Goal: Task Accomplishment & Management: Complete application form

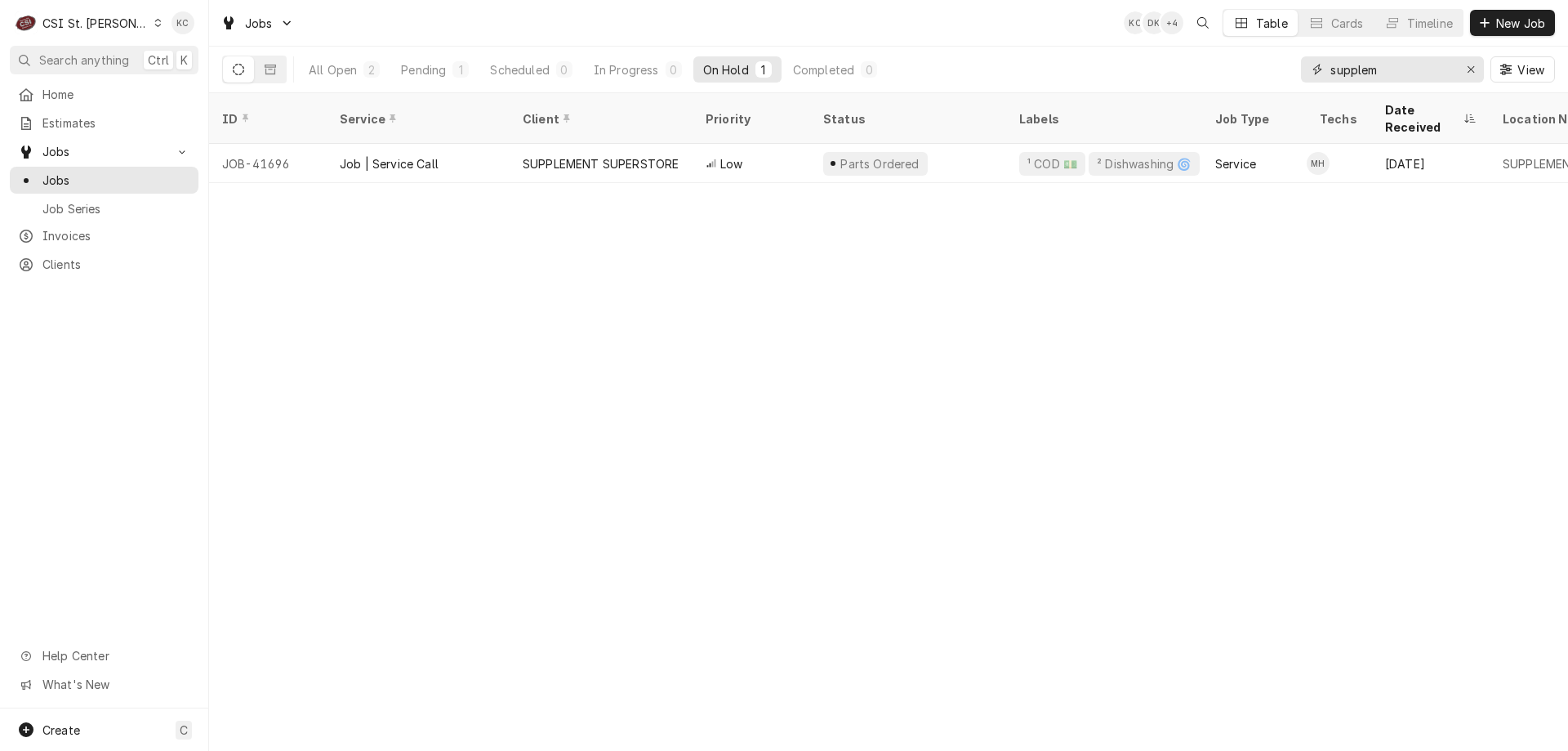
drag, startPoint x: 1409, startPoint y: 70, endPoint x: 1246, endPoint y: 72, distance: 163.0
click at [1246, 72] on div "All Open 2 Pending 1 Scheduled 0 In Progress 0 On Hold 1 Completed 0 supplem Vi…" at bounding box center [888, 69] width 1333 height 46
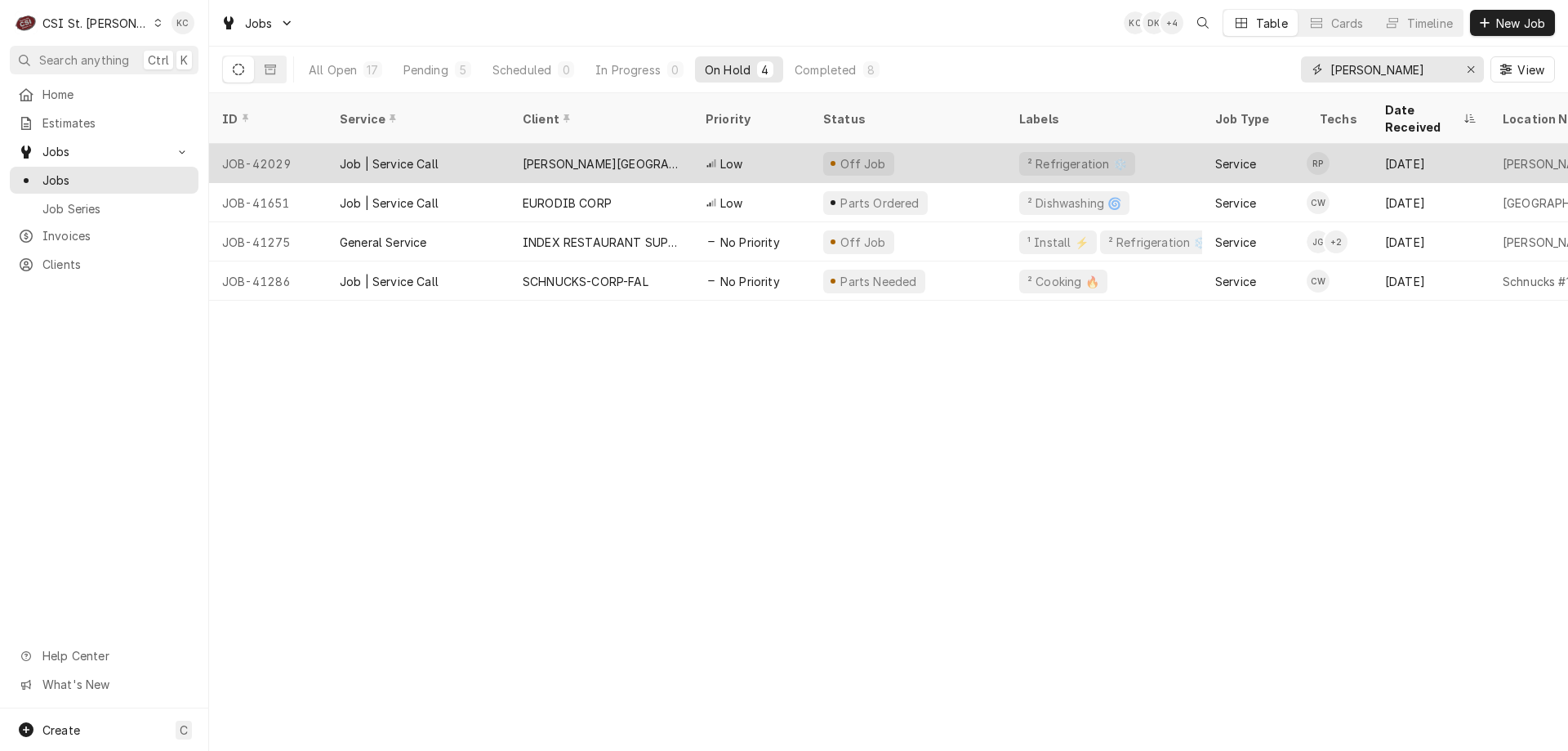
type input "webster"
click at [870, 155] on div "Off Job" at bounding box center [863, 164] width 50 height 17
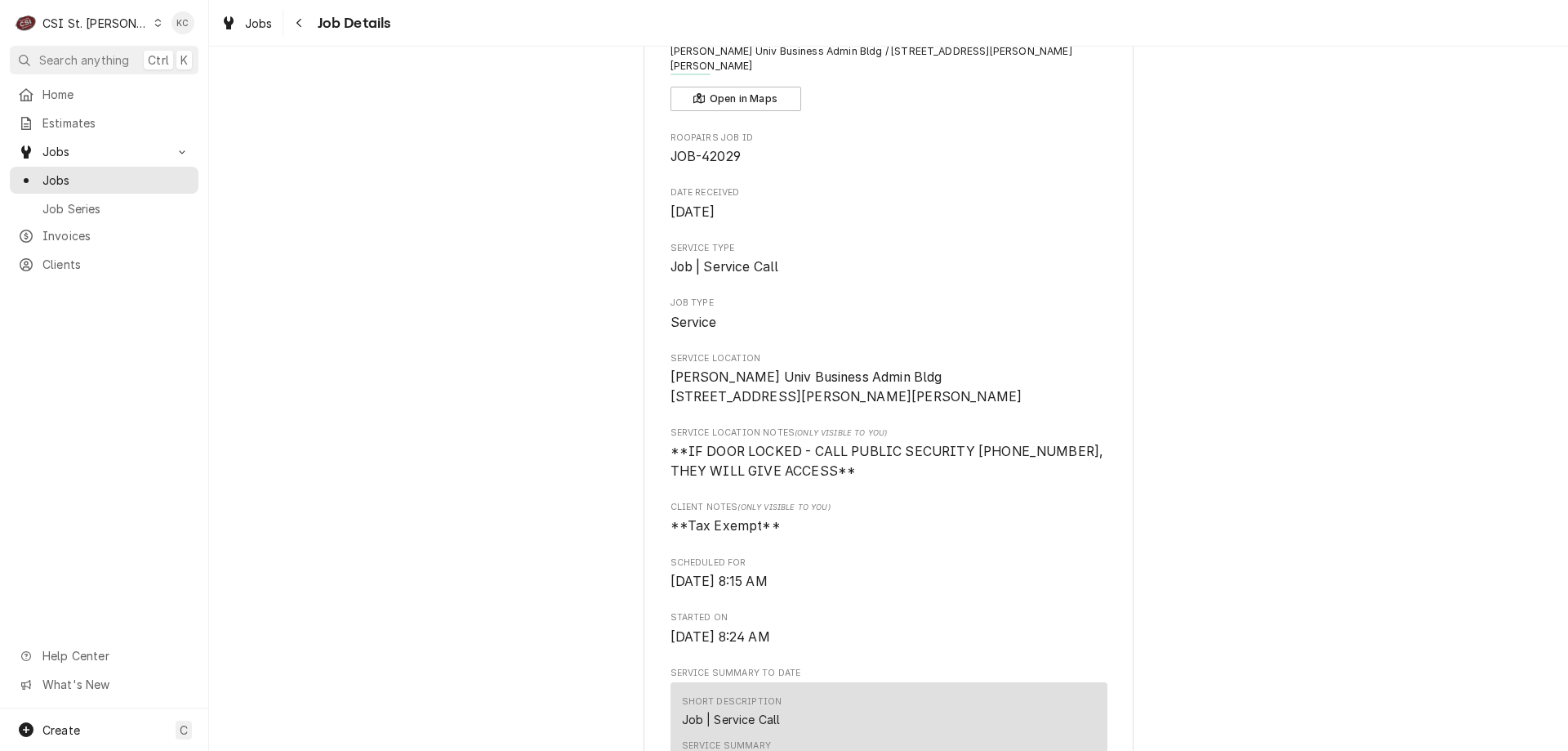
scroll to position [81, 0]
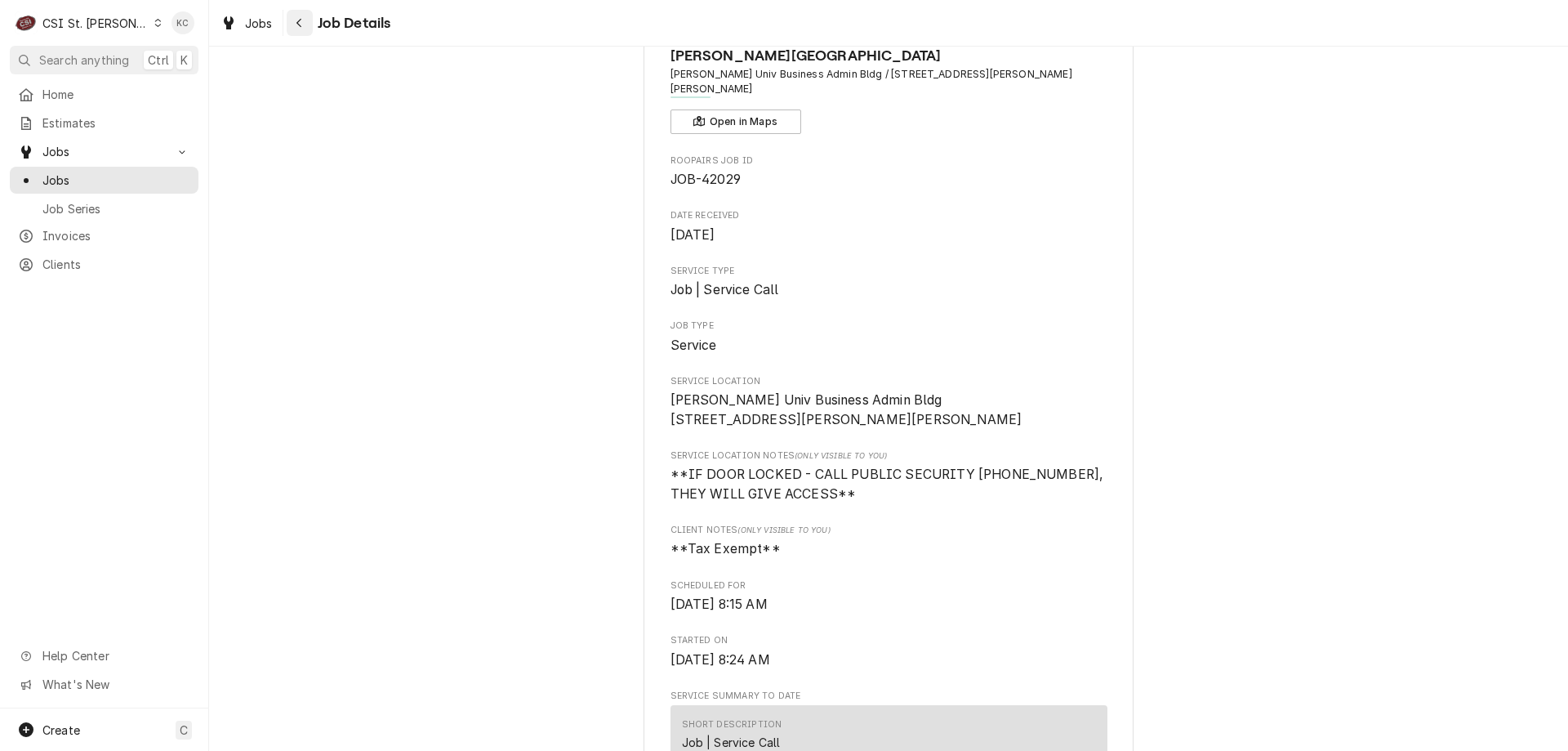
click at [297, 27] on icon "Navigate back" at bounding box center [299, 22] width 7 height 11
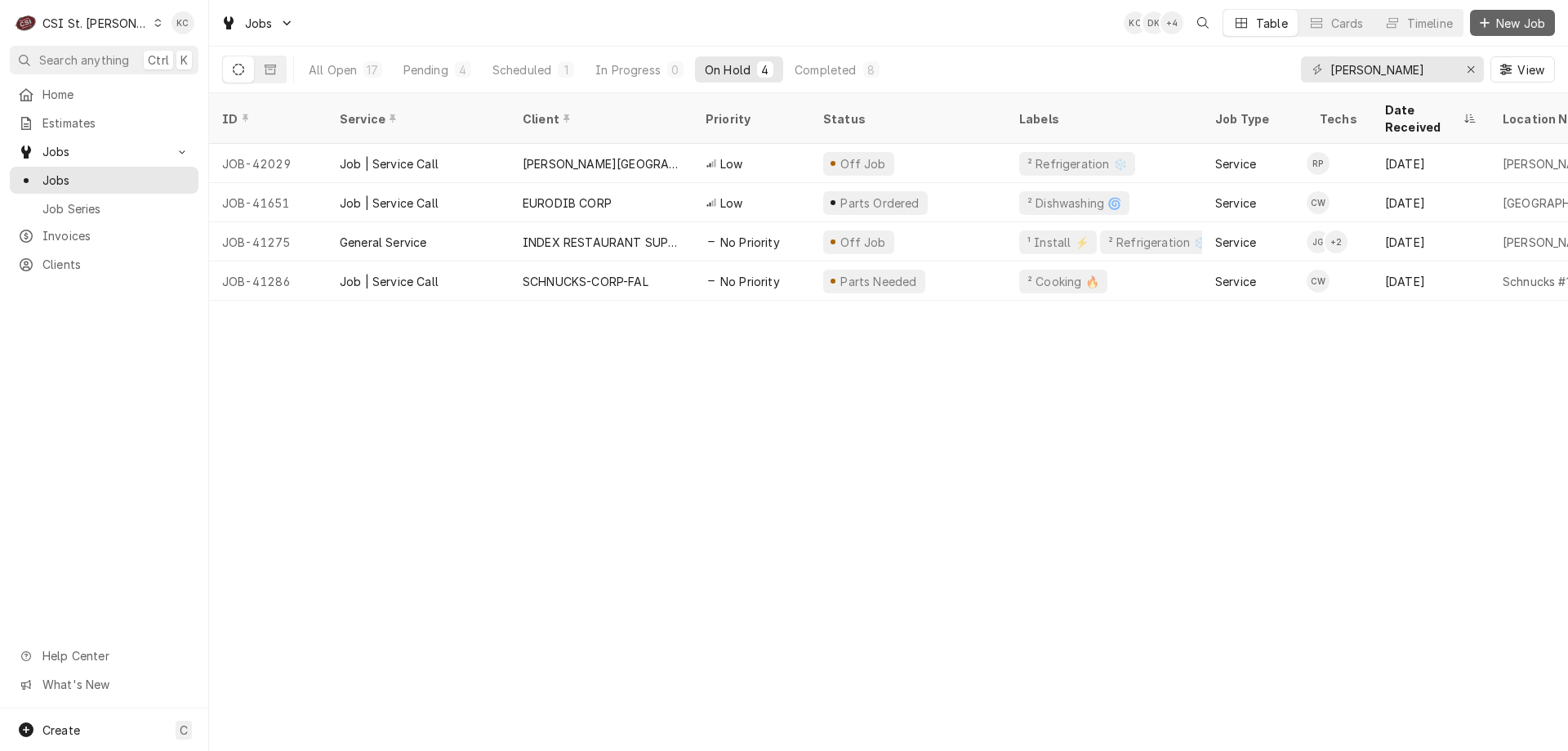
click at [1485, 28] on icon "Dynamic Content Wrapper" at bounding box center [1484, 22] width 10 height 11
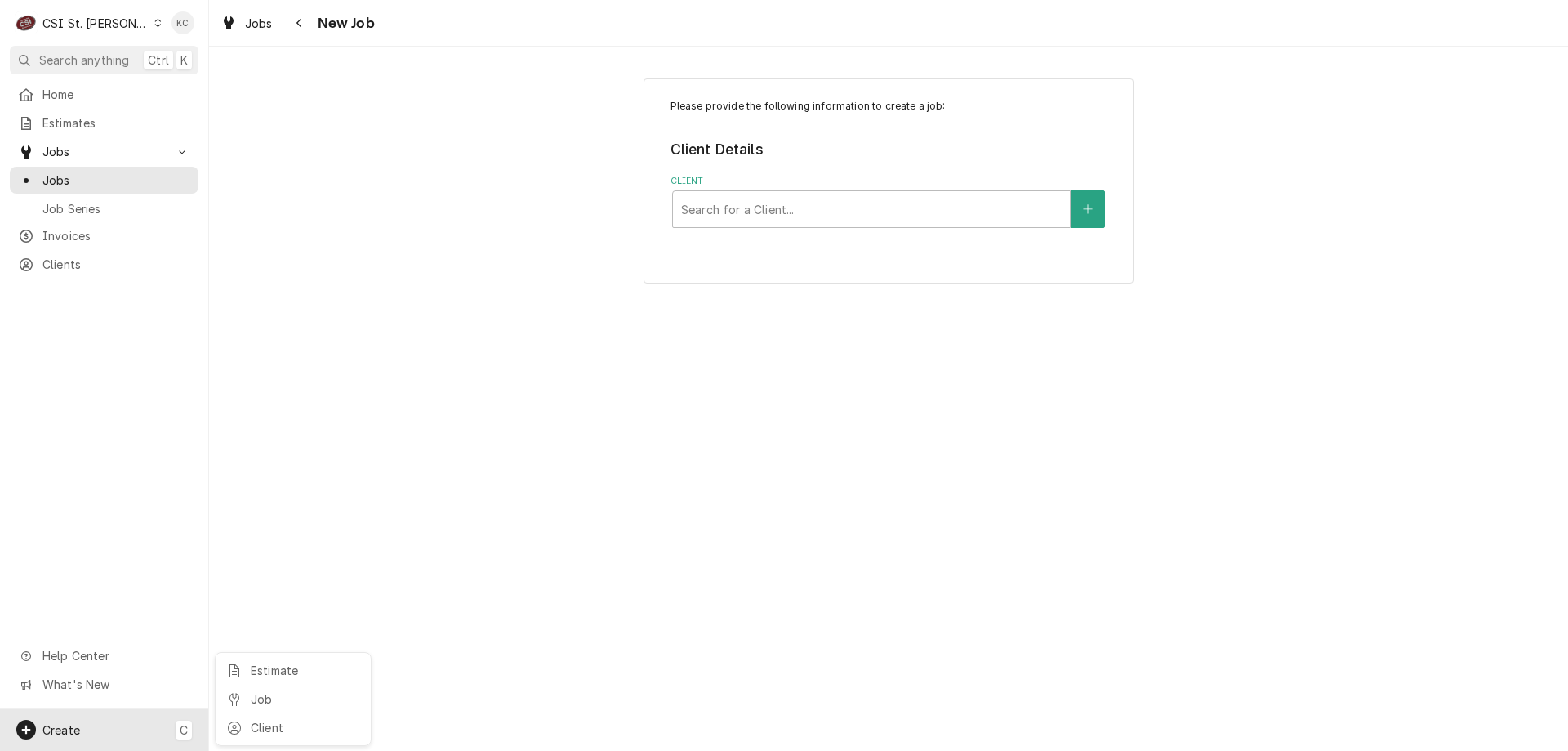
click at [931, 199] on html "C CSI St. Louis KC Search anything Ctrl K Home Estimates Jobs Jobs Job Series I…" at bounding box center [784, 375] width 1568 height 751
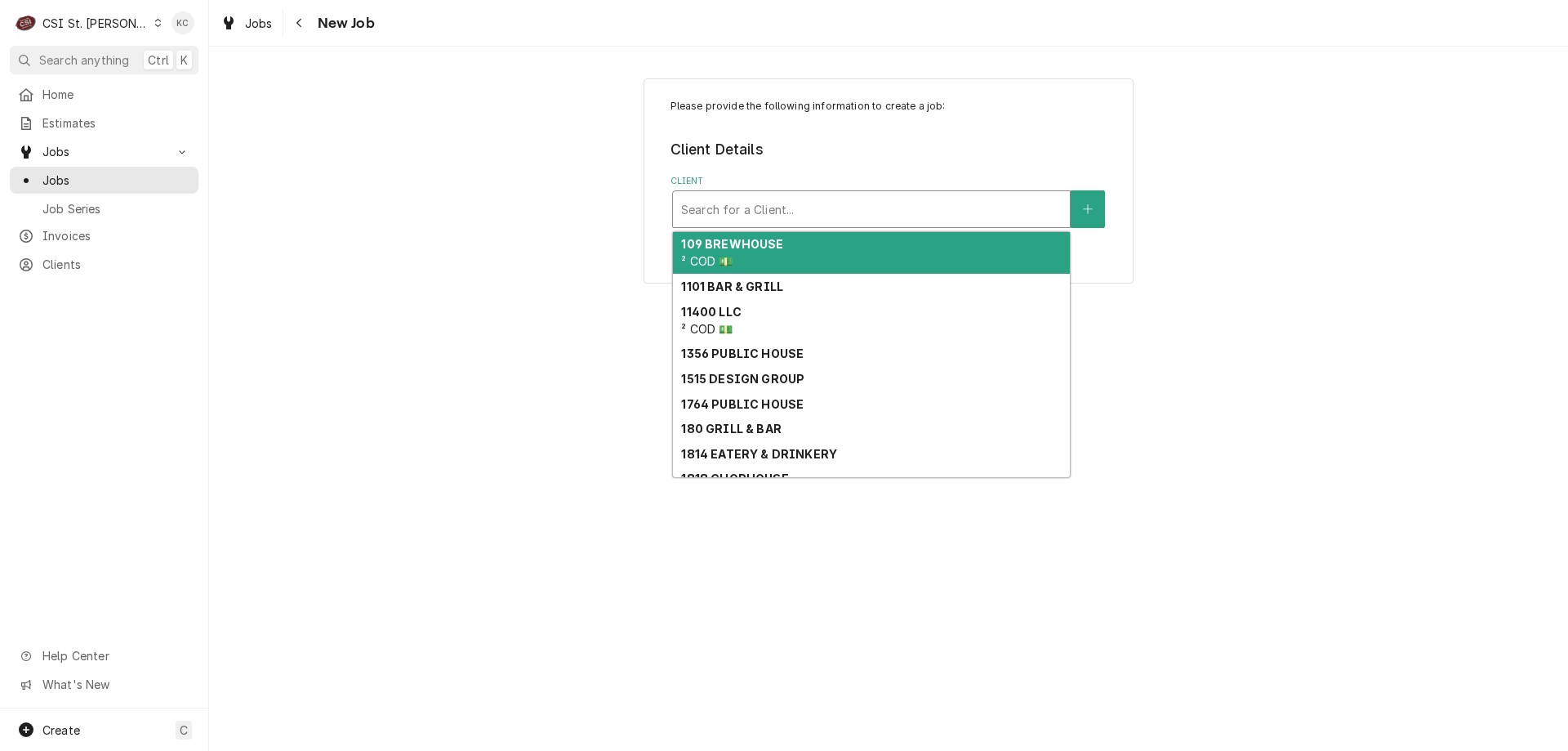
click at [857, 208] on div "Client" at bounding box center [870, 209] width 380 height 30
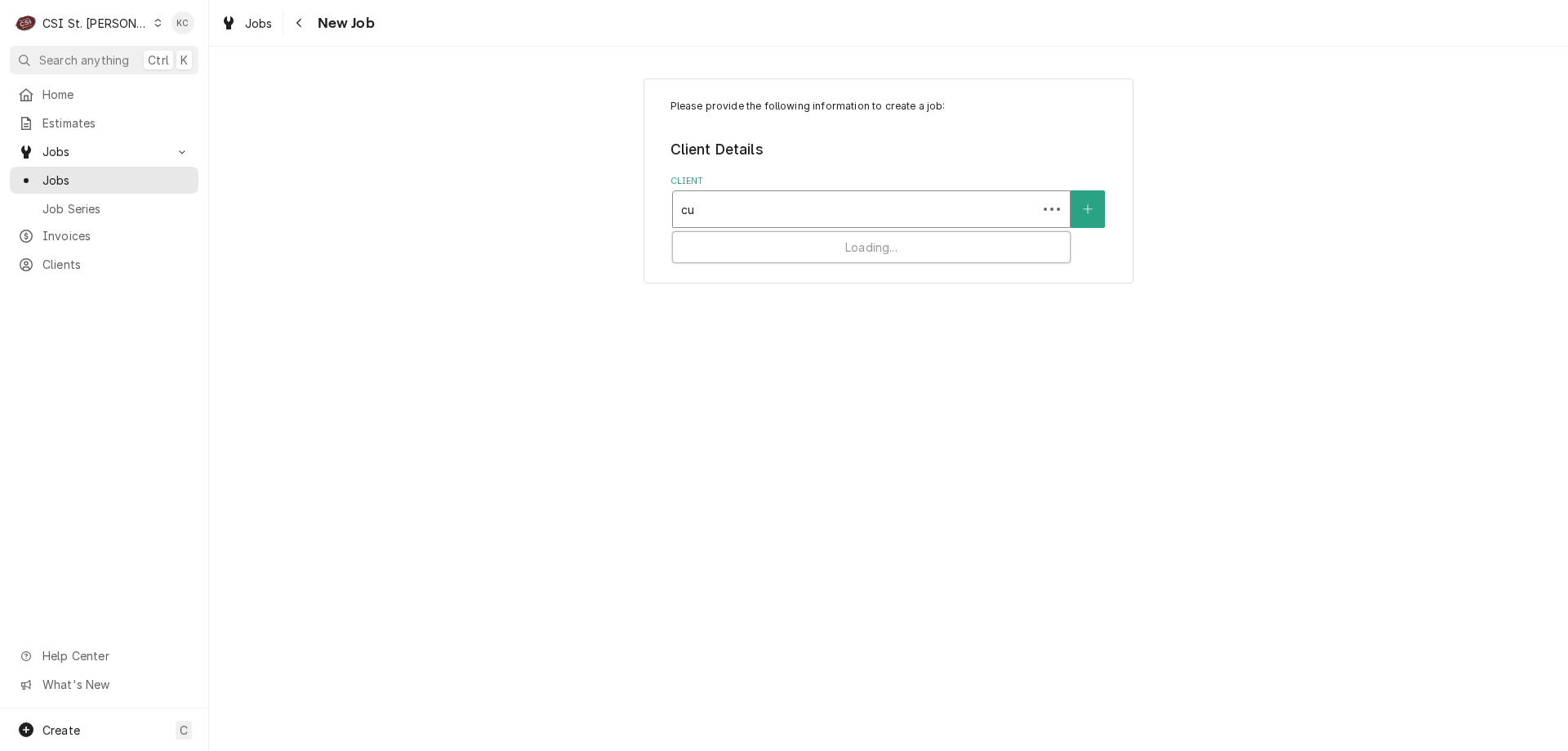
type input "c"
type input "575 mary"
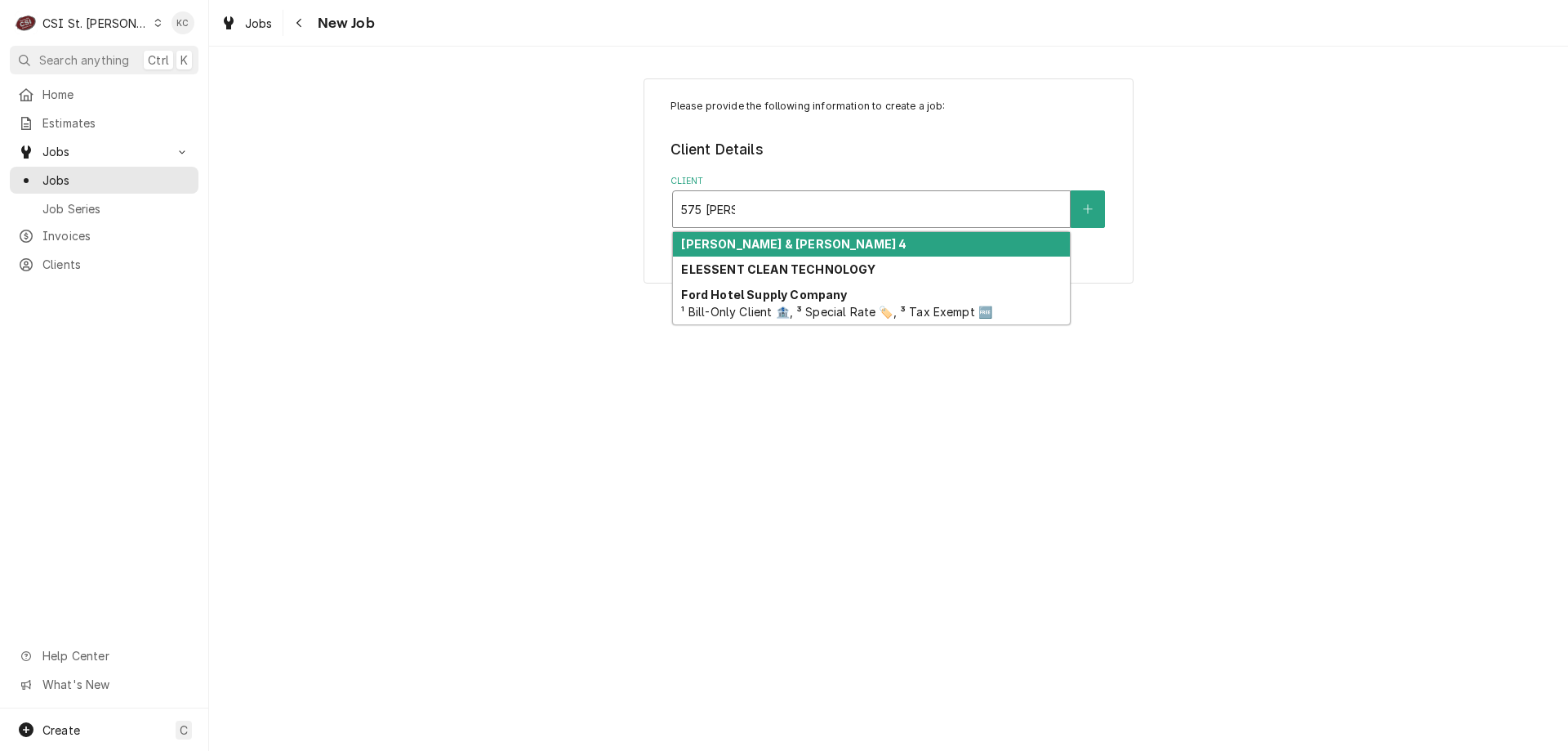
click at [827, 248] on strong "CUSHMAN & WAKEFIELD 4" at bounding box center [793, 244] width 225 height 14
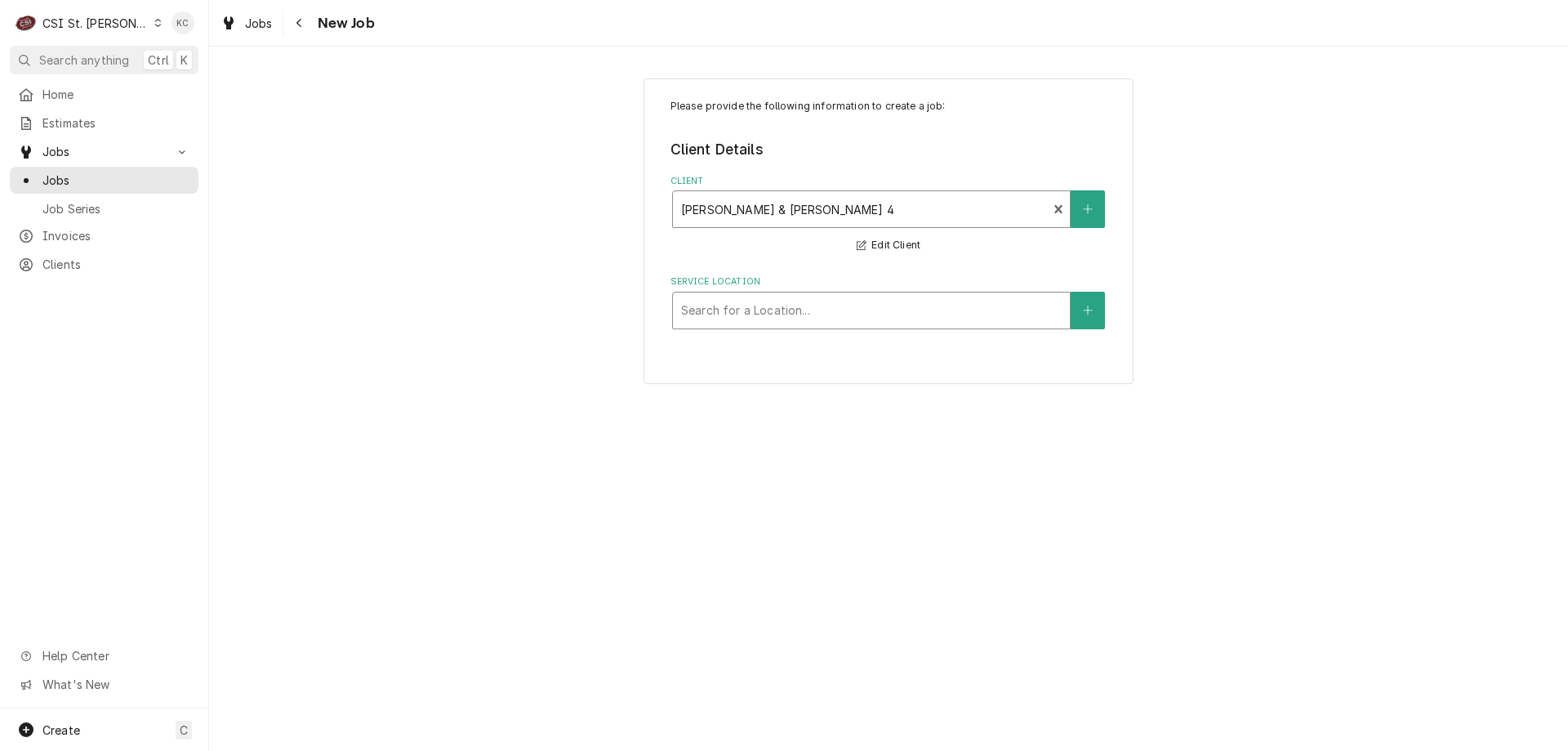
click at [1031, 310] on div "Service Location" at bounding box center [870, 311] width 380 height 30
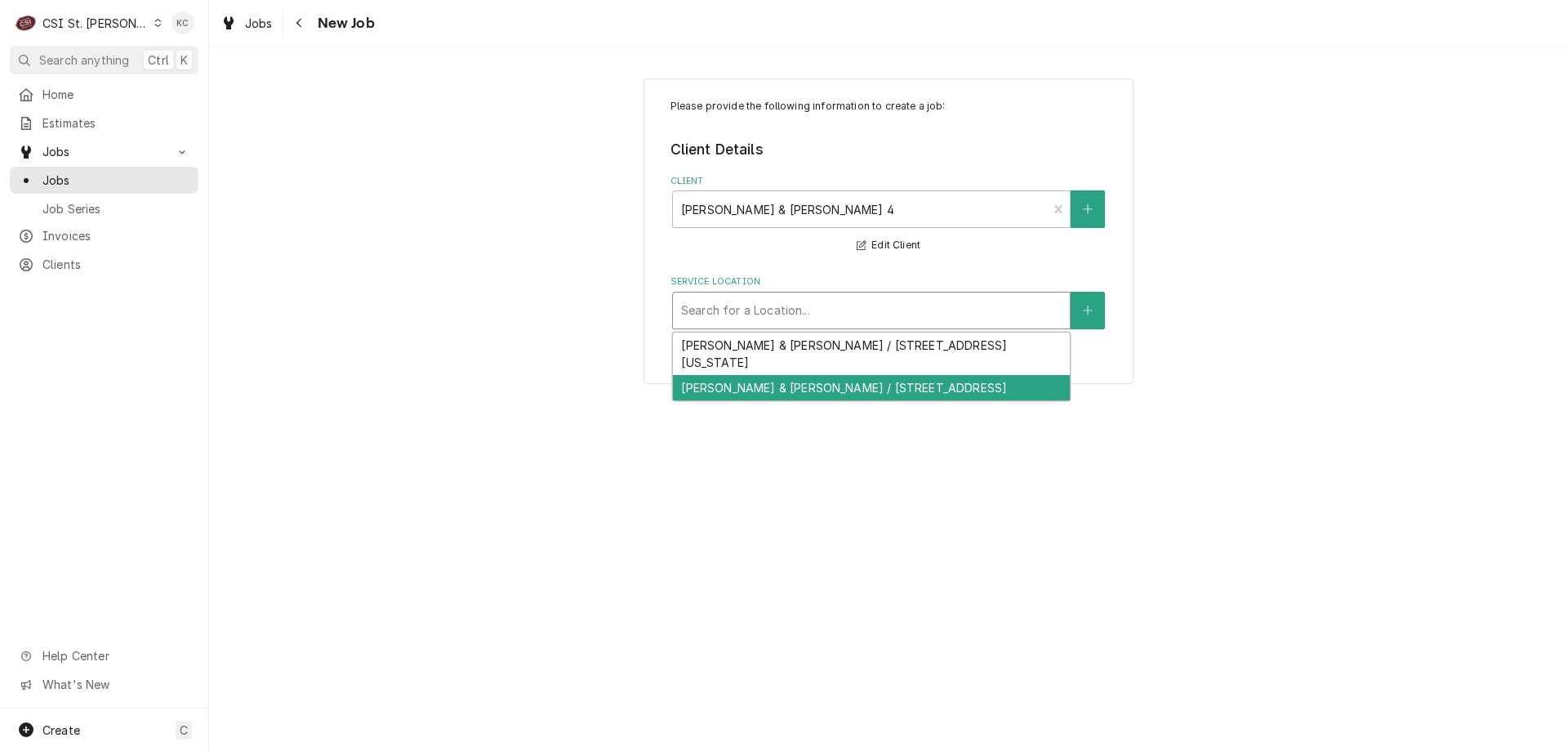
click at [917, 399] on div "Cushman & Wakefield / 575 Maryville Center Ste 600, Chesterfield, MO 63017" at bounding box center [870, 387] width 397 height 25
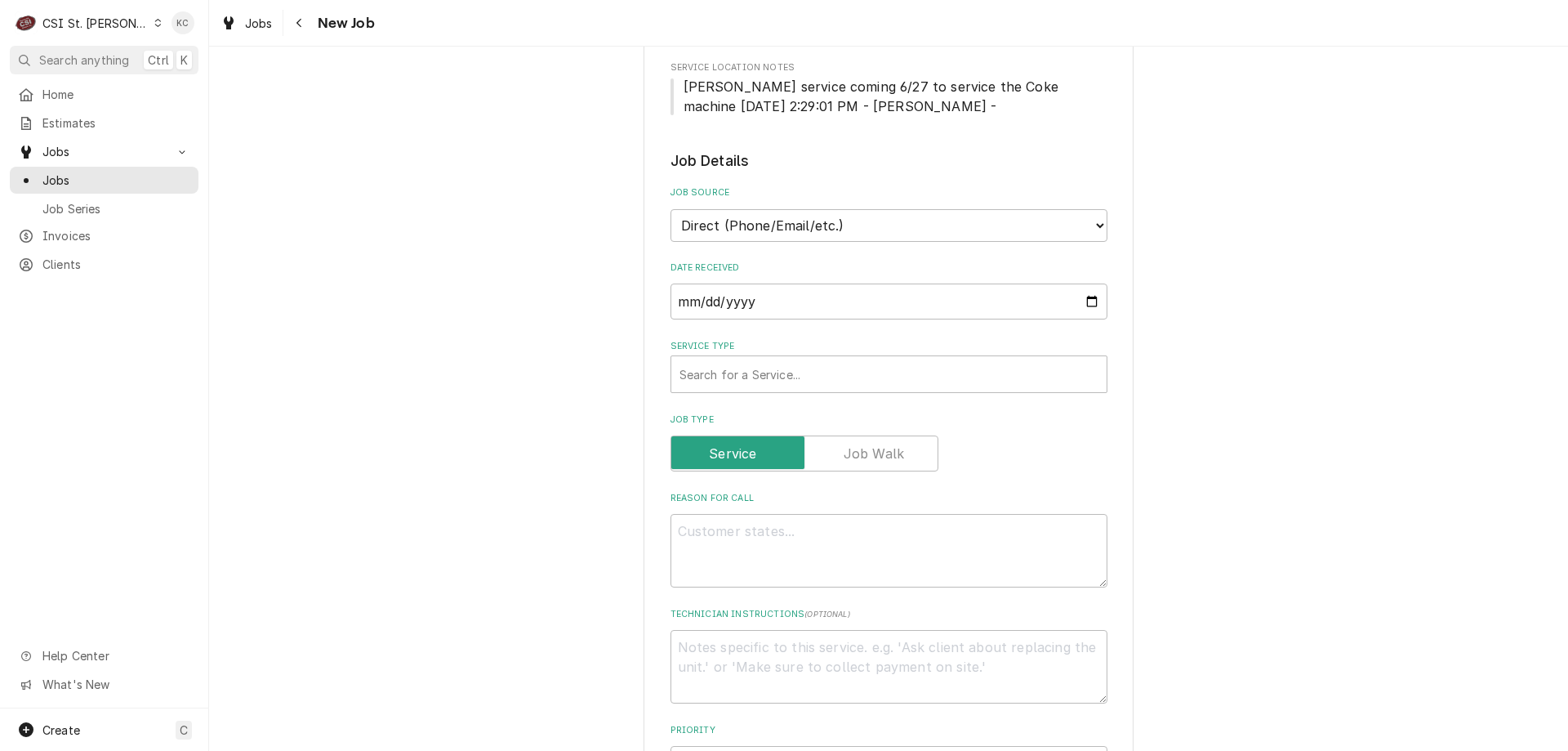
scroll to position [327, 0]
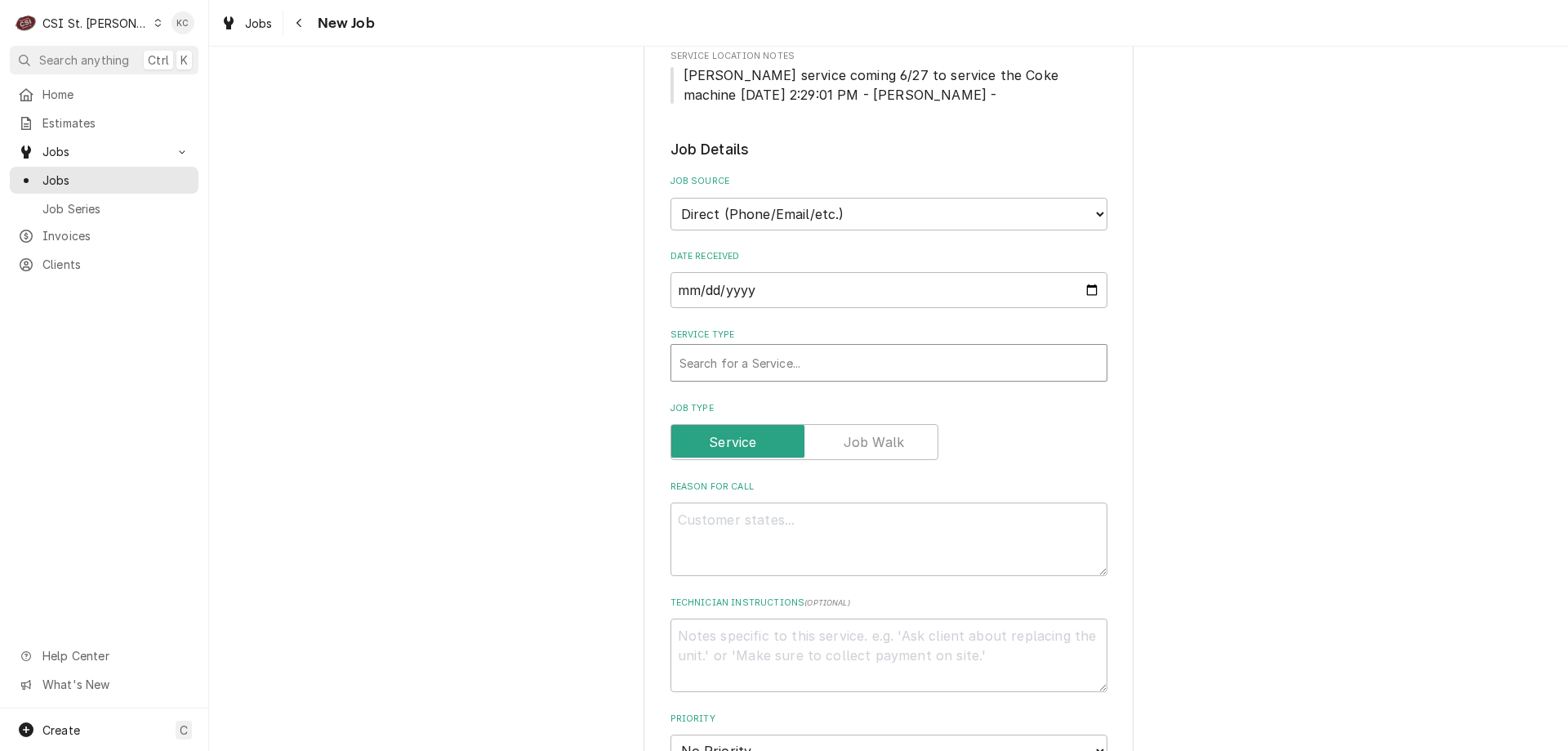
click at [864, 371] on div "Service Type" at bounding box center [888, 363] width 419 height 30
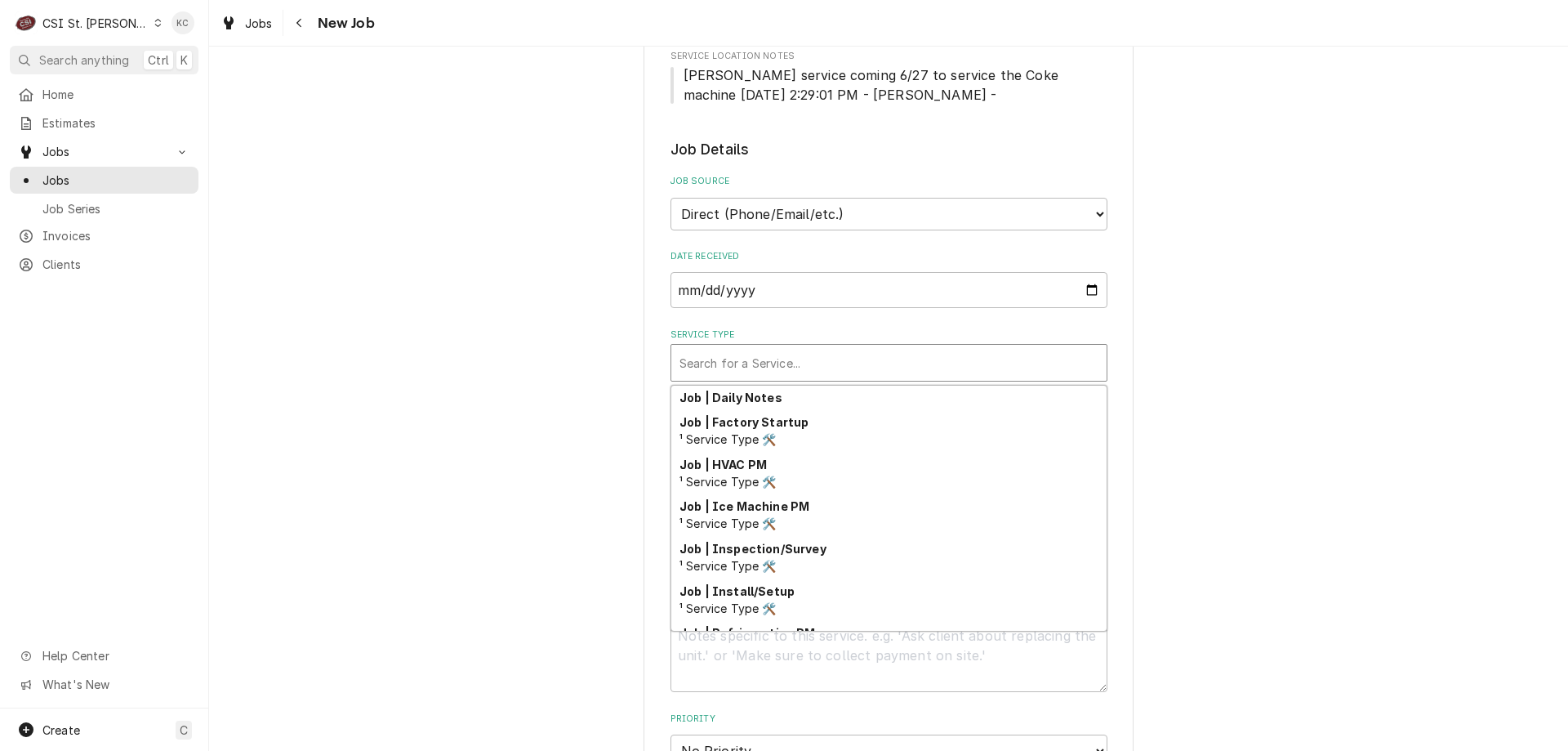
scroll to position [934, 0]
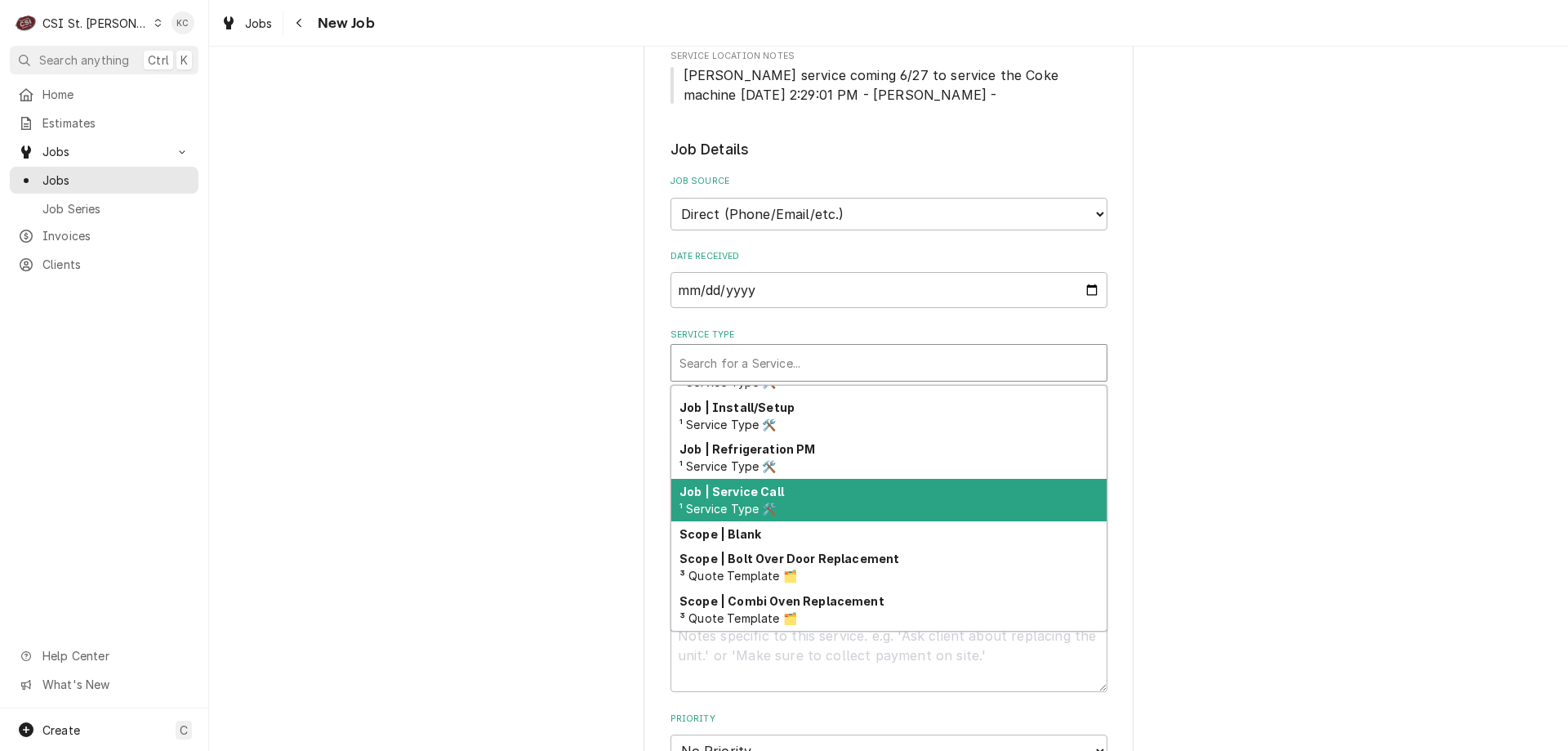
click at [854, 506] on div "Job | Service Call ¹ Service Type 🛠️" at bounding box center [889, 501] width 435 height 43
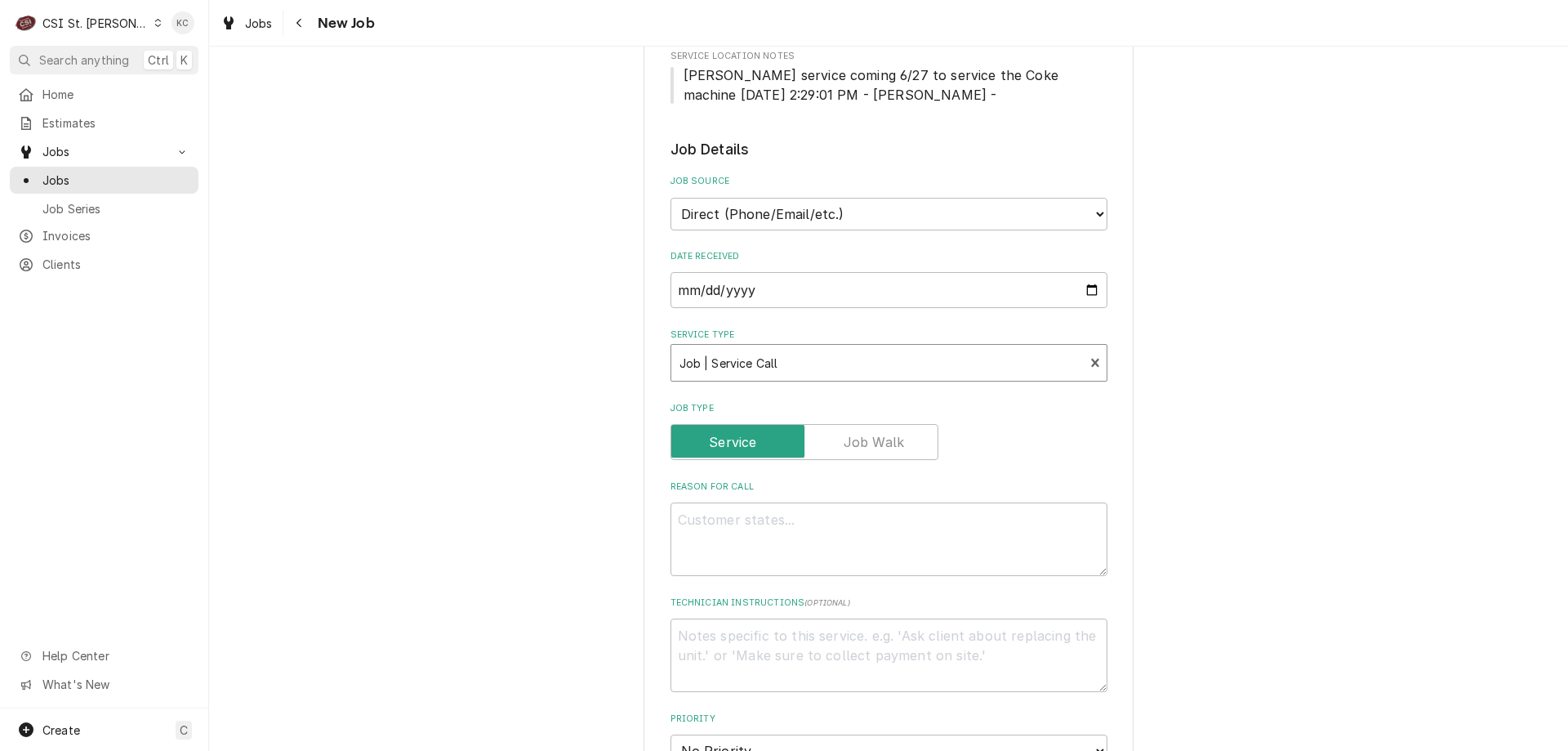
click at [1245, 467] on div "Please provide the following information to create a job: Client Details Client…" at bounding box center [888, 615] width 1359 height 1758
click at [704, 642] on textarea "Technician Instructions ( optional )" at bounding box center [889, 655] width 437 height 74
paste textarea "Mike Reed at 314.853.3875"
type textarea "x"
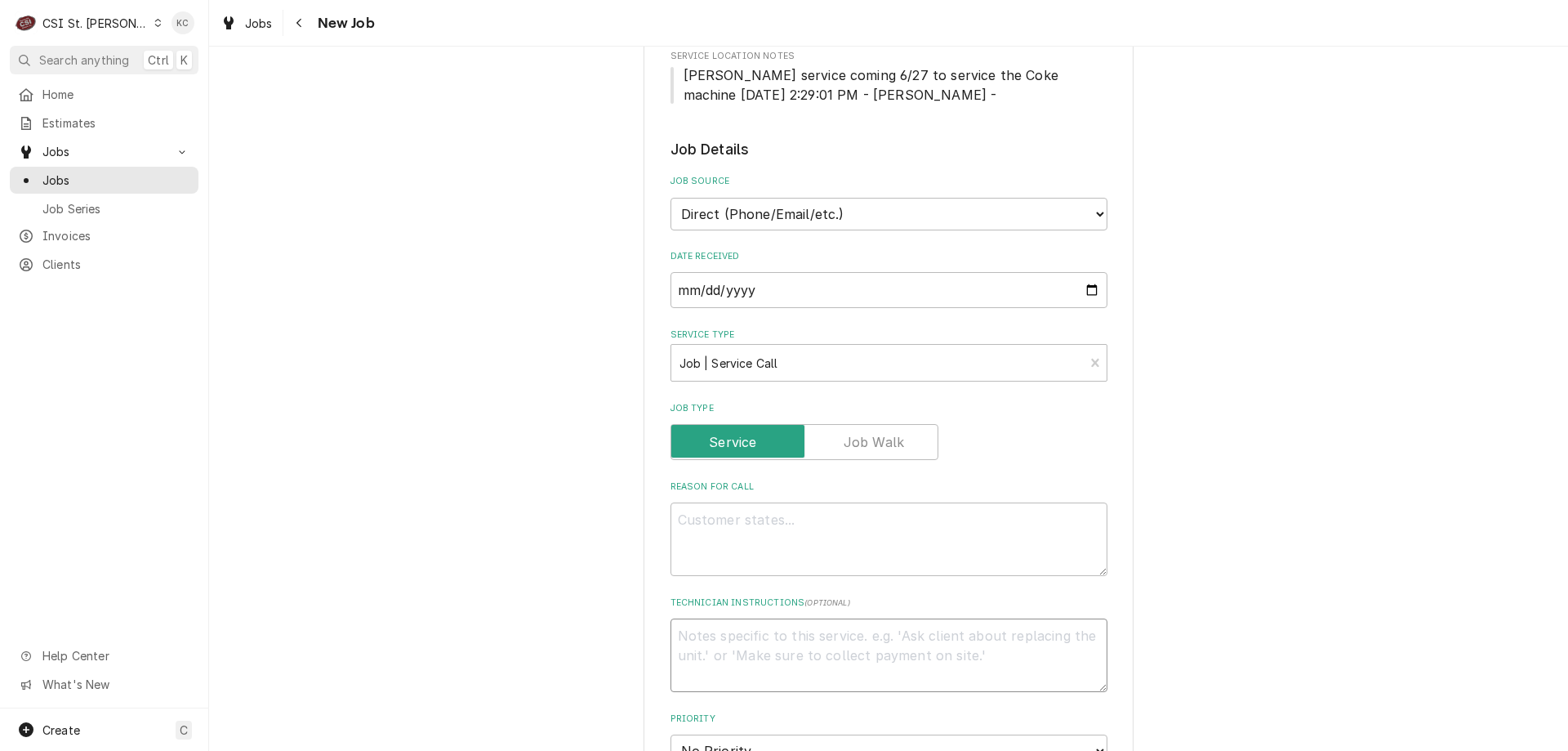
type textarea "Mike Reed at 314.853.3875"
click at [753, 637] on textarea "Mike Reed at 314.853.3875" at bounding box center [889, 655] width 437 height 74
type textarea "x"
type textarea "Mike Reed a 314.853.3875"
type textarea "x"
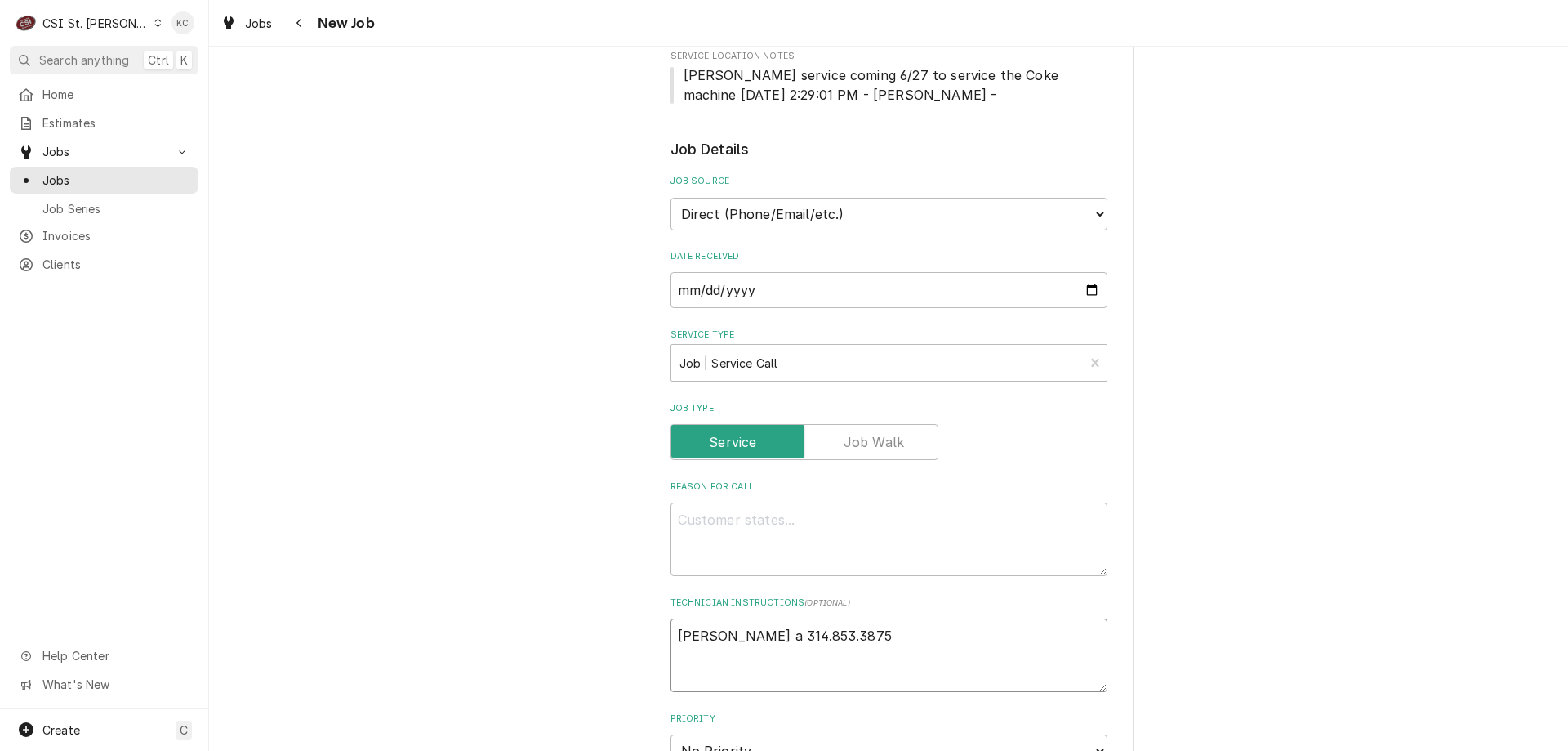
type textarea "Mike Reed 314.853.3875"
type textarea "x"
type textarea "Mike Reed - 314.853.3875"
click at [777, 633] on textarea "Mike Reed - 314.853.3875" at bounding box center [889, 655] width 437 height 74
type textarea "x"
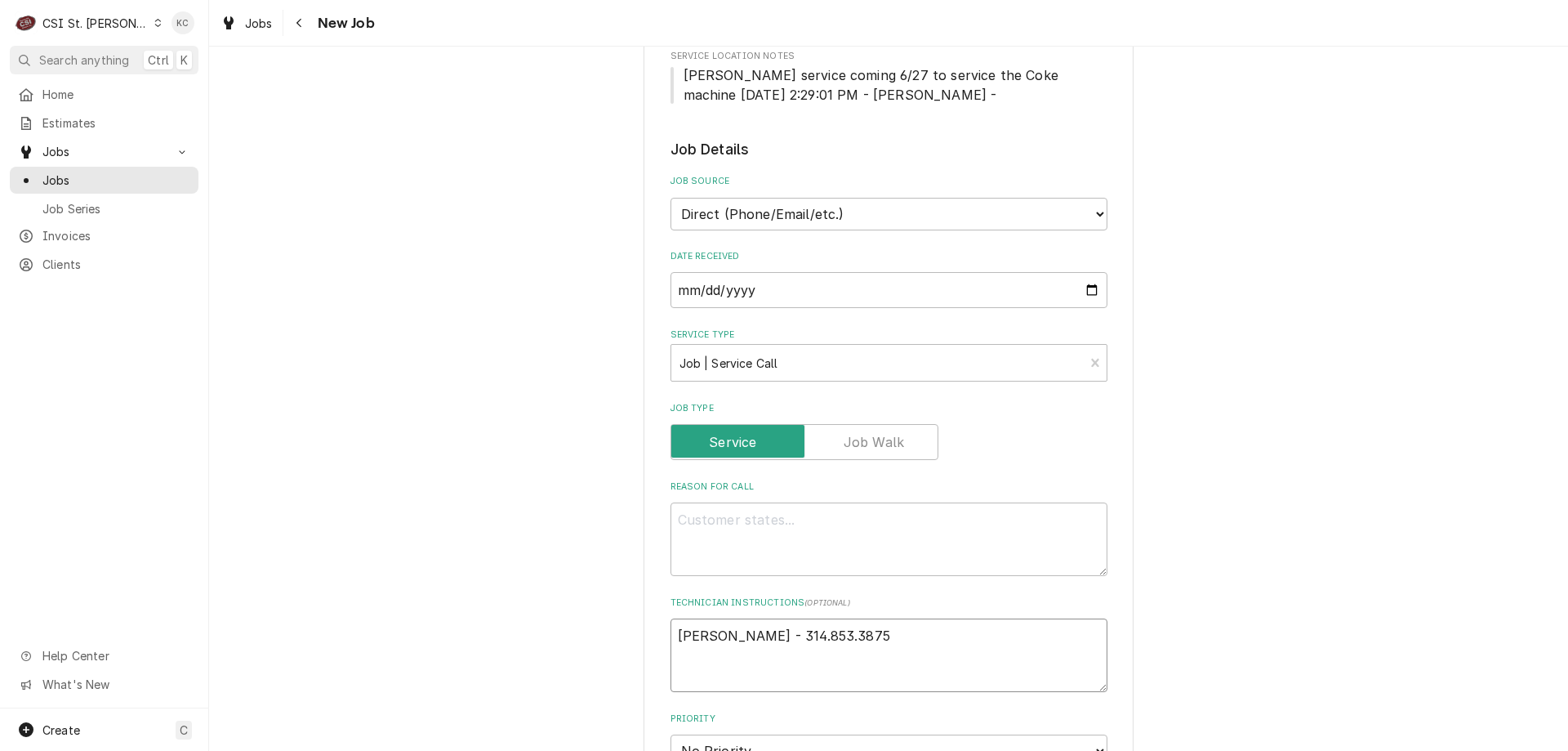
type textarea "Mike Reed - 314853.3875"
type textarea "x"
type textarea "Mike Reed - 314 853.3875"
click at [806, 637] on textarea "Mike Reed - 314 853.3875" at bounding box center [889, 655] width 437 height 74
type textarea "x"
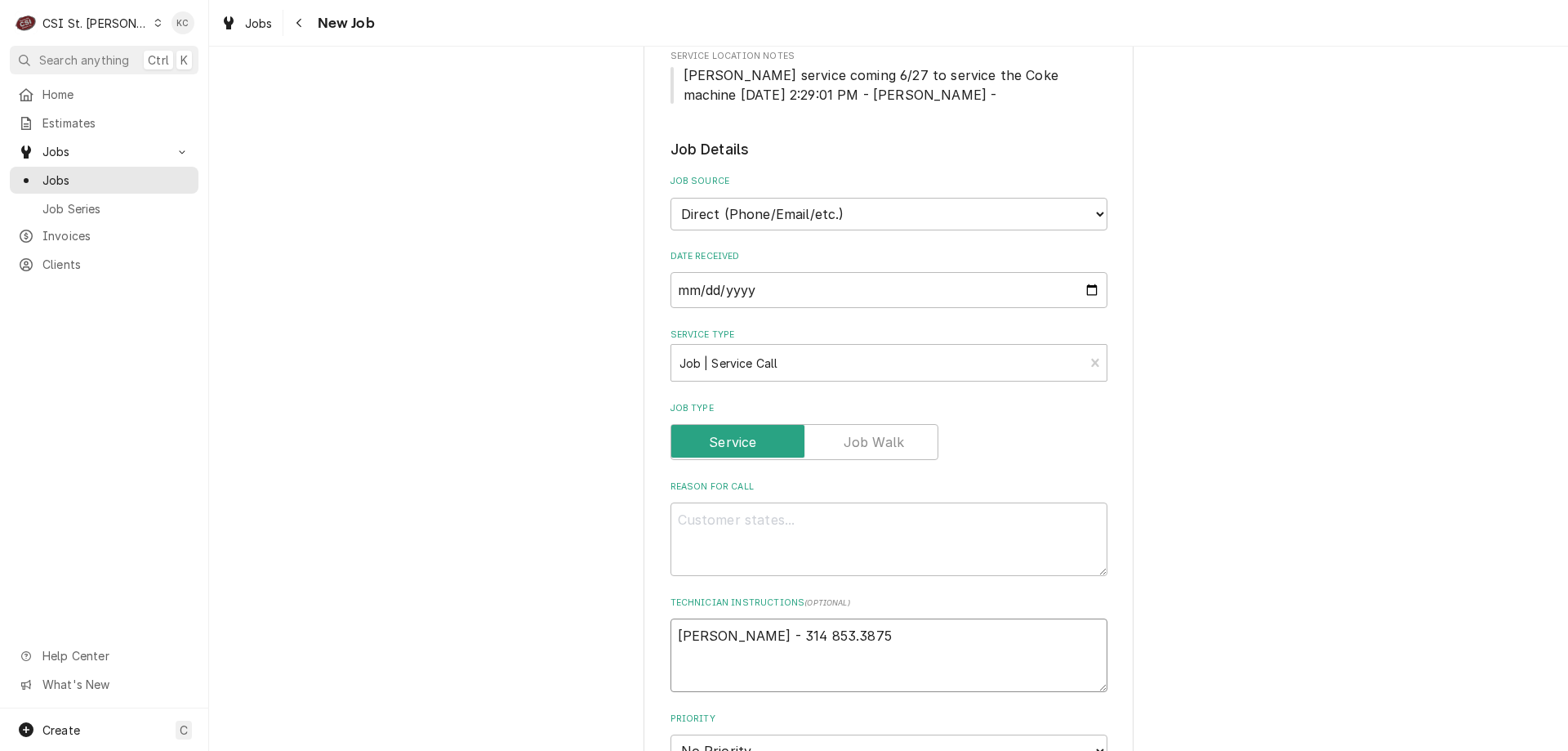
type textarea "Mike Reed - 314 8533875"
type textarea "x"
type textarea "Mike Reed - 314 853-3875"
click at [937, 629] on textarea "Mike Reed - 314 853-3875" at bounding box center [889, 655] width 437 height 74
click at [671, 635] on textarea "Mike Reed - 314 853-3875" at bounding box center [889, 655] width 437 height 74
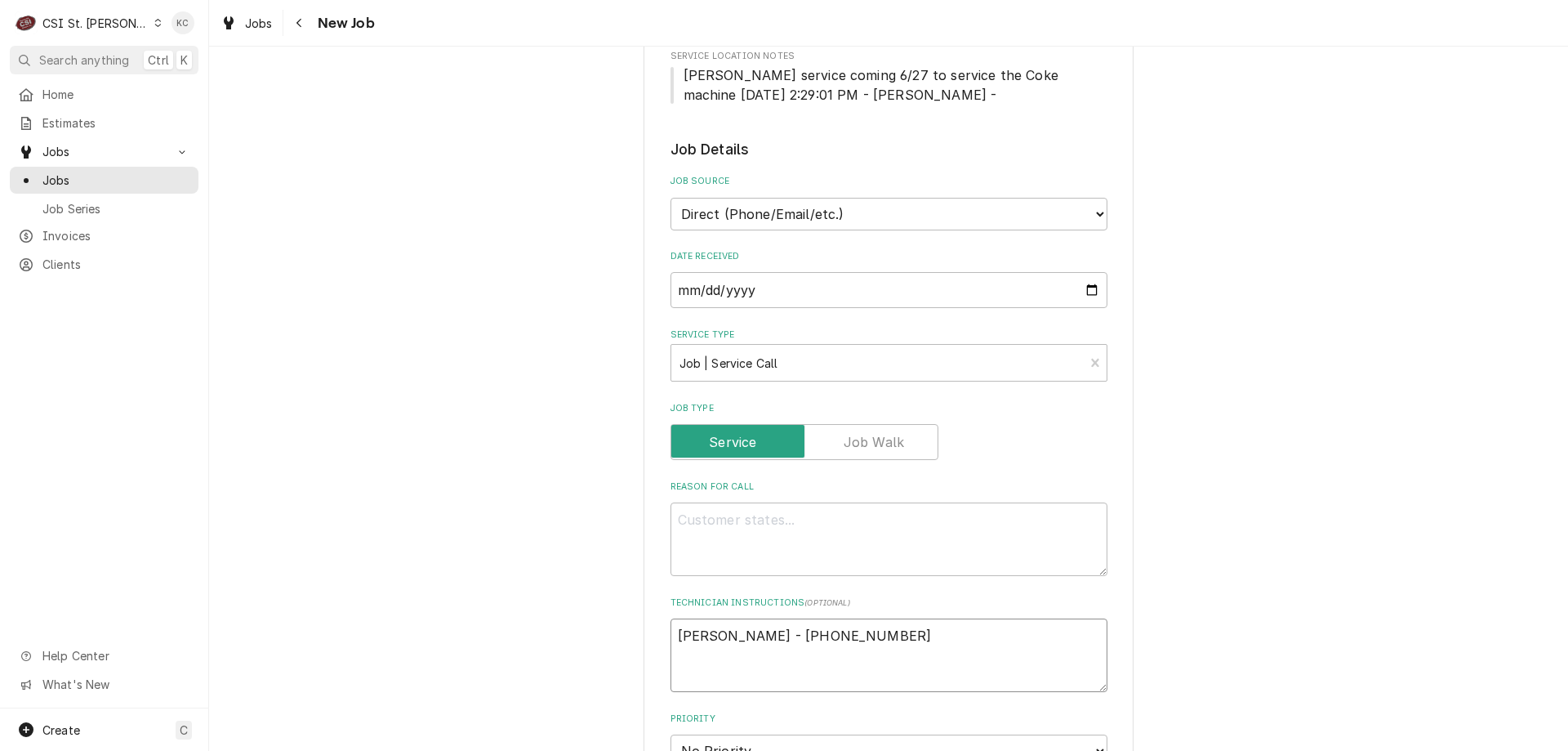
type textarea "x"
type textarea "Mike Reed - 314 853-3875"
type textarea "x"
type textarea "Mike Reed - 314 853-3875"
type textarea "x"
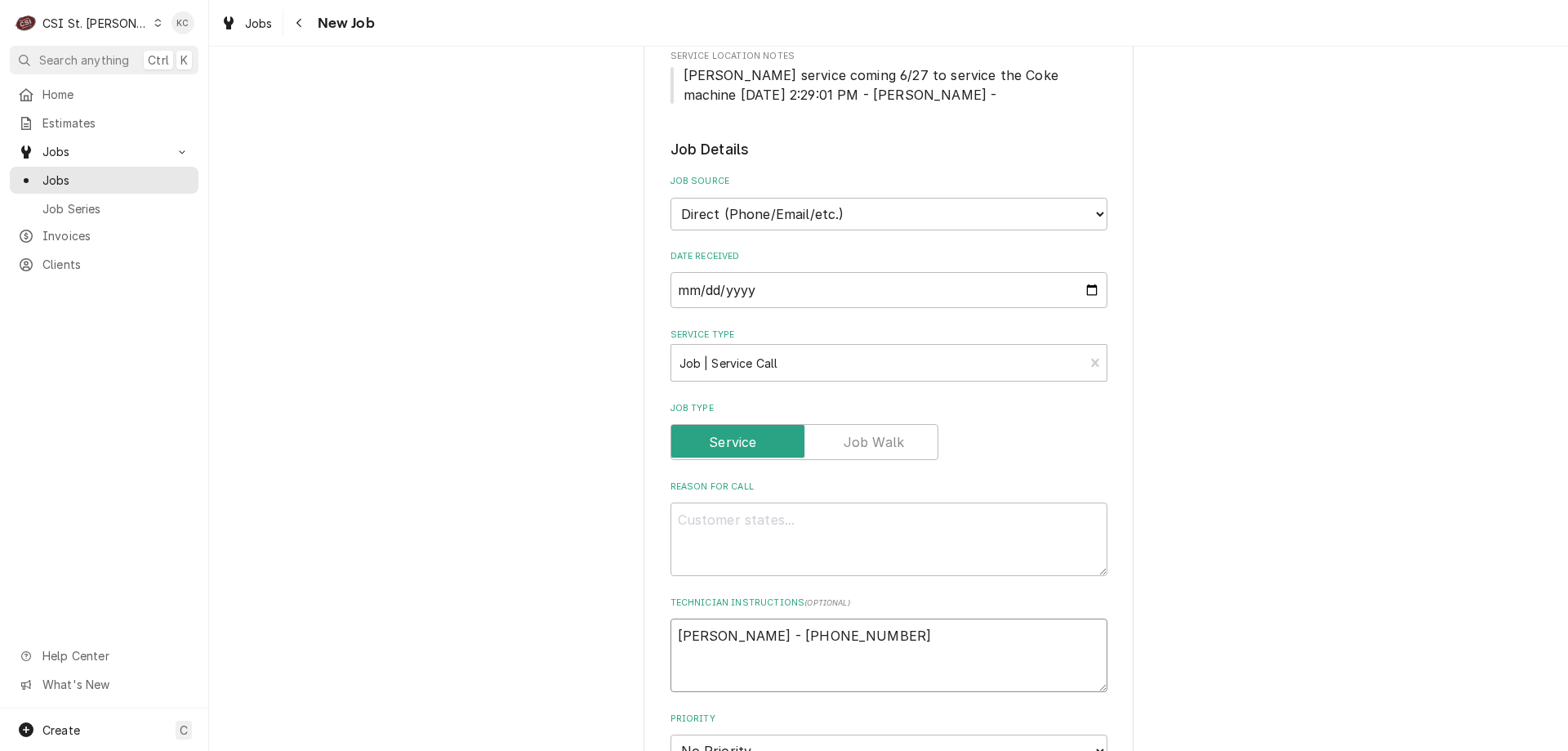
type textarea "Mike Reed - 314 853-3875"
click at [678, 634] on textarea "Mike Reed - 314 853-3875" at bounding box center [889, 655] width 437 height 74
paste textarea "24 hrs in advance possibly"
type textarea "x"
type textarea "24 hrs in advance possibly Mike Reed - 314 853-3875"
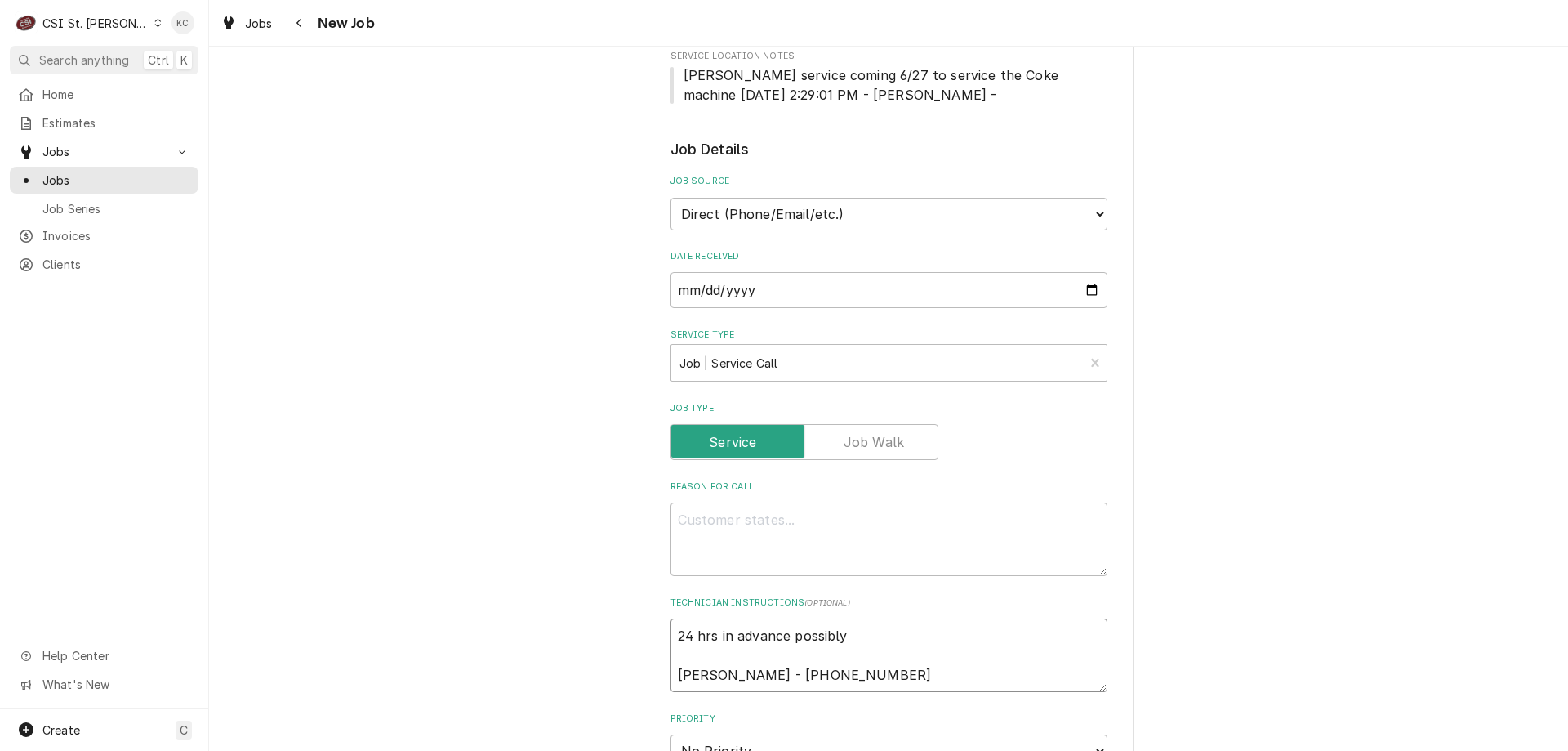
type textarea "x"
type textarea "24 hrs in advance possibly Mike Reed - 314 853-3875"
click at [711, 506] on textarea "Reason For Call" at bounding box center [889, 539] width 437 height 74
type textarea "x"
type textarea "I"
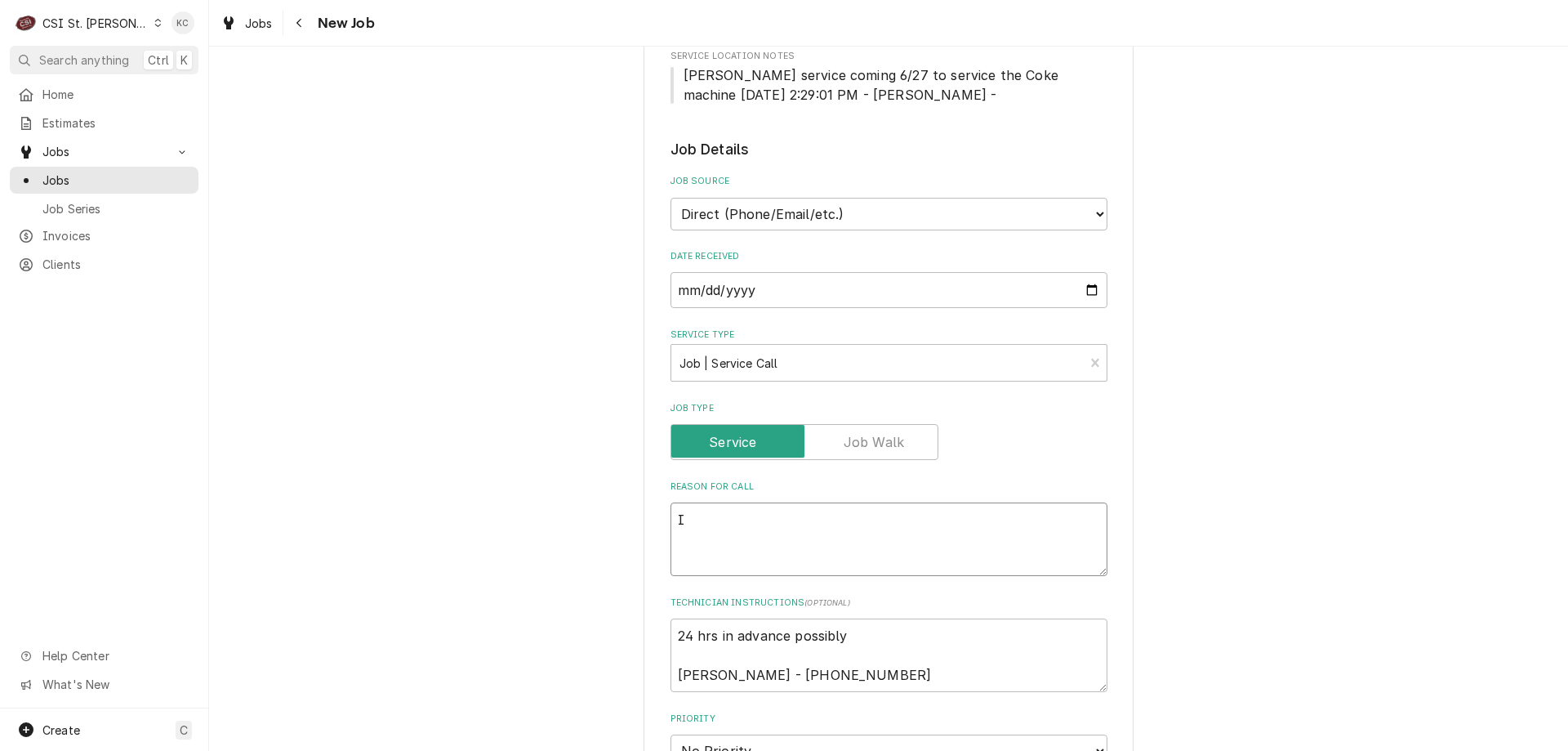
type textarea "x"
type textarea "Ic"
type textarea "x"
type textarea "Ice"
type textarea "x"
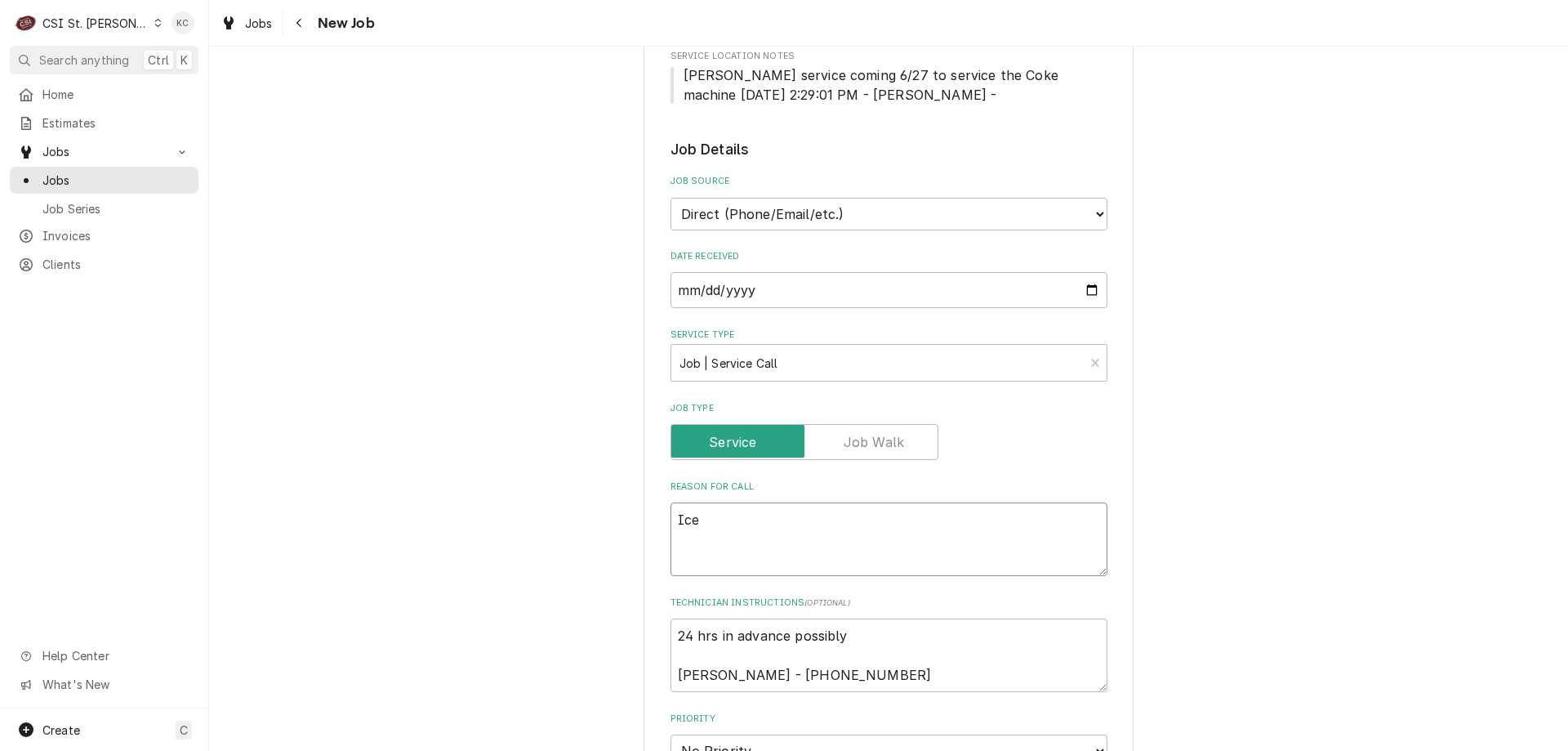
type textarea "Ice"
type textarea "x"
type textarea "Ice m"
type textarea "x"
type textarea "Ice ma"
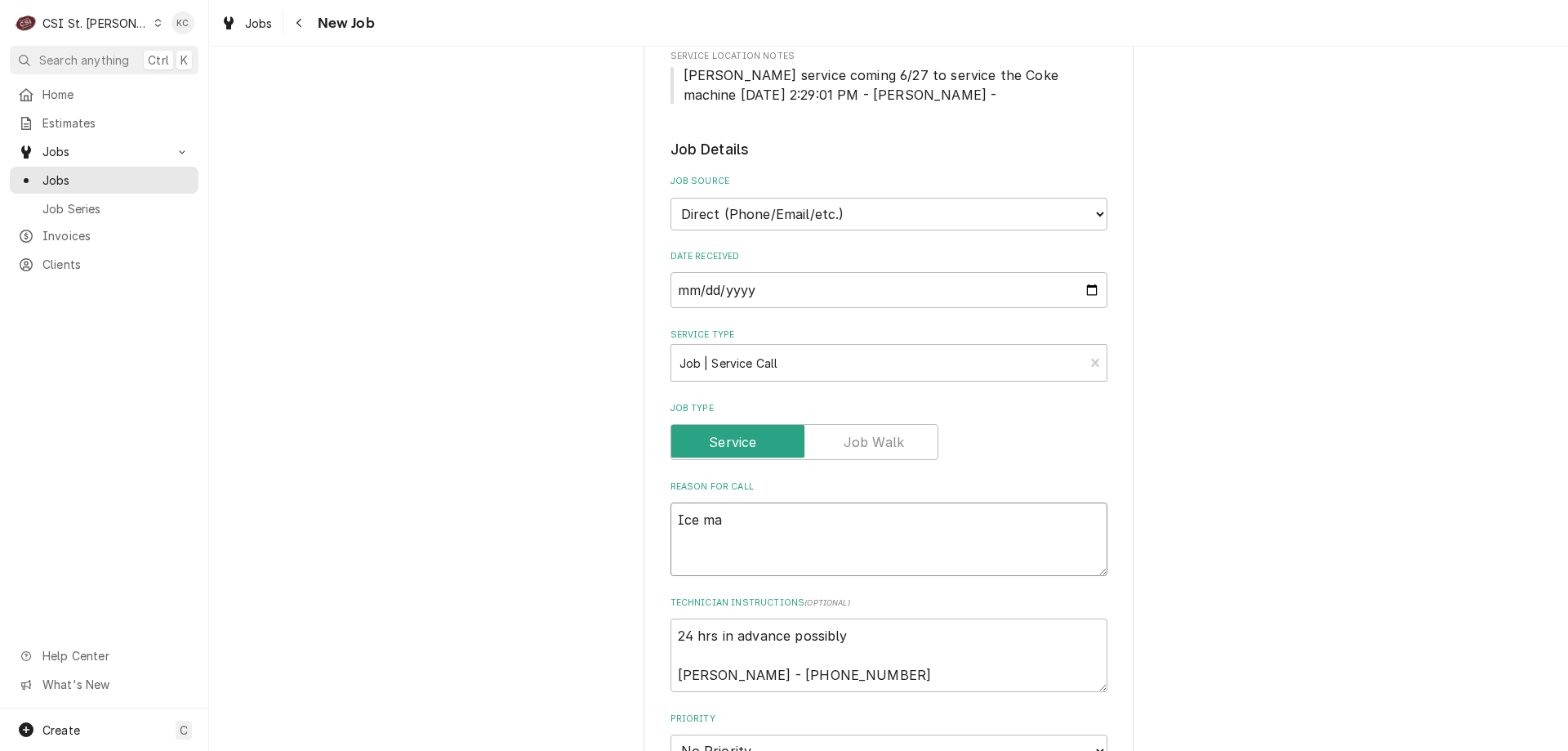
type textarea "x"
type textarea "Ice mac"
type textarea "x"
type textarea "Ice mach"
type textarea "x"
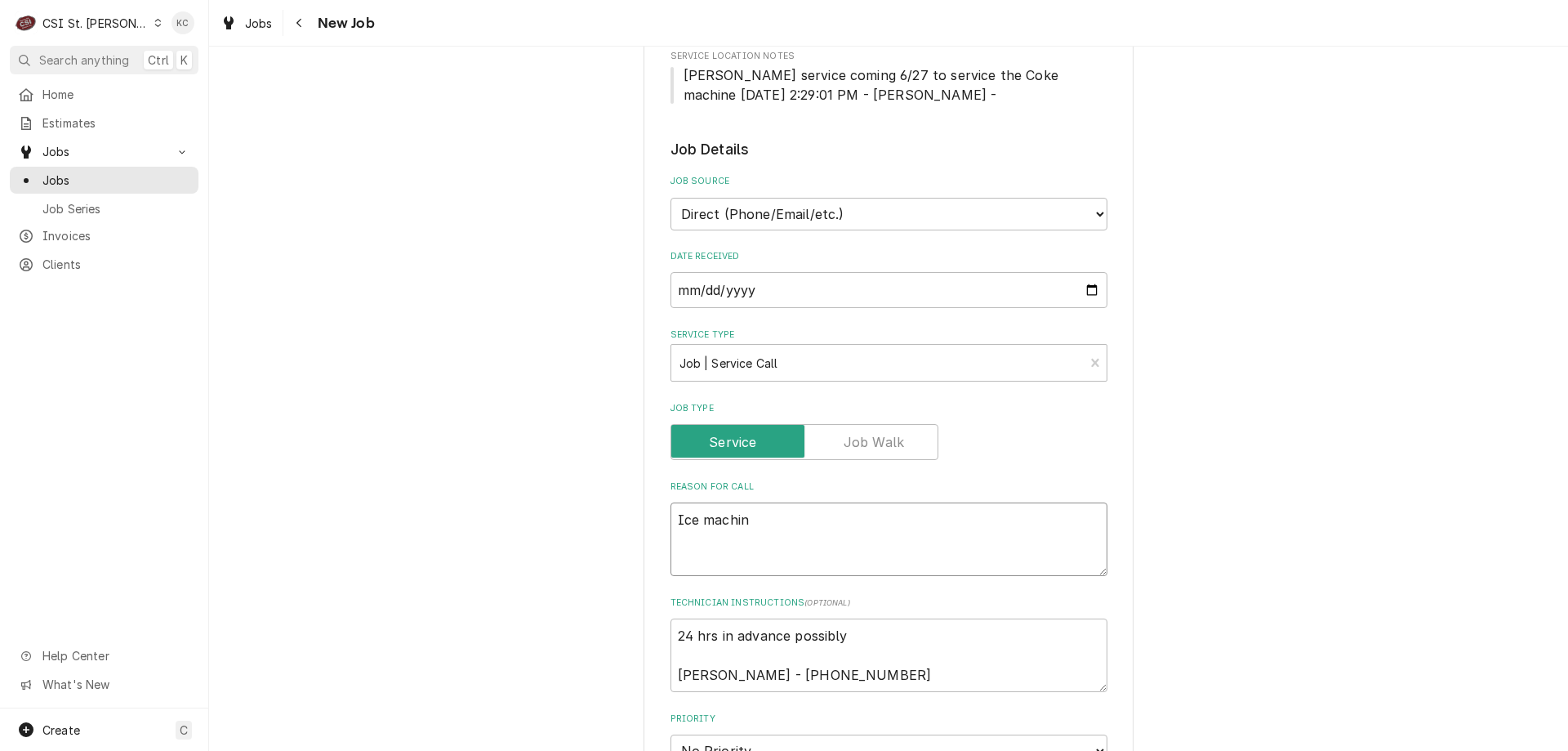
type textarea "Ice machine"
type textarea "x"
type textarea "Ice machine"
type textarea "x"
type textarea "Ice machine r"
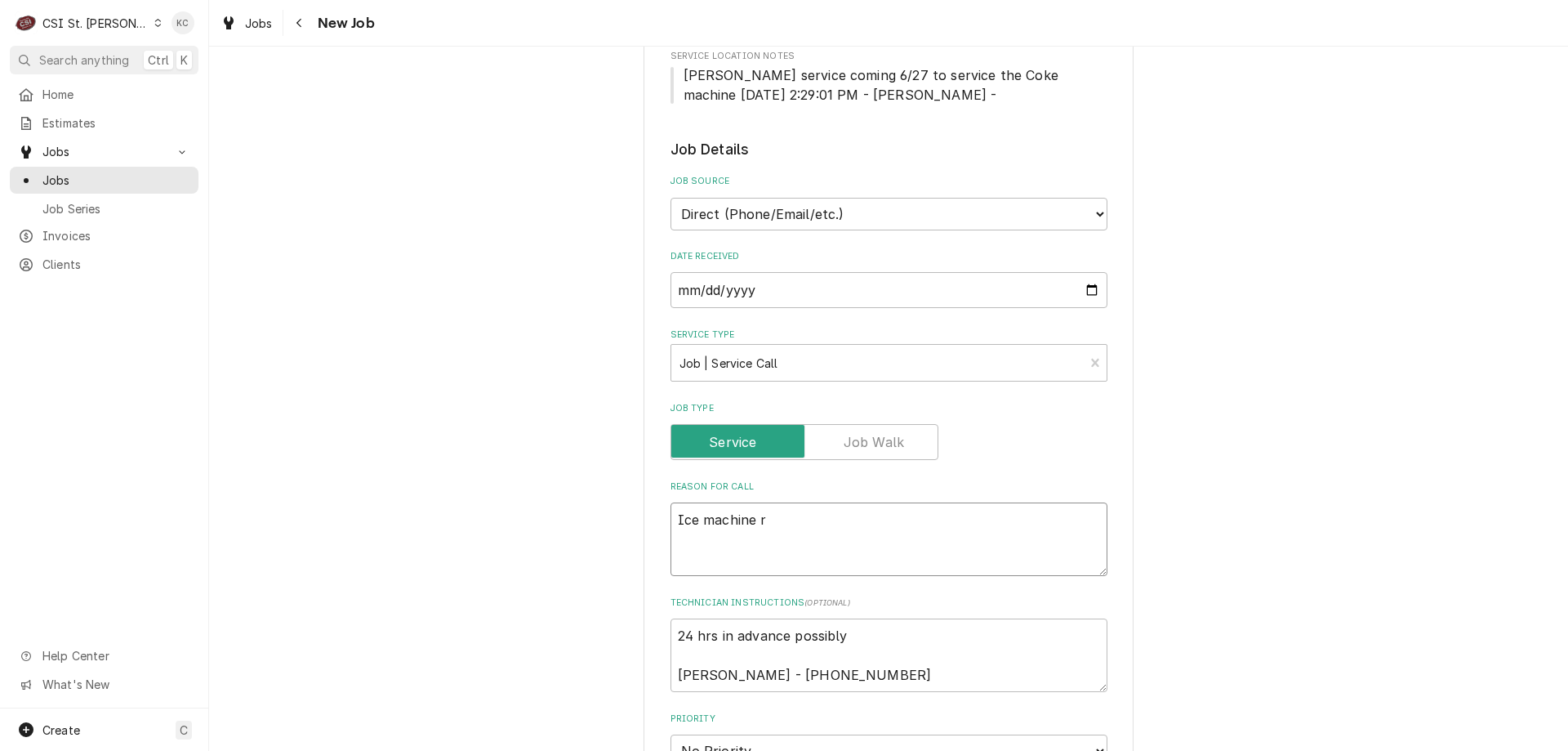
type textarea "x"
type textarea "Ice machine re"
type textarea "x"
type textarea "Ice machine rea"
type textarea "x"
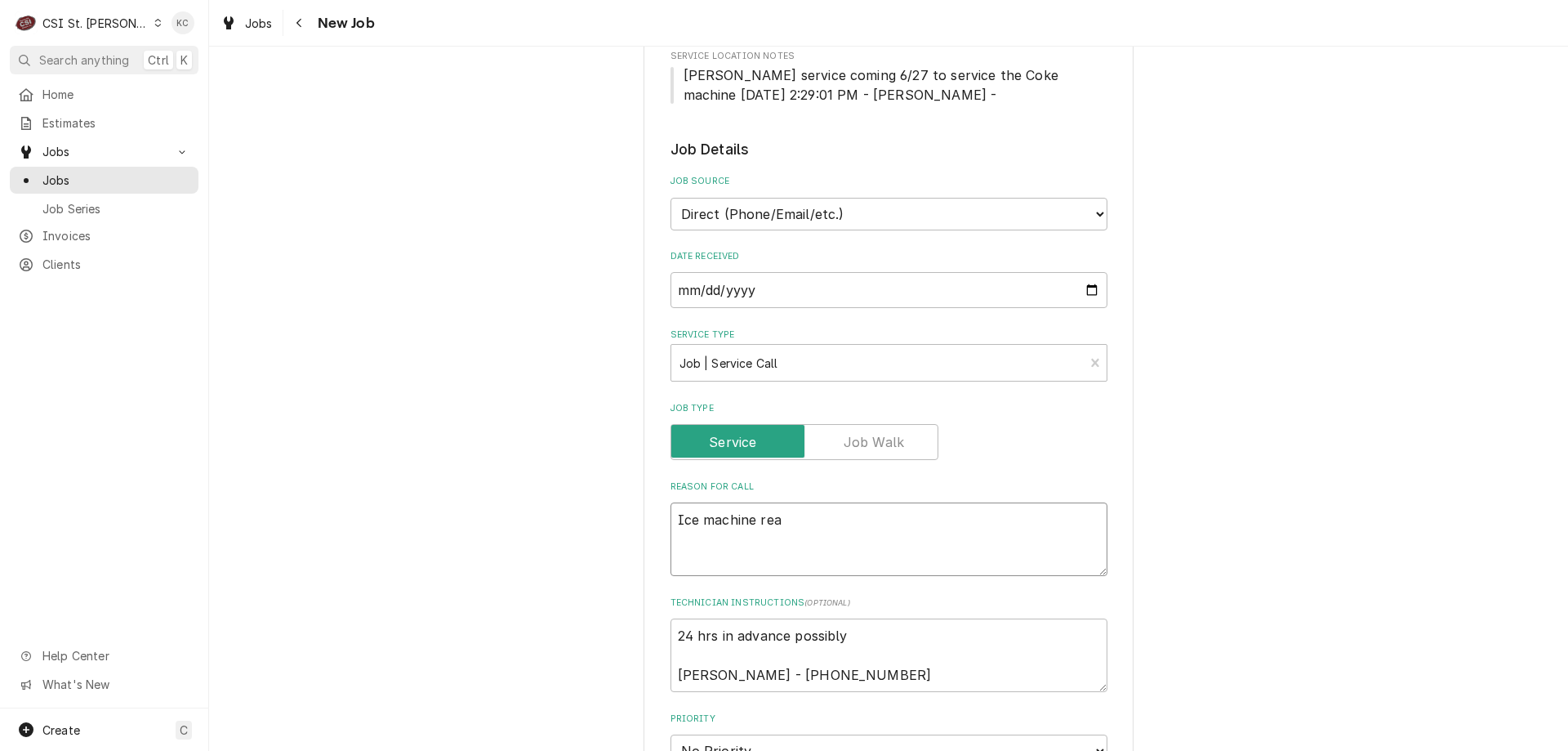
type textarea "Ice machine reap"
type textarea "x"
type textarea "Ice machine reapi"
type textarea "x"
type textarea "Ice machine reapir"
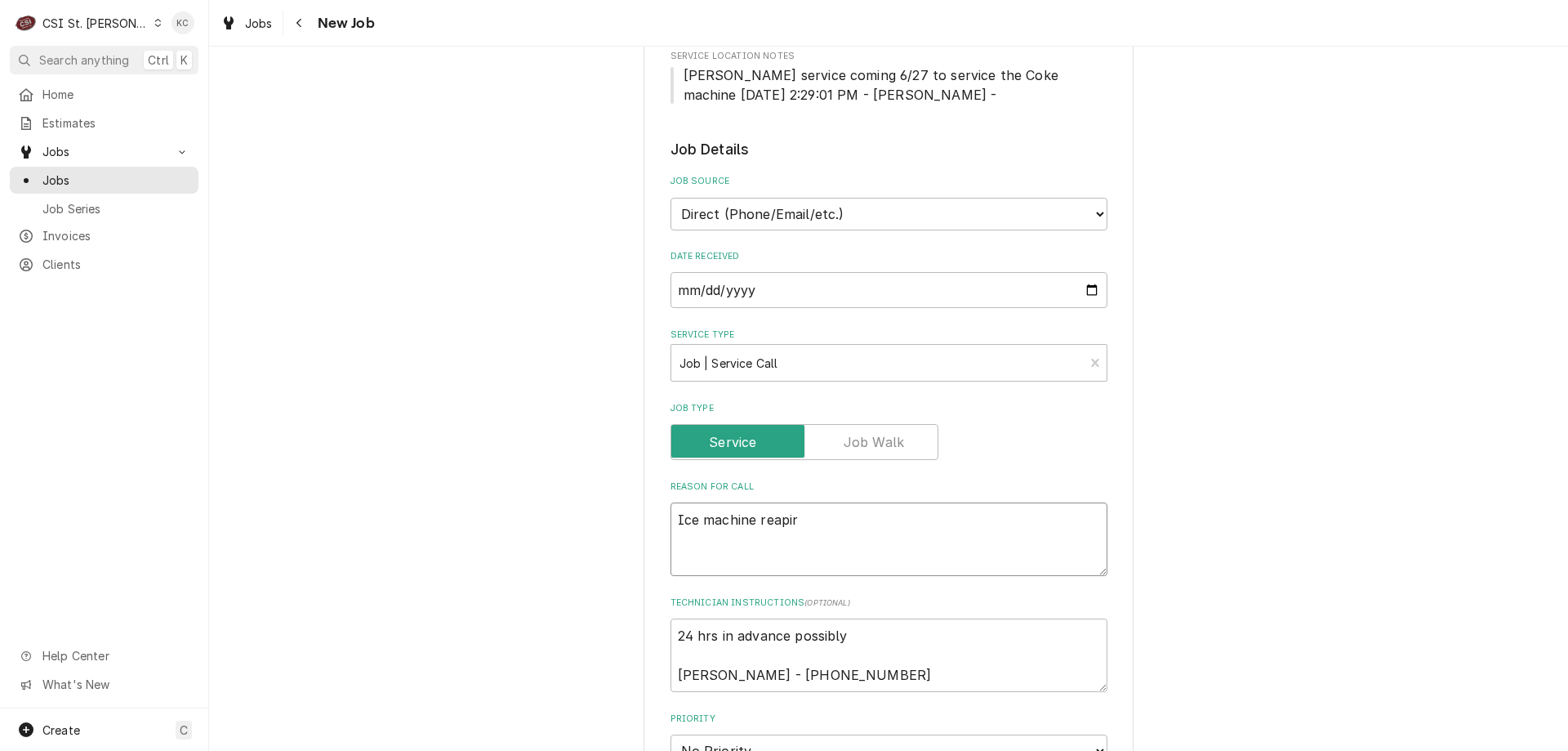
type textarea "x"
type textarea "Ice machine reapir"
type textarea "x"
type textarea "Ice machine reapir"
type textarea "x"
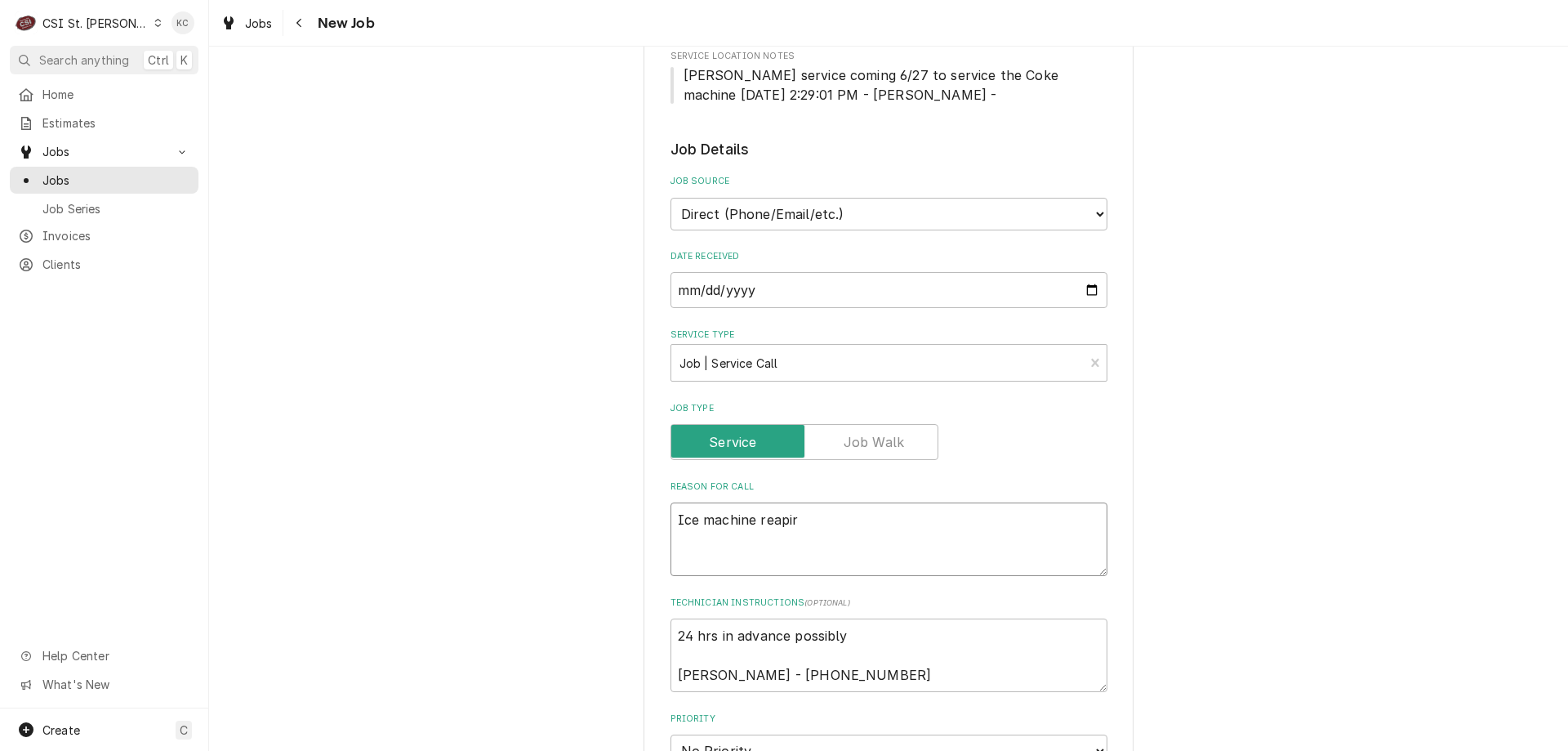
type textarea "Ice machine reapi"
type textarea "x"
type textarea "Ice machine reap"
type textarea "x"
type textarea "Ice machine rea"
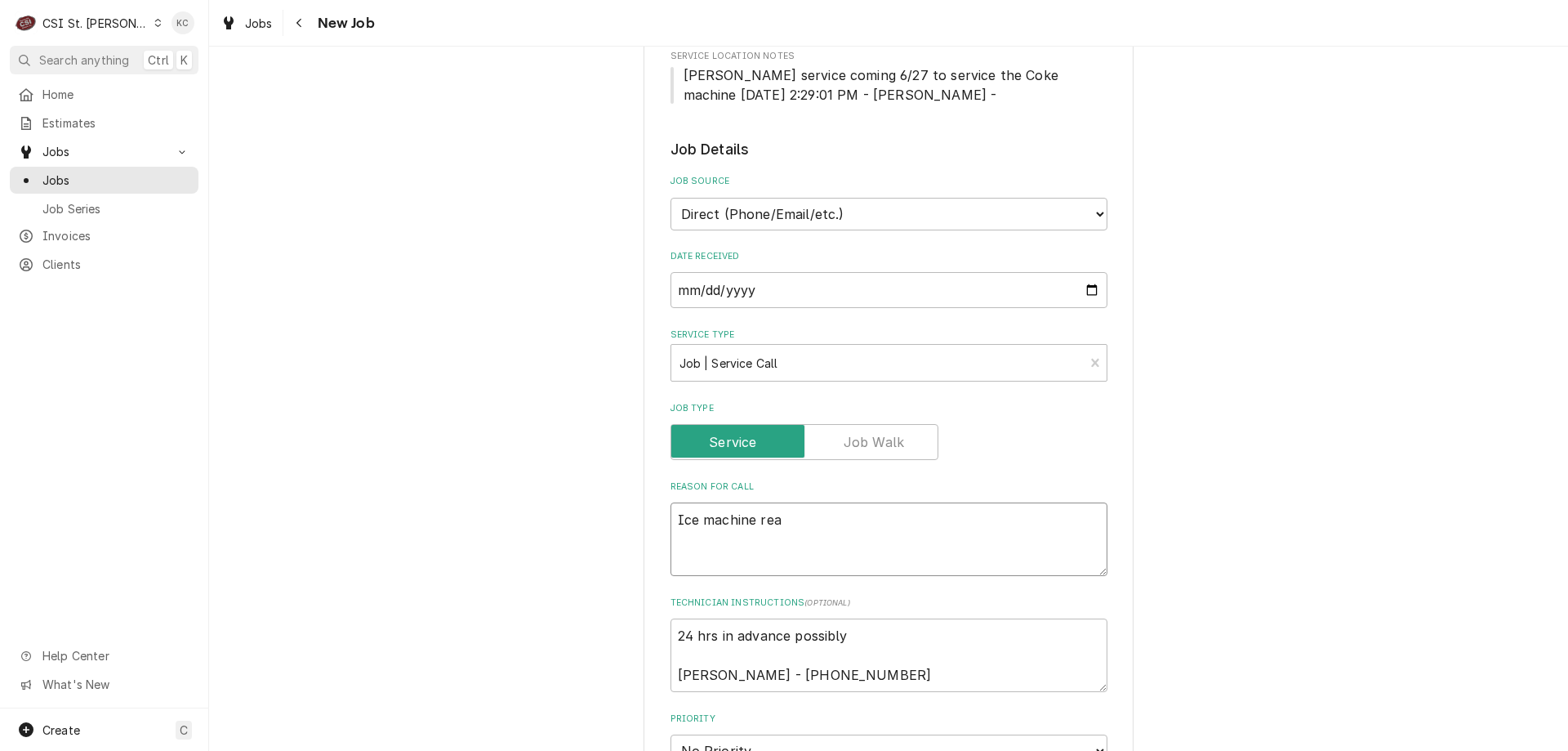
type textarea "x"
type textarea "Ice machine re"
type textarea "x"
type textarea "Ice machine rep"
type textarea "x"
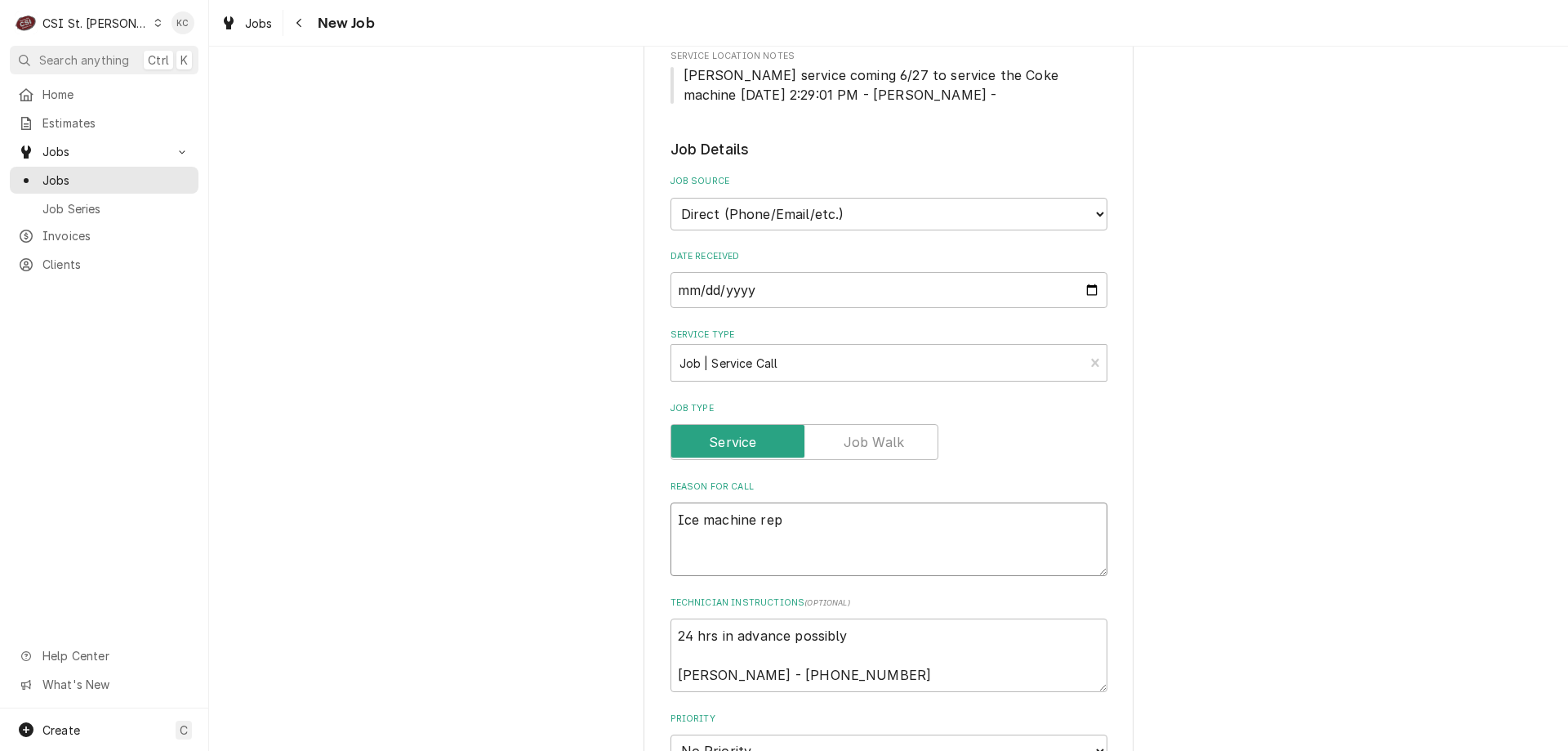
type textarea "Ice machine repa"
type textarea "x"
type textarea "Ice machine repai"
type textarea "x"
type textarea "Ice machine repair"
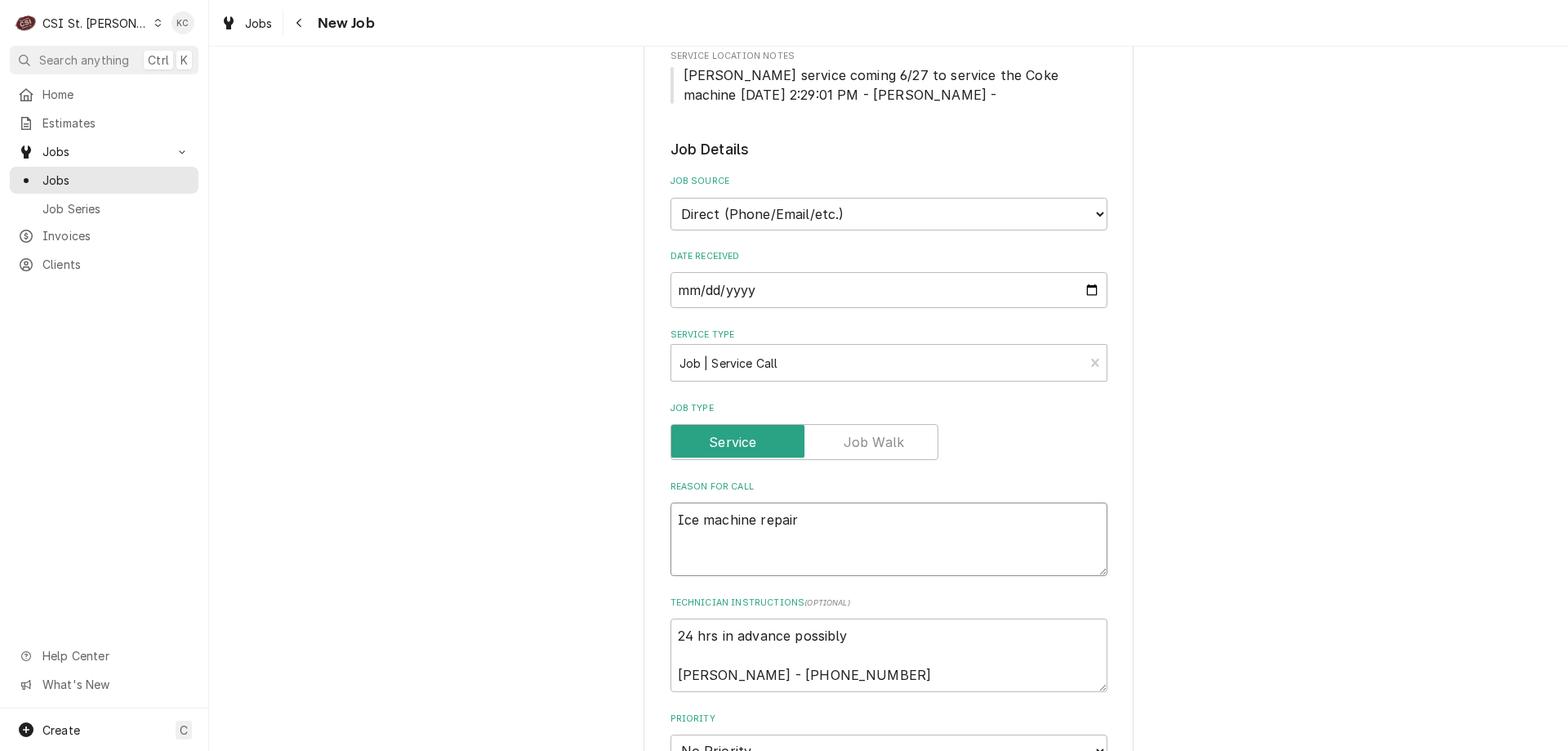
type textarea "x"
type textarea "Ice machine repair"
type textarea "x"
type textarea "Ice machine repair"
click at [671, 639] on textarea "24 hrs in advance possibly Mike Reed - 314 853-3875" at bounding box center [889, 655] width 437 height 74
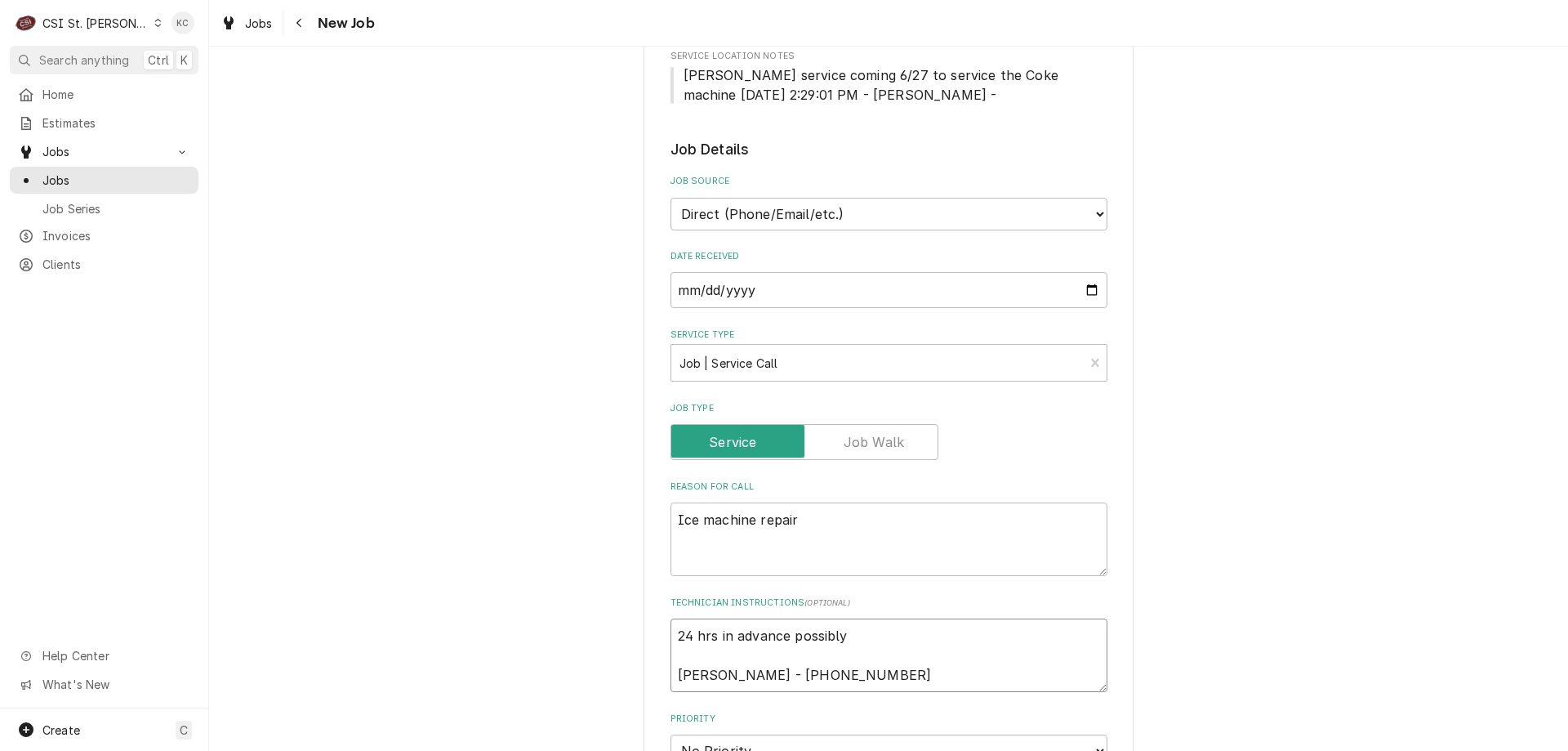
type textarea "x"
type textarea "24 hrs in advance possibly Mike Reed - 314 853-3875"
type textarea "x"
type textarea "24 hrs in advance possibly Mike Reed - 314 853-3875"
type textarea "x"
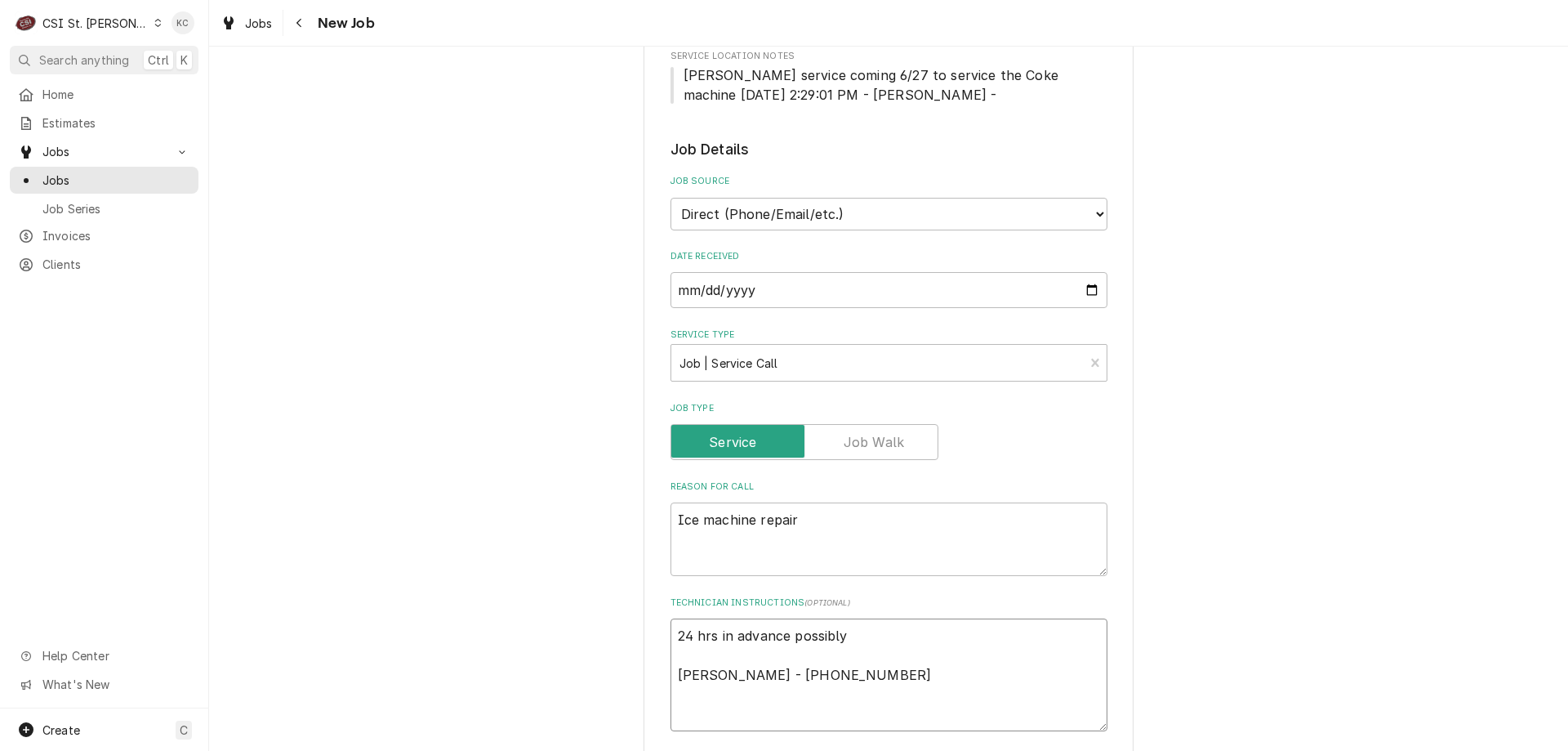
type textarea "24 hrs in advance possibly Mike Reed - 314 853-3875"
type textarea "x"
type textarea "24 hrs in advance possibly Mike Reed - 314 853-3875"
click at [852, 641] on textarea "24 hrs in advance possibly Mike Reed - 314 853-3875" at bounding box center [889, 655] width 437 height 74
type textarea "x"
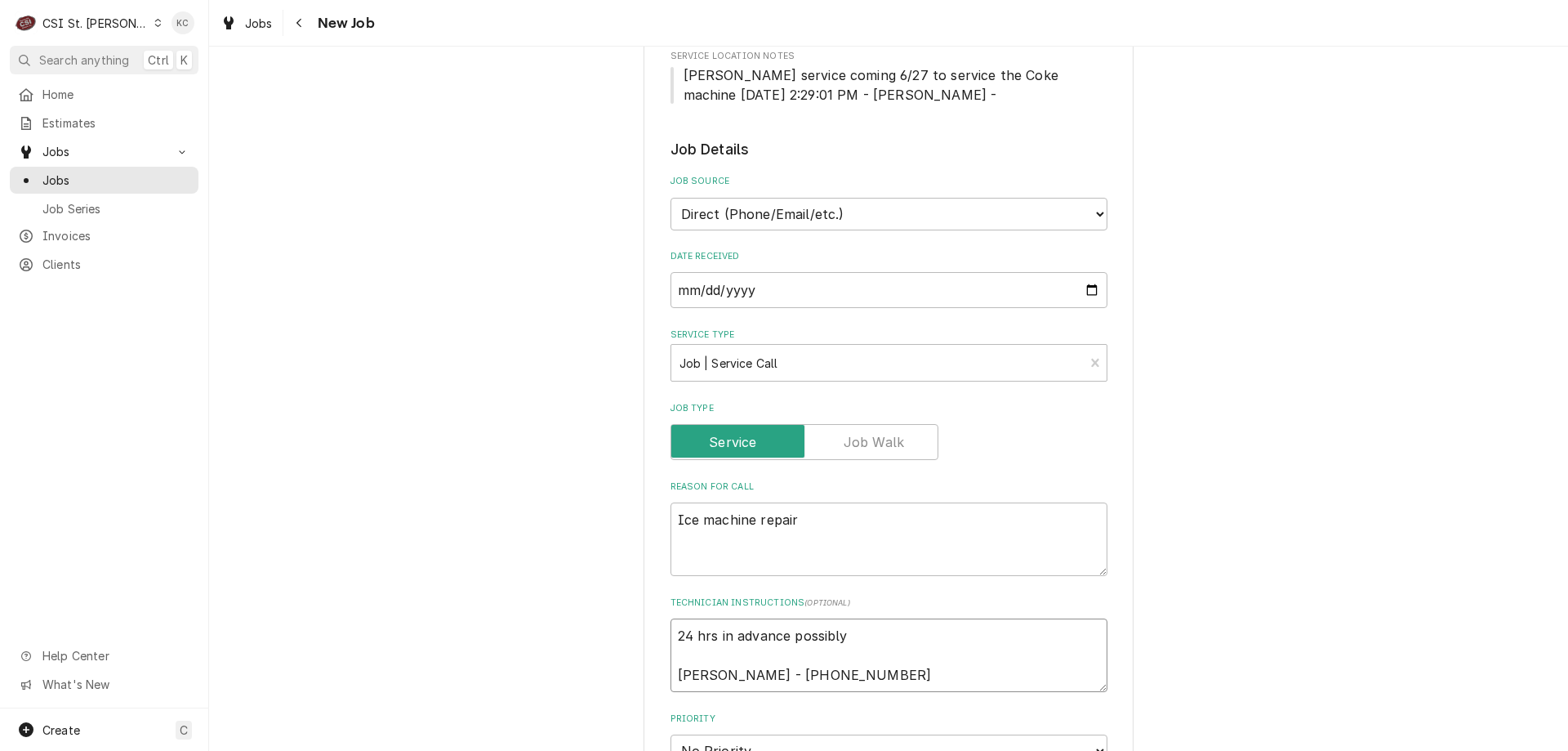
type textarea "24 hrs in advance possibly Mike Reed - 314 853-3875"
type textarea "x"
type textarea "24 hrs in advance possibly Mike Reed - 314 853-3875"
paste textarea "Typically, the morning or early afternoon will be best to service, due to staff…"
type textarea "x"
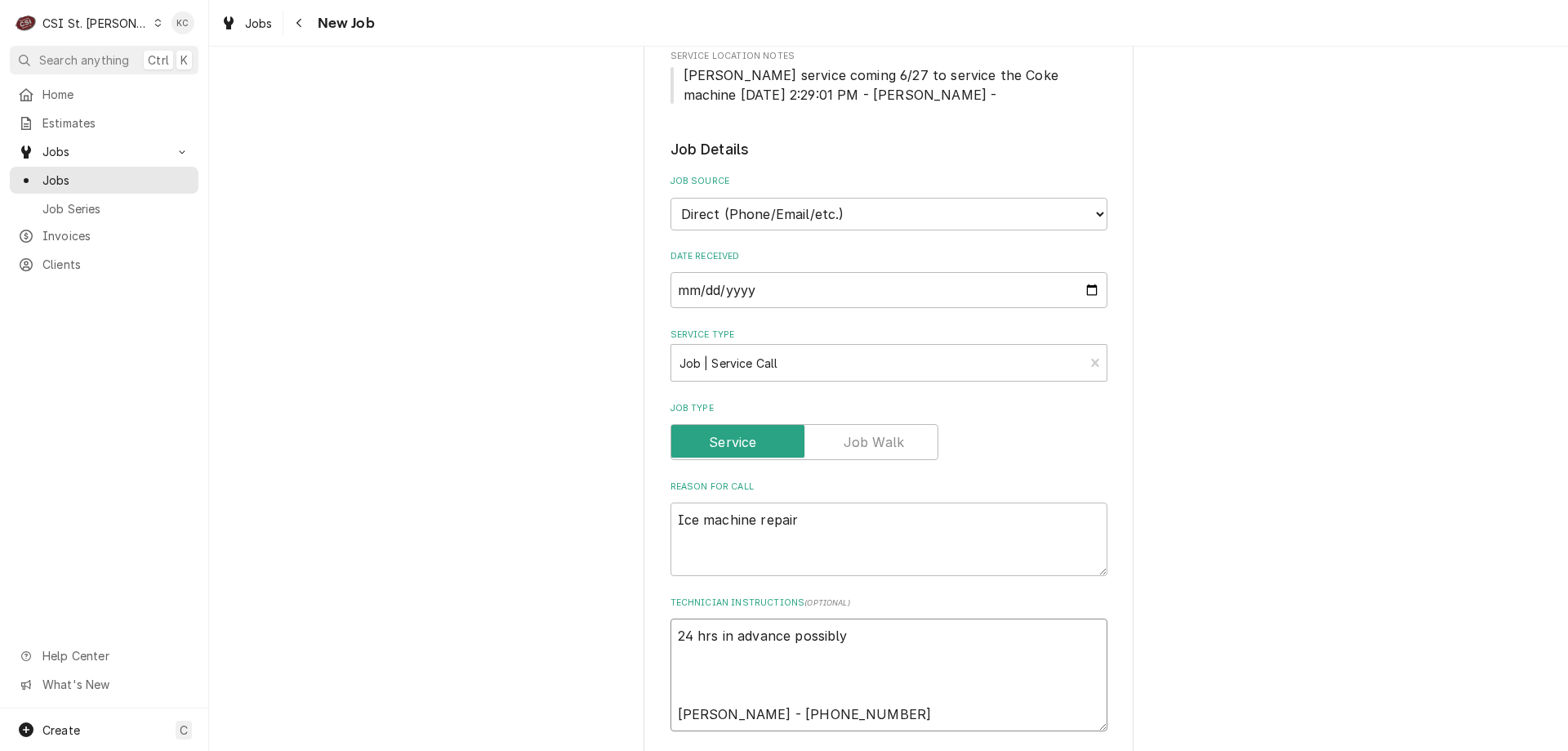
type textarea "24 hrs in advance possibly Typically, the morning or early afternoon will be be…"
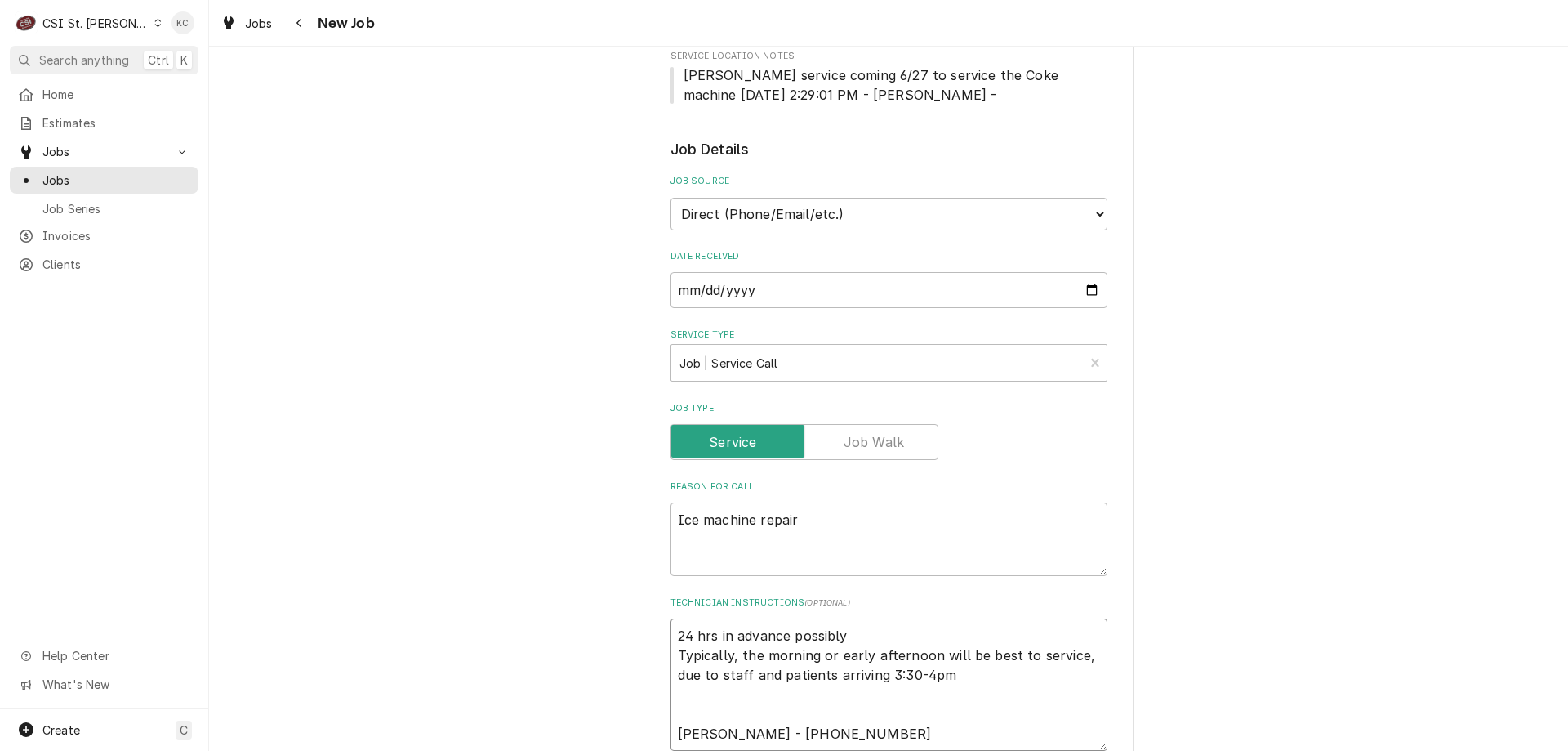
click at [850, 633] on textarea "24 hrs in advance possibly Typically, the morning or early afternoon will be be…" at bounding box center [889, 685] width 437 height 132
type textarea "x"
type textarea "24 hrs in advance possibly Typically, the morning or early afternoon will be be…"
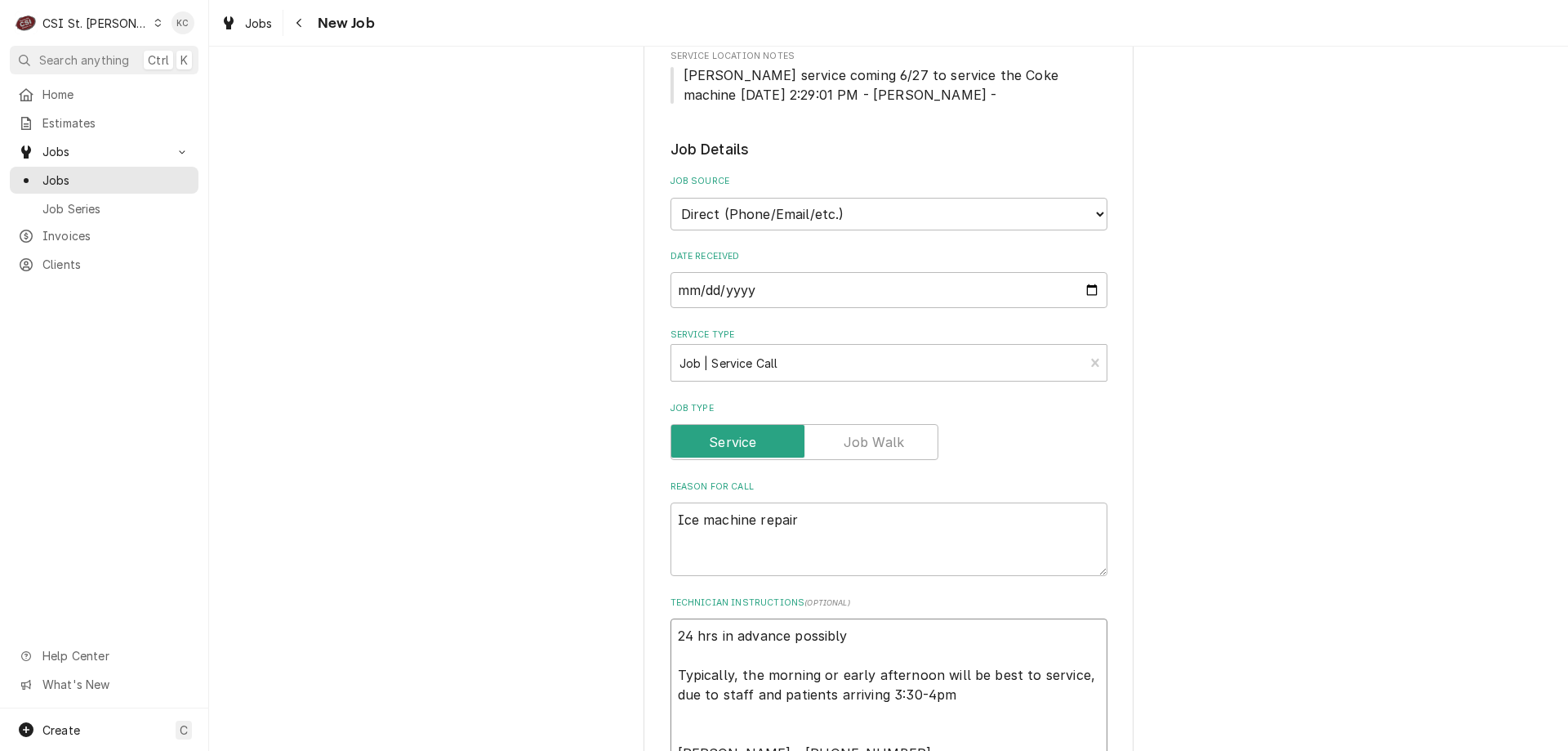
type textarea "x"
type textarea "24 hrs in advance possibly Typically, the morning or early afternoon will be be…"
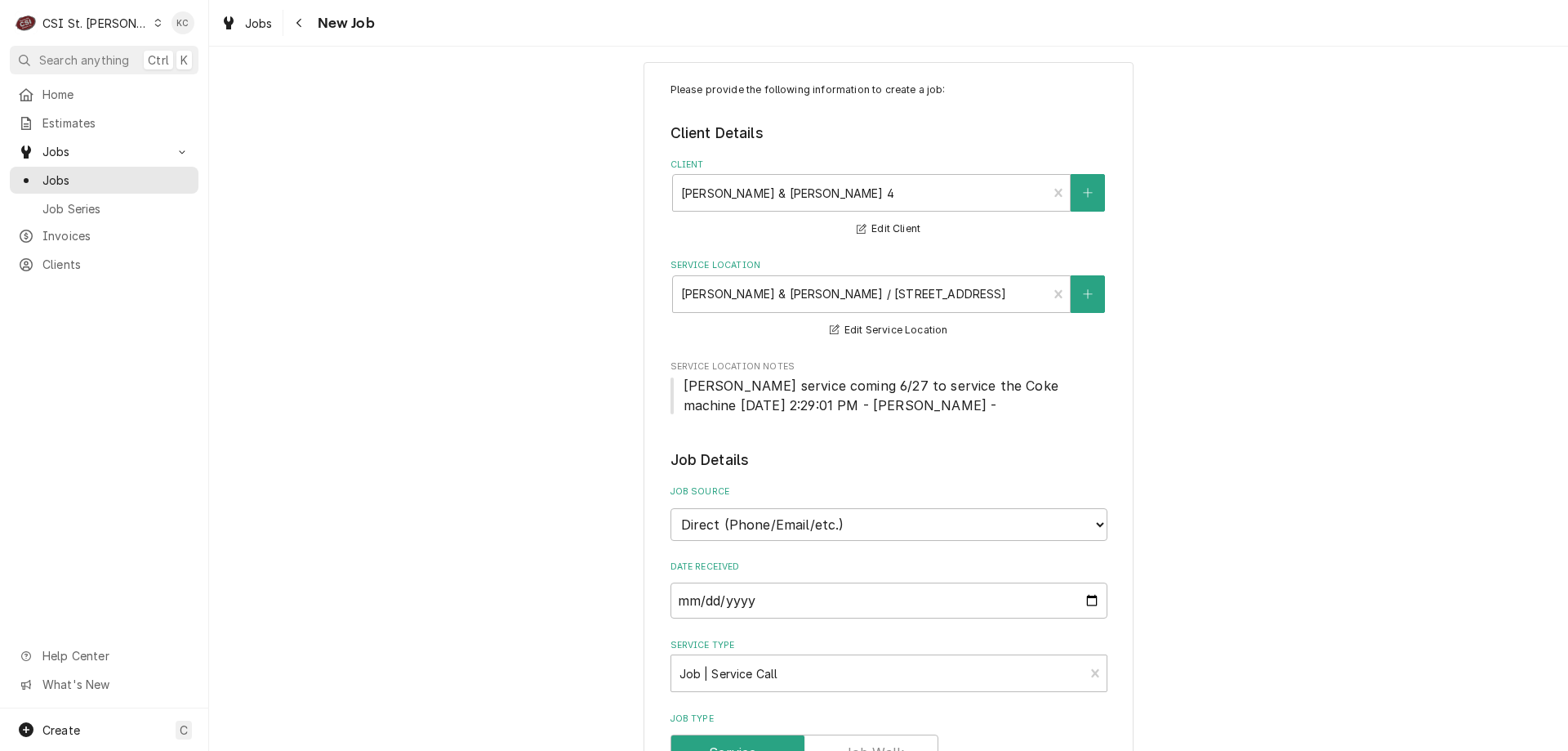
scroll to position [0, 0]
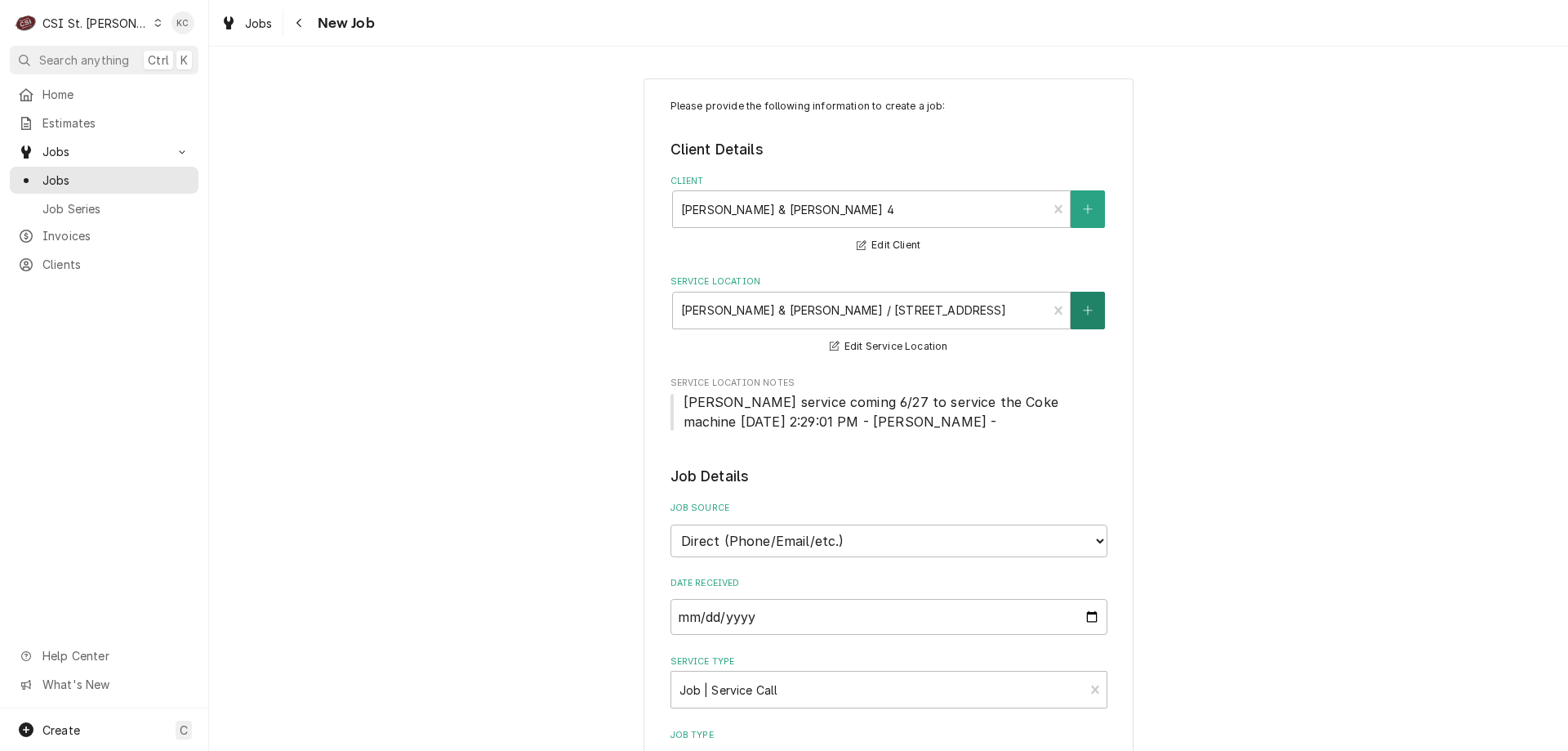
click at [1086, 304] on button "Service Location" at bounding box center [1087, 310] width 34 height 37
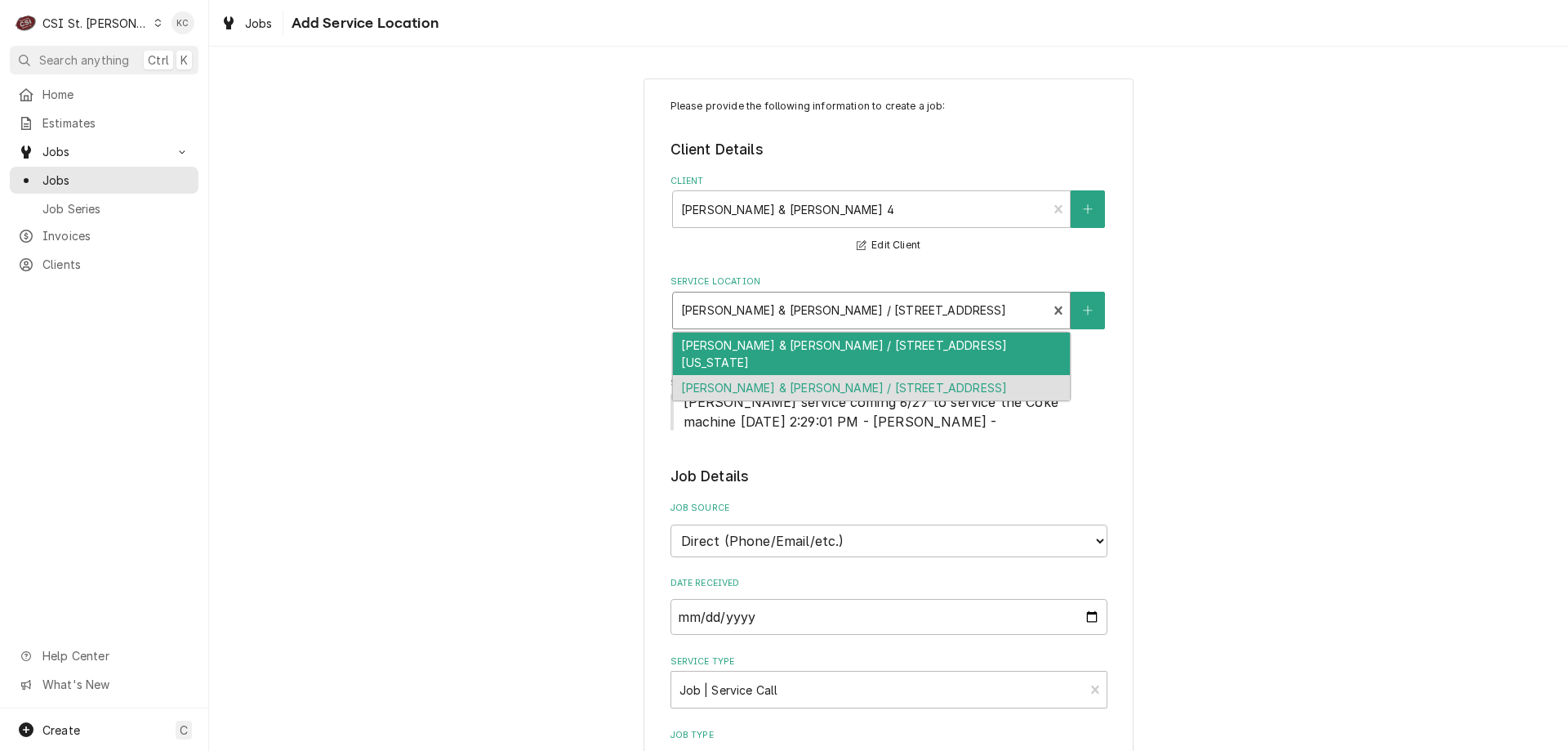
click at [880, 304] on div "Service Location" at bounding box center [859, 311] width 358 height 30
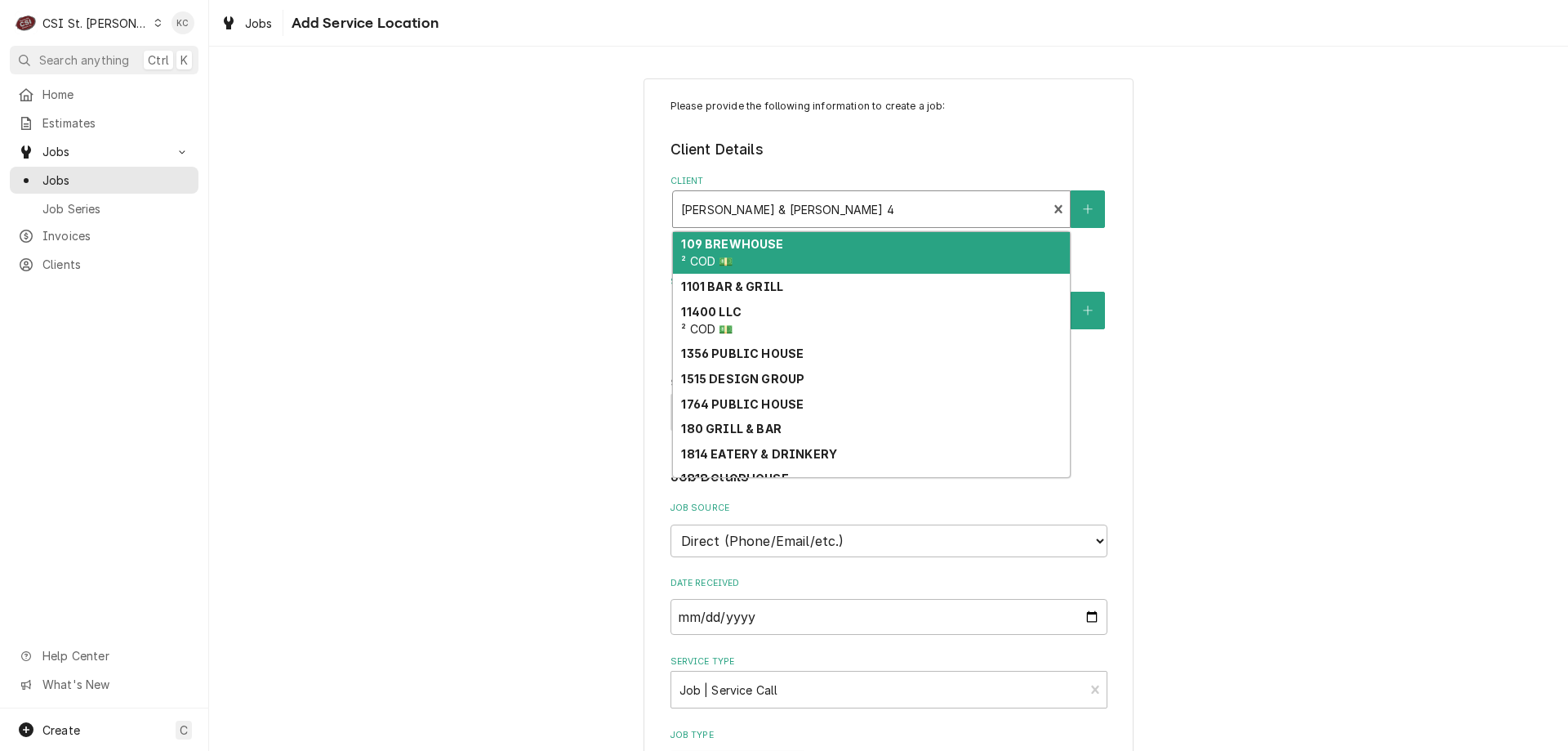
click at [872, 204] on div "Client" at bounding box center [859, 209] width 358 height 30
type textarea "x"
type input "2"
type textarea "x"
type input "21"
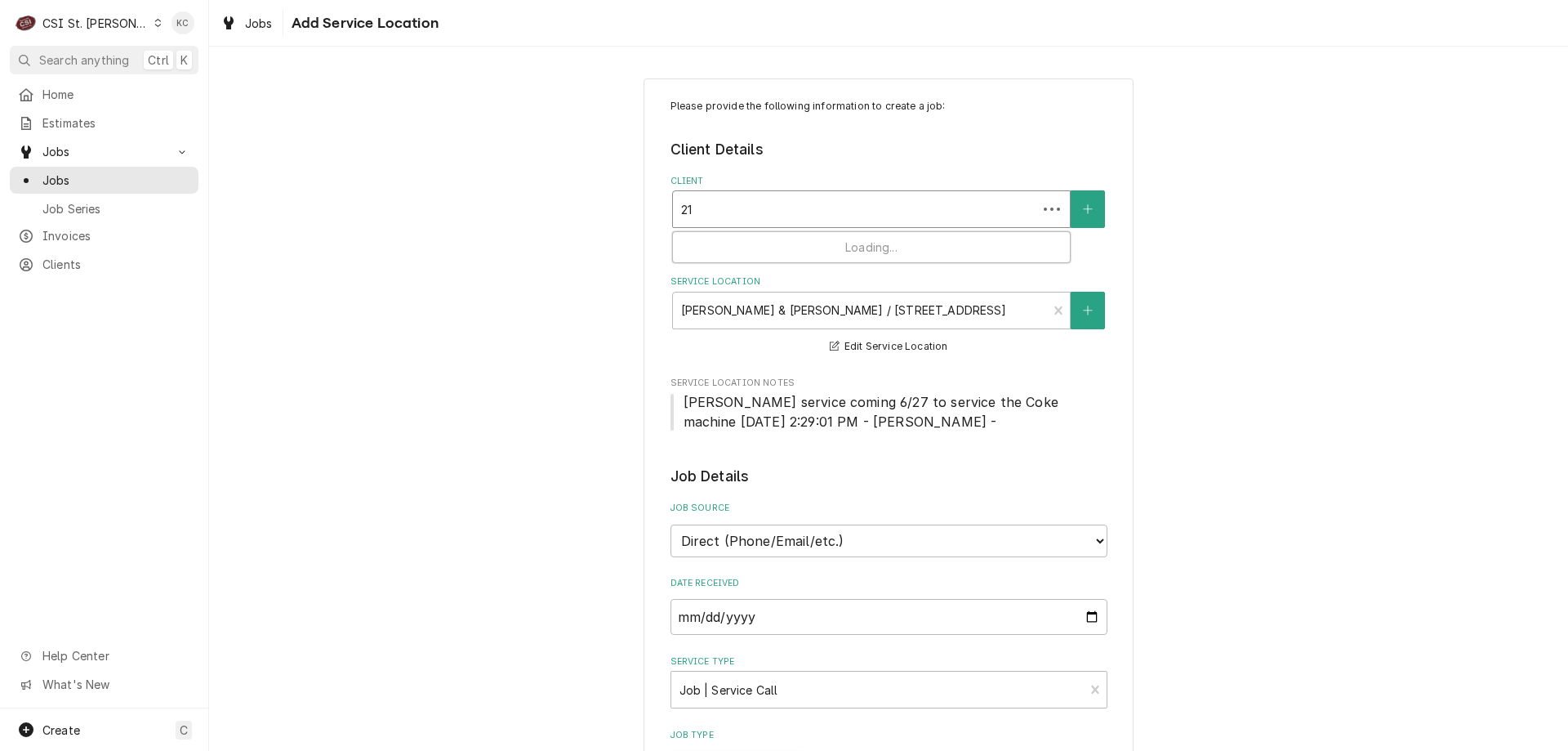
type textarea "x"
type input "212"
type textarea "x"
type input "2122"
type textarea "x"
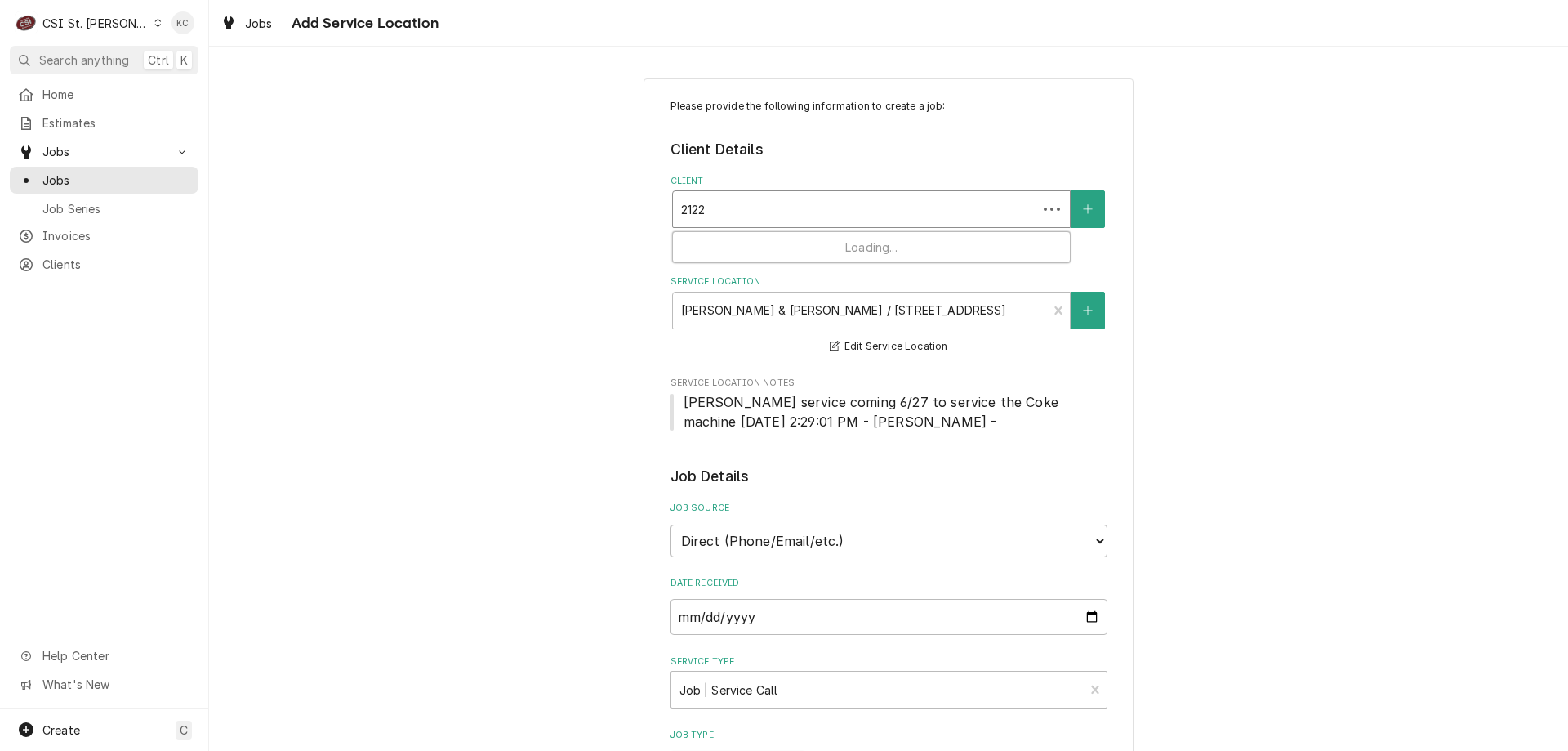
type input "2122"
type textarea "x"
type input "2122 t"
type textarea "x"
type input "2122 tr"
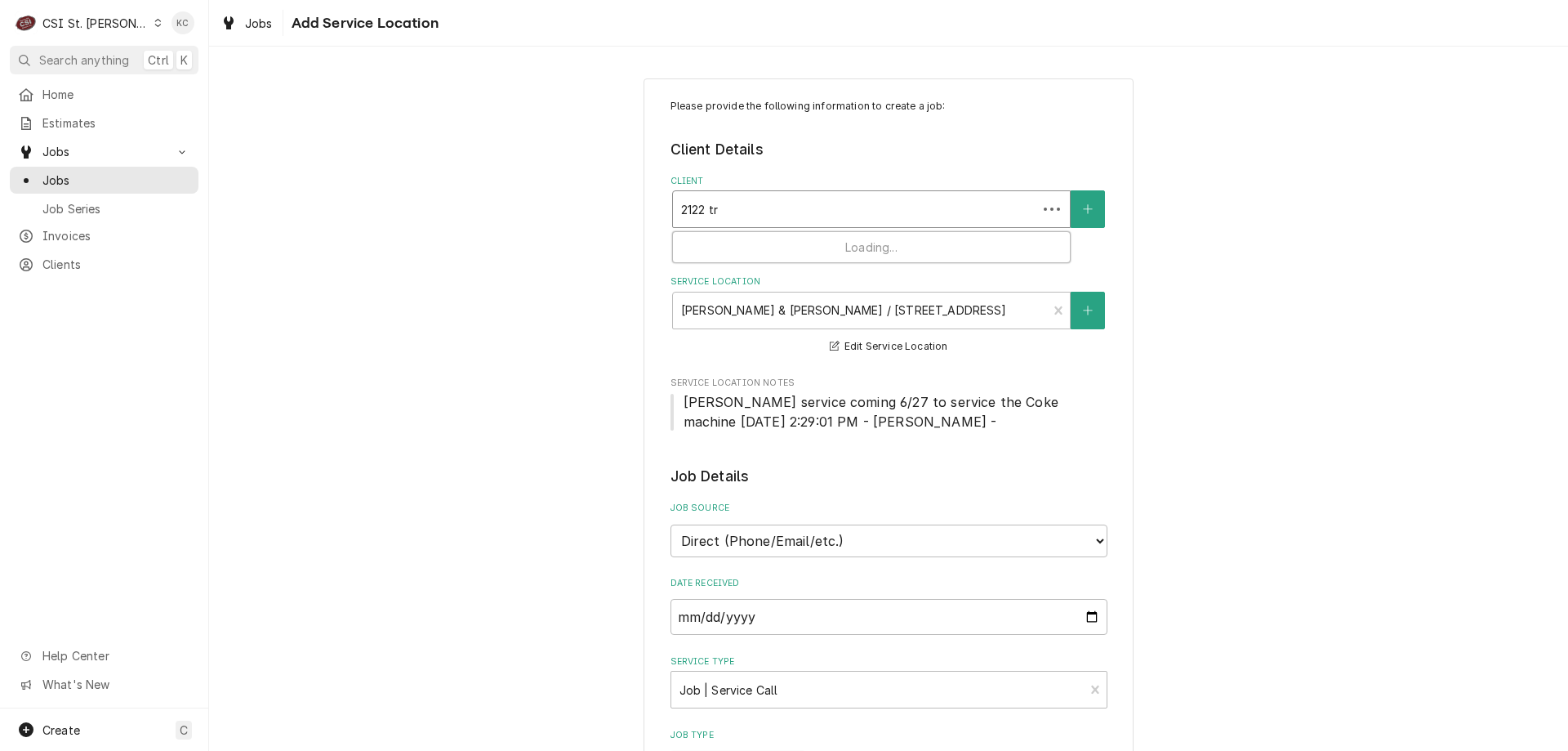
type textarea "x"
type input "2122 tro"
type textarea "x"
type input "2122 troy"
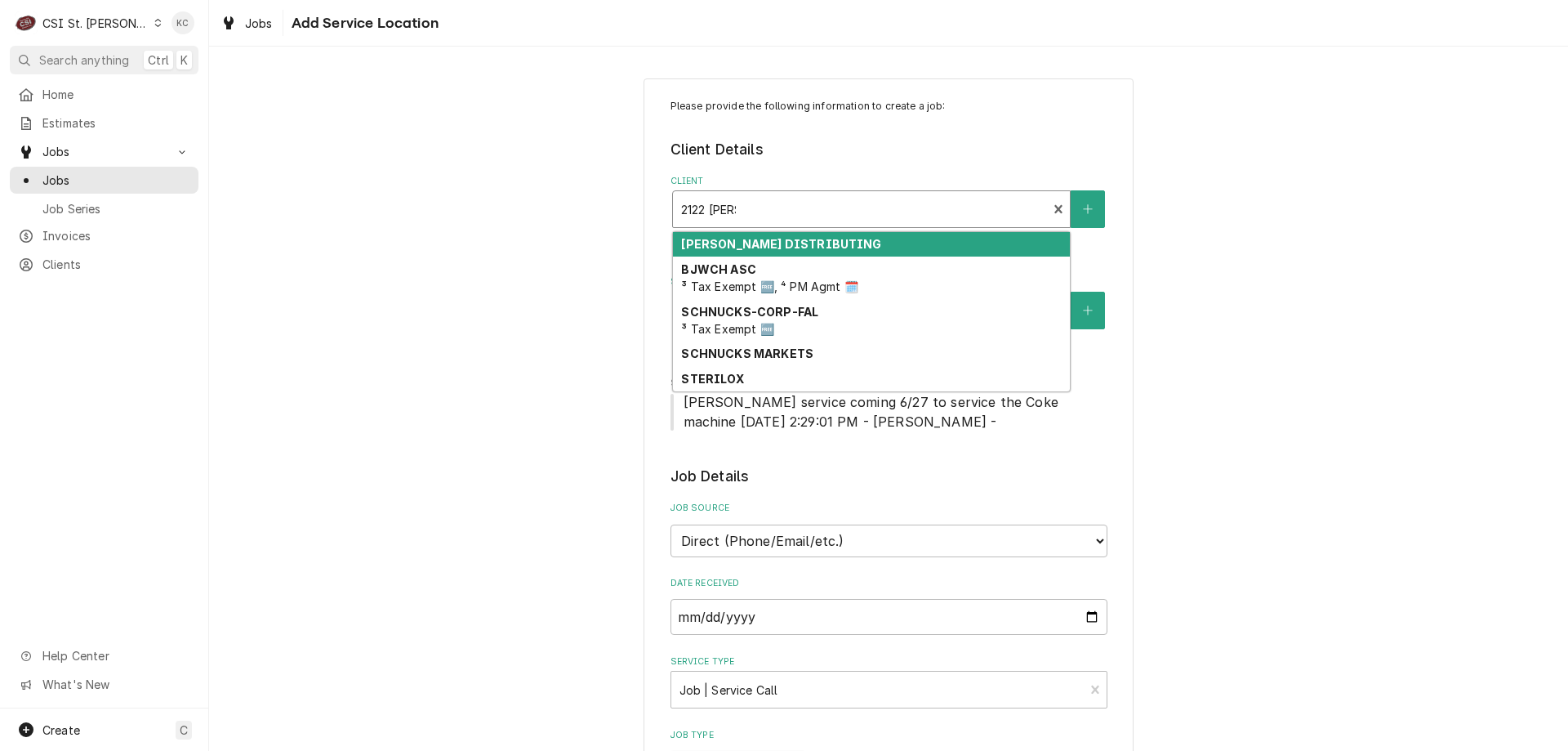
type textarea "x"
type input "2122 troy"
type textarea "x"
type input "2122 troy r"
type textarea "x"
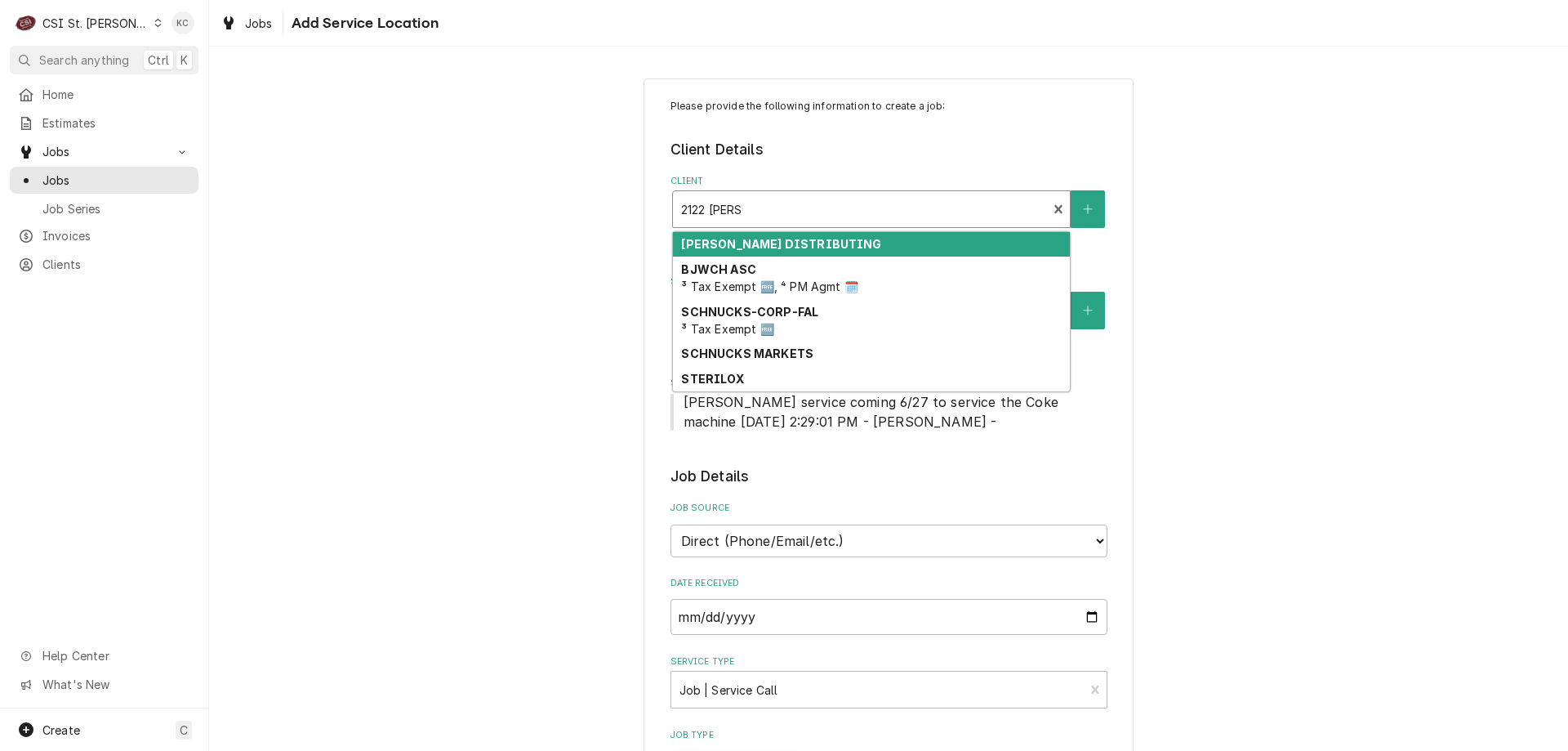
type input "2122 troy ro"
type textarea "x"
type input "2122 troy roa"
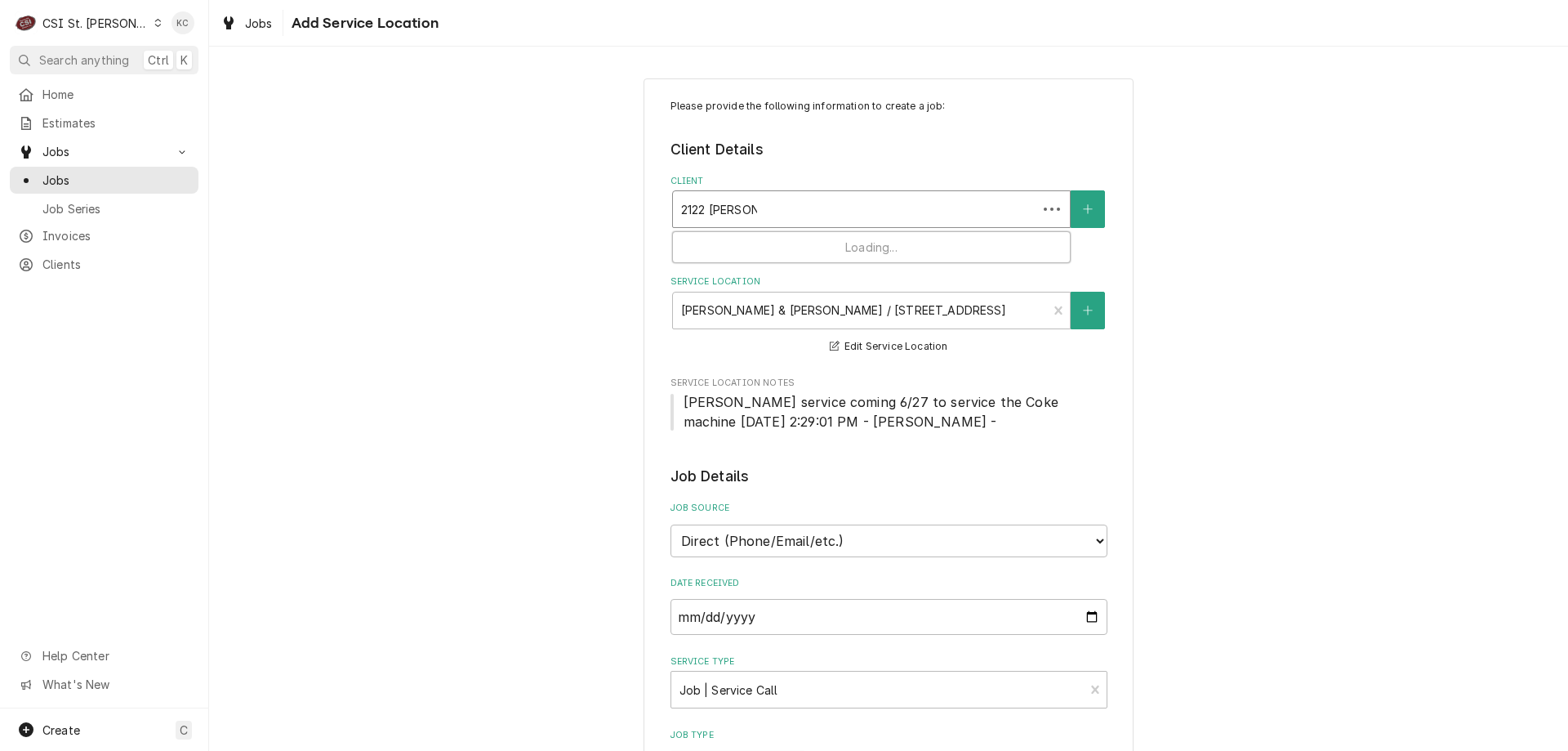
type textarea "x"
type input "2122 troy road"
click at [860, 215] on div "Client" at bounding box center [859, 209] width 358 height 30
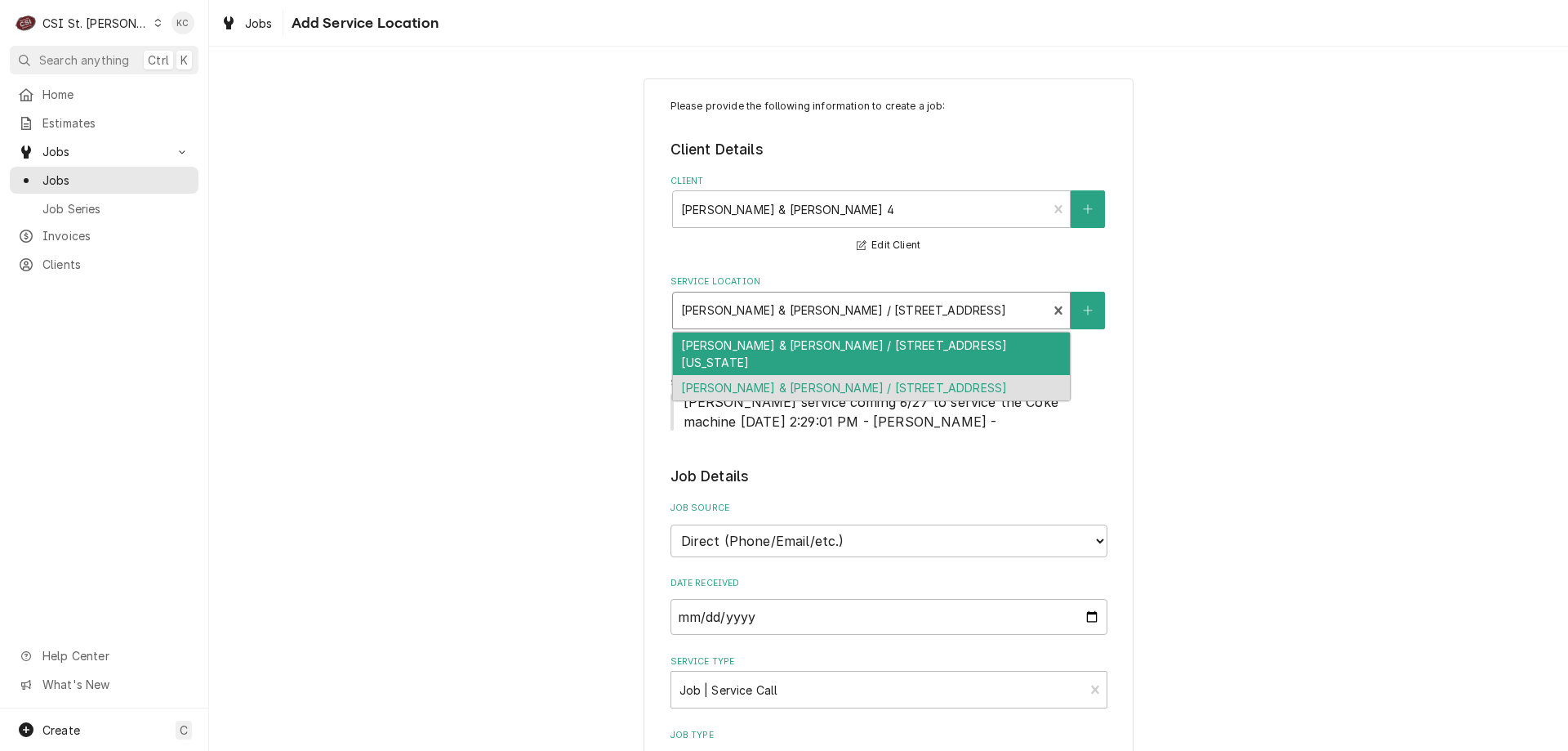
click at [940, 306] on div "Service Location" at bounding box center [859, 311] width 358 height 30
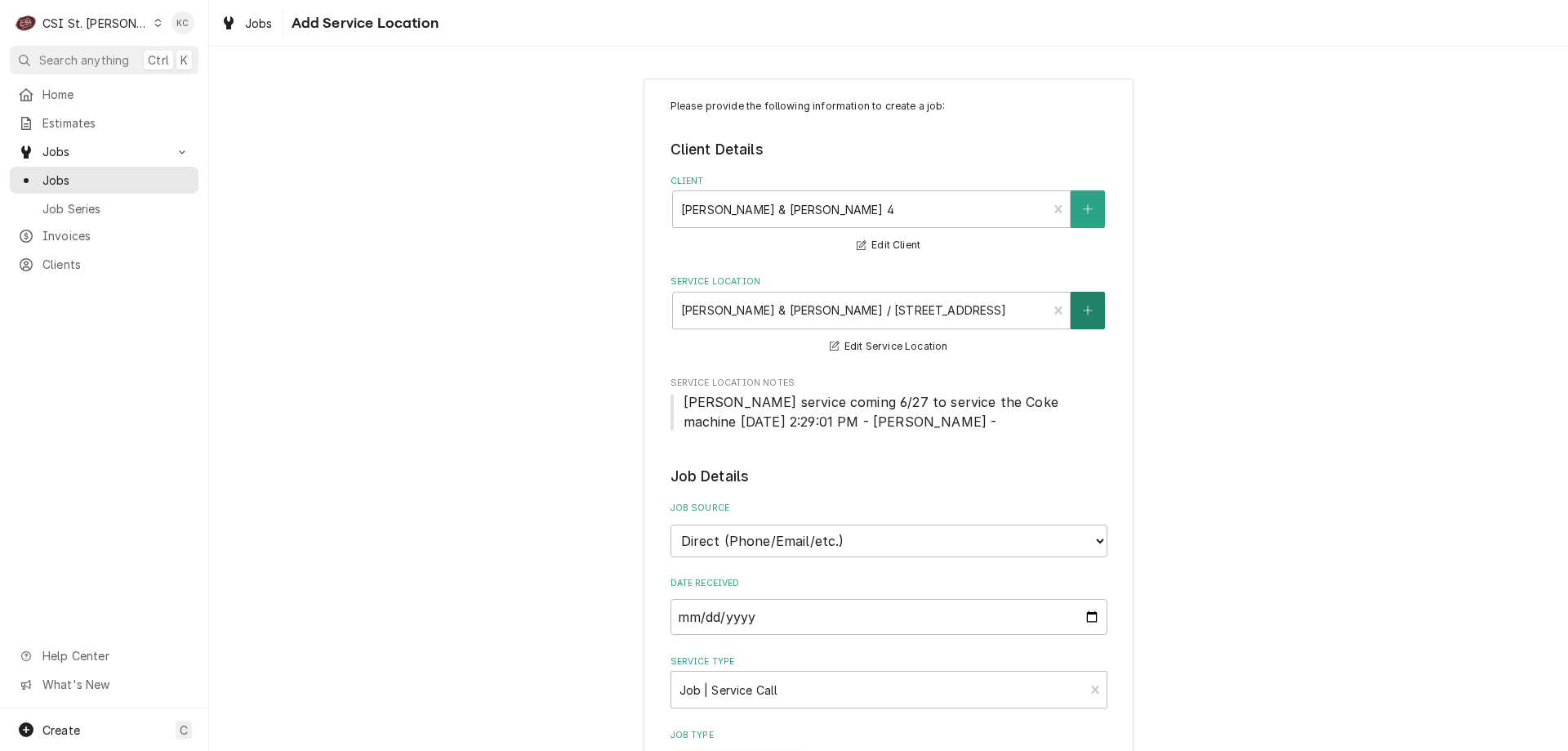
click at [1087, 305] on button "Service Location" at bounding box center [1087, 310] width 34 height 37
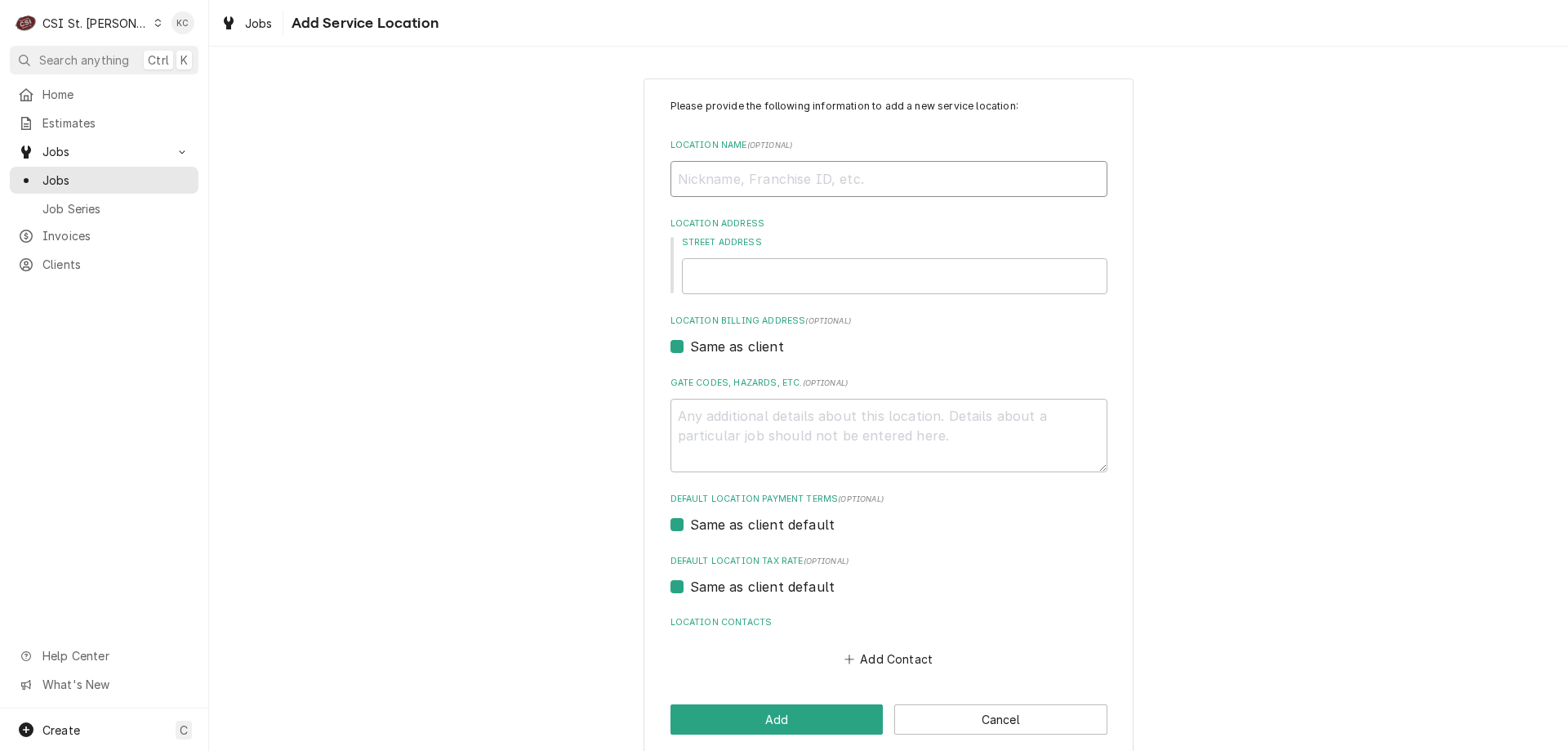
click at [819, 190] on input "Location Name ( optional )" at bounding box center [889, 179] width 437 height 36
type textarea "x"
type input "C"
type textarea "x"
type input "CH"
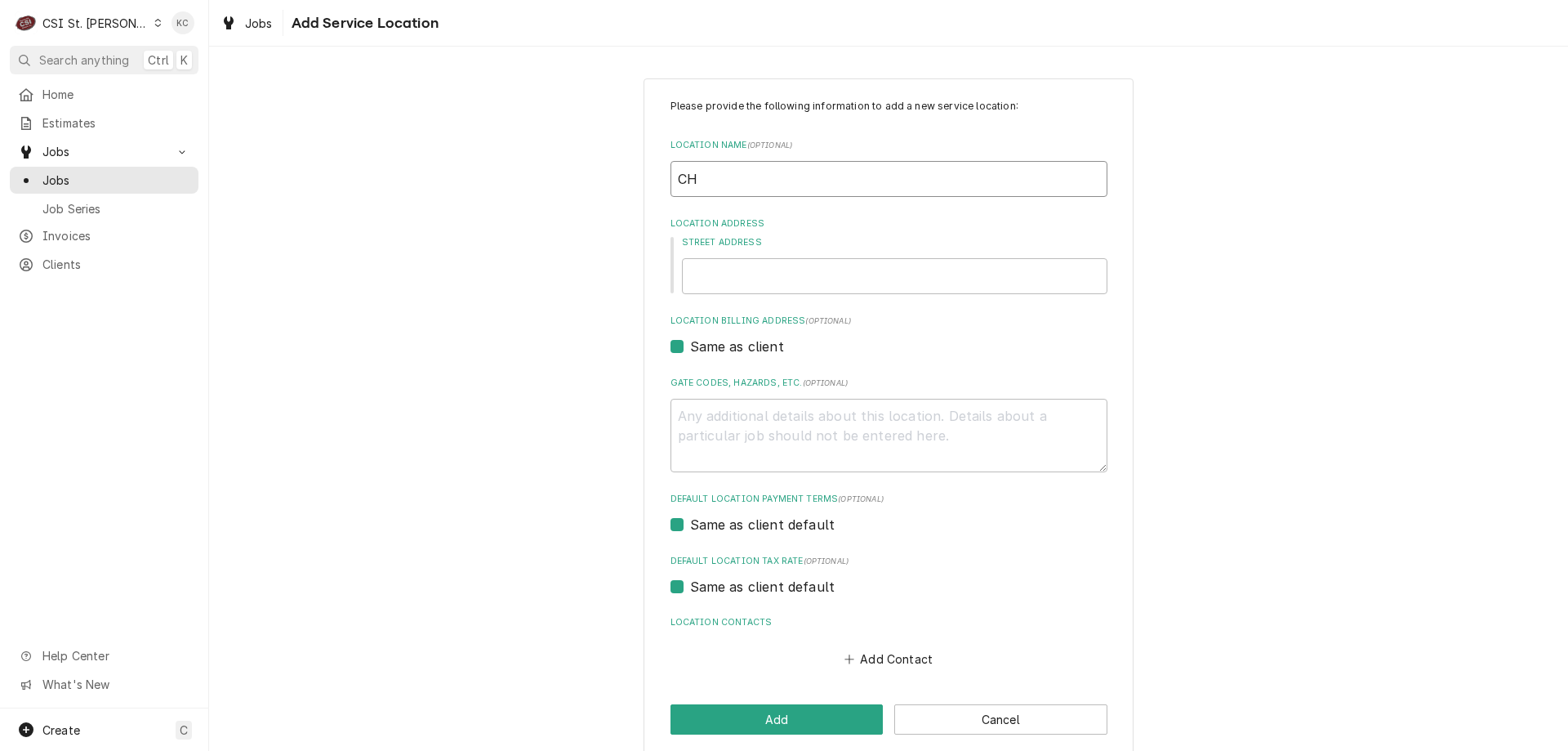
type textarea "x"
type input "CHI"
type textarea "x"
type input "CHIL"
type textarea "x"
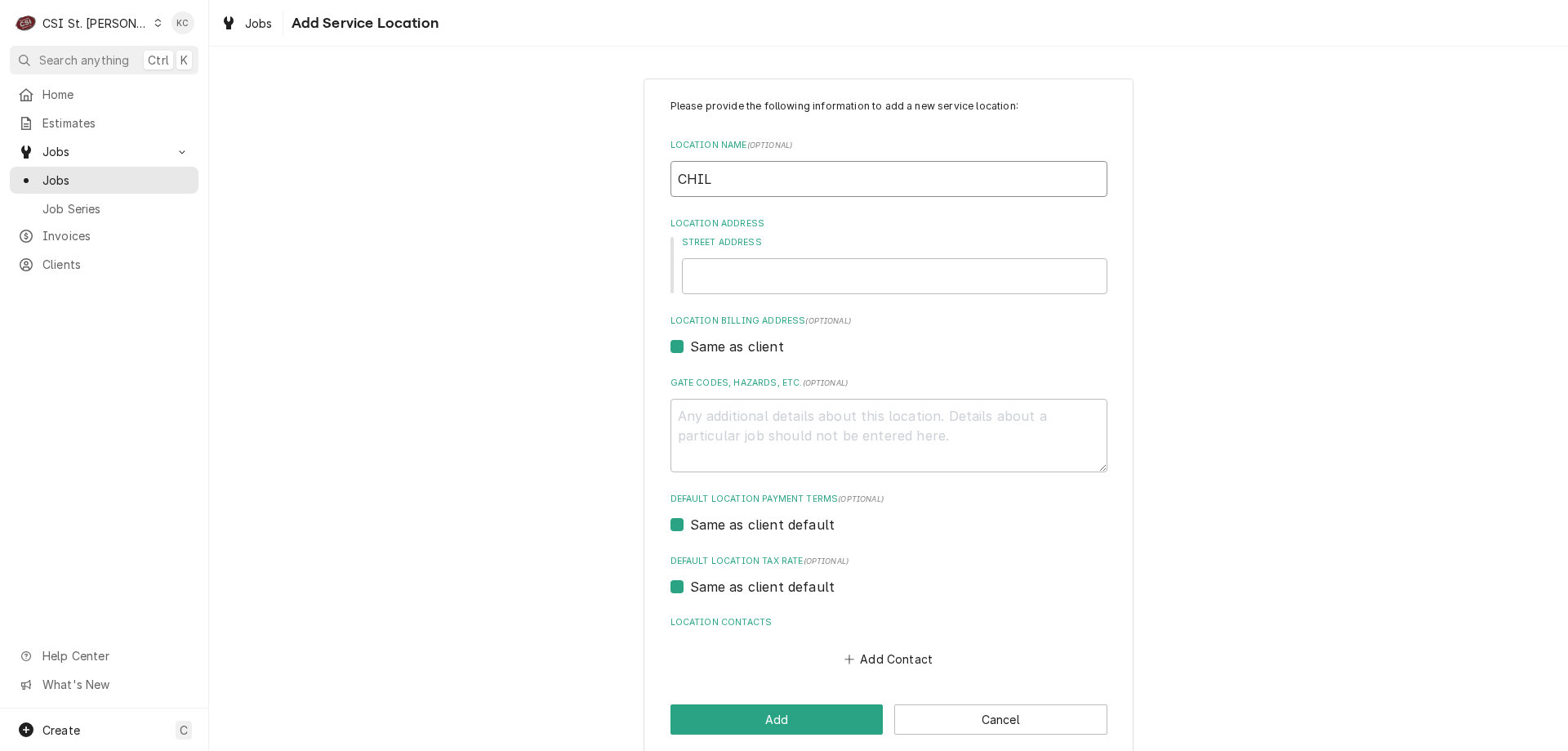
type input "CHILD"
type textarea "x"
type input "CHILDR"
type textarea "x"
type input "CHILDRE"
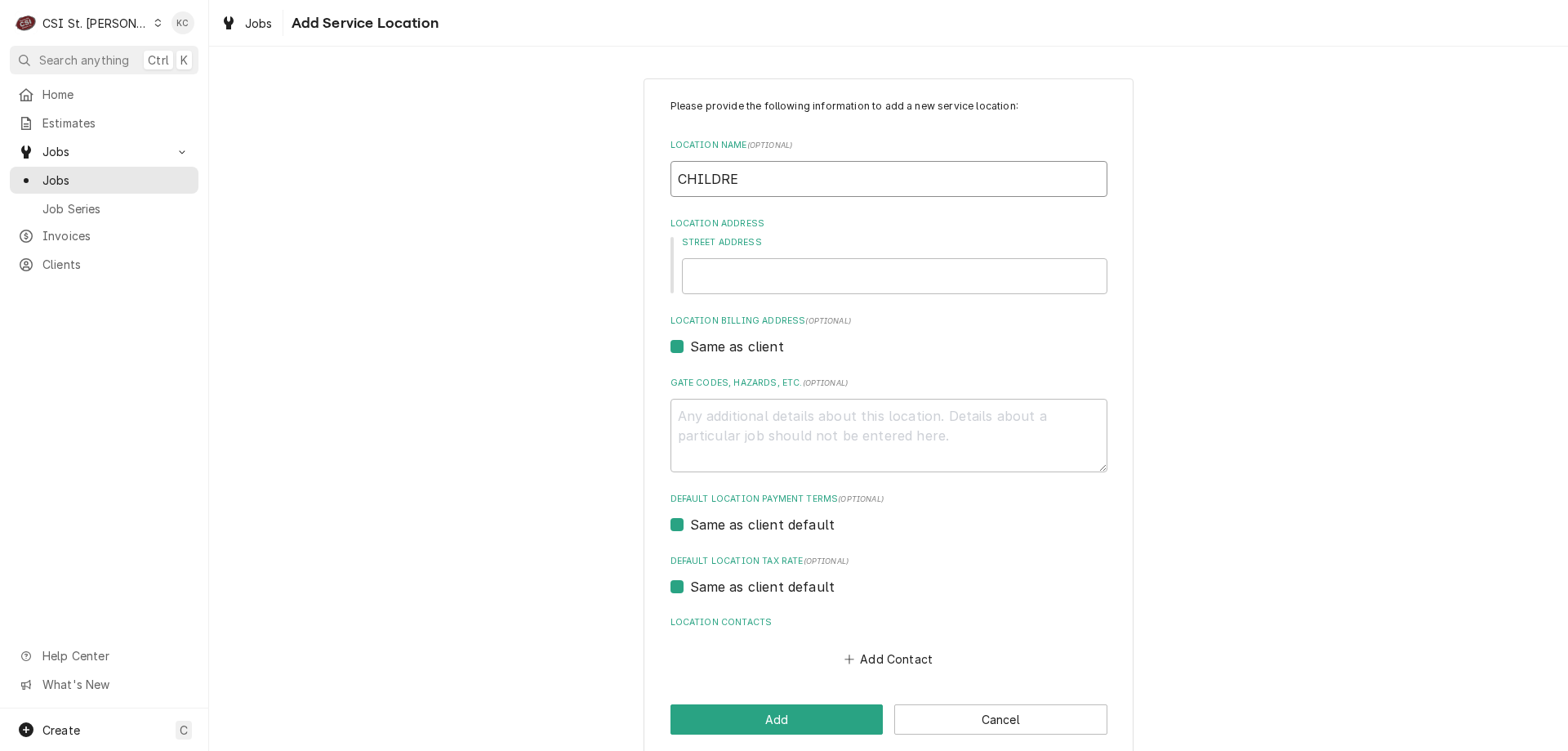
type textarea "x"
type input "CHILDRES"
type textarea "x"
type input "CHILDRESN"
type textarea "x"
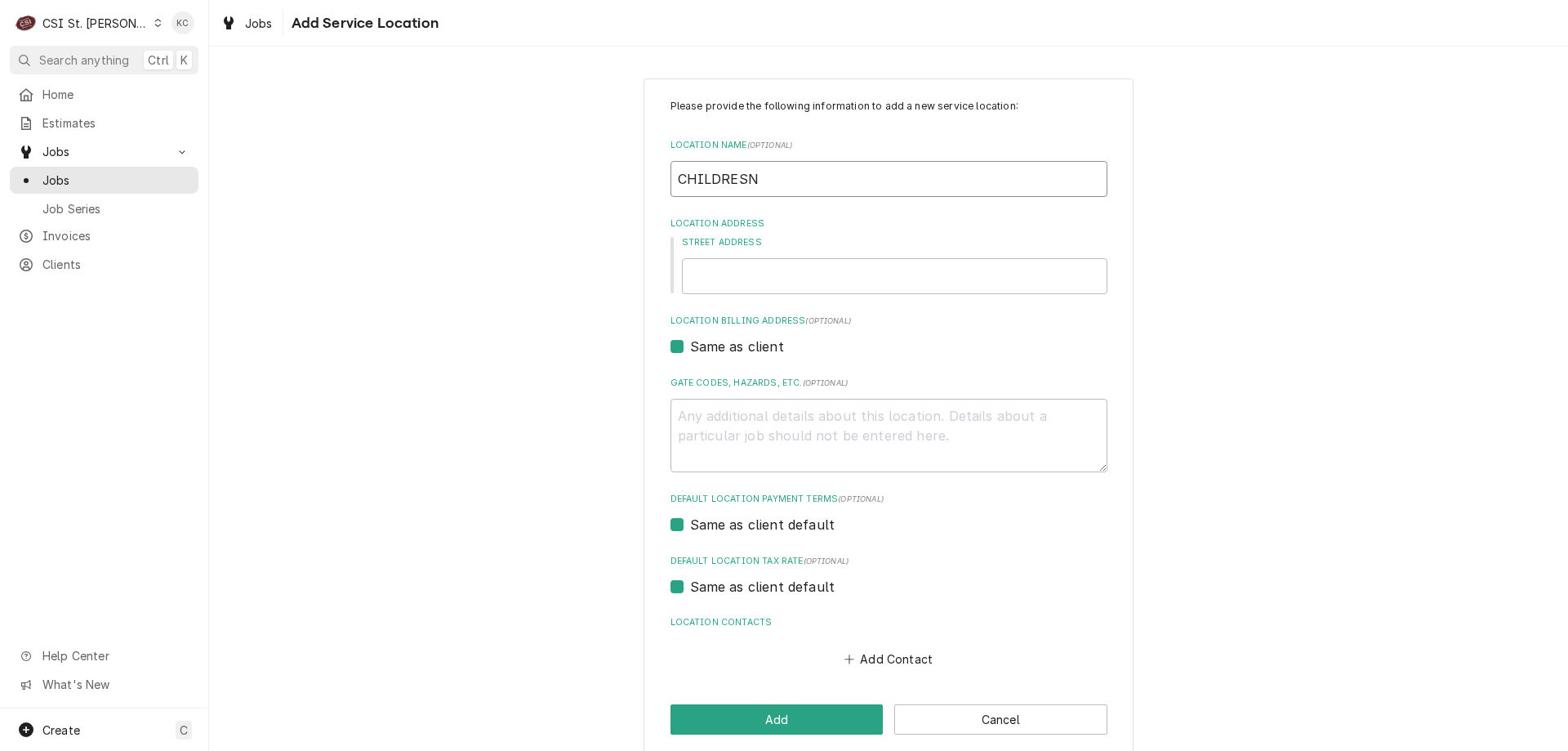
type input "CHILDRES"
type textarea "x"
type input "CHILDRE"
type textarea "x"
type input "CHILDREN"
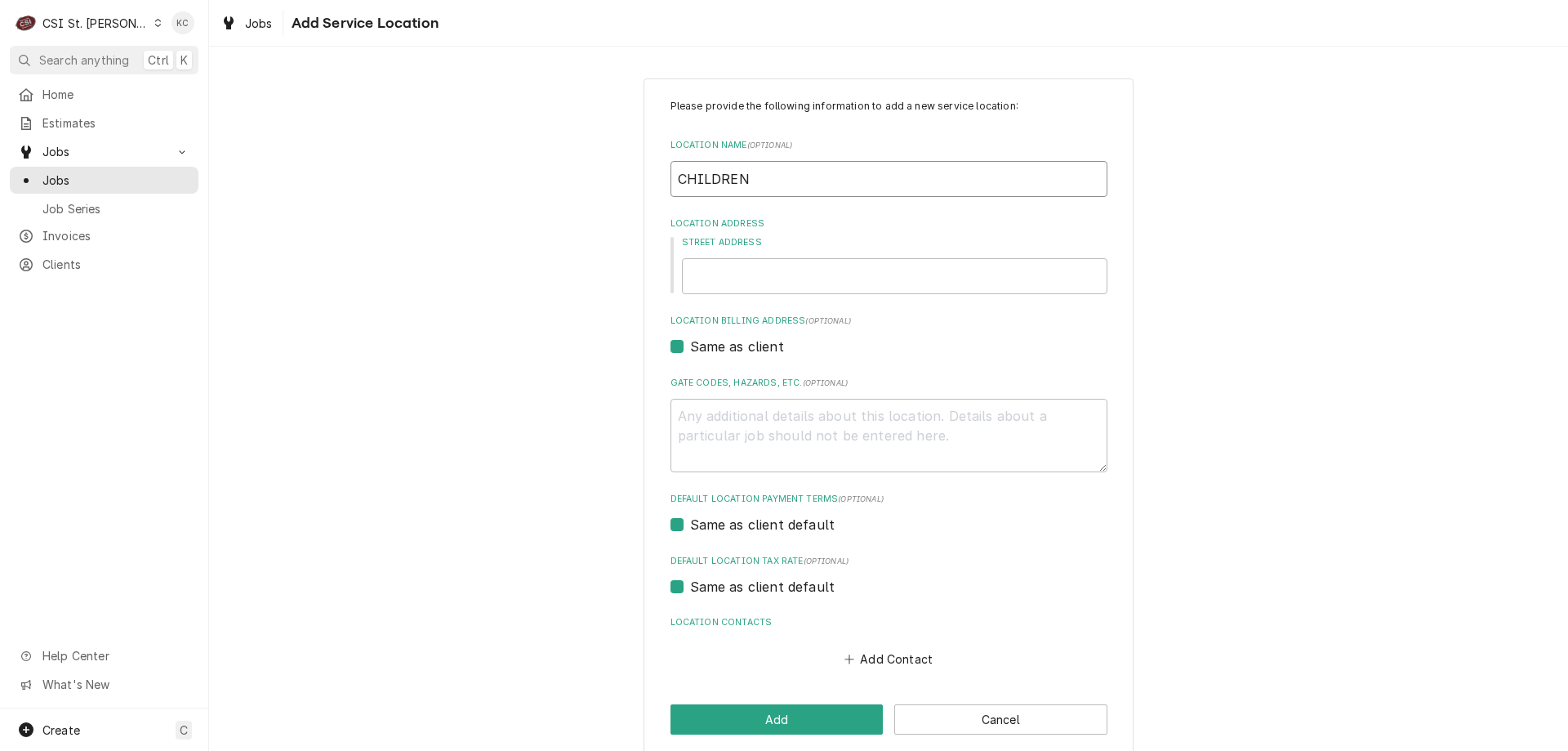
type textarea "x"
type input "CHILDRENS"
type textarea "x"
type input "CHILDRENS"
type textarea "x"
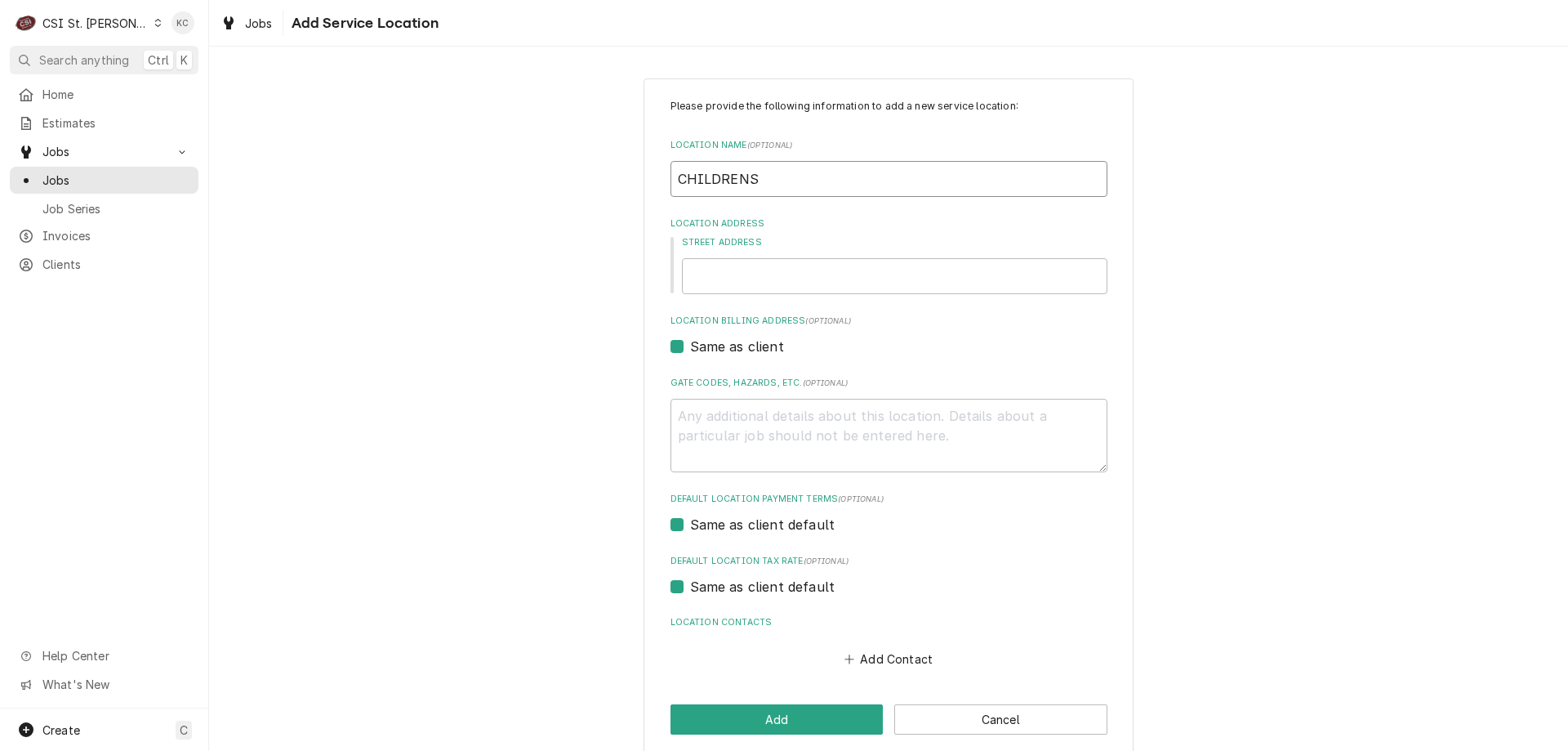
type input "CHILDRENS A"
type textarea "x"
type input "CHILDRENS AF"
type textarea "x"
type input "CHILDRENS AFTE"
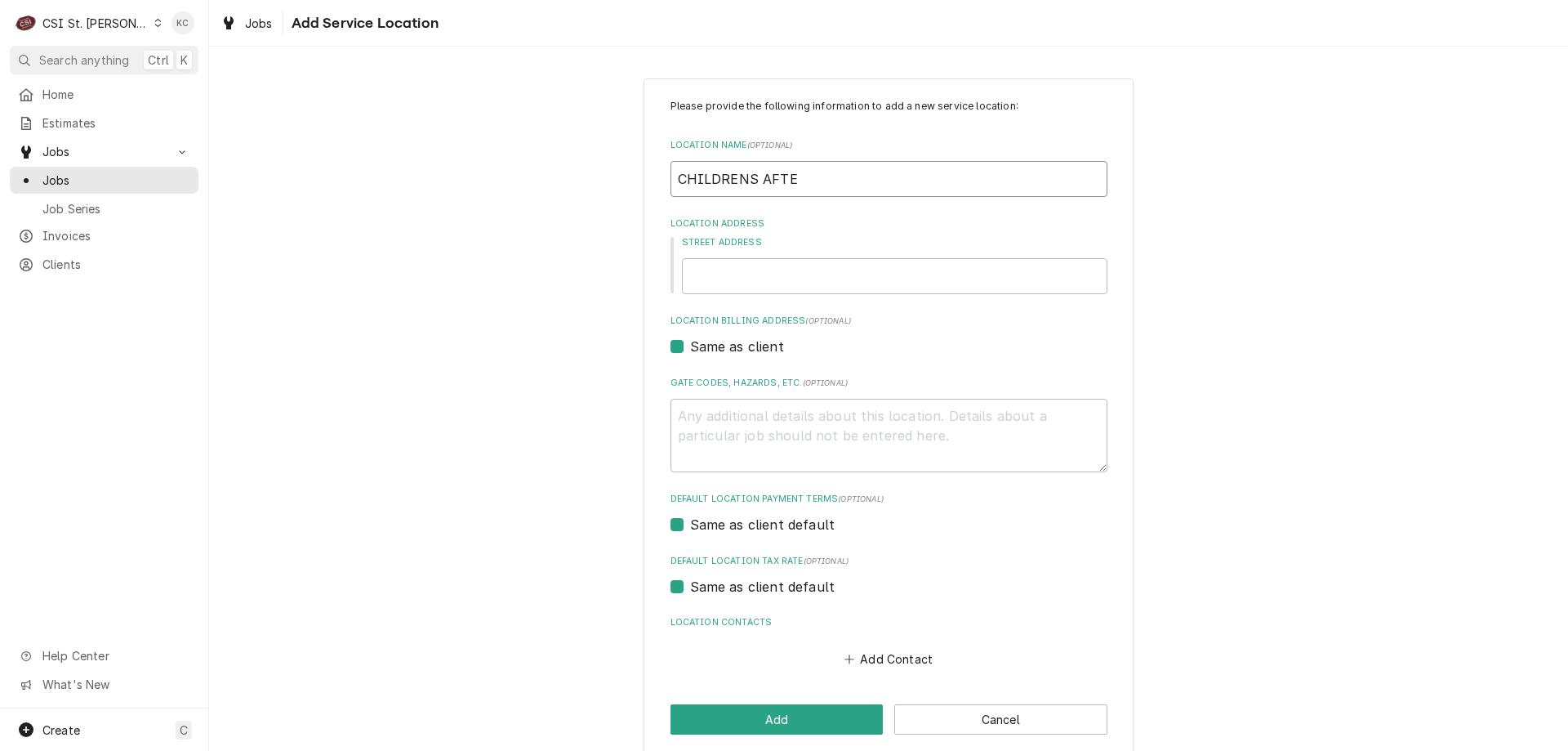
type textarea "x"
type input "CHILDRENS AFTER"
type textarea "x"
type input "CHILDRENS AFTER C"
type textarea "x"
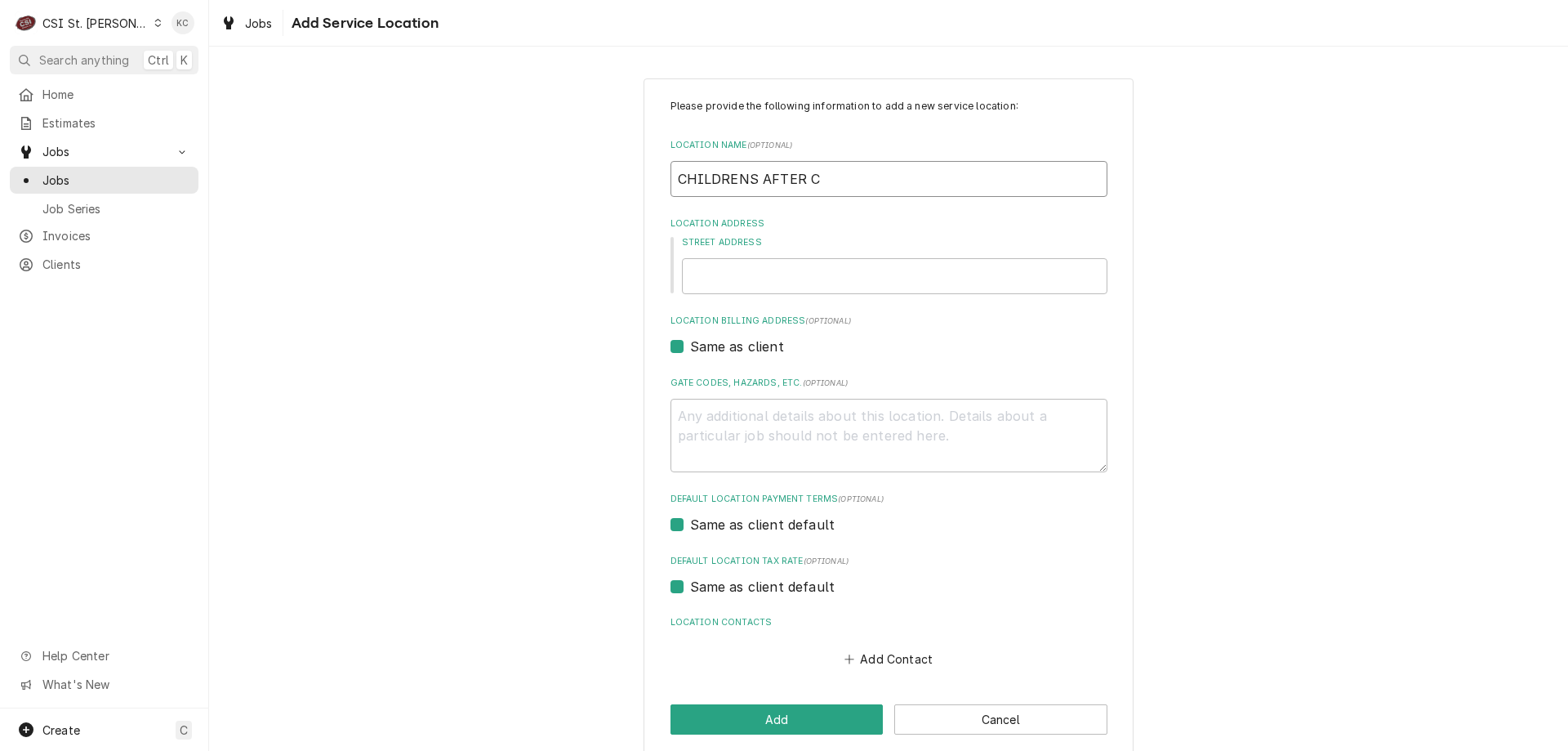
type input "CHILDRENS AFTER CA"
type textarea "x"
type input "CHILDRENS AFTER CAR"
type textarea "x"
type input "CHILDRENS AFTER CARE"
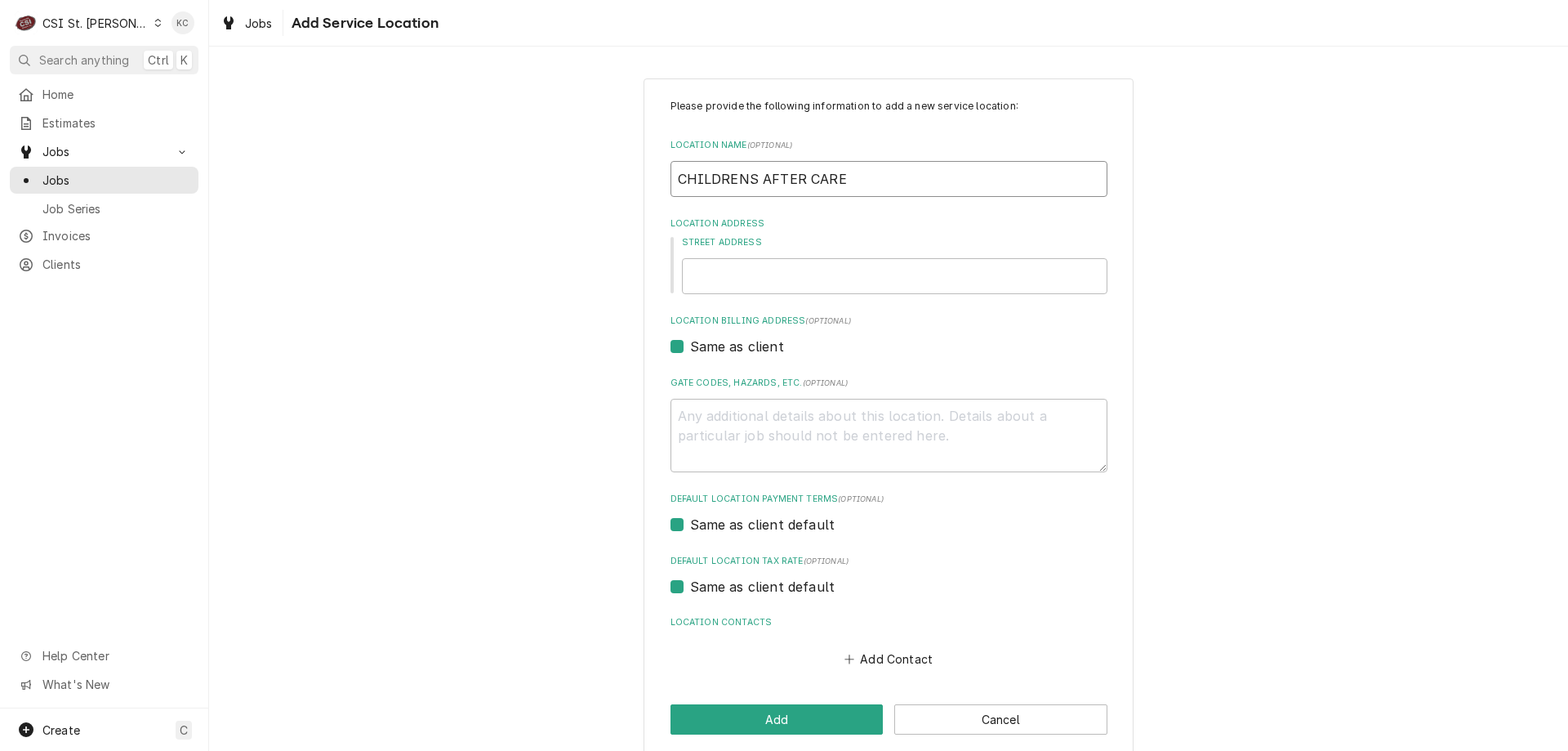
type textarea "x"
type input "CHILDRENS AFTER CARE"
type textarea "x"
type input "CHILDRENS AFTER CARE"
click at [671, 182] on input "CHILDRENS AFTER CARE" at bounding box center [889, 179] width 437 height 36
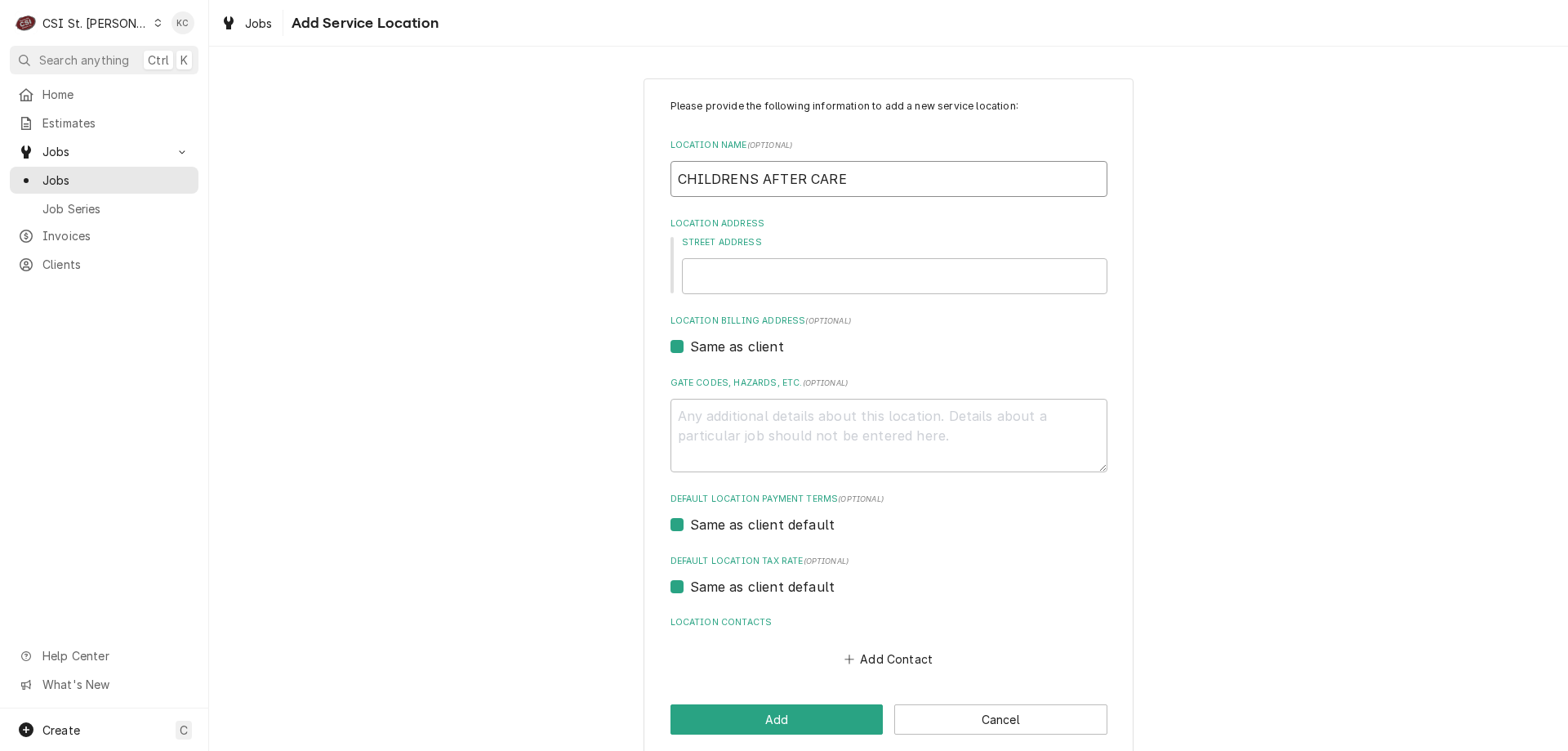
click at [961, 189] on input "CHILDRENS AFTER CARE" at bounding box center [889, 179] width 437 height 36
click at [873, 270] on input "Street Address" at bounding box center [894, 275] width 425 height 36
type textarea "x"
type input "2"
type textarea "x"
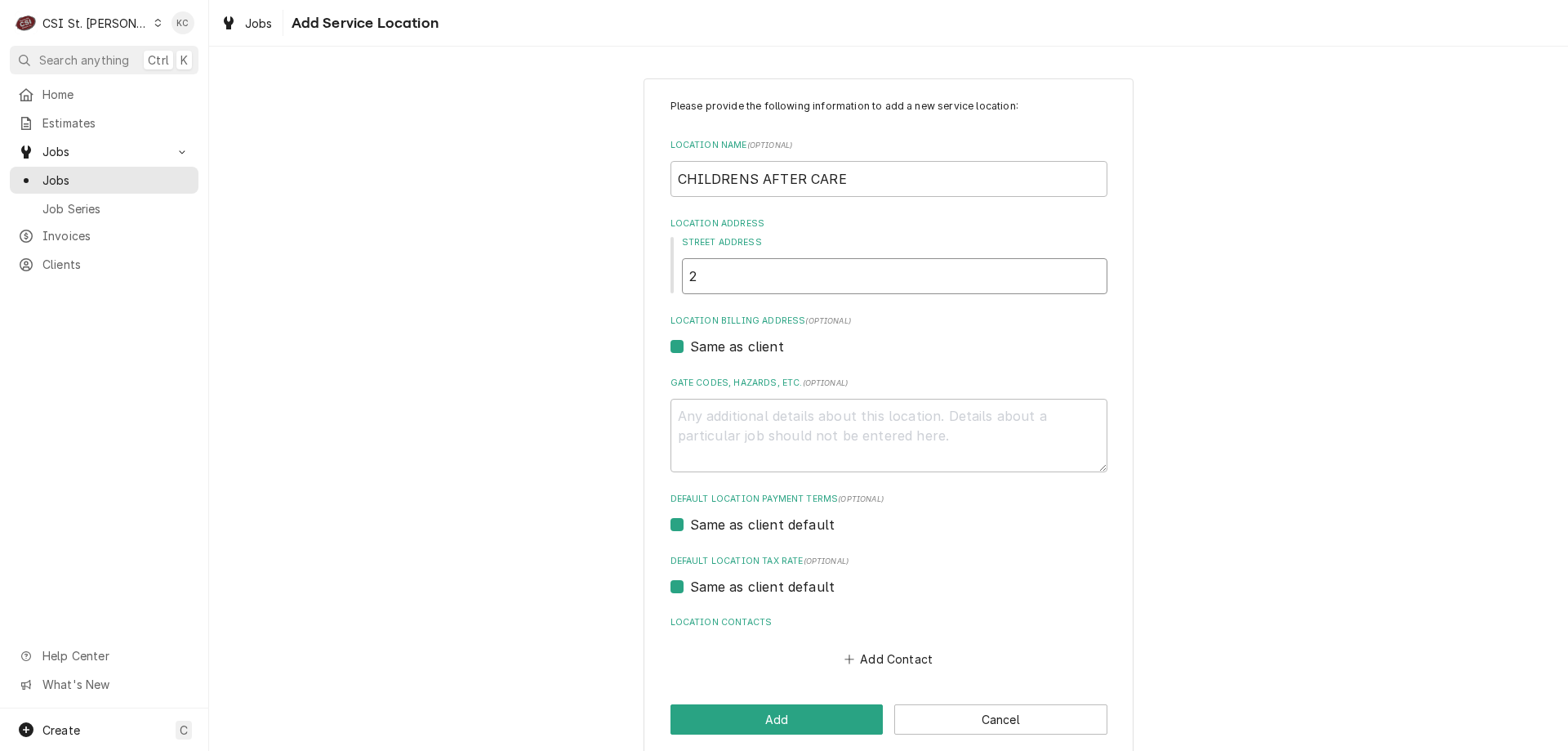
type input "21"
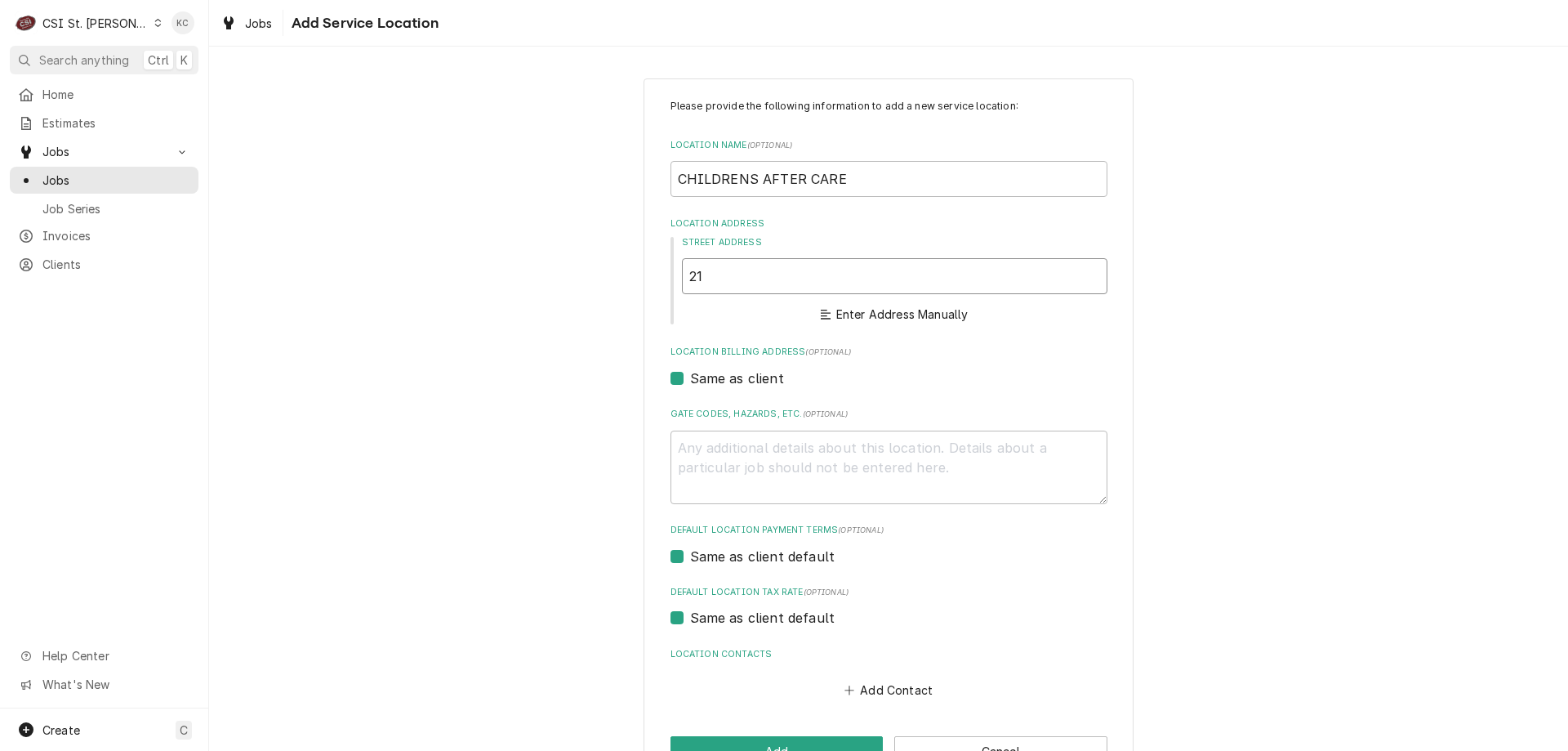
type textarea "x"
type input "212"
type textarea "x"
type input "2122"
type textarea "x"
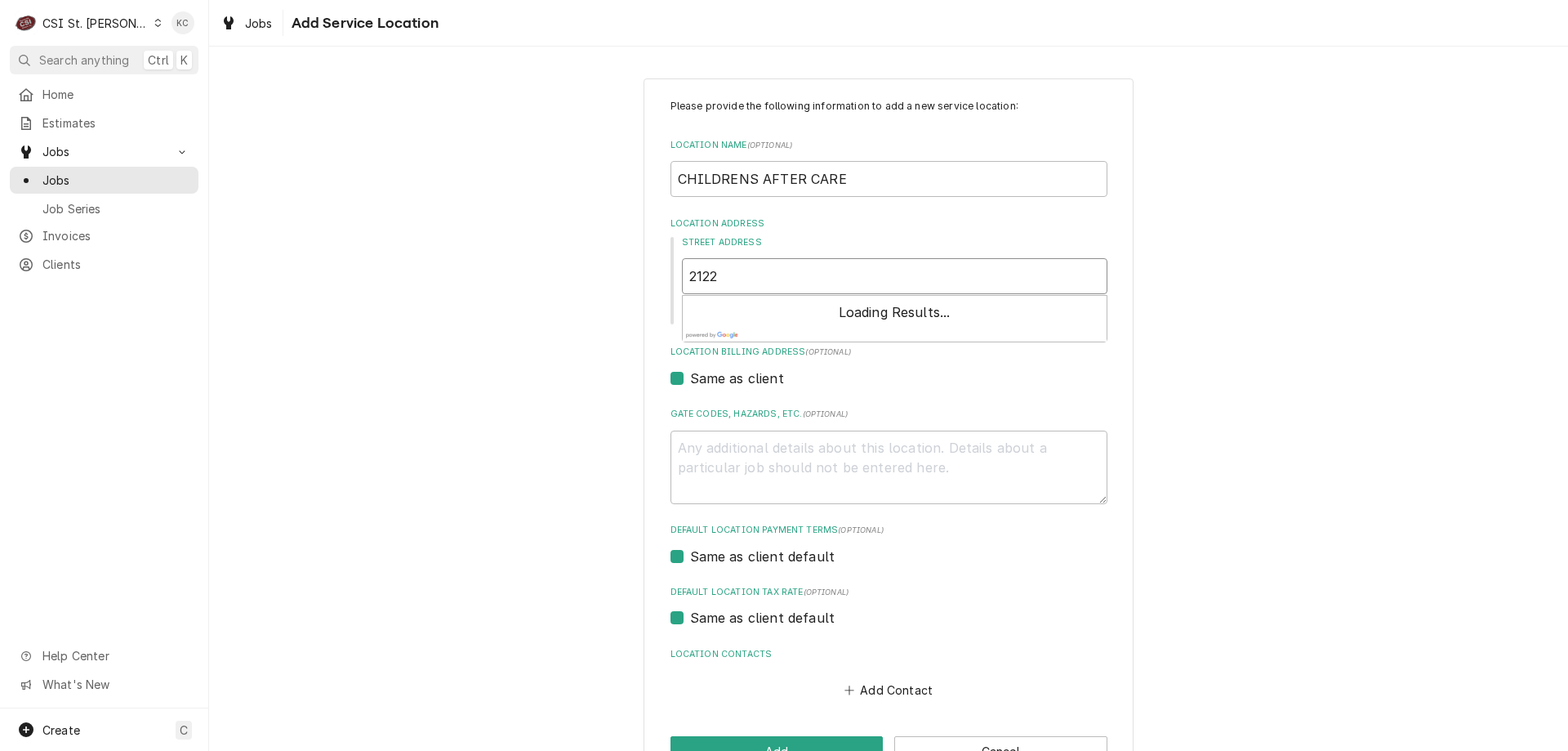
type input "2122"
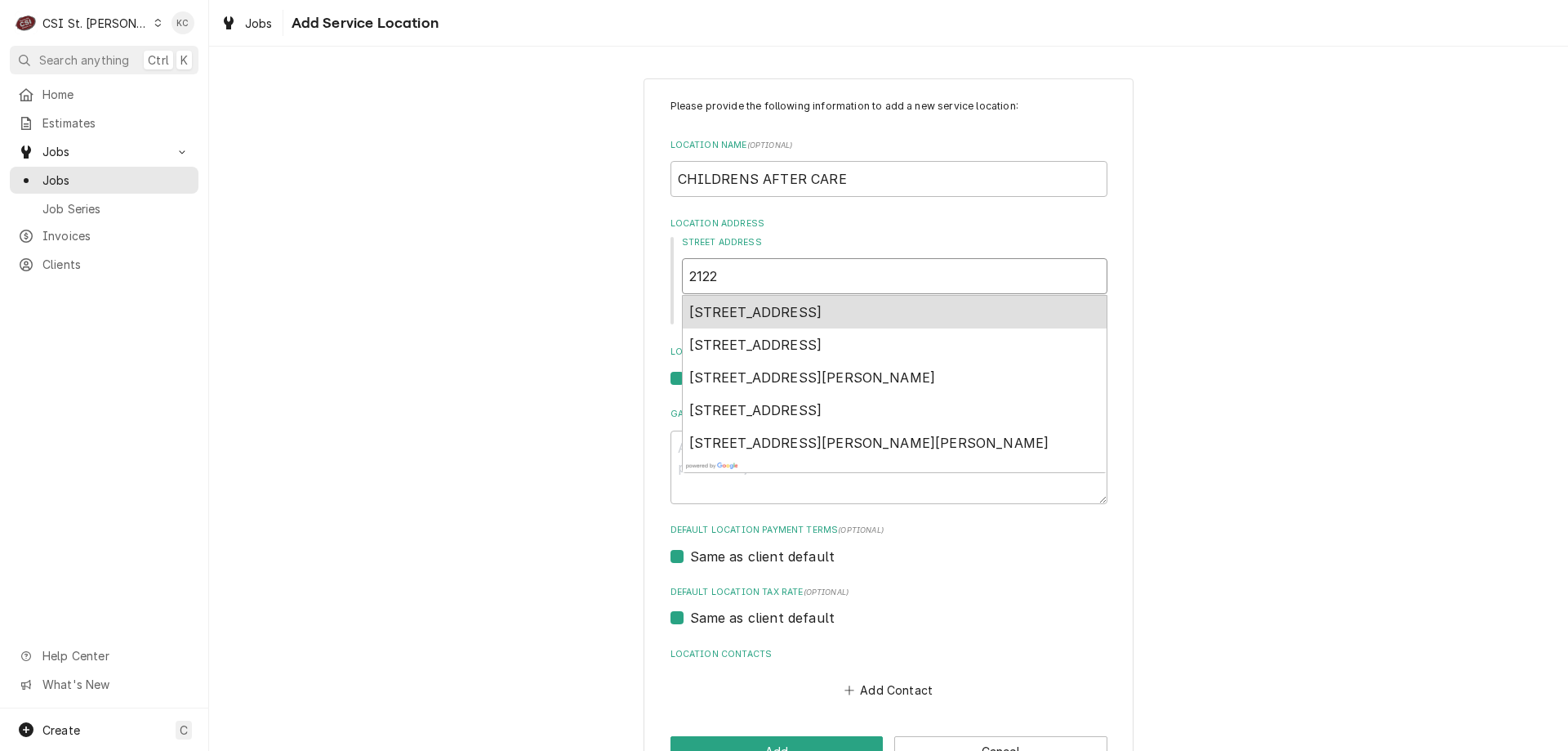
type textarea "x"
type input "2122 T"
type textarea "x"
type input "2122 TR"
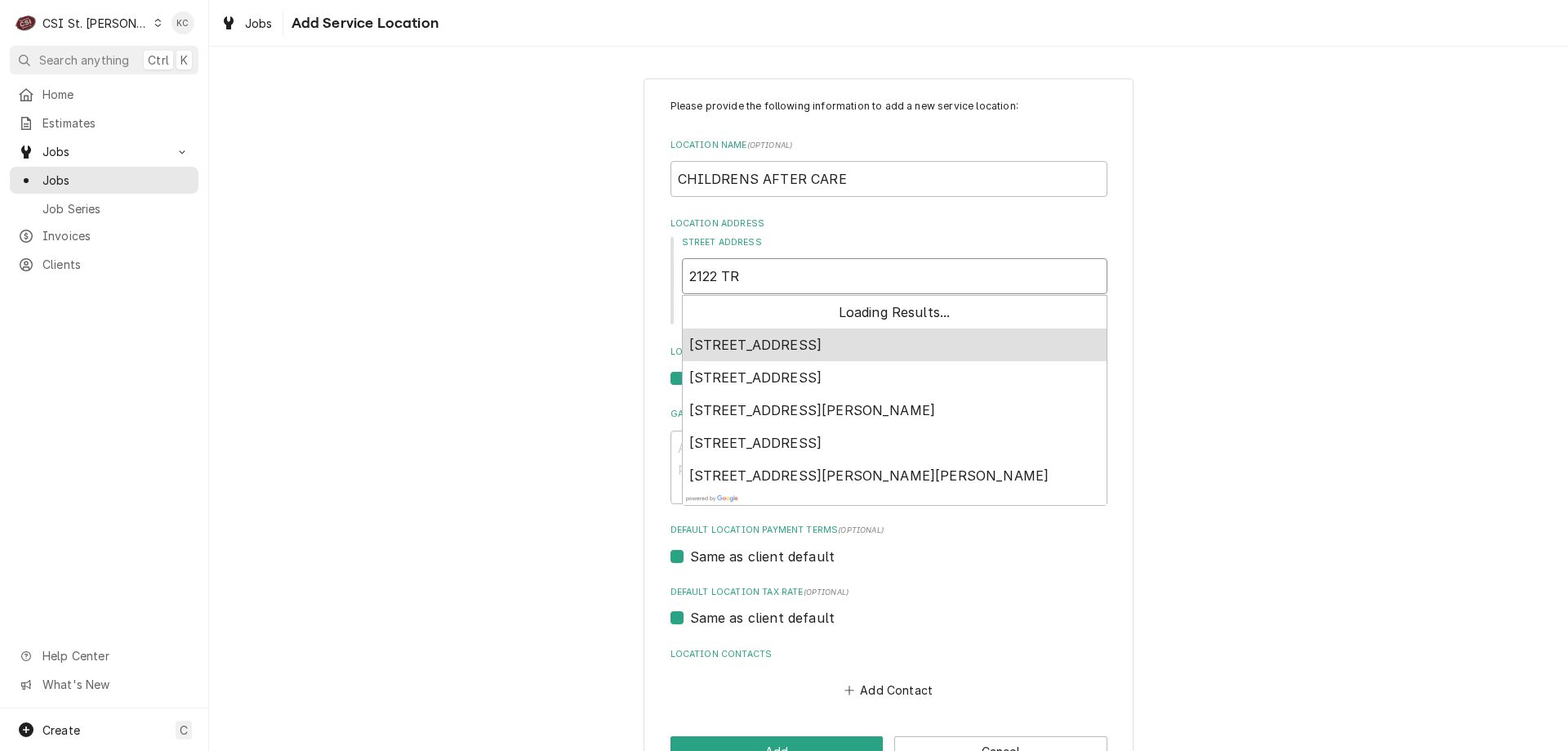
type textarea "x"
type input "2122 TRO"
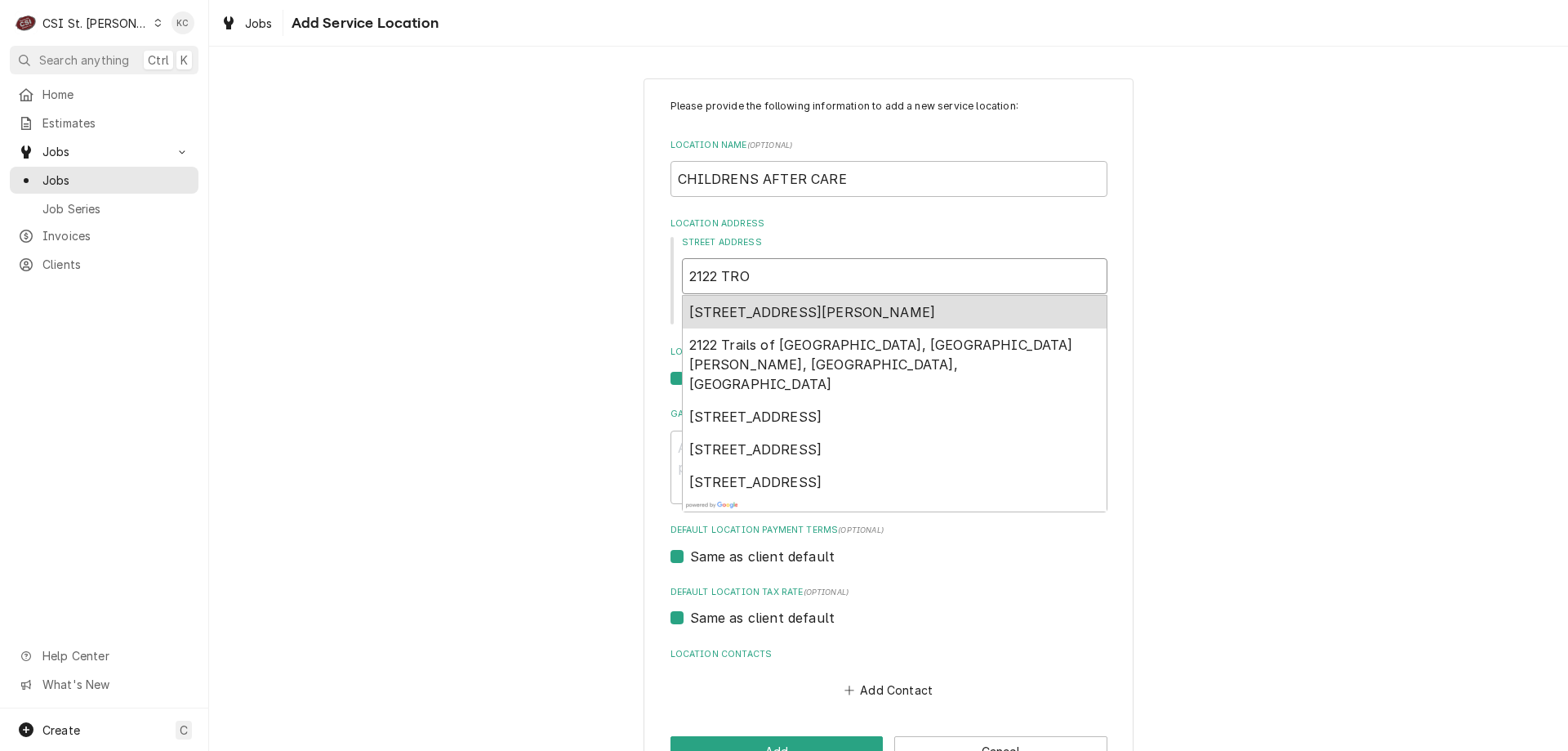
type textarea "x"
type input "2122 TROY"
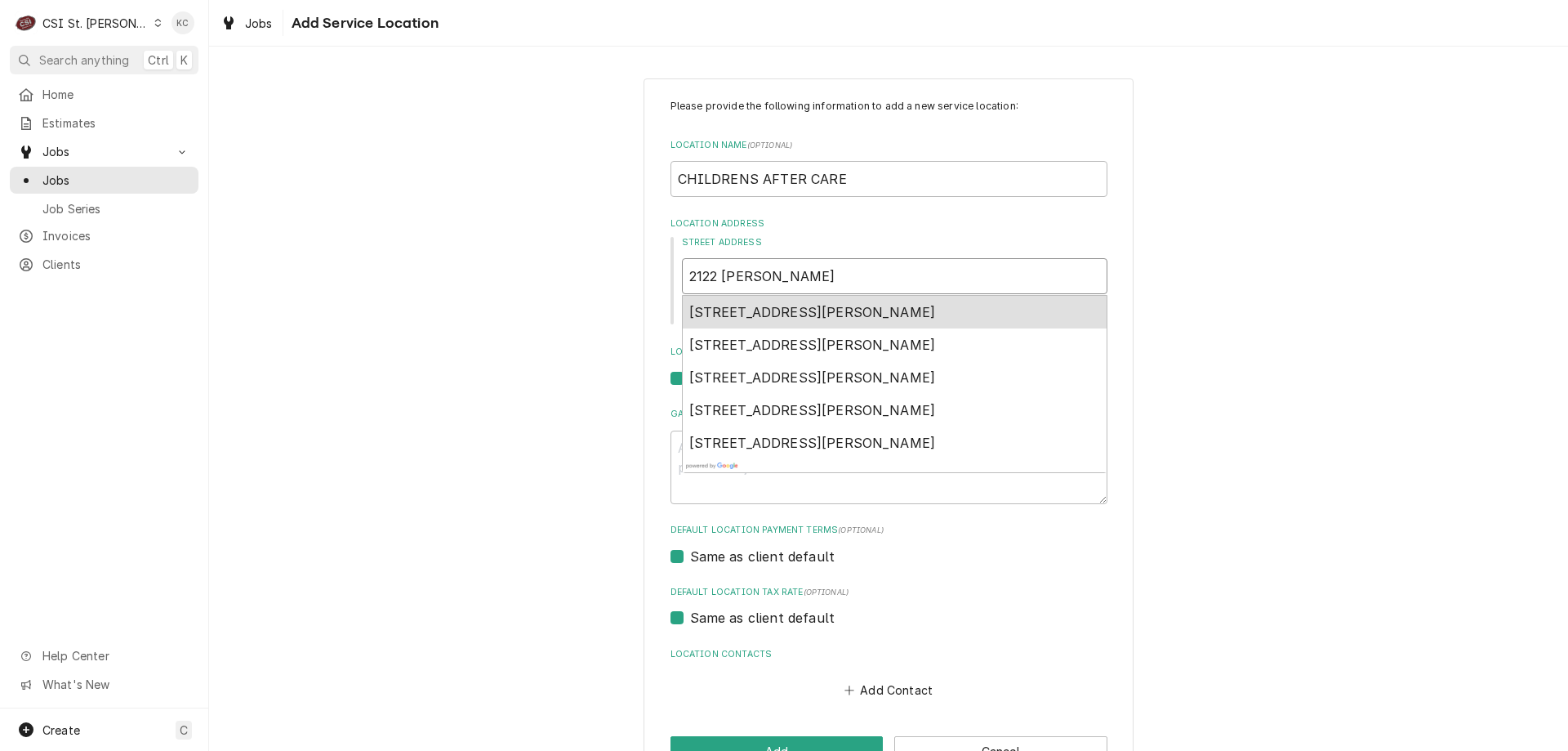
type textarea "x"
type input "2122 TROY"
click at [868, 319] on span "2122 Troy Road, Edwardsville, IL, USA" at bounding box center [812, 313] width 246 height 17
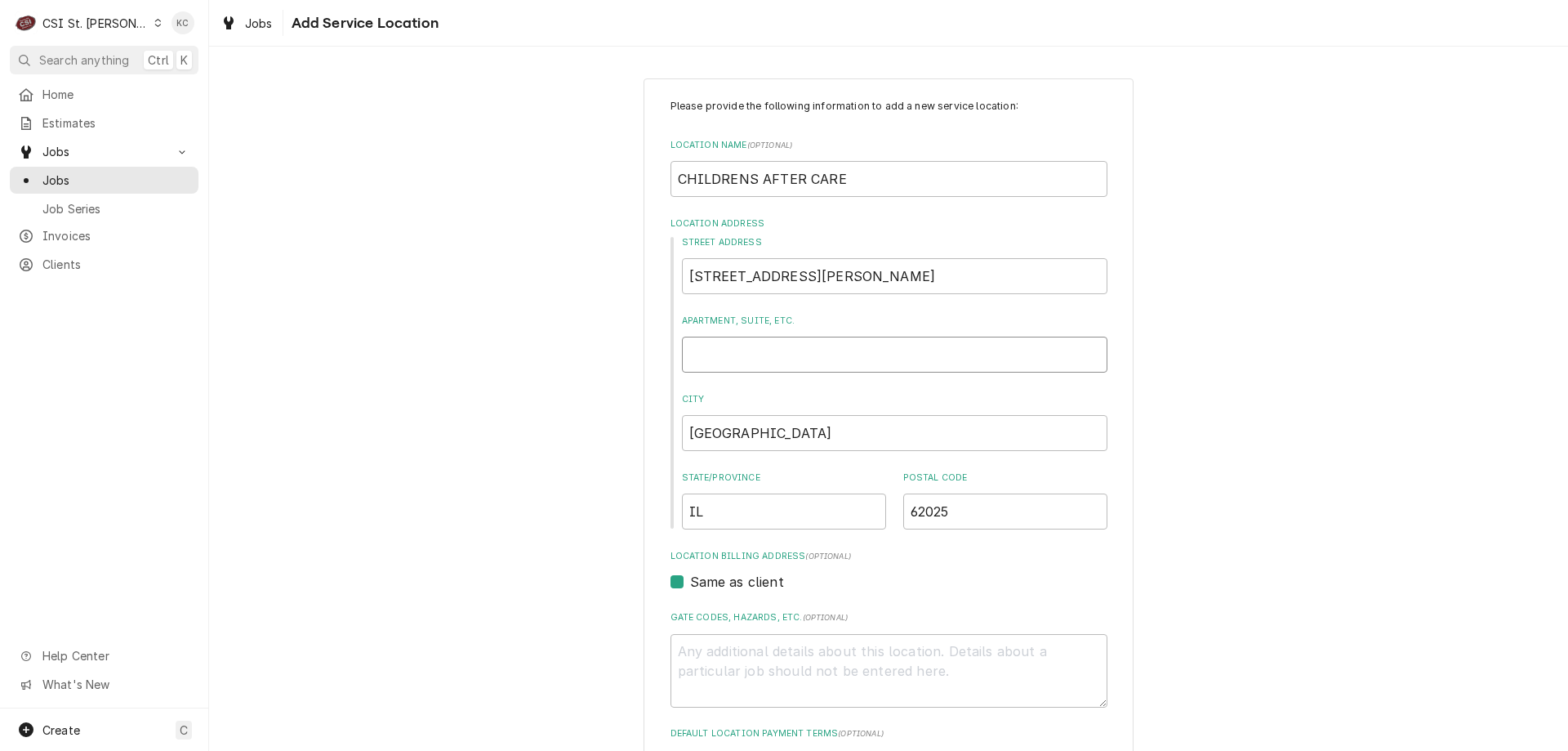
click at [773, 354] on input "Apartment, Suite, etc." at bounding box center [894, 355] width 425 height 36
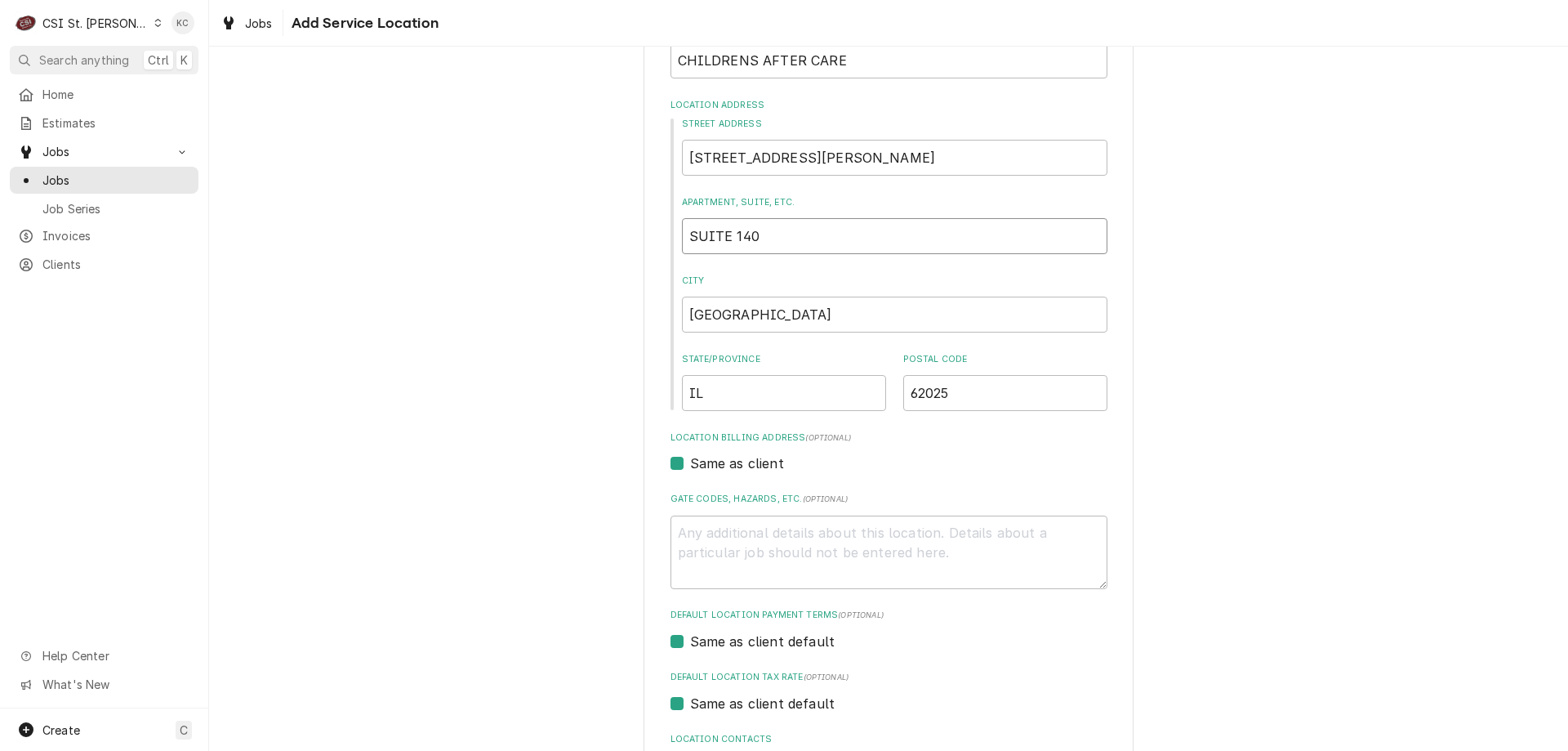
scroll to position [254, 0]
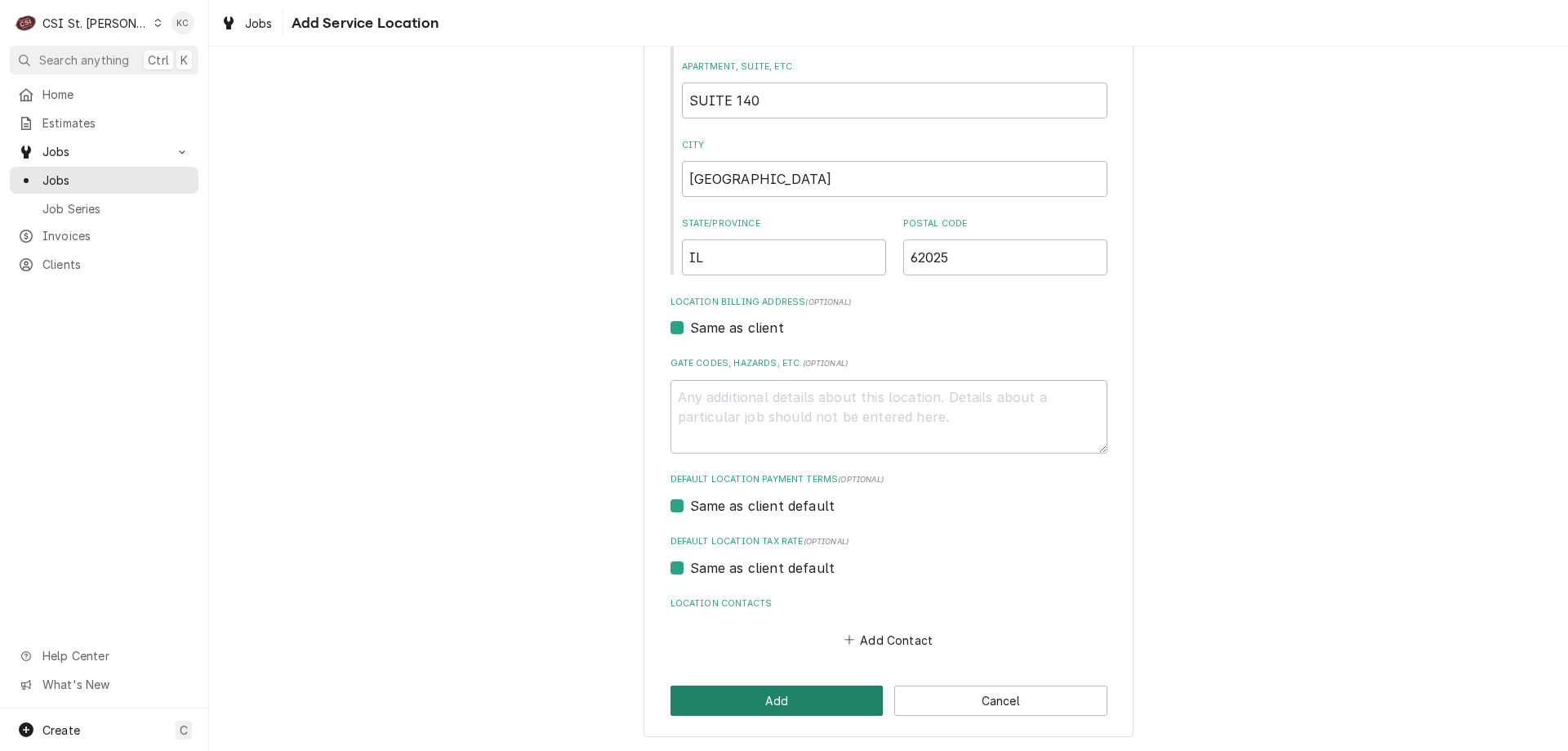
click at [771, 695] on button "Add" at bounding box center [777, 701] width 213 height 30
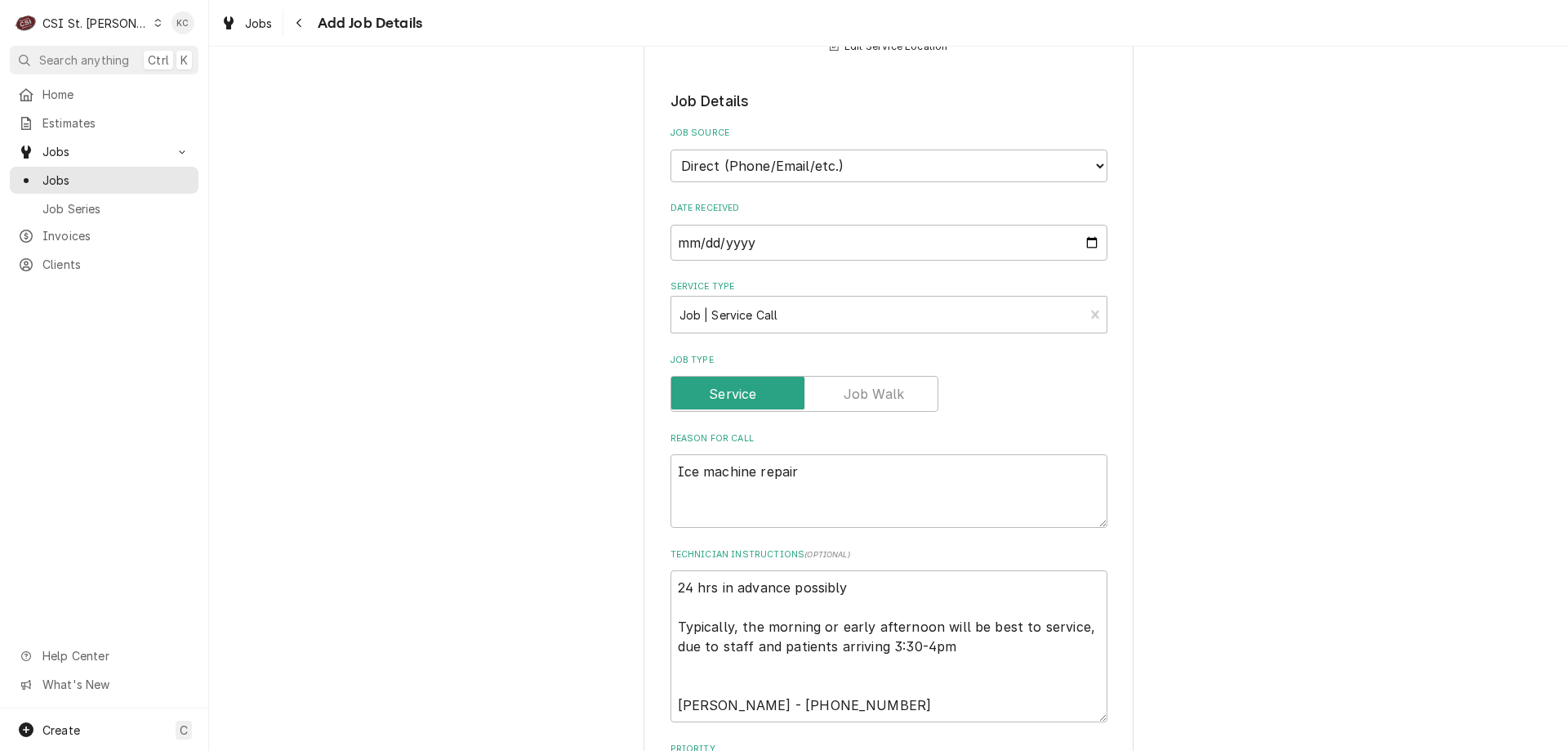
scroll to position [490, 0]
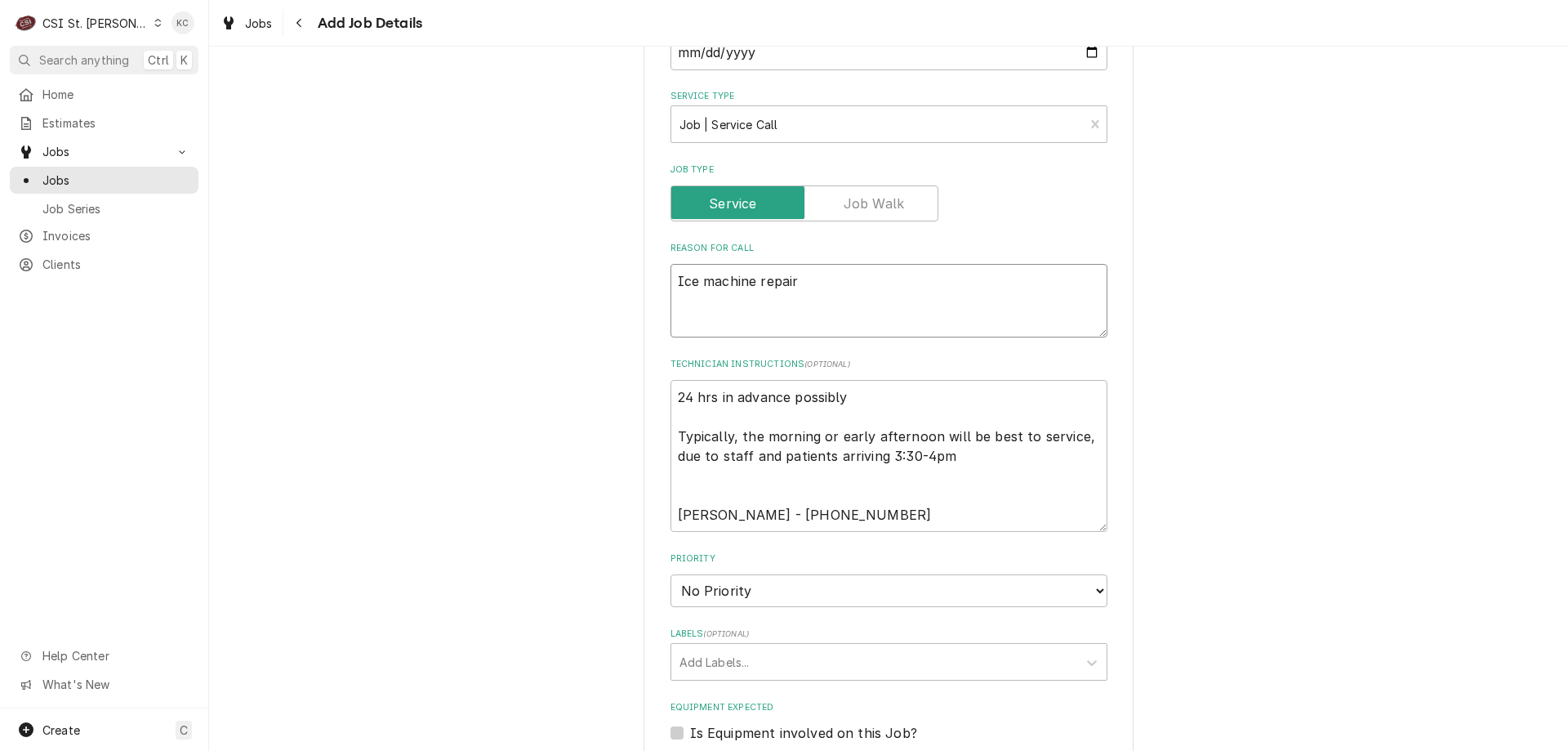
click at [844, 292] on textarea "Ice machine repair" at bounding box center [889, 301] width 437 height 74
click at [902, 396] on textarea "24 hrs in advance possibly Typically, the morning or early afternoon will be be…" at bounding box center [889, 455] width 437 height 152
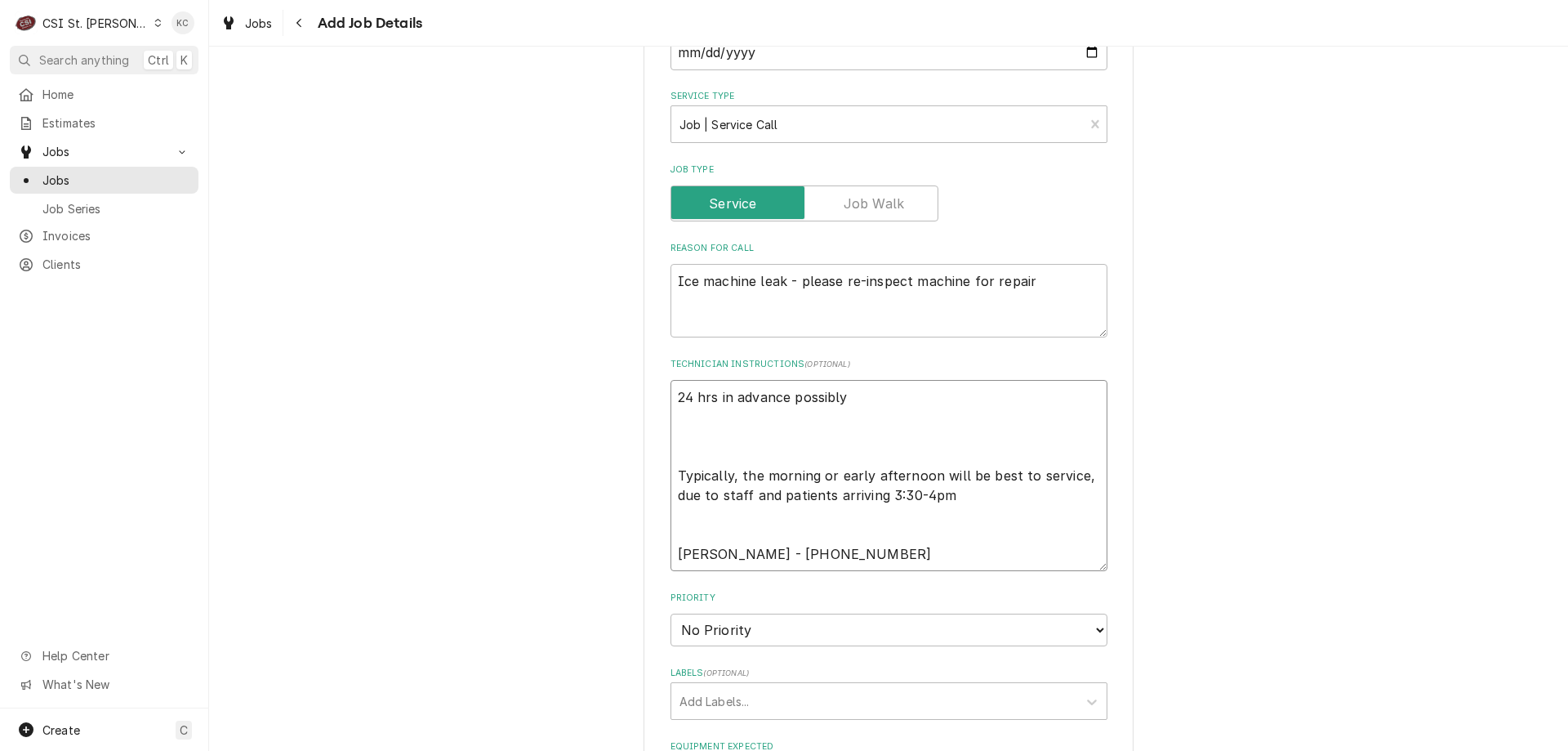
paste textarea "clinic typically opens at 4pm"
click at [804, 631] on select "No Priority Urgent High Medium Low" at bounding box center [889, 629] width 437 height 33
click at [671, 613] on select "No Priority Urgent High Medium Low" at bounding box center [889, 629] width 437 height 33
click at [763, 705] on div "Labels" at bounding box center [873, 702] width 390 height 30
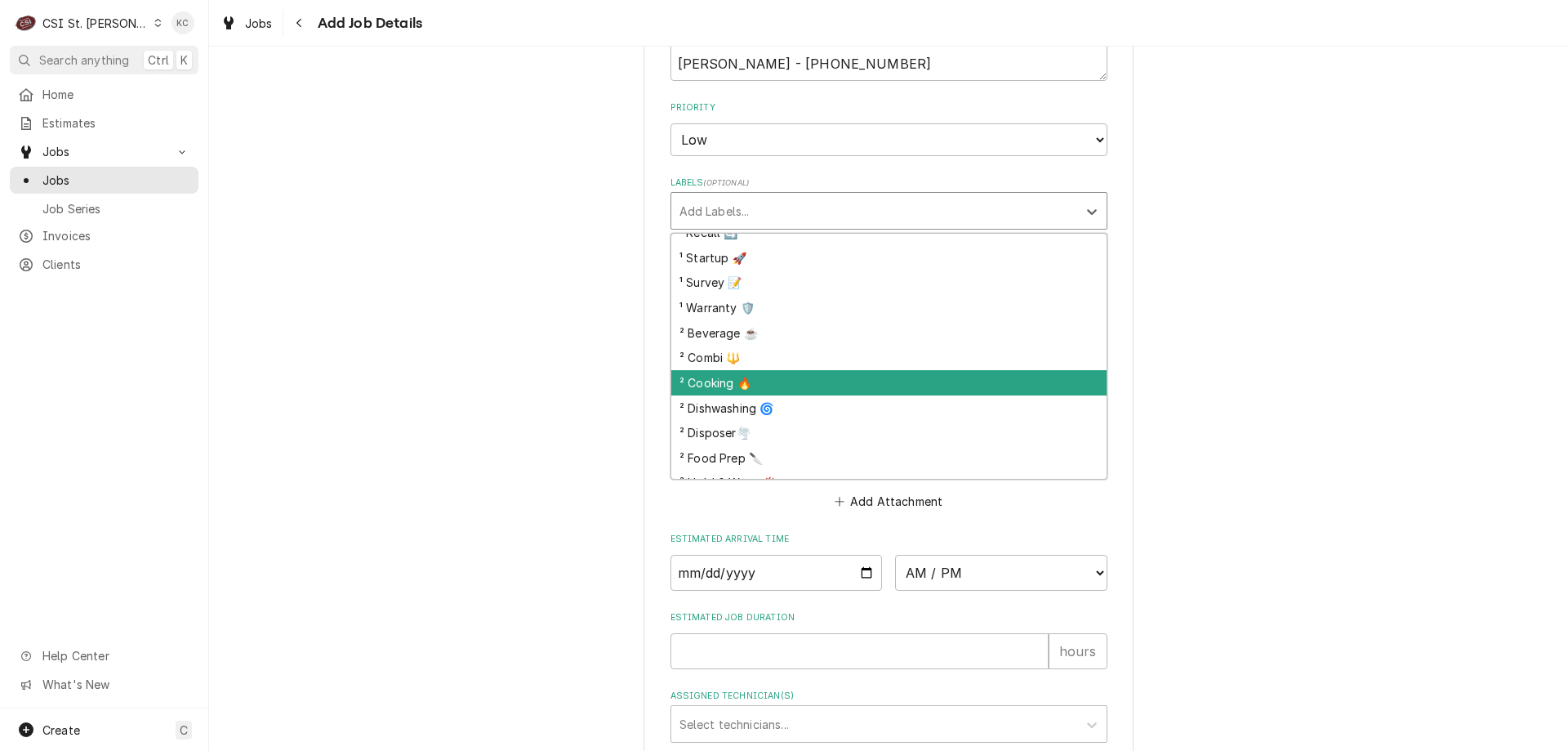
scroll to position [245, 0]
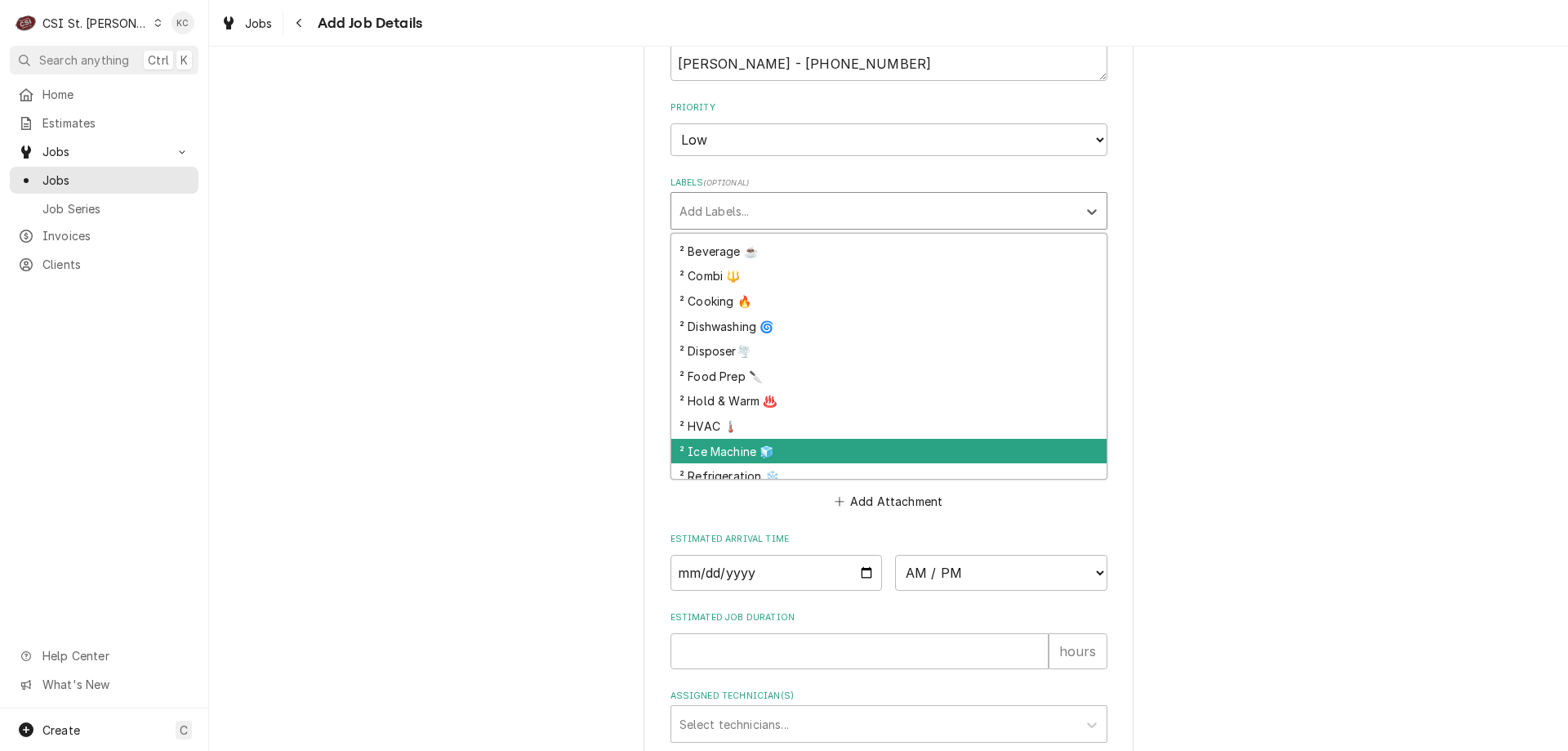
click at [778, 446] on div "² Ice Machine 🧊" at bounding box center [889, 450] width 435 height 25
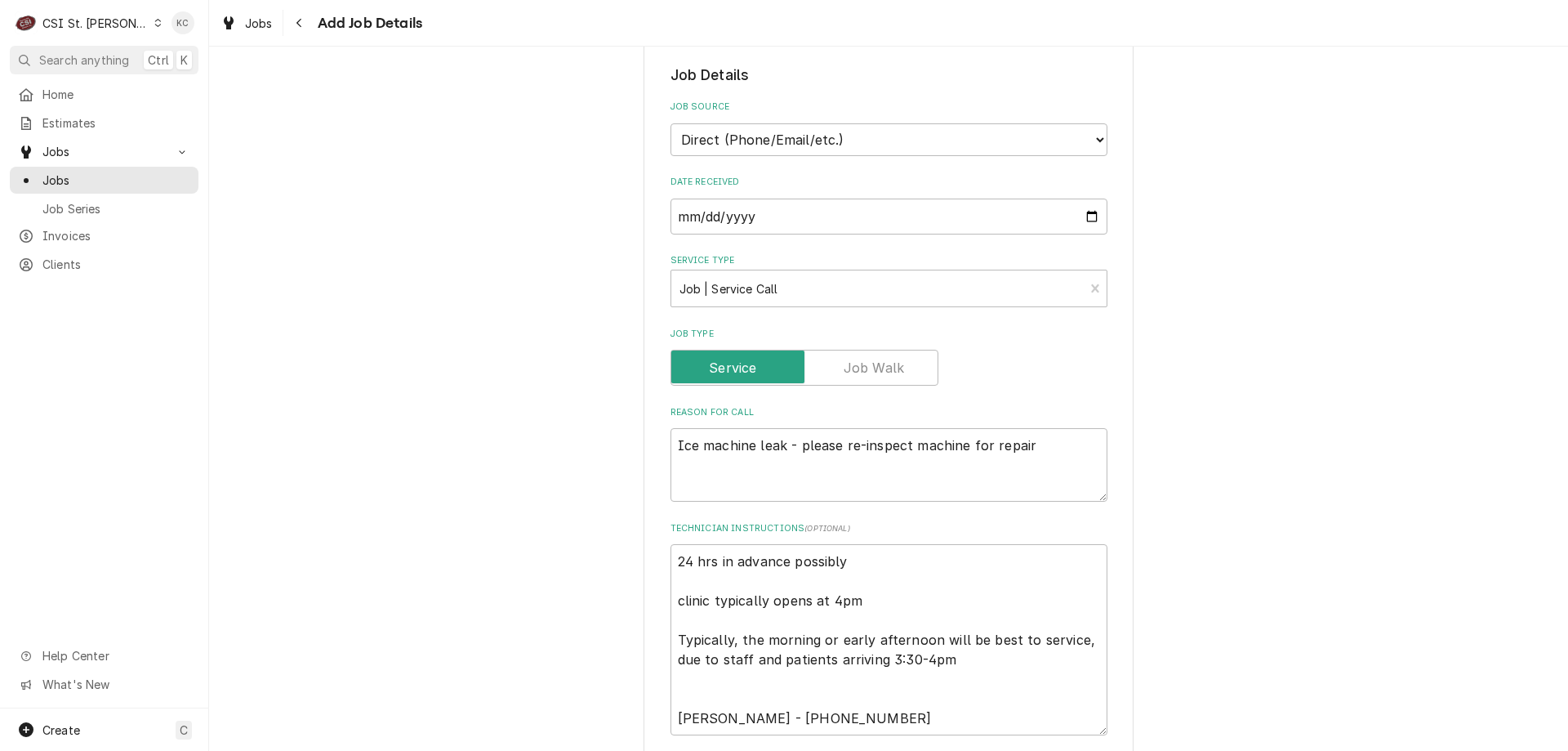
scroll to position [327, 0]
click at [674, 557] on textarea "24 hrs in advance possibly clinic typically opens at 4pm Typically, the morning…" at bounding box center [889, 638] width 437 height 191
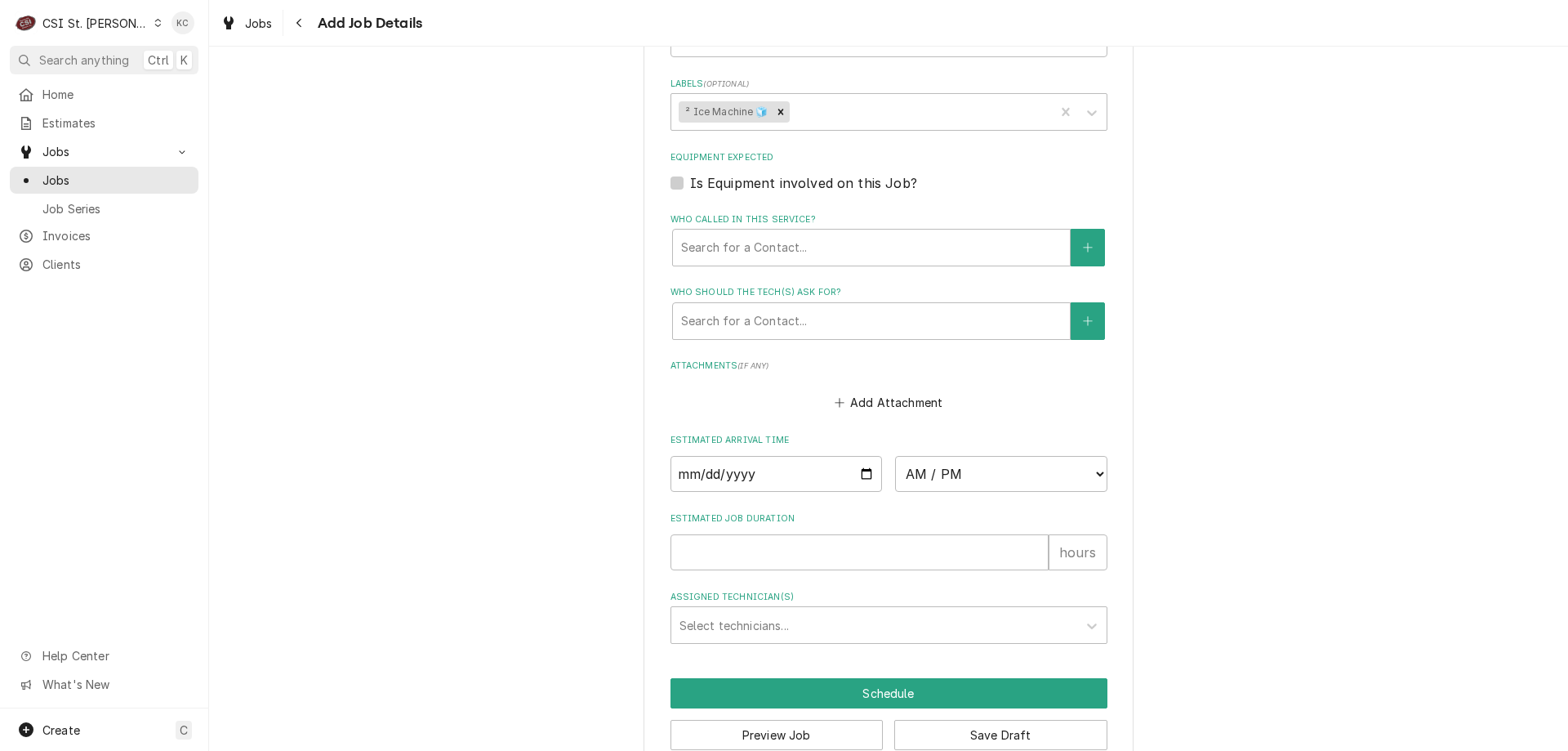
scroll to position [1144, 0]
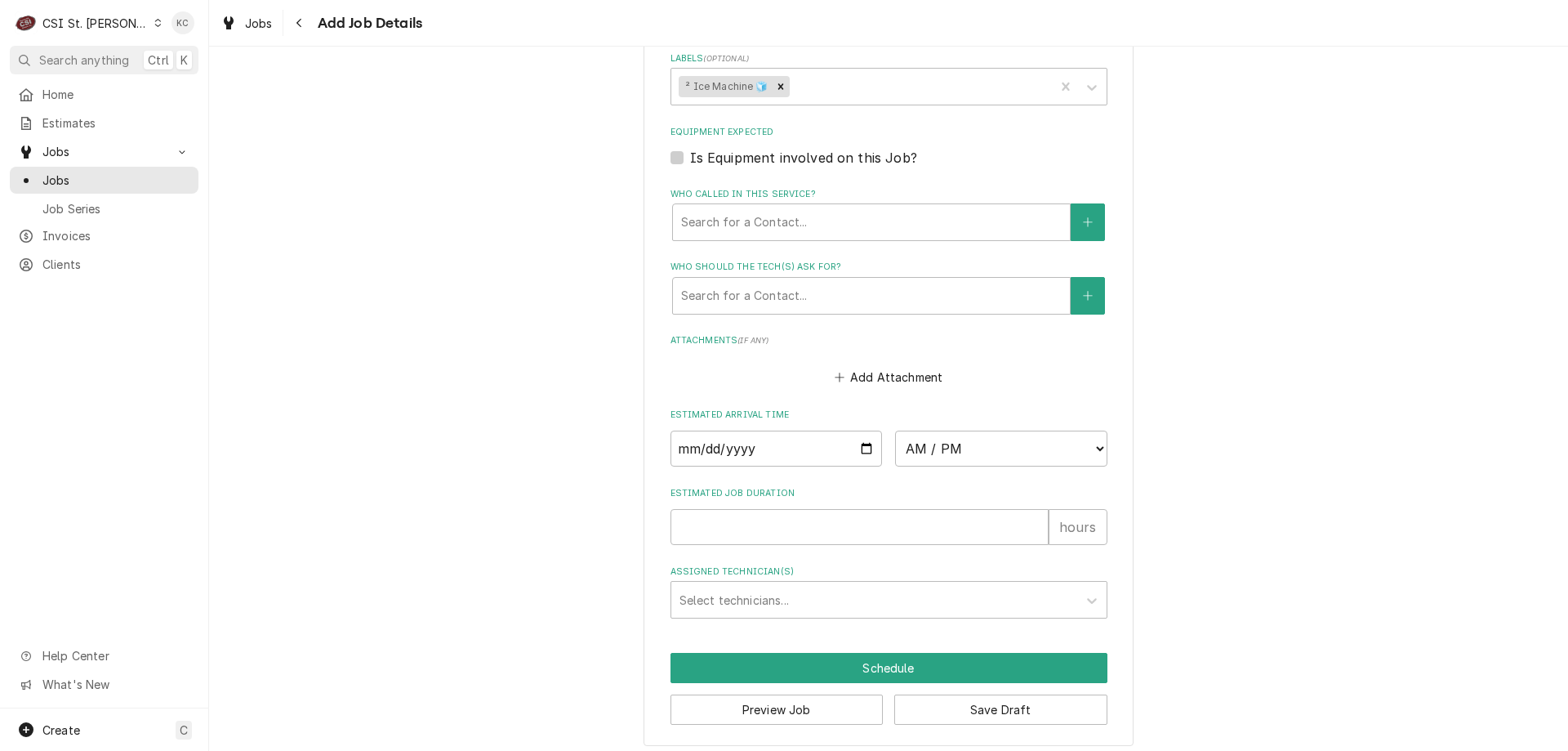
click at [871, 372] on button "Add Attachment" at bounding box center [888, 376] width 114 height 23
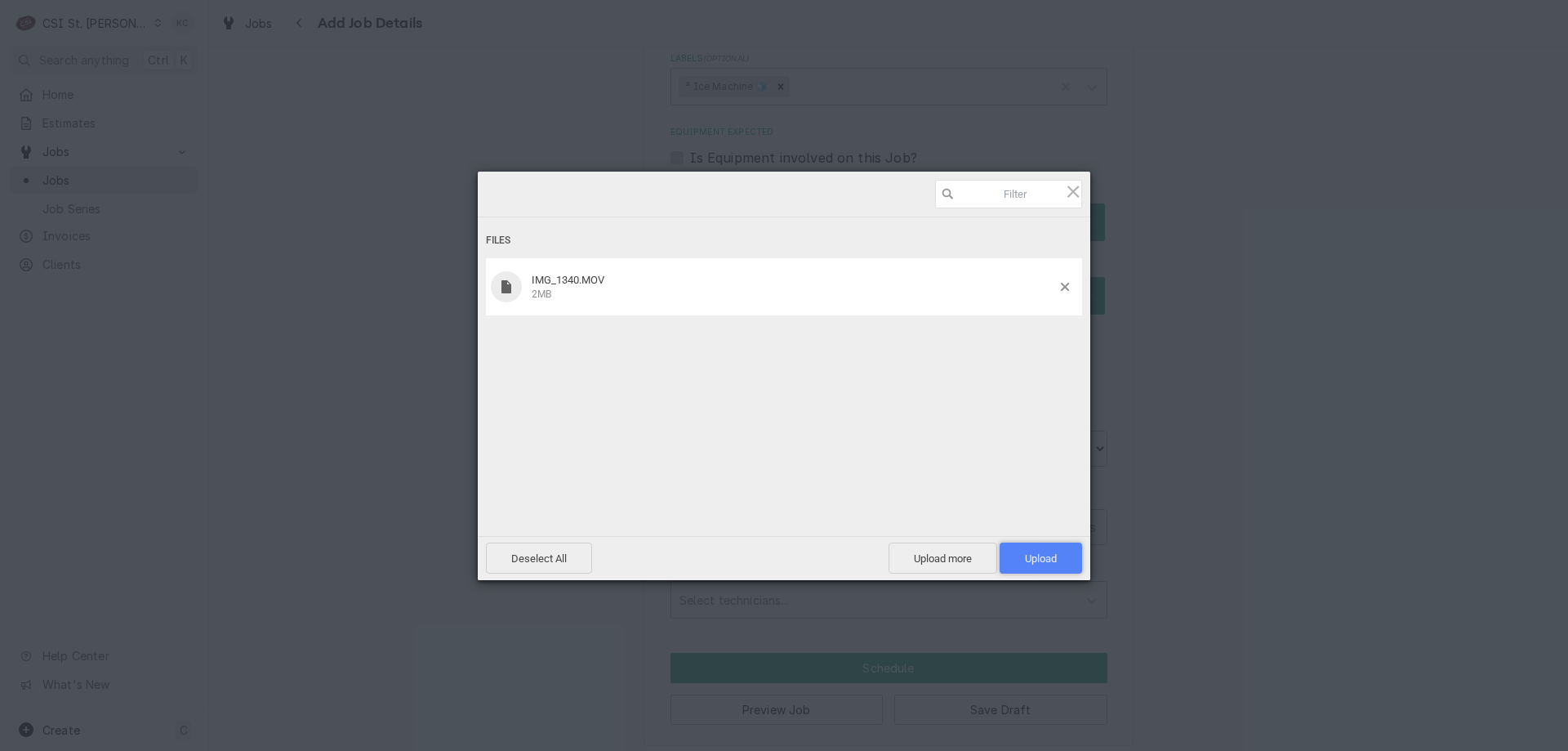
click at [1054, 563] on span "Upload 1" at bounding box center [1041, 558] width 32 height 12
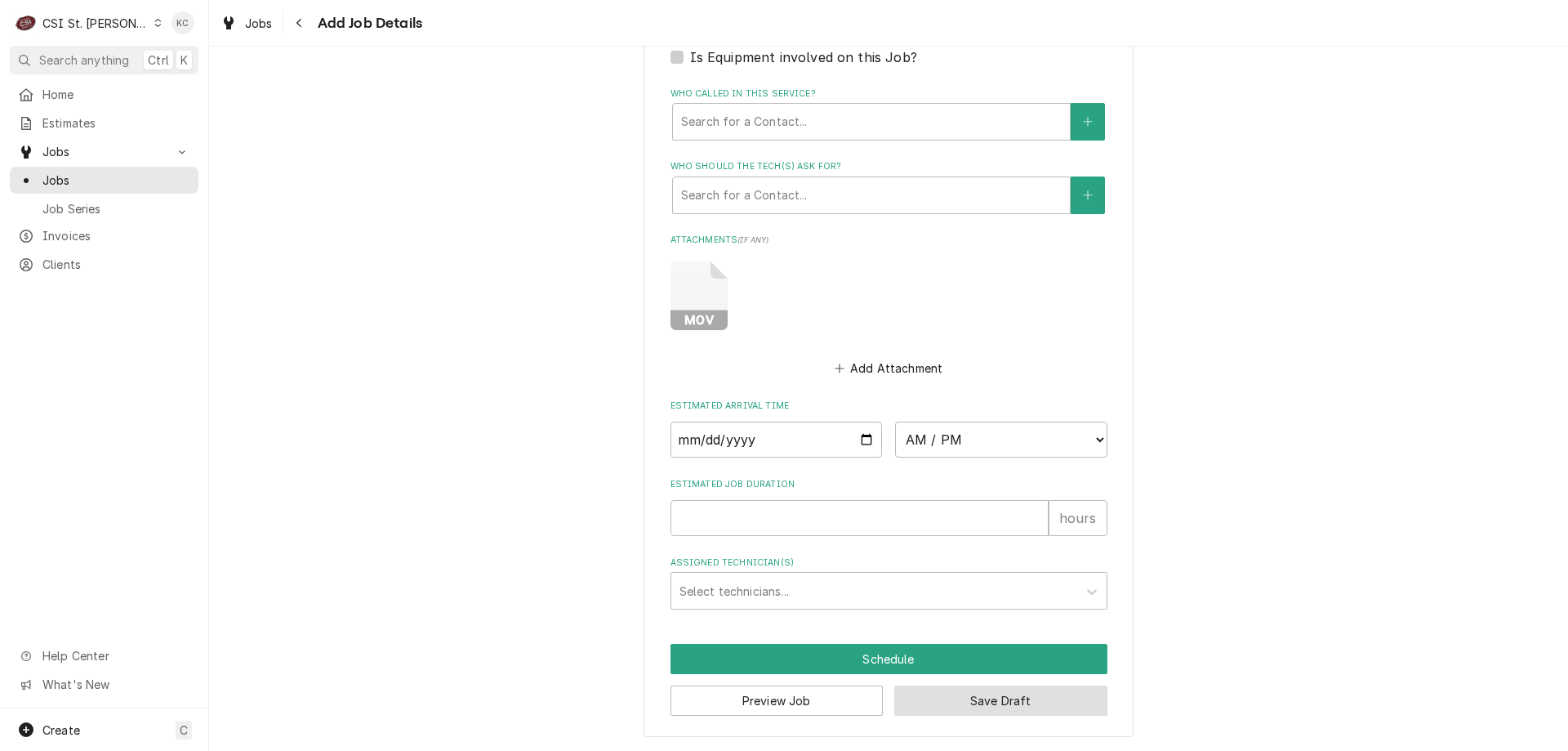
click at [929, 713] on button "Save Draft" at bounding box center [1000, 701] width 213 height 30
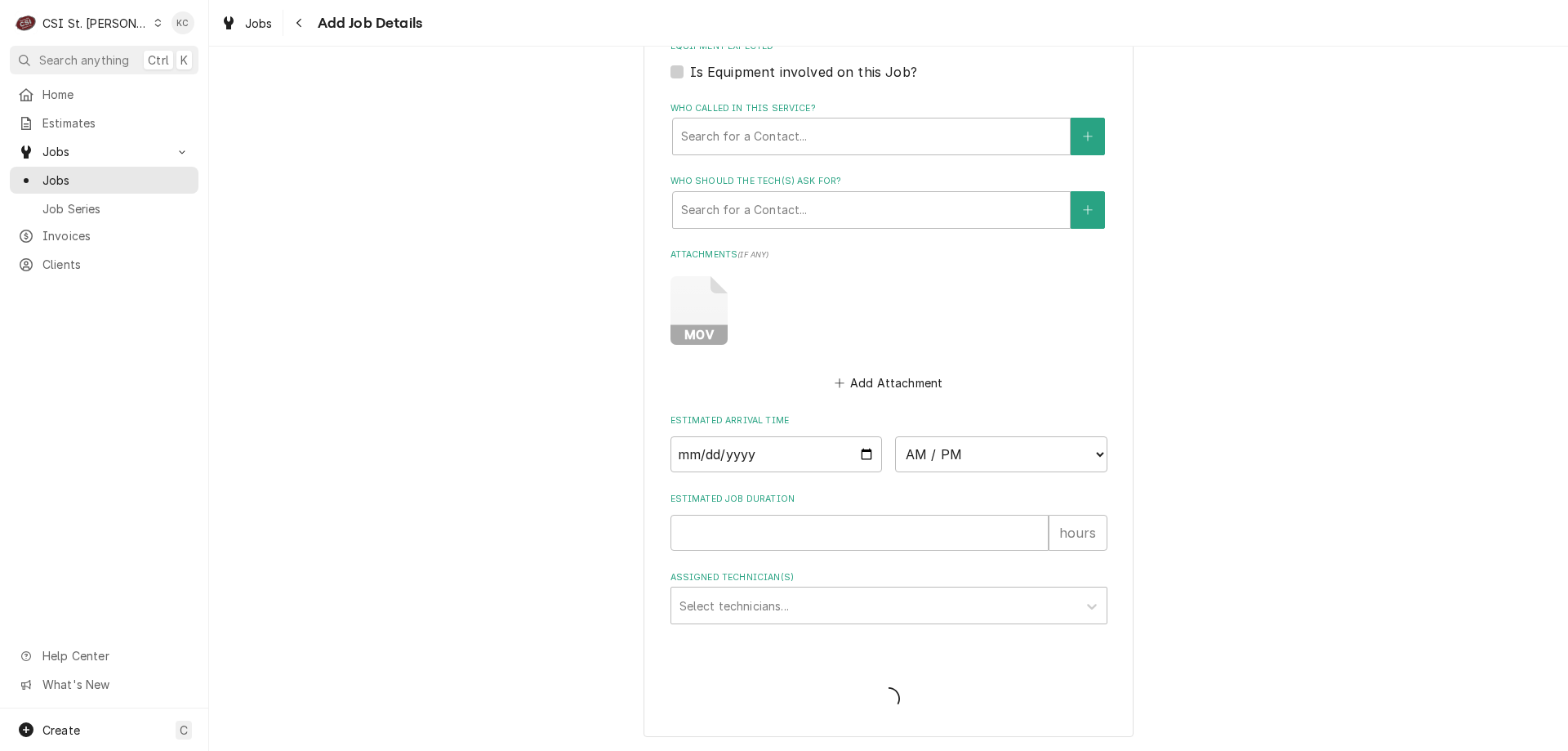
scroll to position [1229, 0]
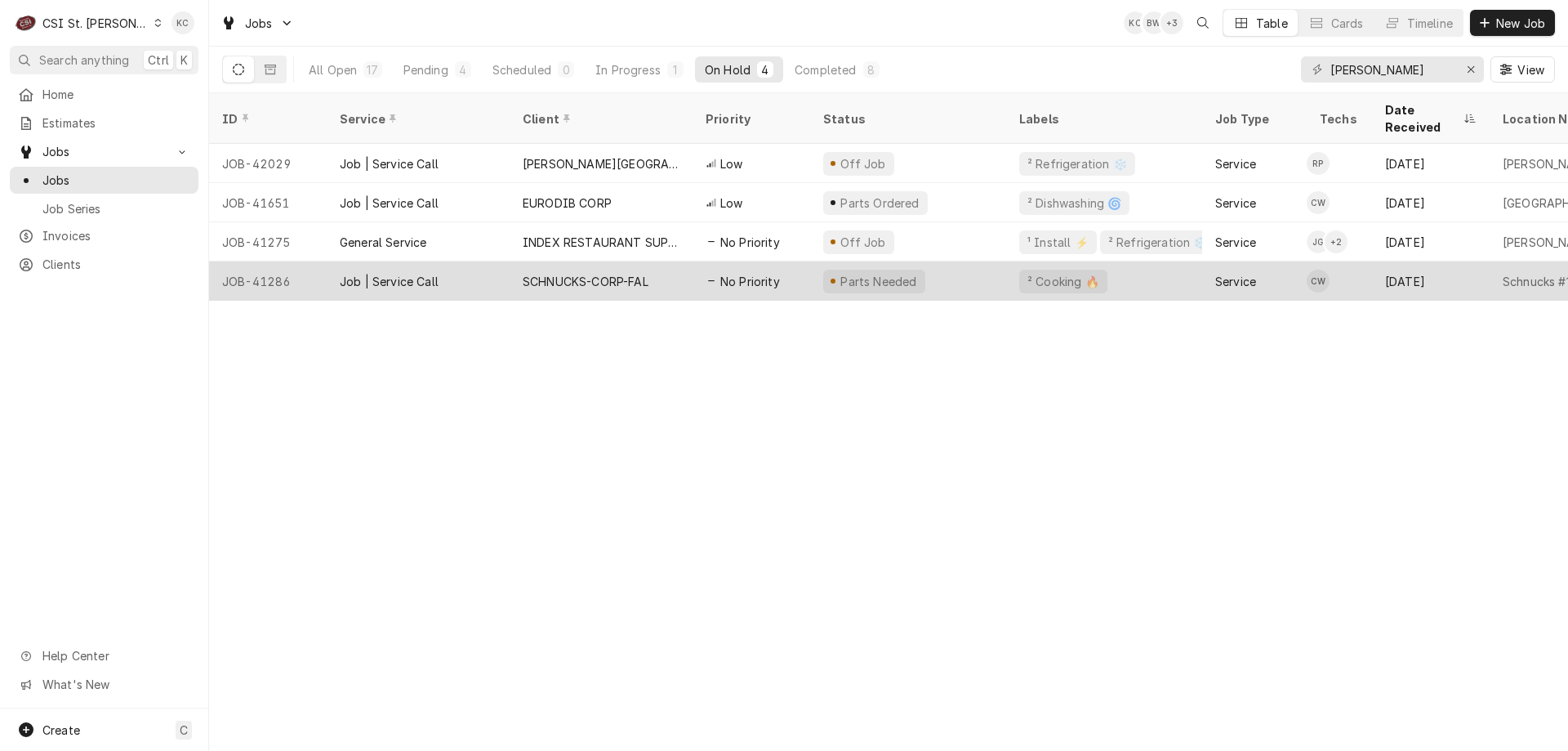
drag, startPoint x: 1341, startPoint y: 377, endPoint x: 1335, endPoint y: 264, distance: 113.2
click at [1341, 377] on div "ID Service Client Priority Status Labels Job Type Techs Date Received Location …" at bounding box center [888, 422] width 1359 height 658
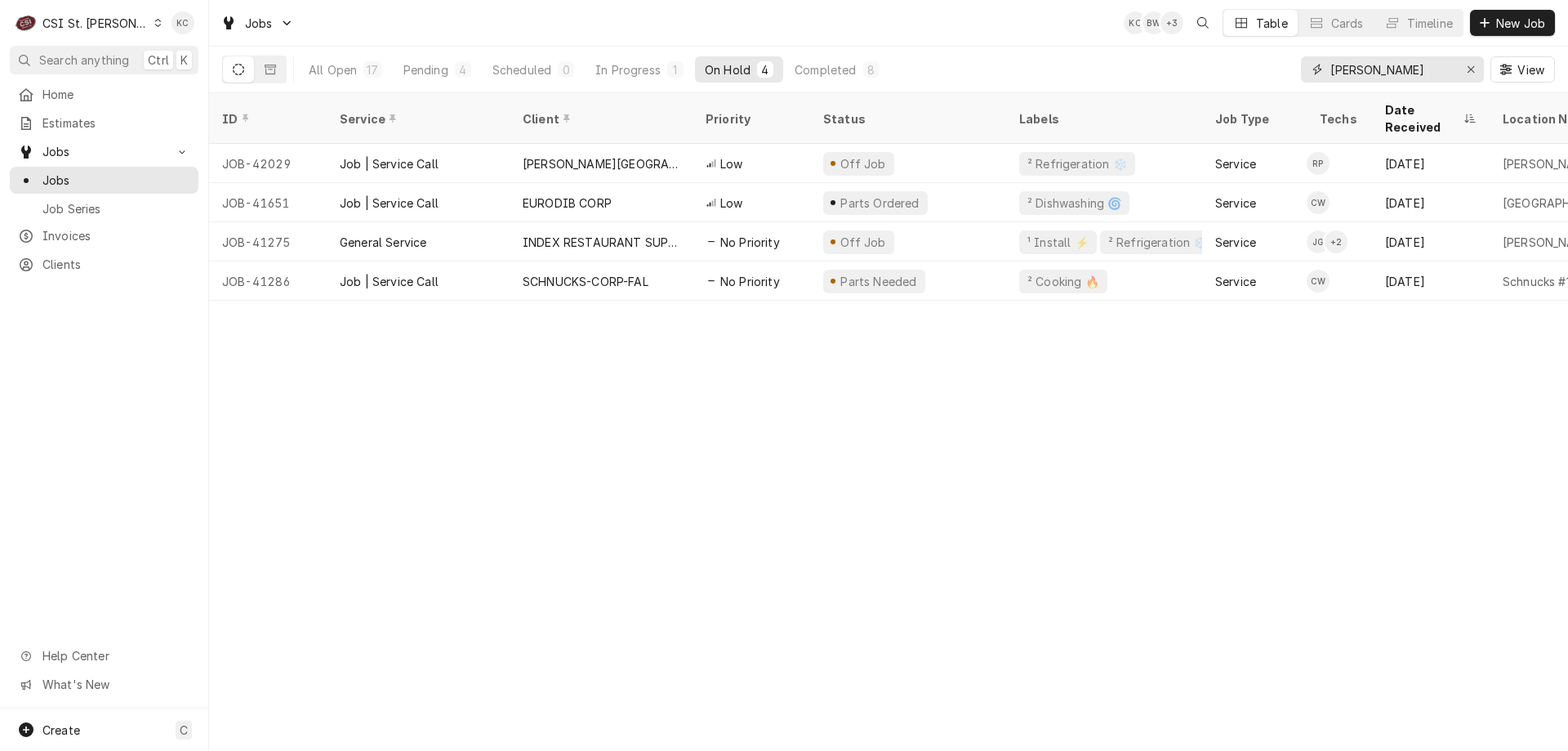
drag, startPoint x: 1408, startPoint y: 71, endPoint x: 1324, endPoint y: 85, distance: 85.2
click at [1324, 85] on div "webster View" at bounding box center [1428, 69] width 254 height 46
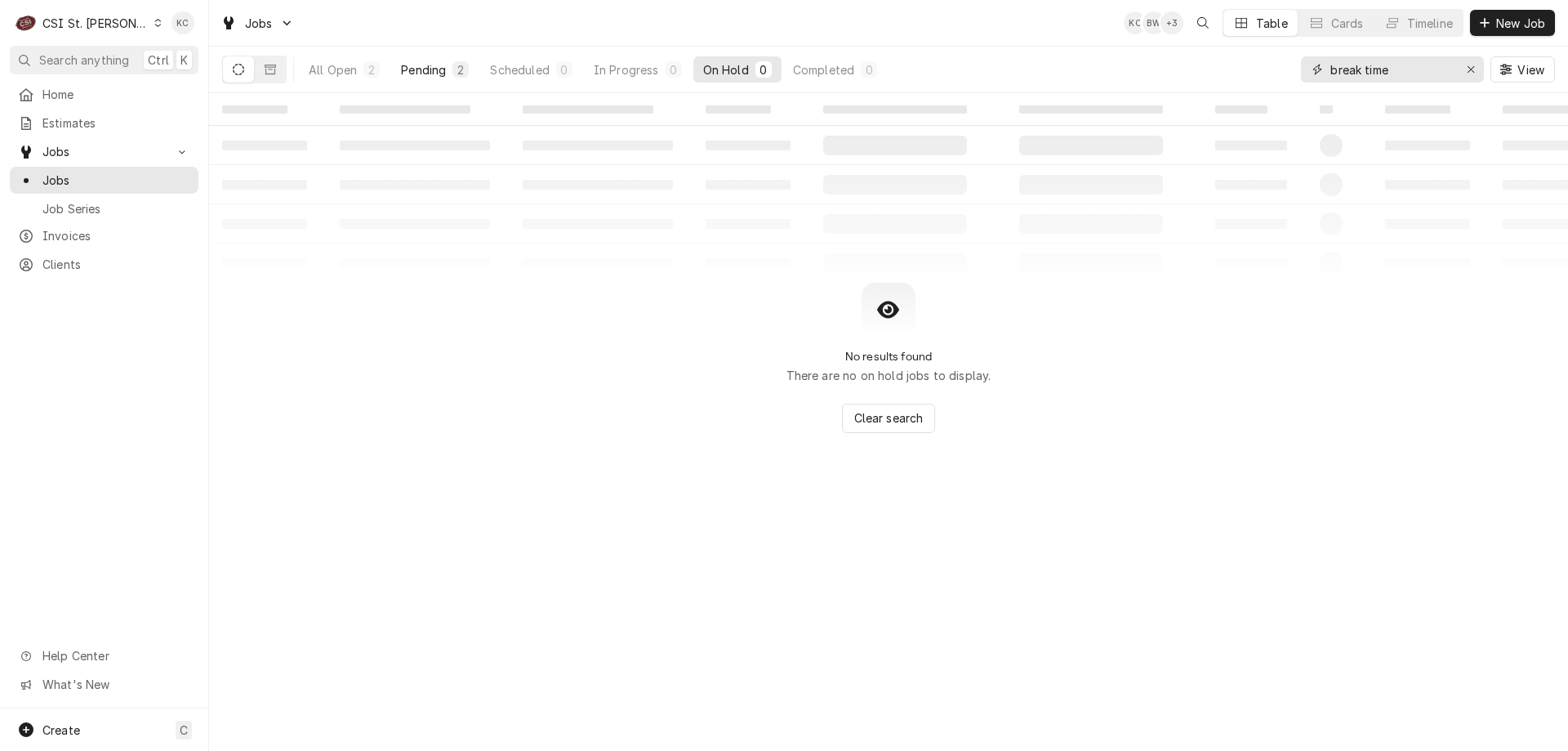
type input "break time"
click at [426, 68] on div "Pending" at bounding box center [423, 70] width 45 height 17
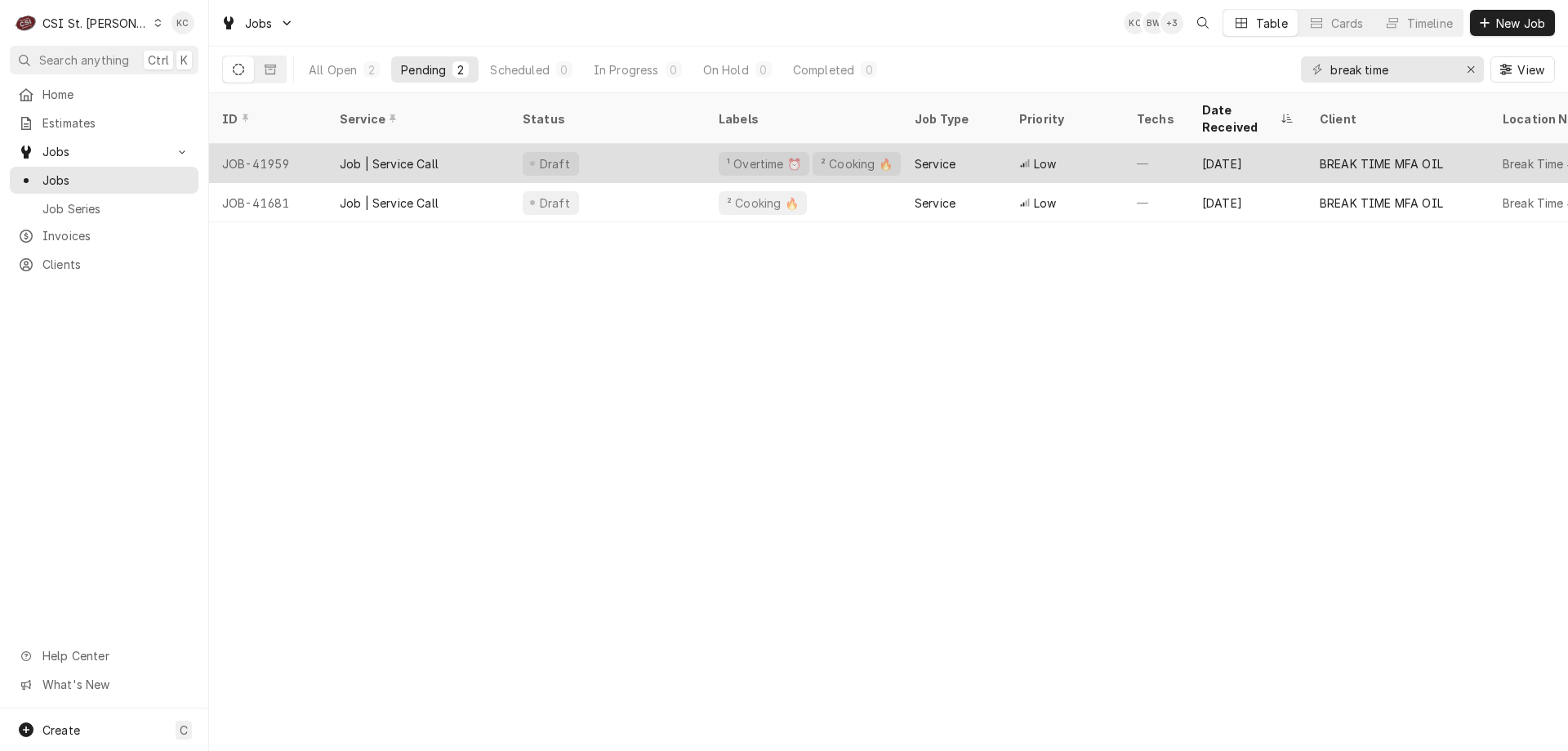
click at [583, 147] on div "Draft" at bounding box center [607, 164] width 196 height 39
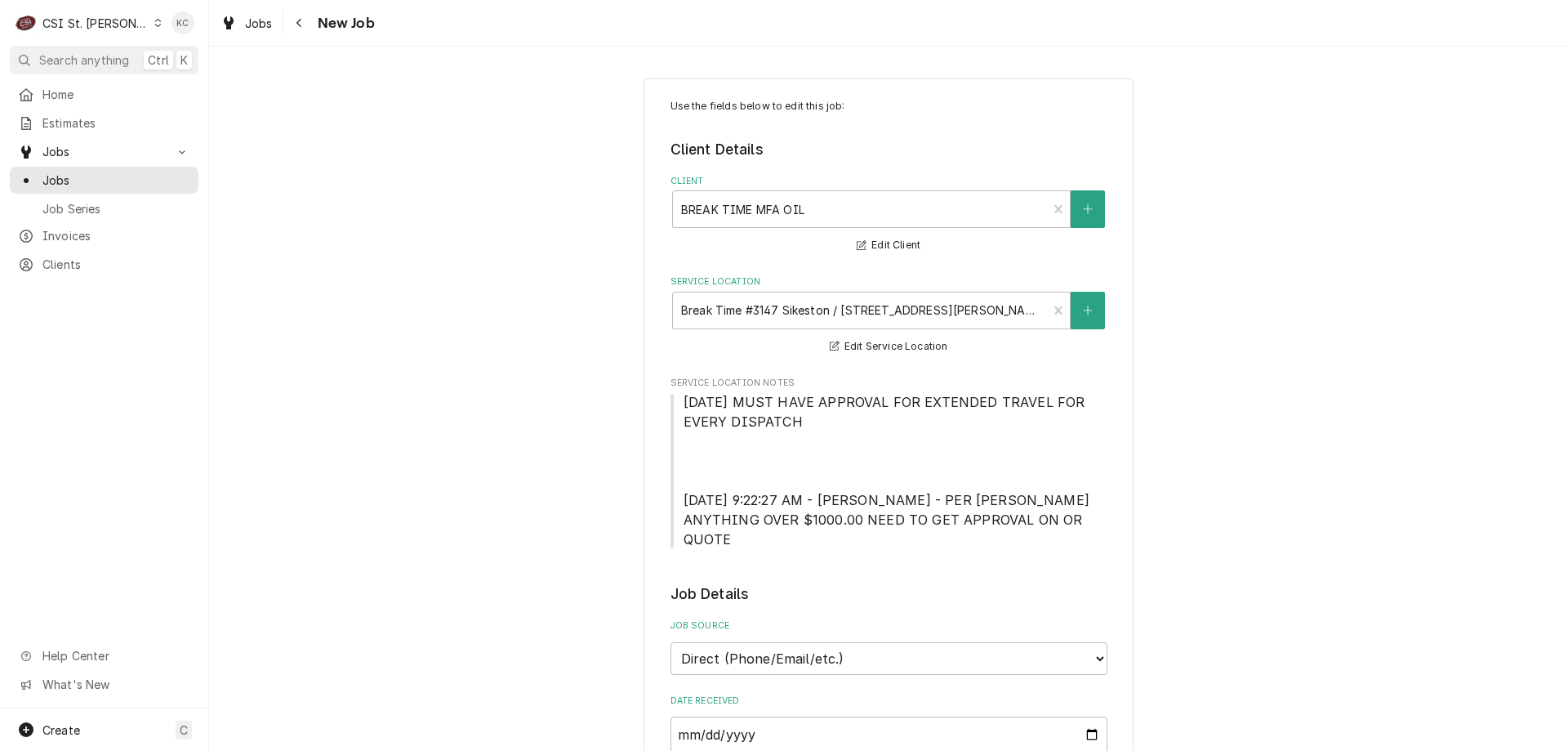
type textarea "x"
click at [313, 21] on span "New Job" at bounding box center [343, 23] width 62 height 22
click at [302, 21] on icon "Navigate back" at bounding box center [299, 22] width 7 height 11
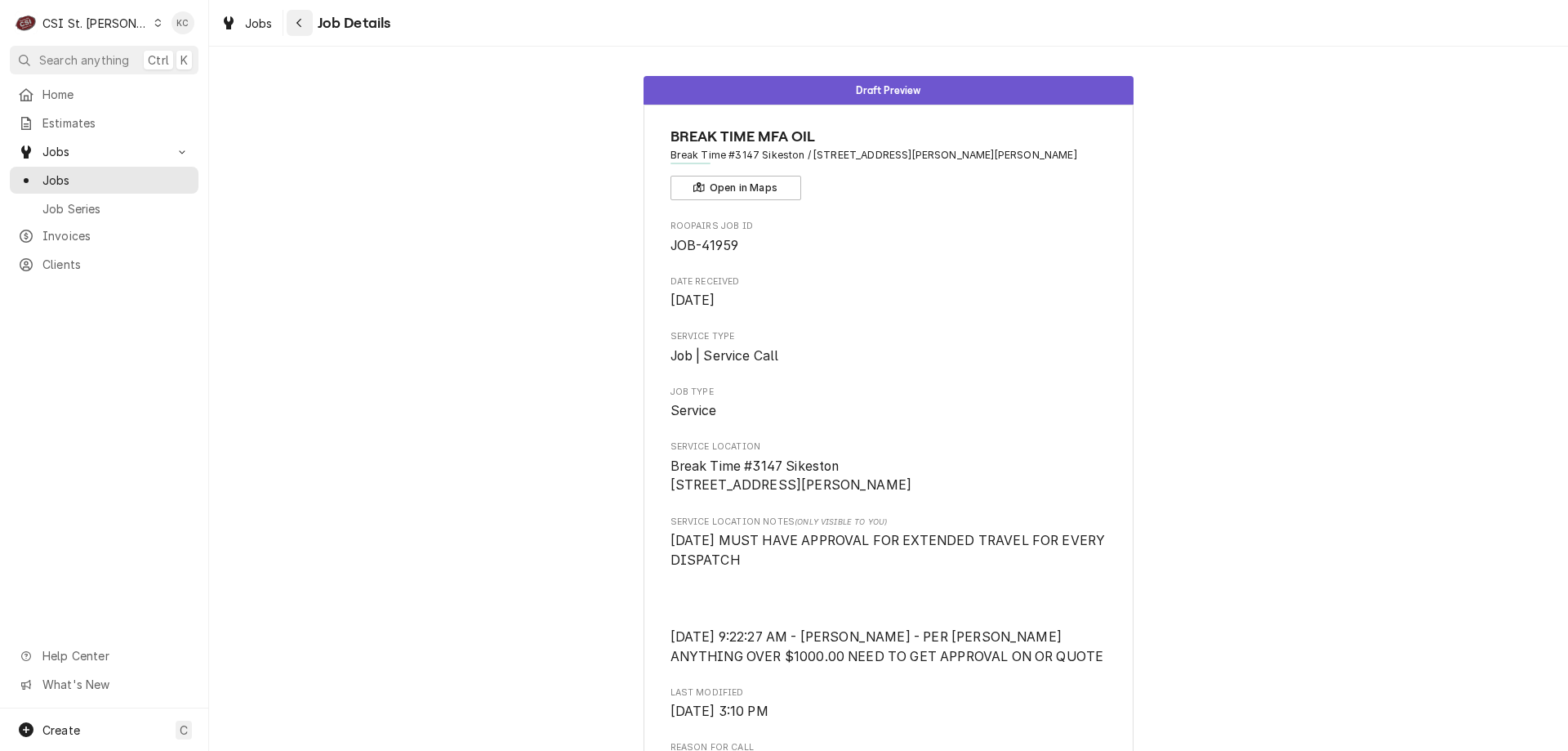
click at [296, 24] on icon "Navigate back" at bounding box center [299, 22] width 7 height 11
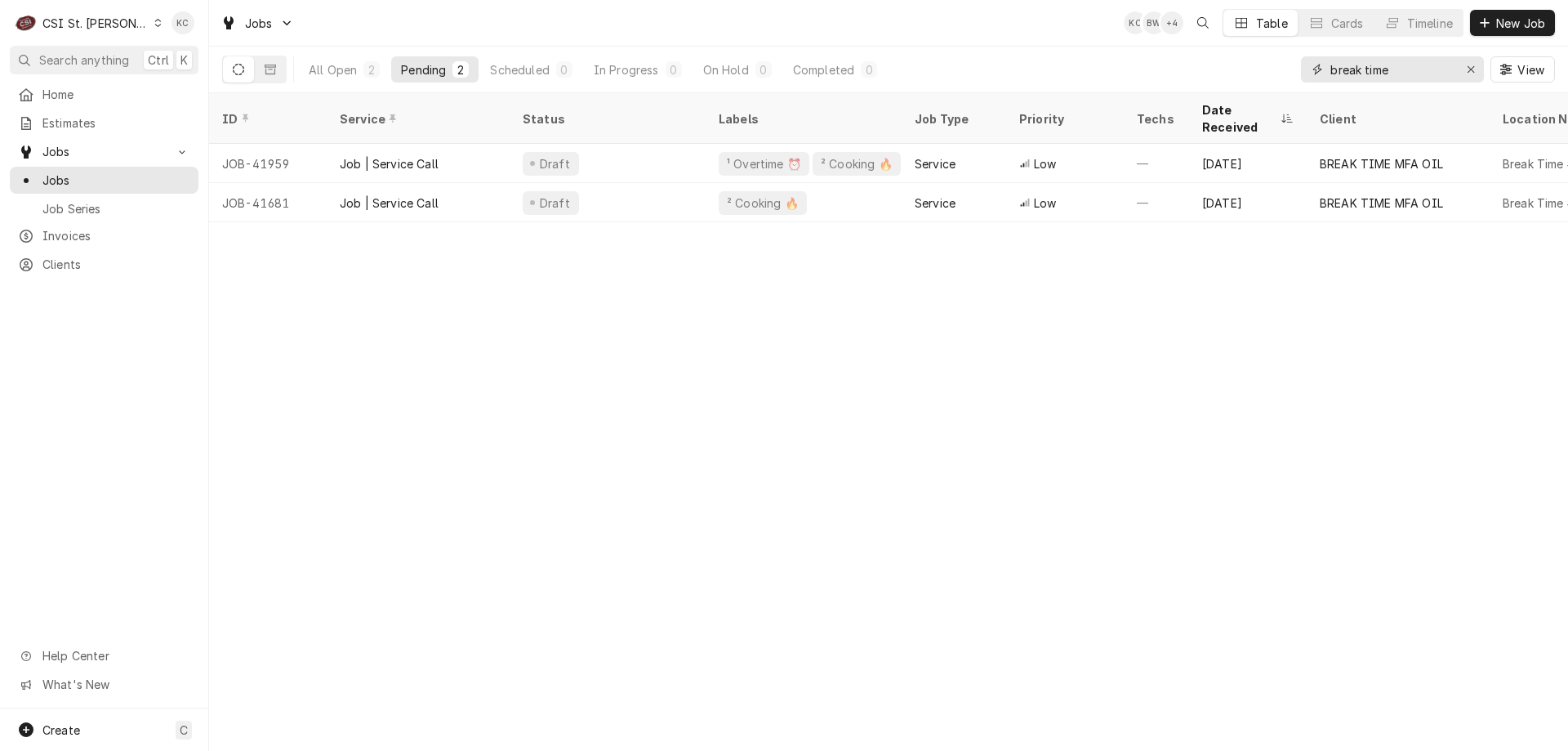
drag, startPoint x: 1428, startPoint y: 65, endPoint x: 1306, endPoint y: 68, distance: 122.0
click at [1306, 68] on div "break time" at bounding box center [1392, 70] width 183 height 26
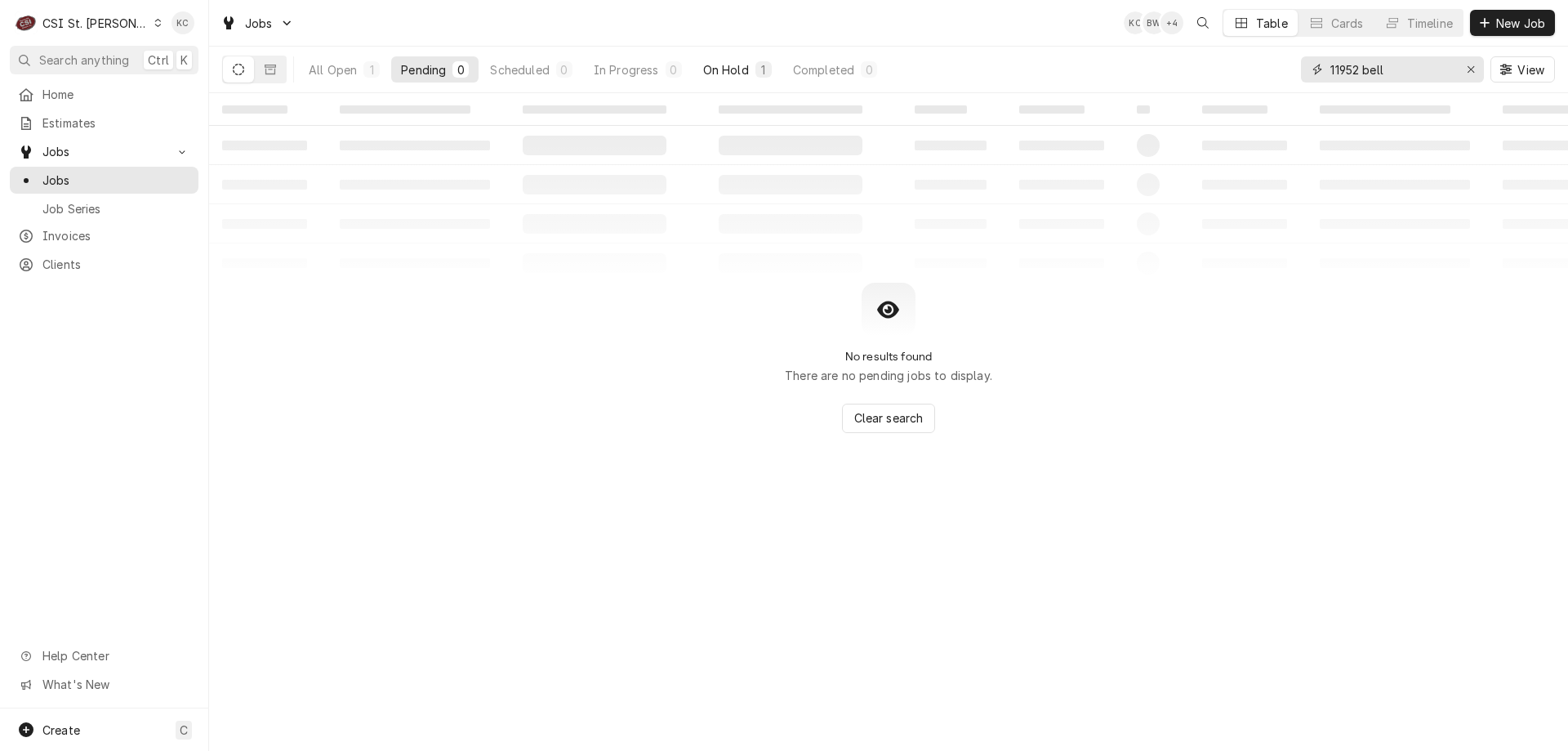
type input "11952 bell"
click at [729, 63] on div "On Hold" at bounding box center [725, 70] width 46 height 17
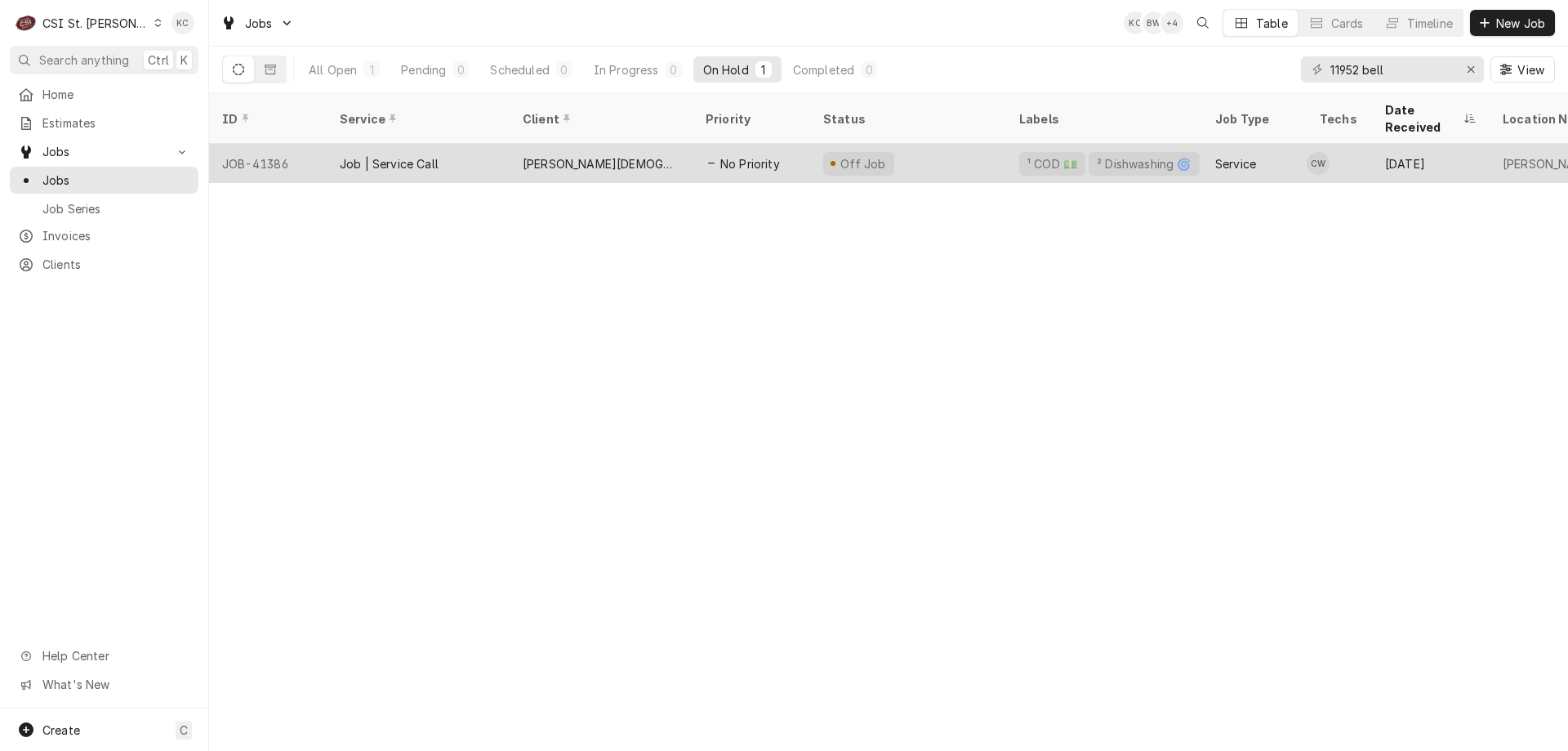
click at [668, 155] on div "[PERSON_NAME][DEMOGRAPHIC_DATA]" at bounding box center [601, 164] width 157 height 17
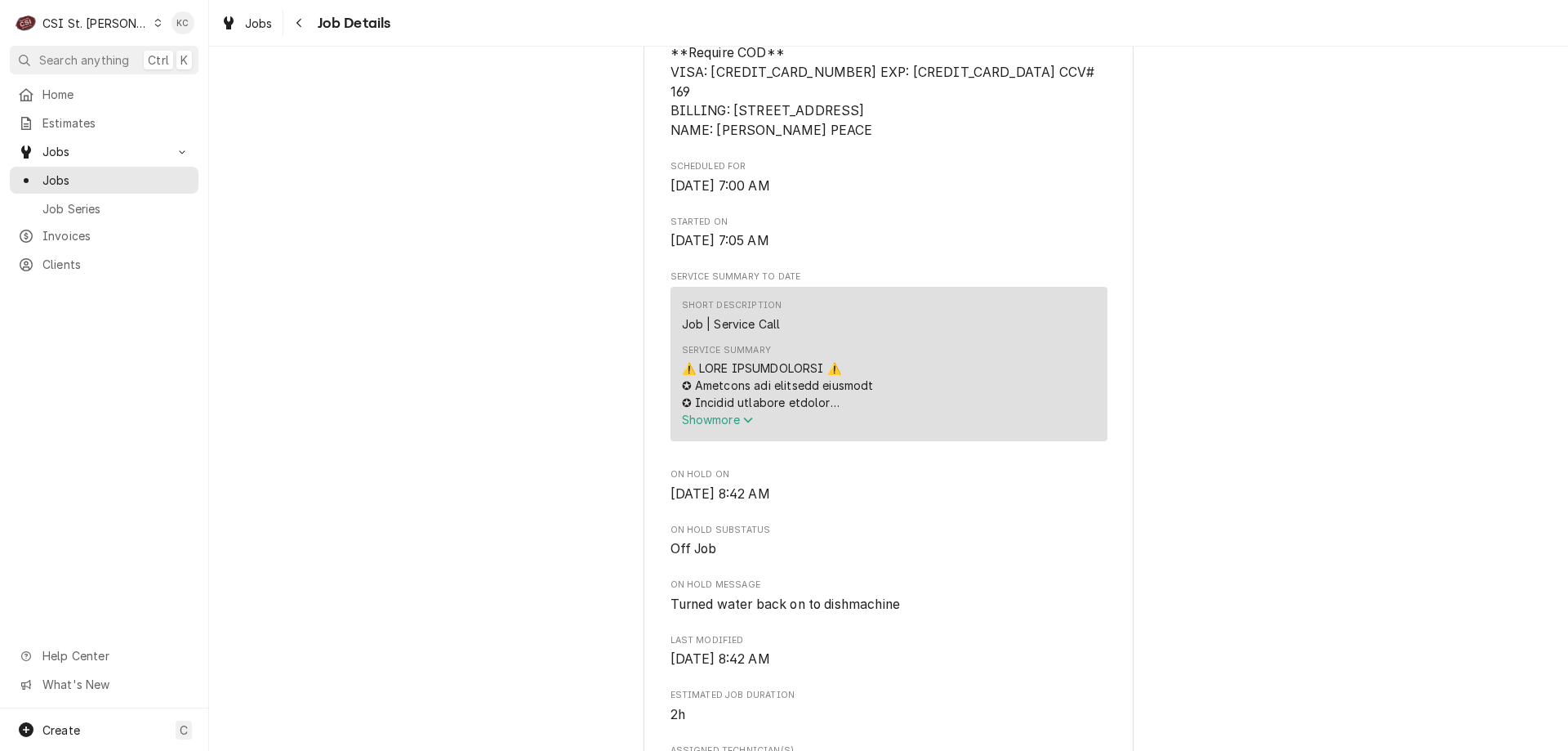
scroll to position [572, 0]
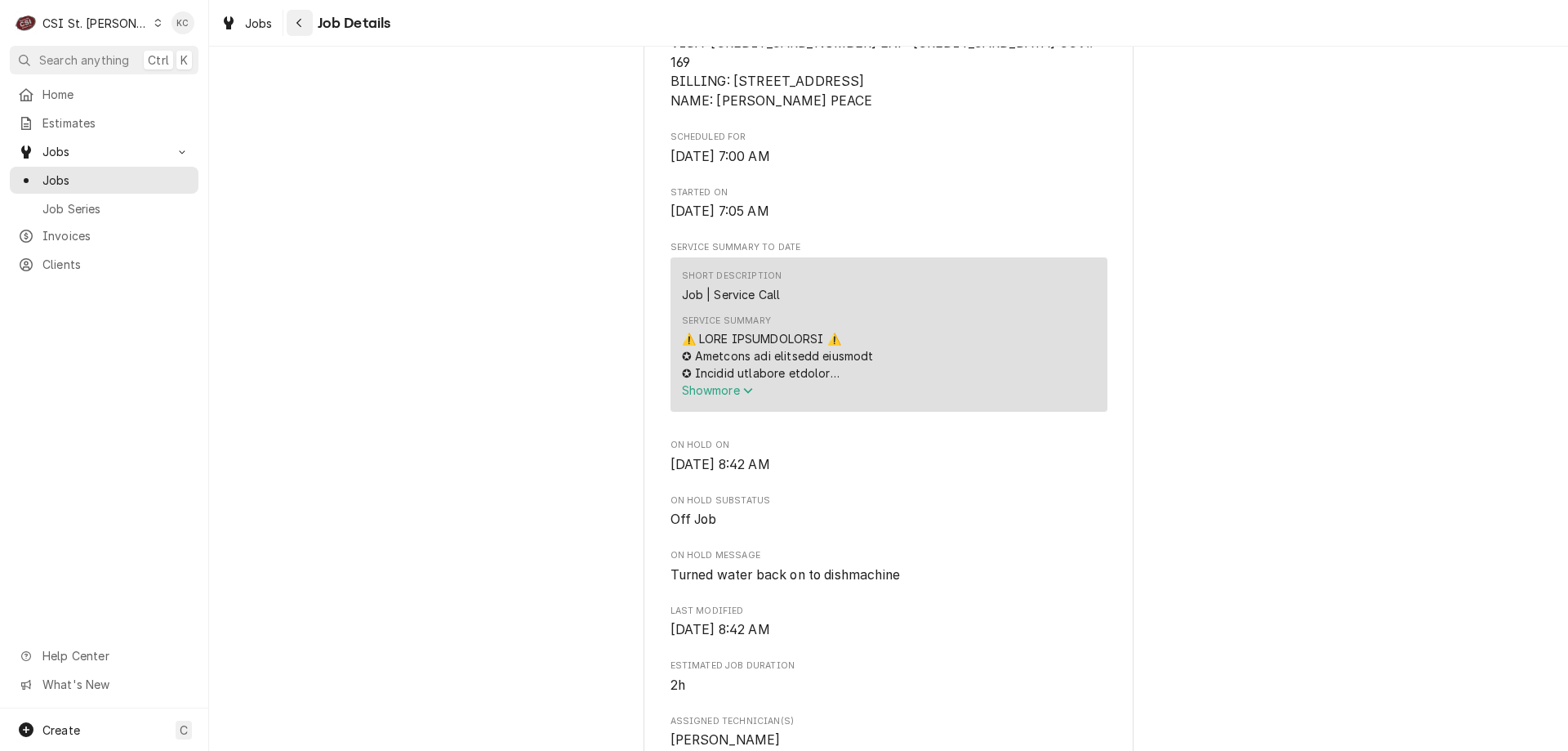
click at [296, 31] on button "Navigate back" at bounding box center [299, 23] width 26 height 26
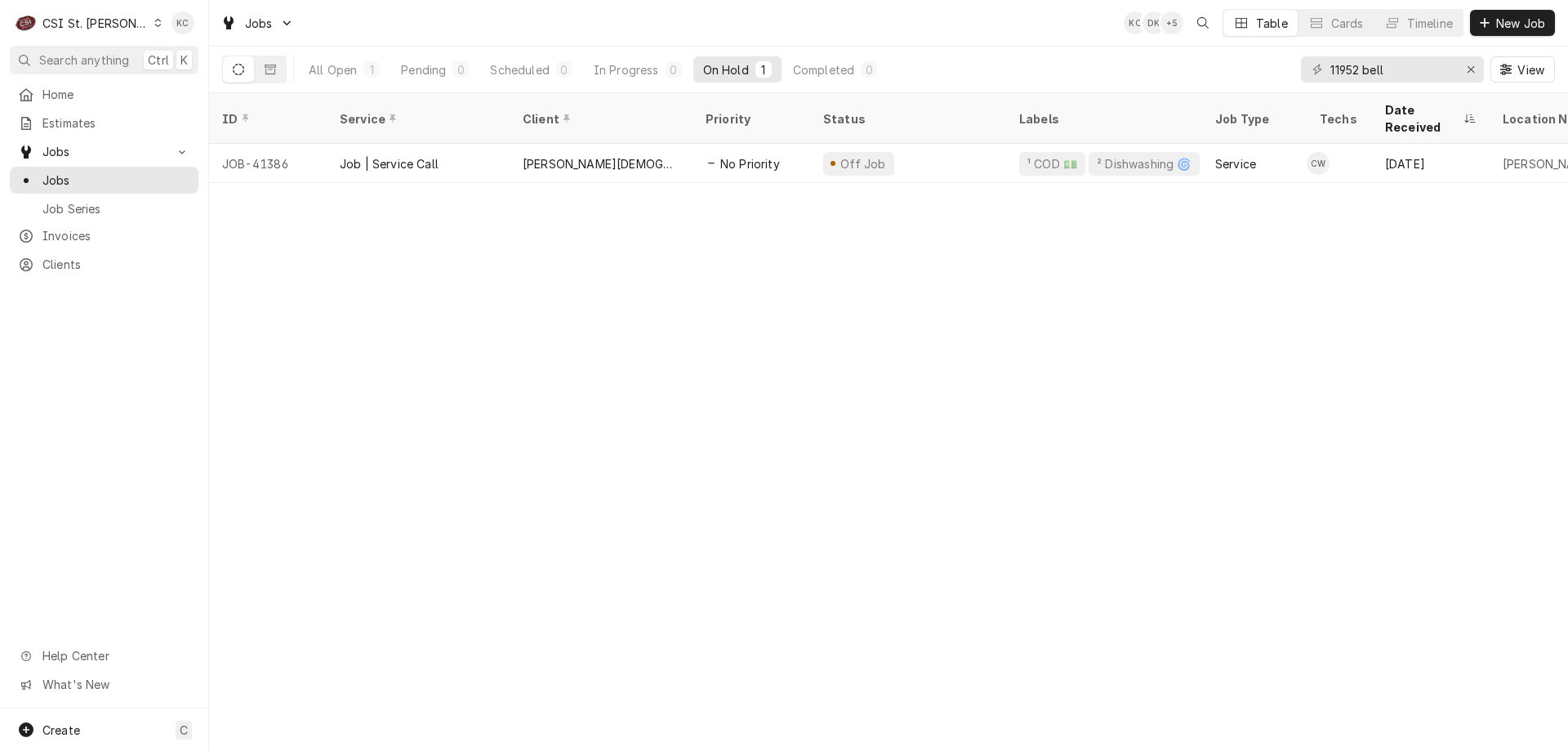
click at [296, 31] on div "Jobs" at bounding box center [258, 23] width 80 height 20
click at [1257, 63] on html "C CSI St. Louis KC Search anything Ctrl K Home Estimates Jobs Jobs Job Series I…" at bounding box center [784, 375] width 1568 height 751
drag, startPoint x: 1430, startPoint y: 69, endPoint x: 1260, endPoint y: 85, distance: 170.8
click at [1260, 85] on div "All Open 1 Pending 0 Scheduled 0 In Progress 0 On Hold 1 Completed 0 11952 bell…" at bounding box center [888, 69] width 1333 height 46
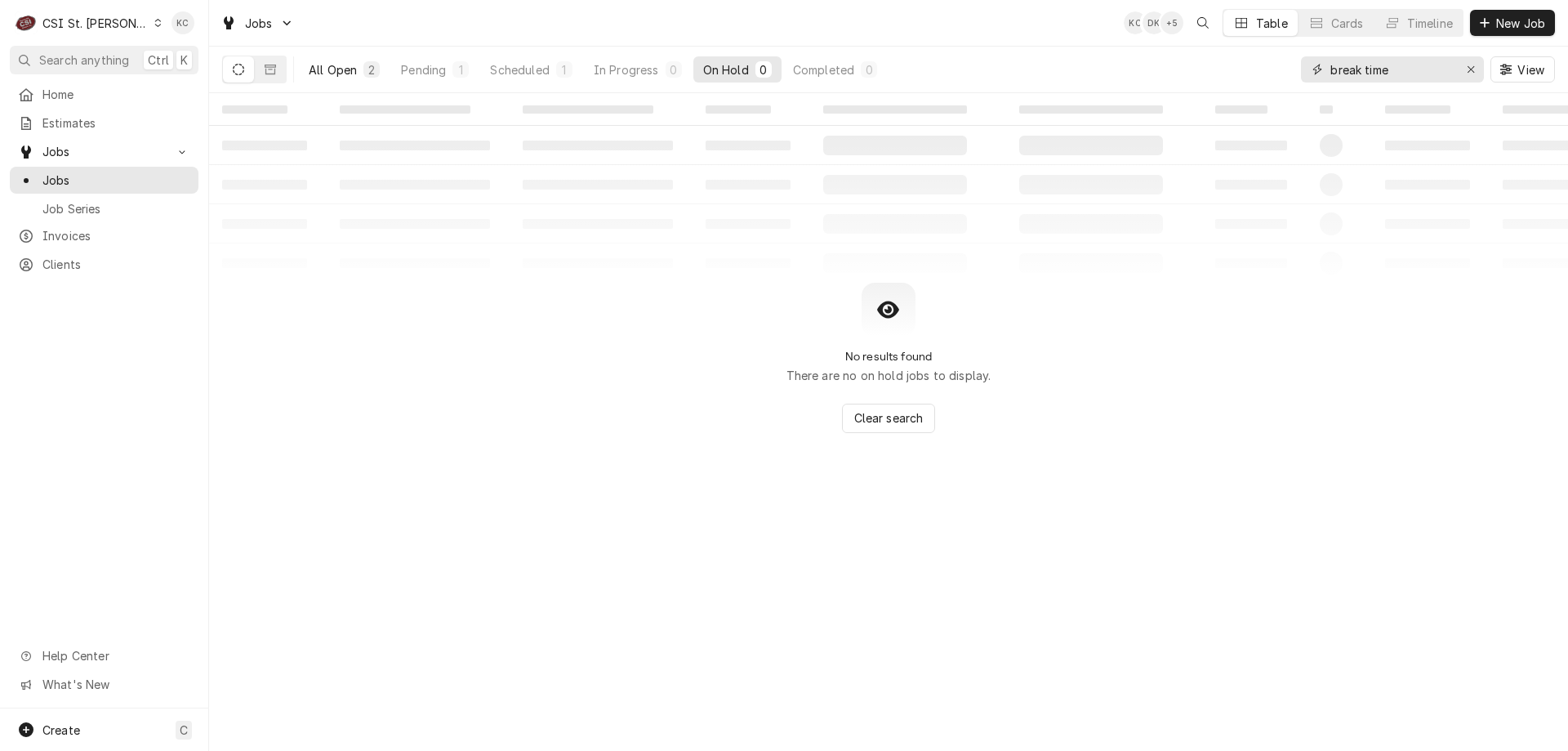
type input "break time"
click at [363, 77] on button "All Open 2" at bounding box center [343, 70] width 90 height 26
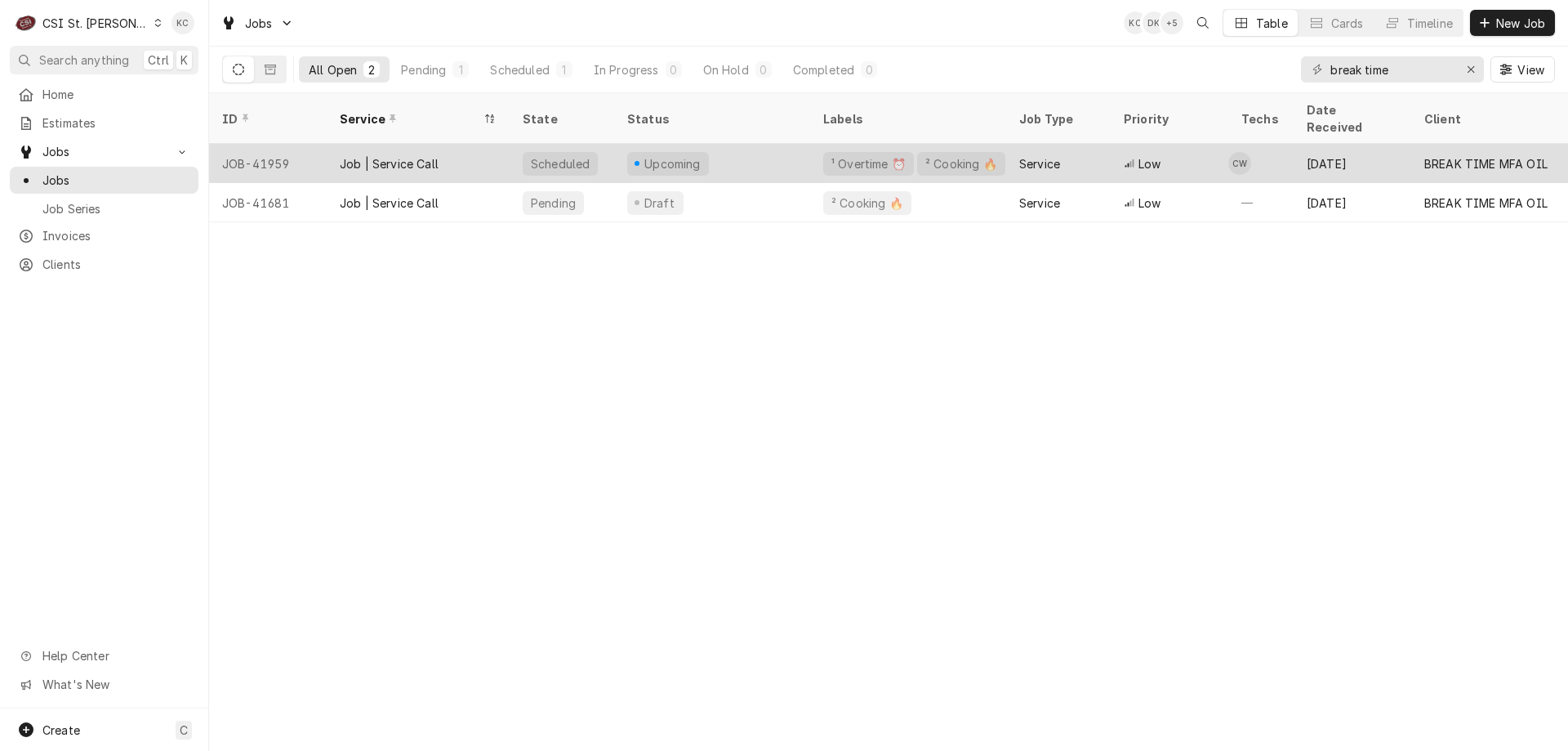
click at [382, 156] on div "Job | Service Call" at bounding box center [418, 164] width 183 height 39
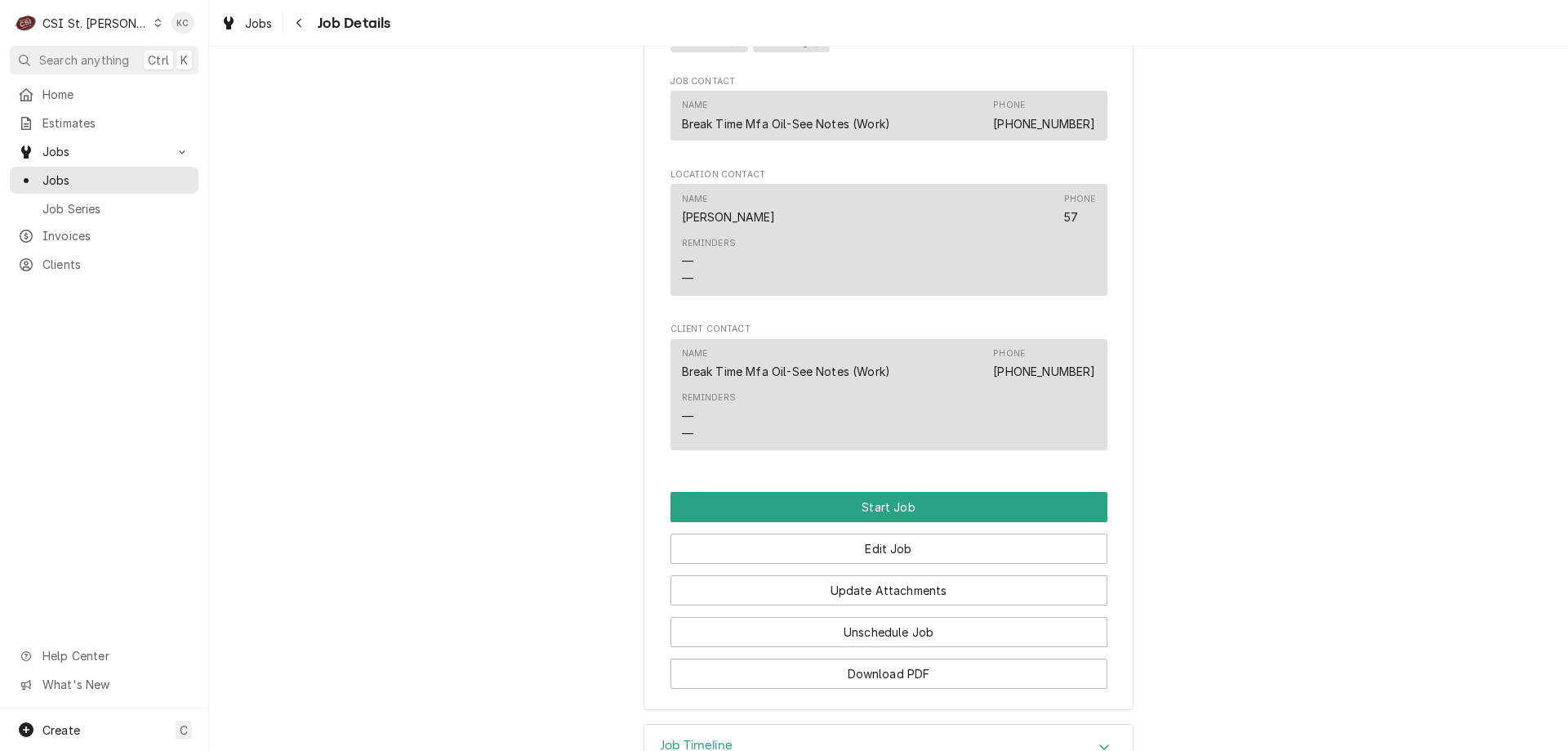
scroll to position [1716, 0]
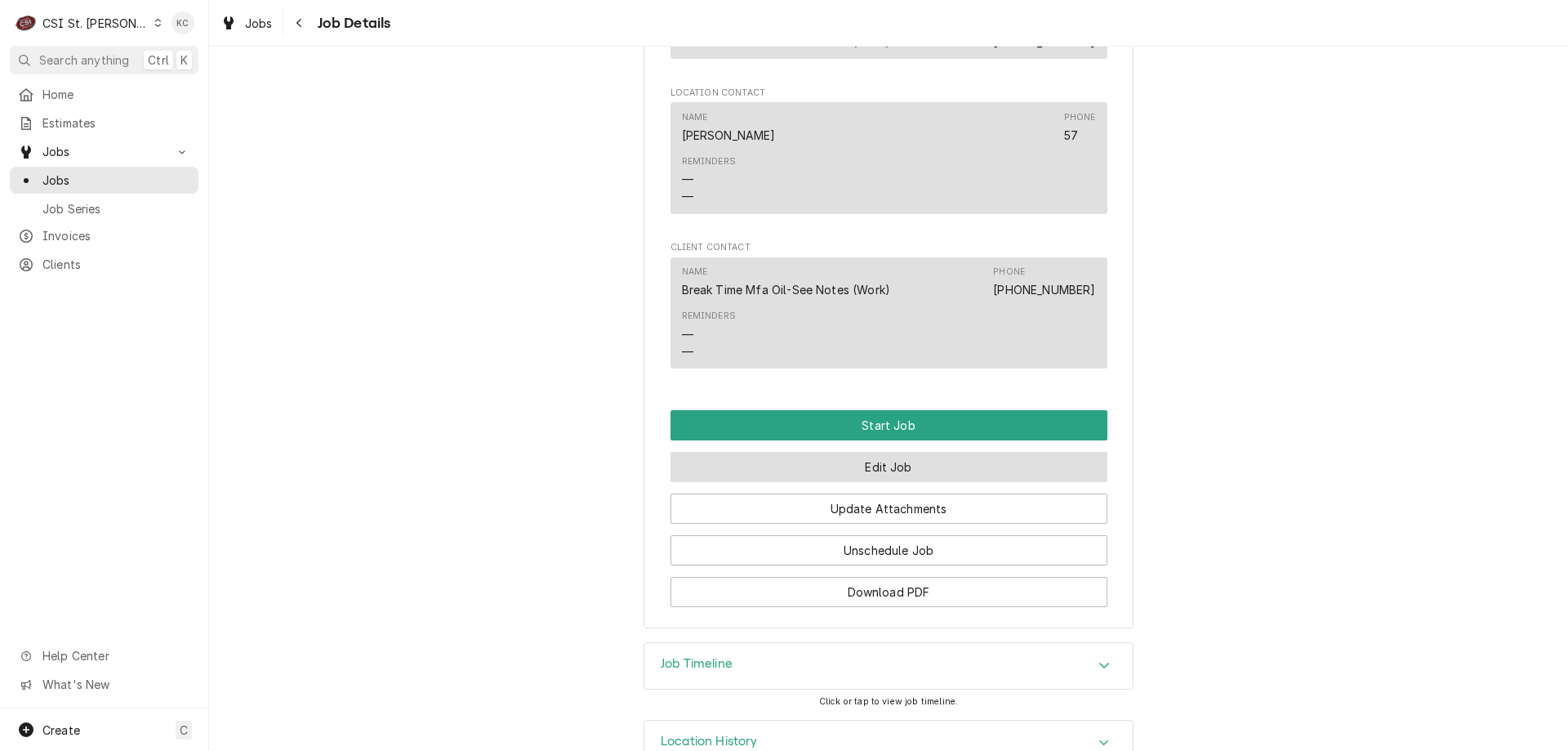
click at [831, 479] on button "Edit Job" at bounding box center [889, 467] width 437 height 30
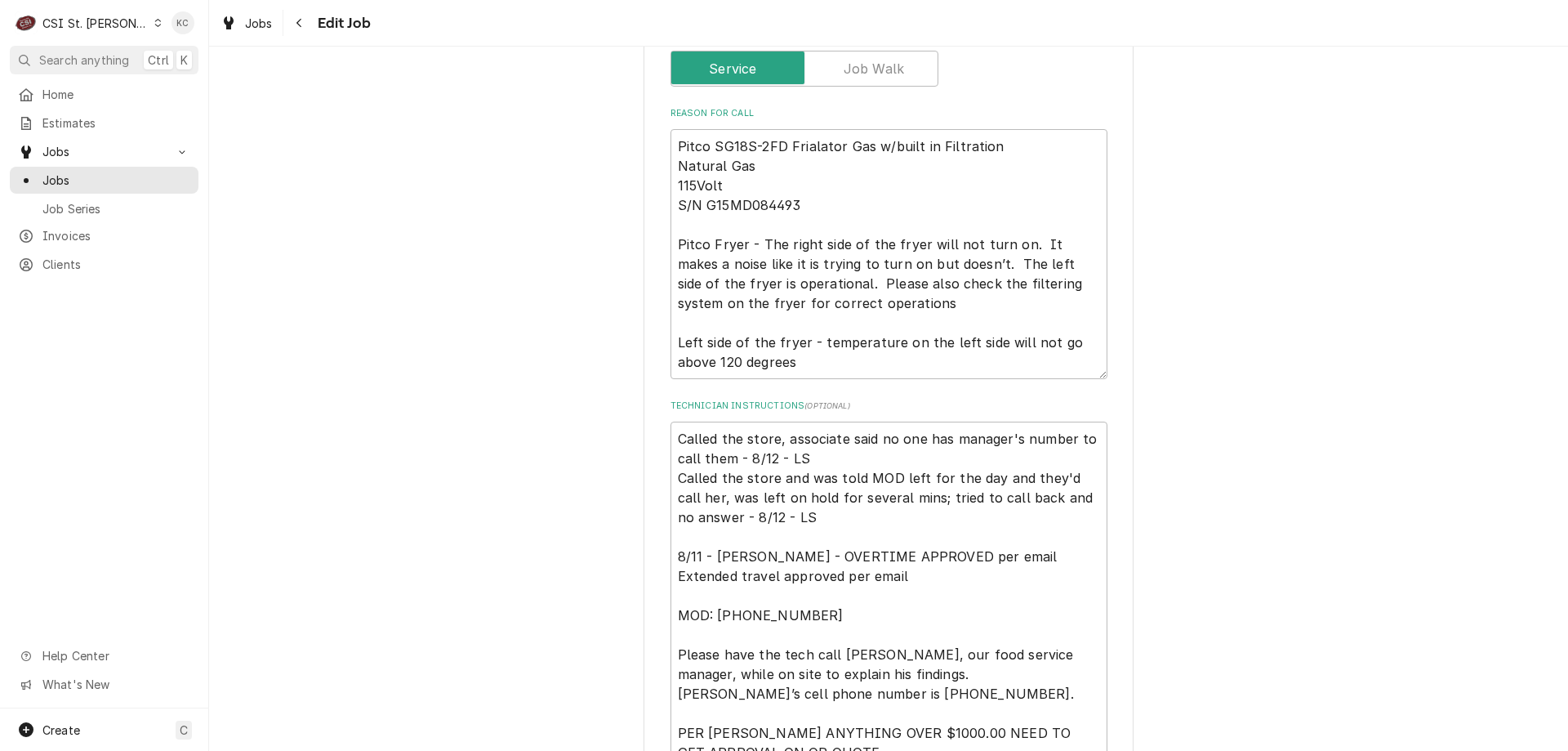
scroll to position [899, 0]
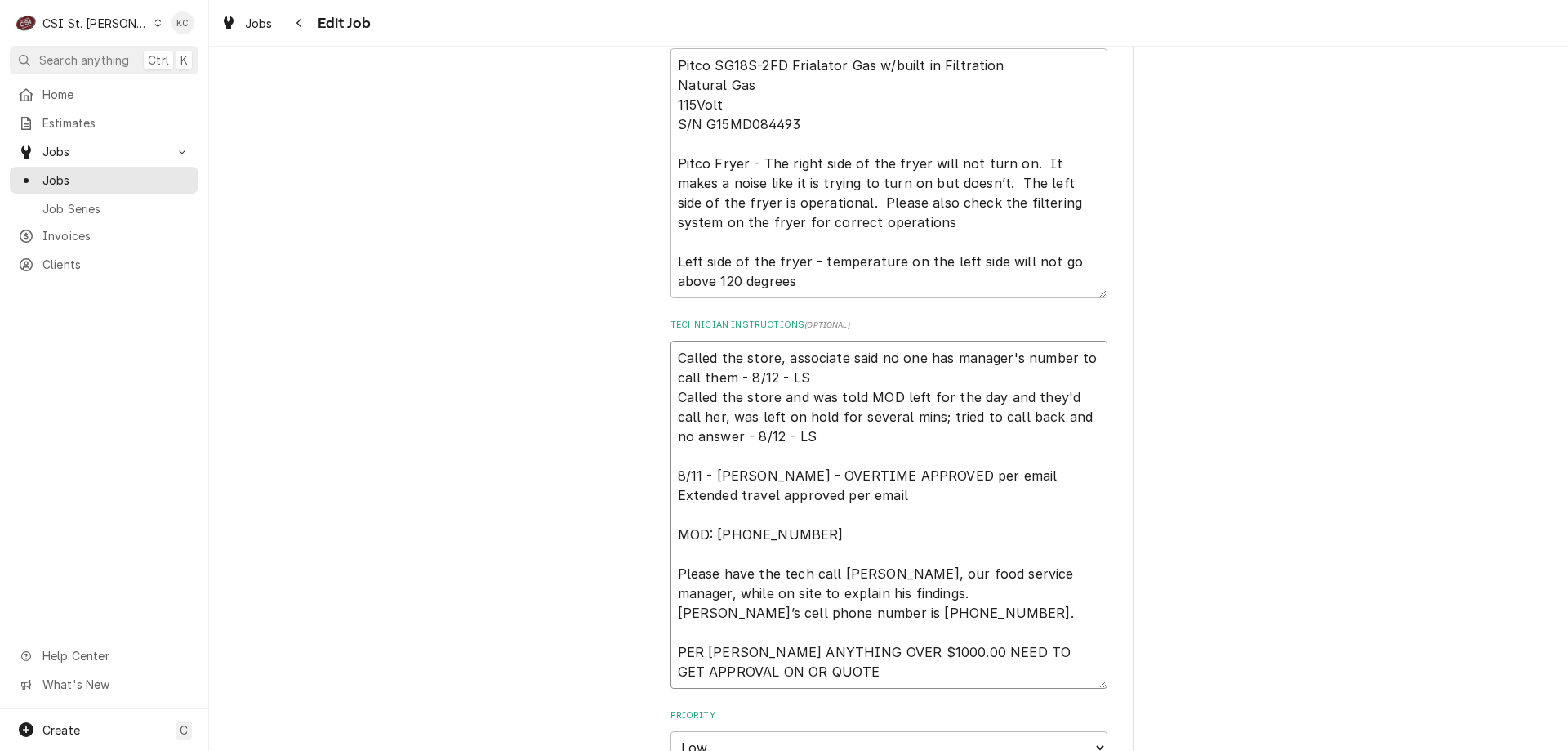
click at [671, 341] on textarea "Called the store, associate said no one has manager's number to call them - 8/1…" at bounding box center [889, 515] width 437 height 348
type textarea "x"
type textarea "Called the store, associate said no one has manager's number to call them - 8/1…"
type textarea "x"
type textarea "Called the store, associate said no one has manager's number to call them - 8/1…"
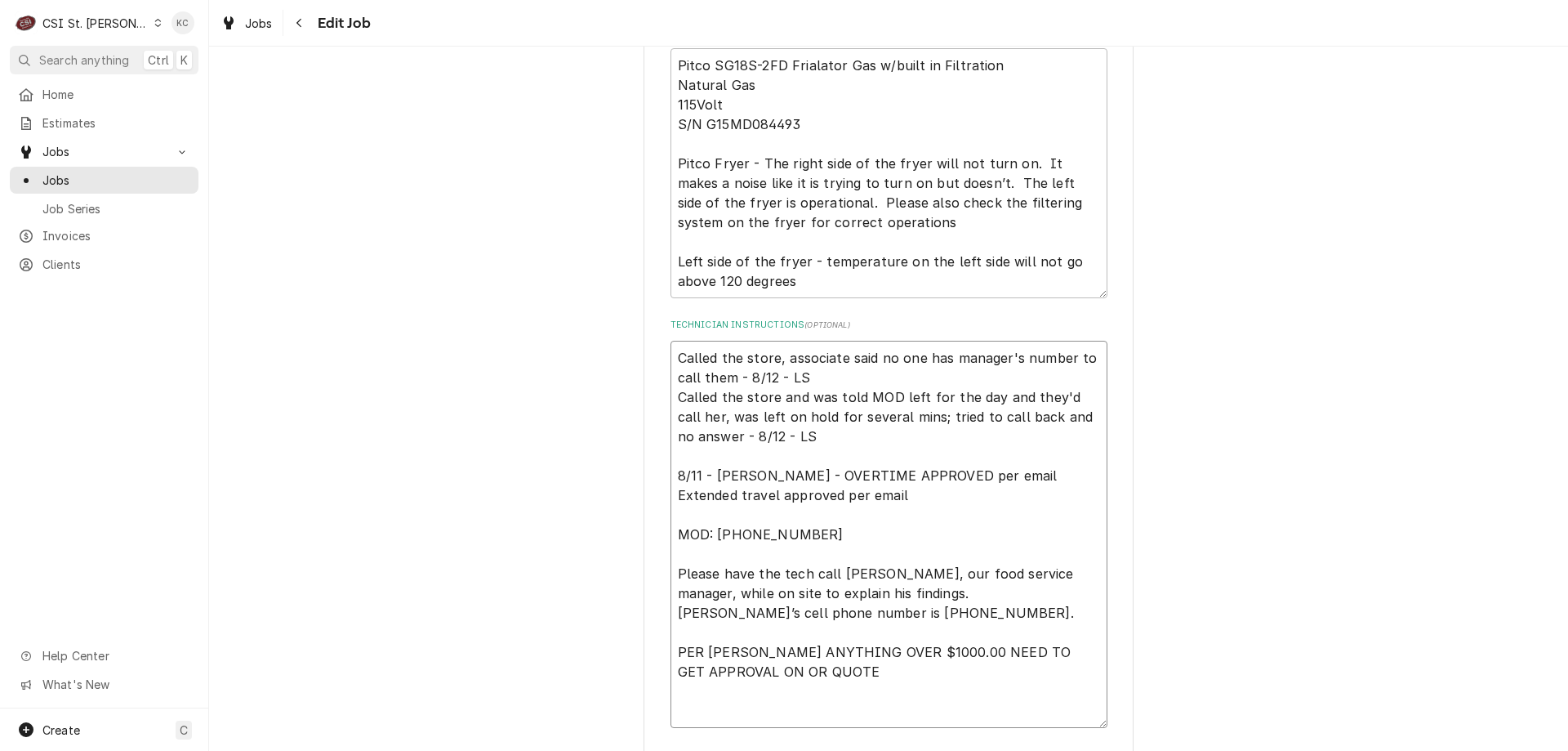
type textarea "x"
type textarea "/ Called the store, associate said no one has manager's number to call them - 8…"
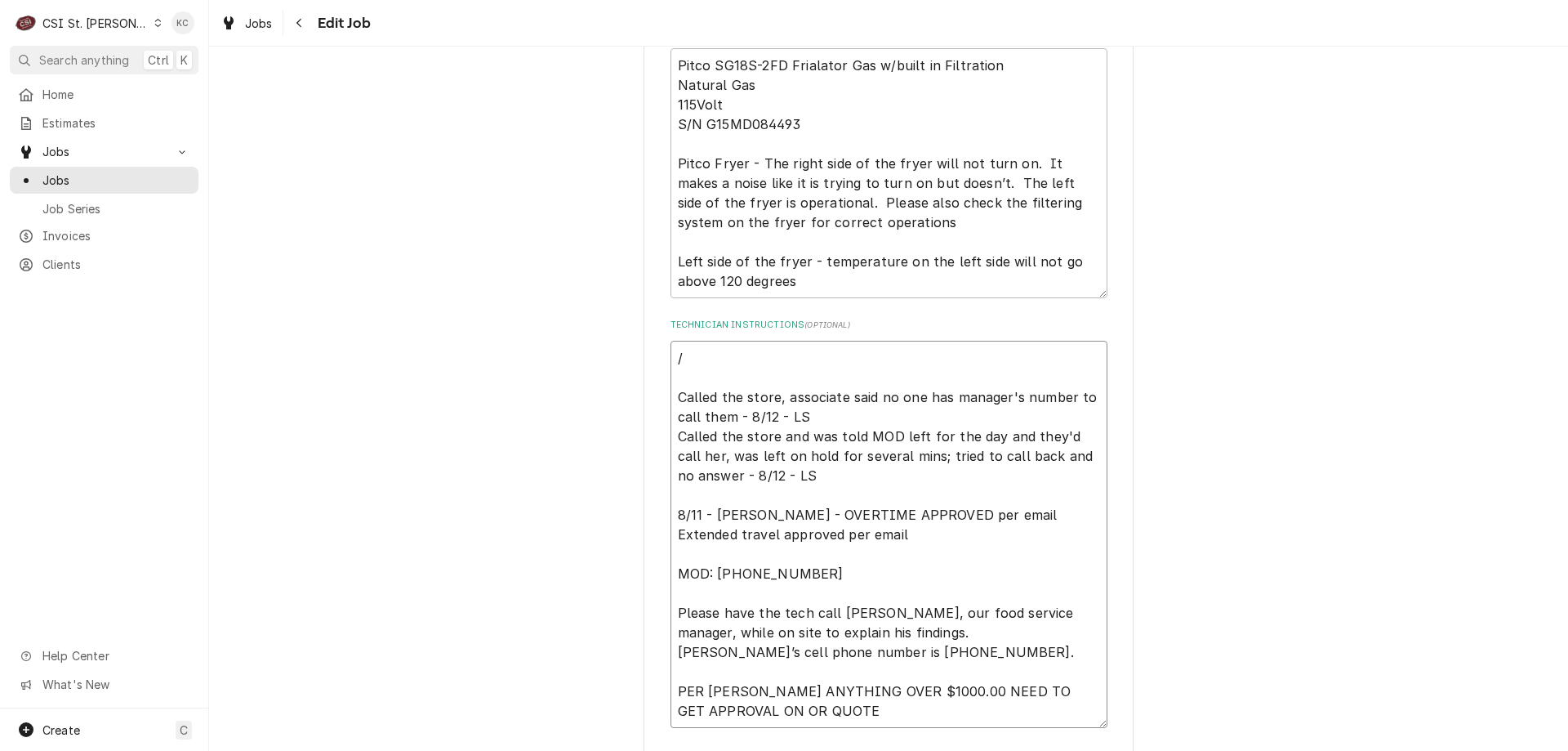
type textarea "x"
type textarea "Called the store, associate said no one has manager's number to call them - 8/1…"
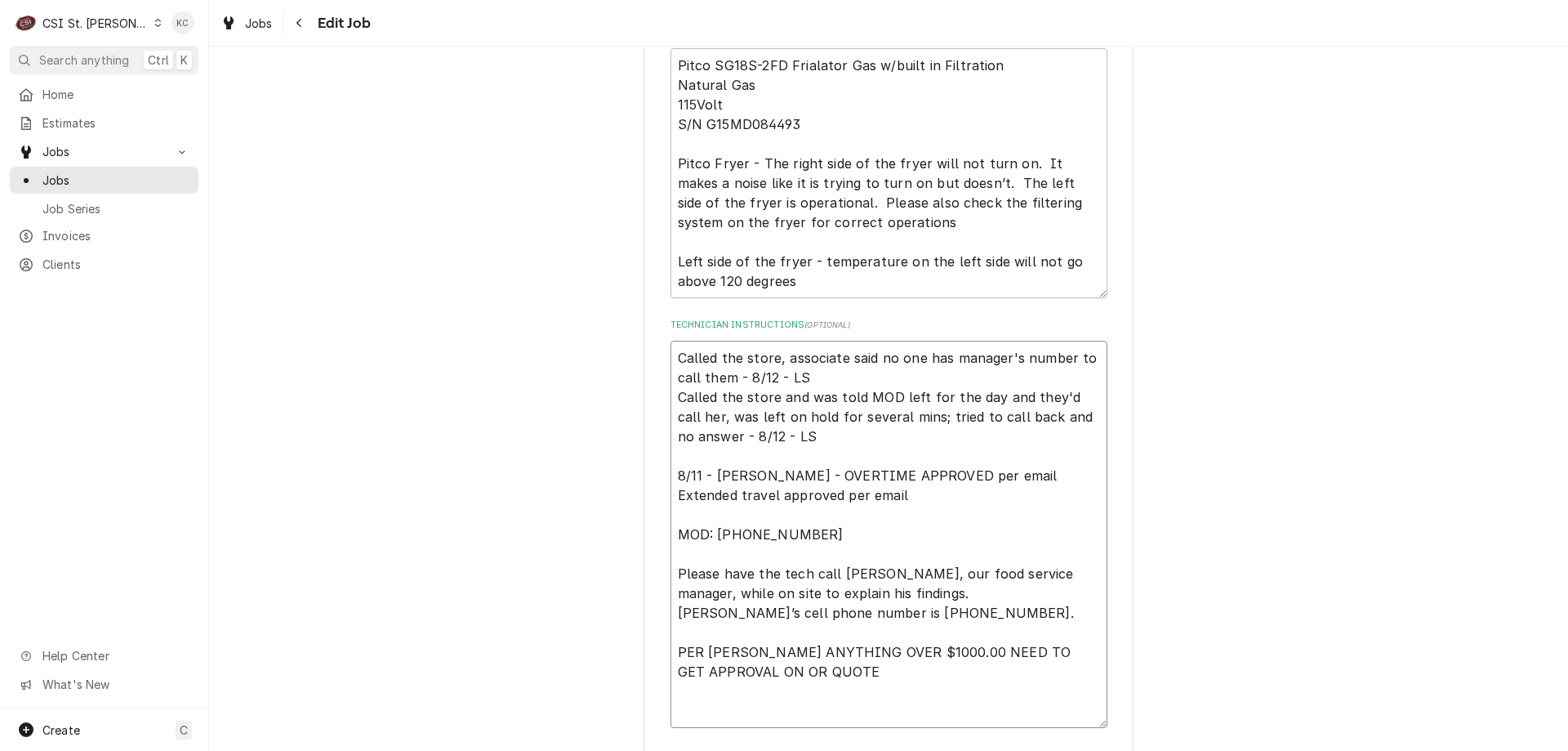
type textarea "x"
type textarea "/ Called the store, associate said no one has manager's number to call them - 8…"
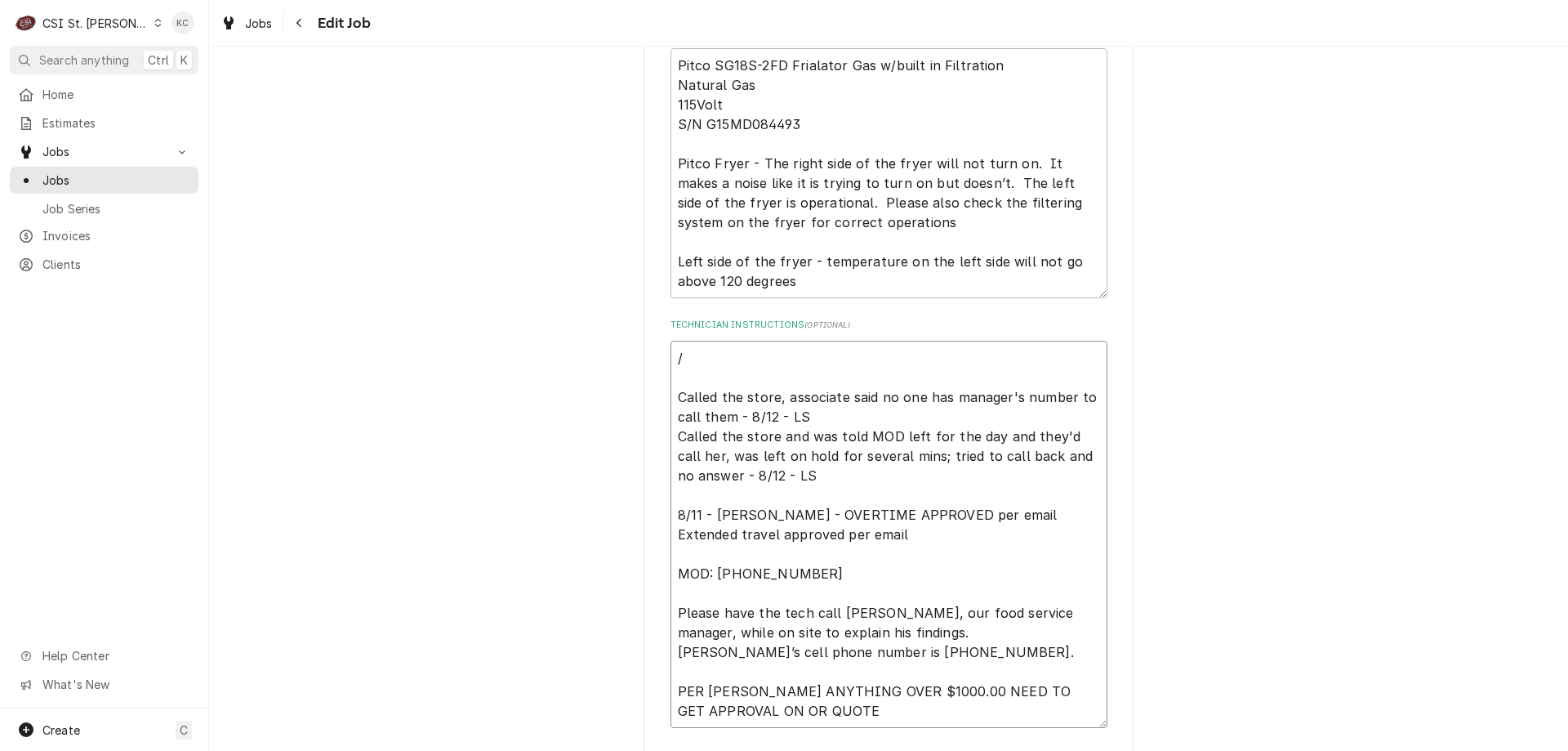
type textarea "x"
type textarea "/1 Called the store, associate said no one has manager's number to call them - …"
type textarea "x"
type textarea "/14 Called the store, associate said no one has manager's number to call them -…"
type textarea "x"
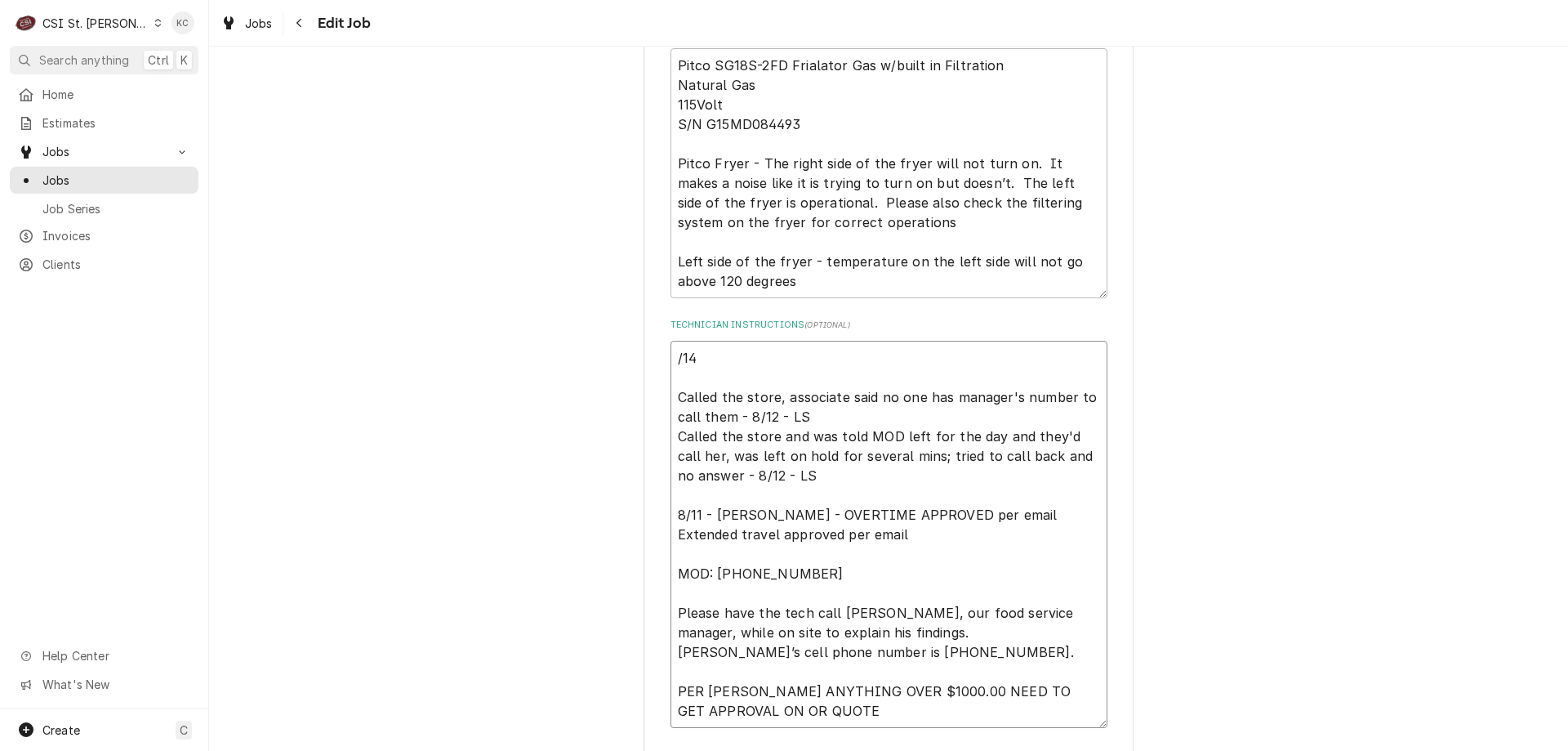
type textarea "/14 Called the store, associate said no one has manager's number to call them -…"
type textarea "x"
type textarea "/14 - Called the store, associate said no one has manager's number to call them…"
type textarea "x"
type textarea "/14 - Called the store, associate said no one has manager's number to call them…"
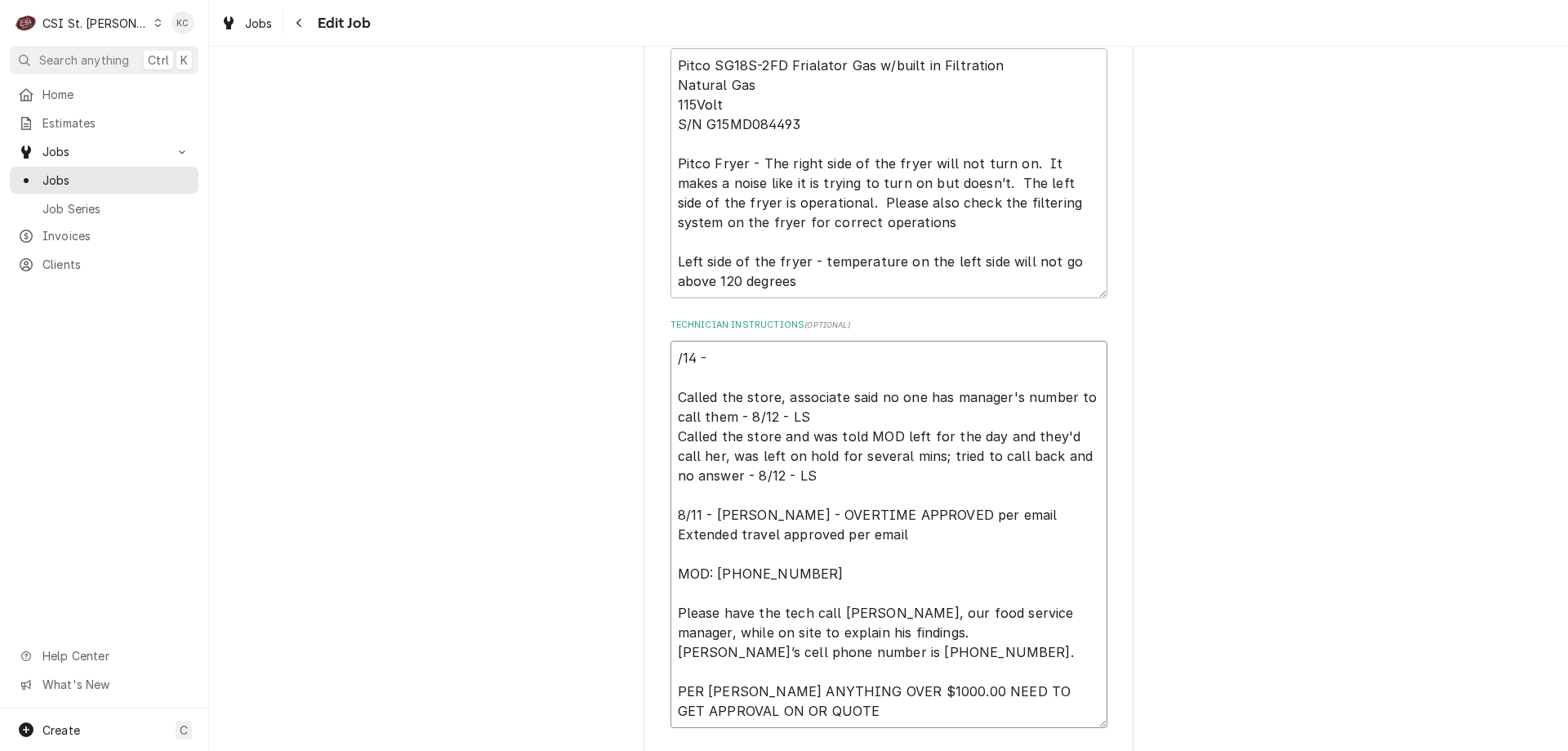
type textarea "x"
type textarea "/14 - K Called the store, associate said no one has manager's number to call th…"
type textarea "x"
type textarea "/14 - Ke Called the store, associate said no one has manager's number to call t…"
type textarea "x"
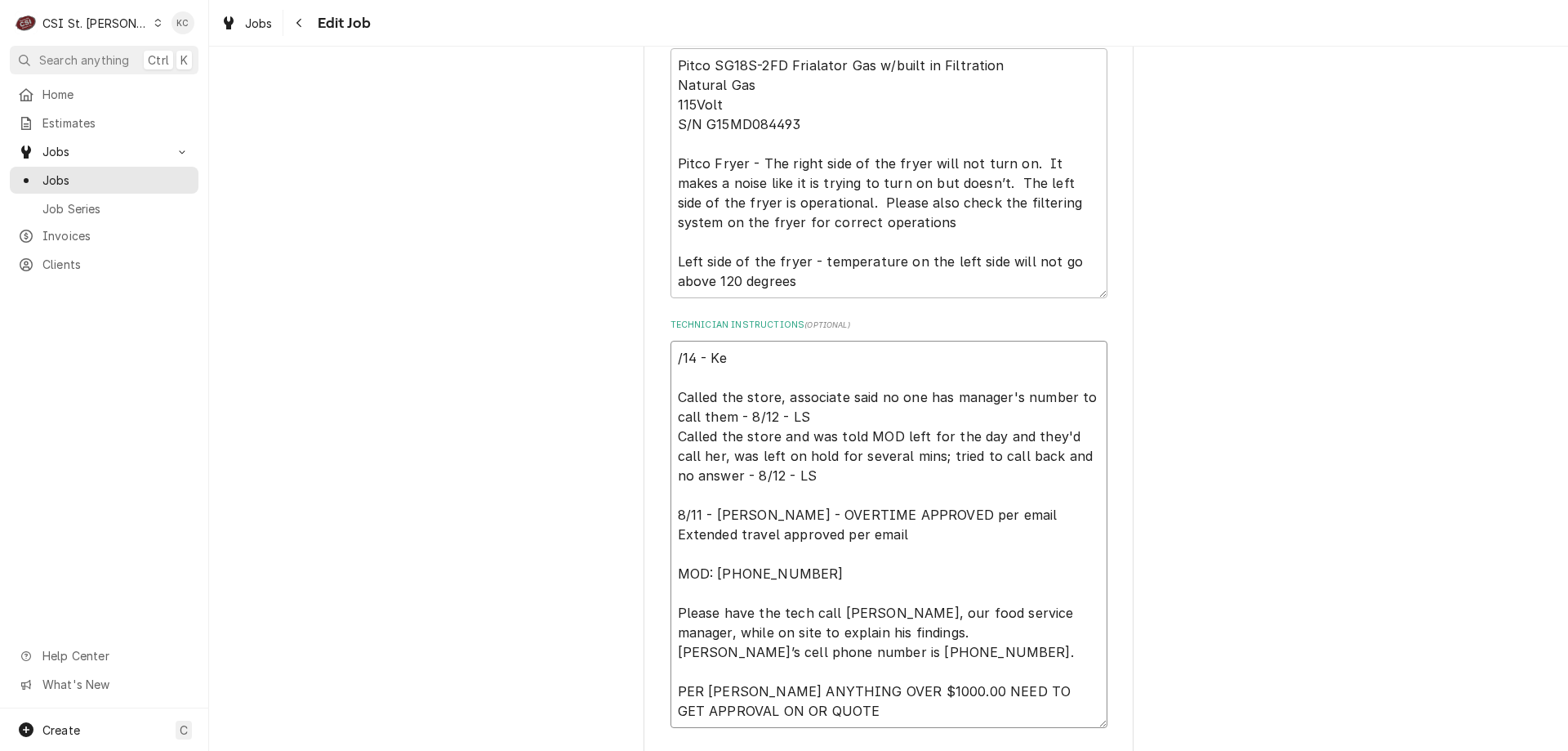
type textarea "/14 - Kel Called the store, associate said no one has manager's number to call …"
type textarea "x"
type textarea "/14 - Kell Called the store, associate said no one has manager's number to call…"
type textarea "x"
type textarea "/14 - Kelly Called the store, associate said no one has manager's number to cal…"
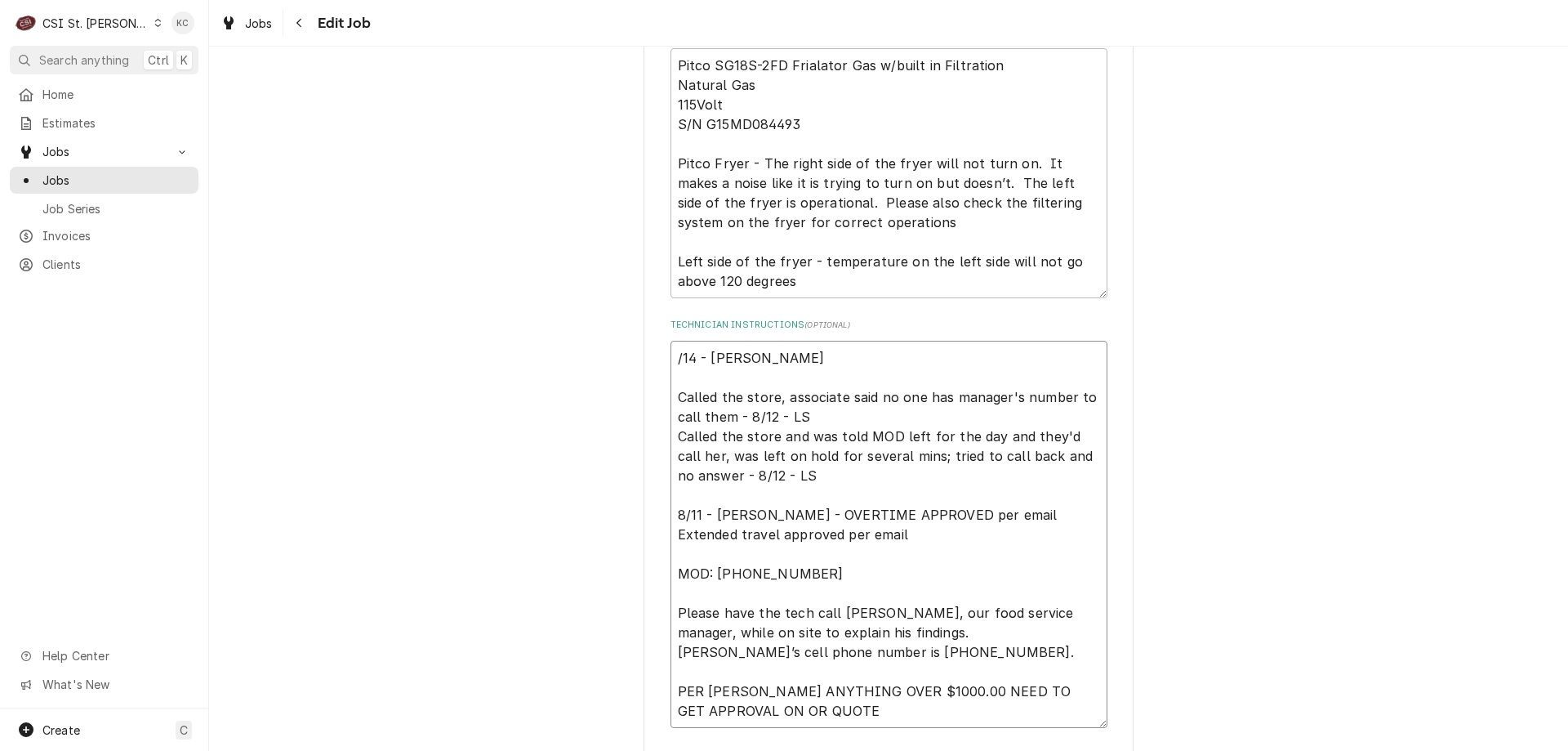
type textarea "x"
type textarea "/14 - Kelly Called the store, associate said no one has manager's number to cal…"
type textarea "x"
type textarea "/14 - Kelly - Called the store, associate said no one has manager's number to c…"
type textarea "x"
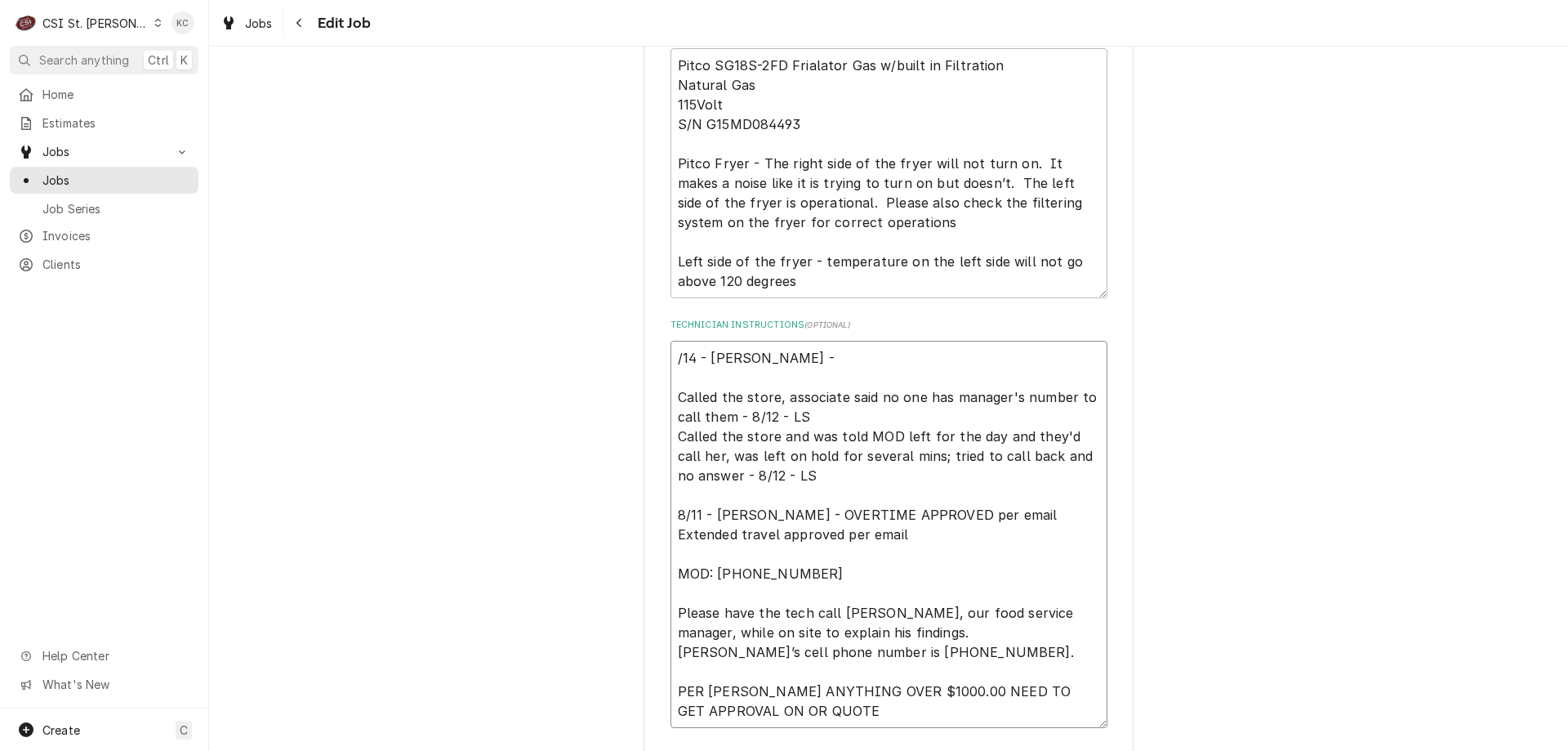
type textarea "/14 - Kelly - Called the store, associate said no one has manager's number to c…"
type textarea "x"
type textarea "8/14 - Kelly - Called the store, associate said no one has manager's number to …"
type textarea "x"
type textarea "8/14 - Kelly - Called the store, associate said no one has manager's number to …"
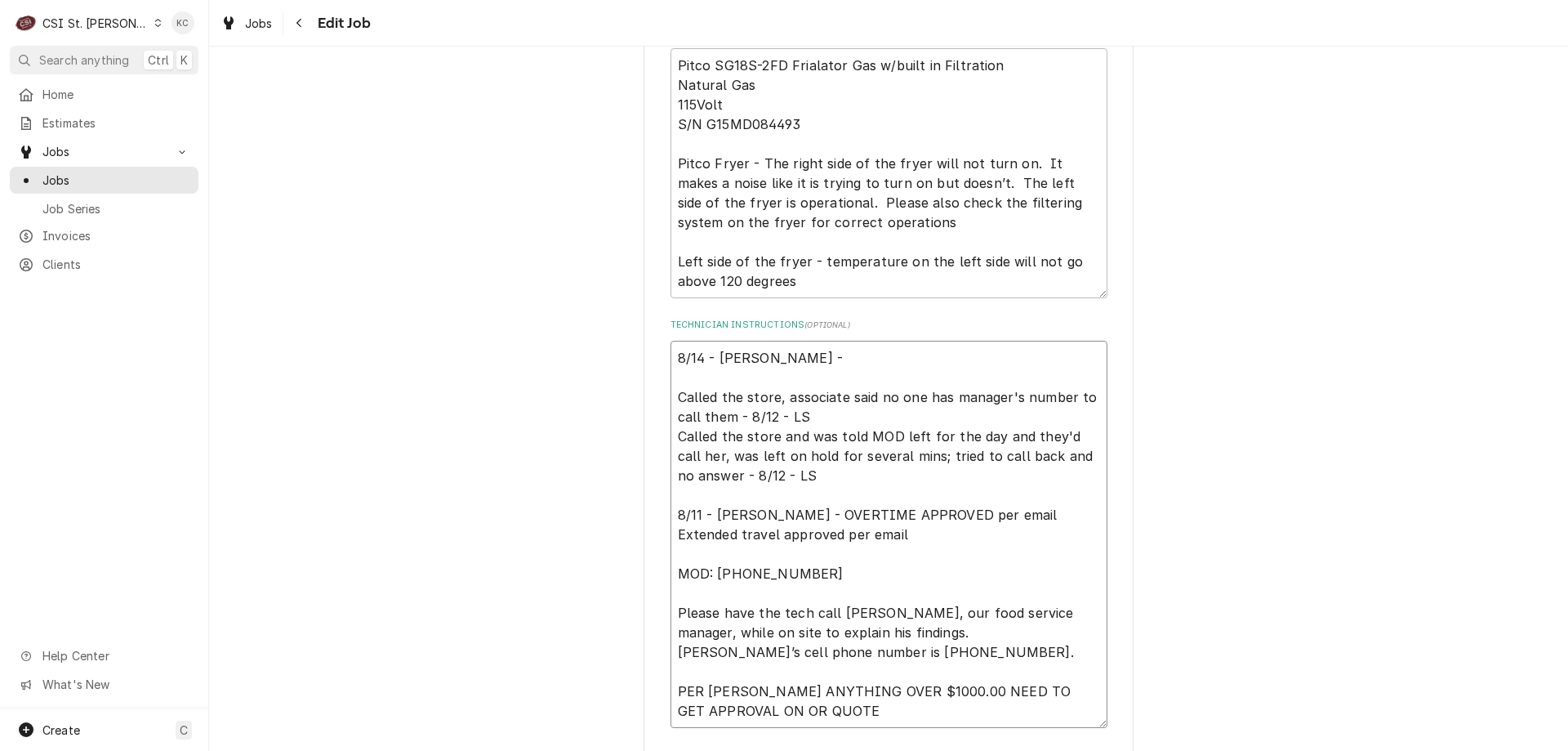
type textarea "x"
type textarea "8/14 - Kelly - Called the store, associate said no one has manager's number to …"
click at [931, 341] on textarea "8/14 - Kelly - Called the store, associate said no one has manager's number to …" at bounding box center [889, 534] width 437 height 387
paste textarea "store is now reporting that the flame is not igniting on the left side"
type textarea "x"
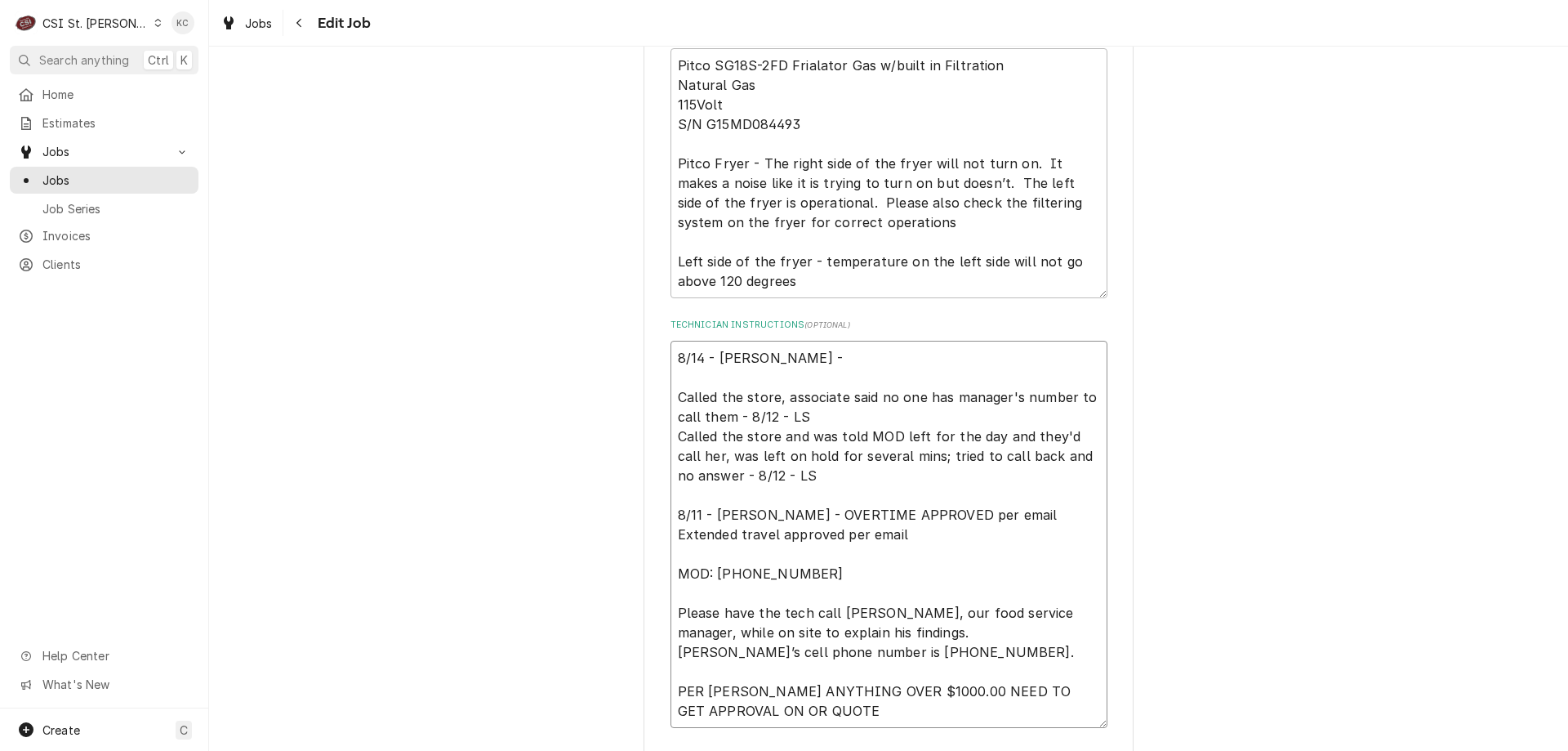
type textarea "8/14 - Kelly - store is now reporting that the flame is not igniting on the lef…"
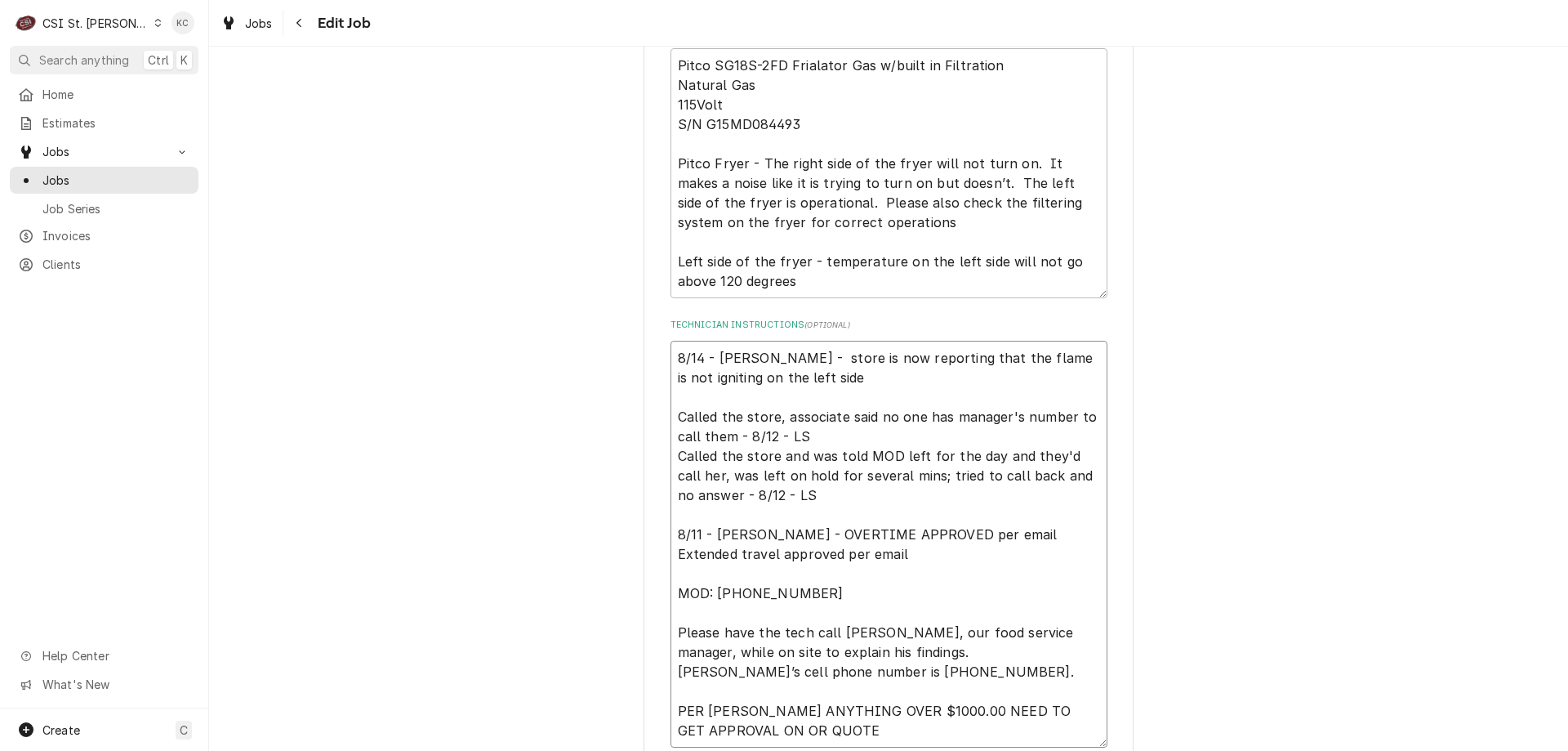
type textarea "x"
type textarea "8/14 - Kelly - store is now reporting that the flame is not igniting on the lef…"
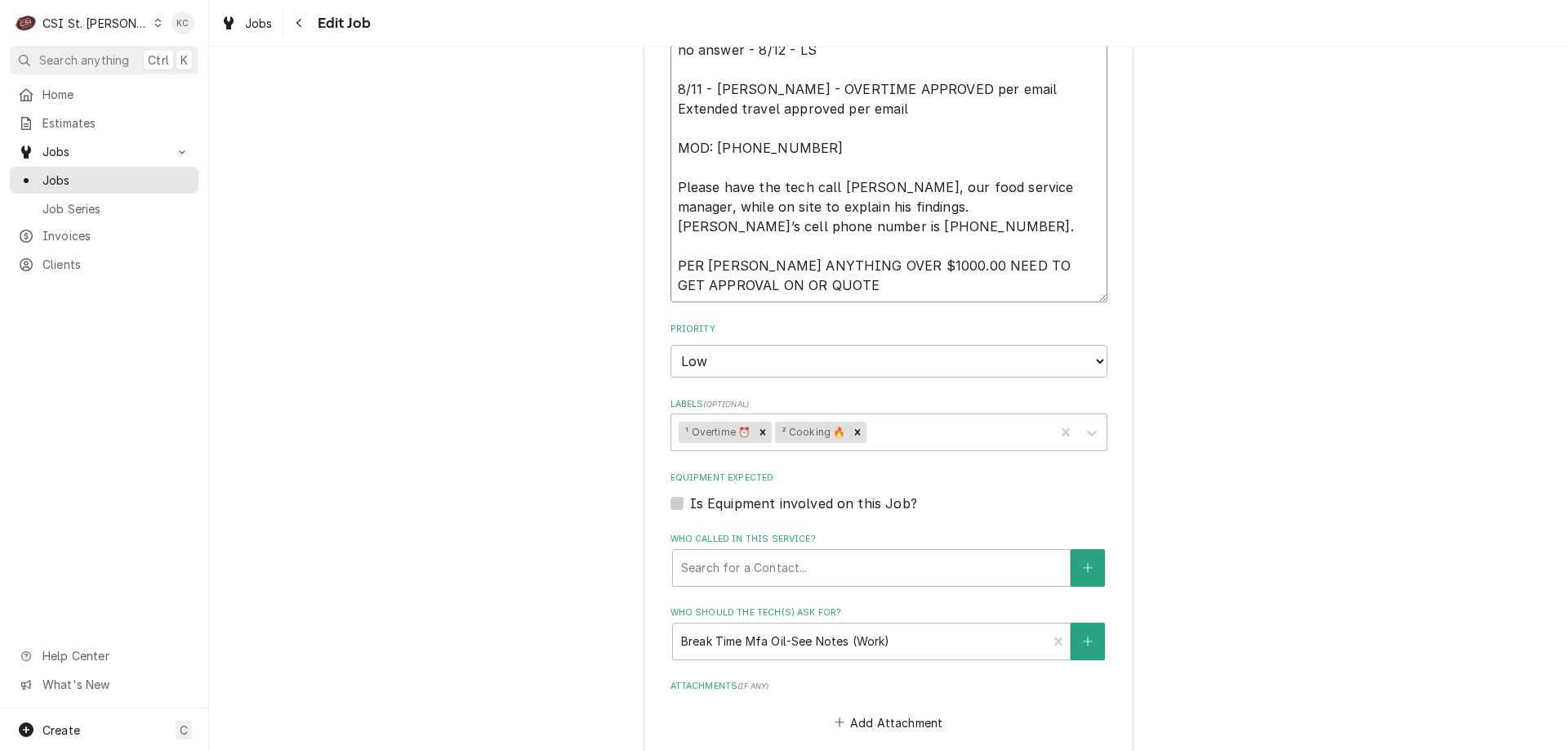
scroll to position [1686, 0]
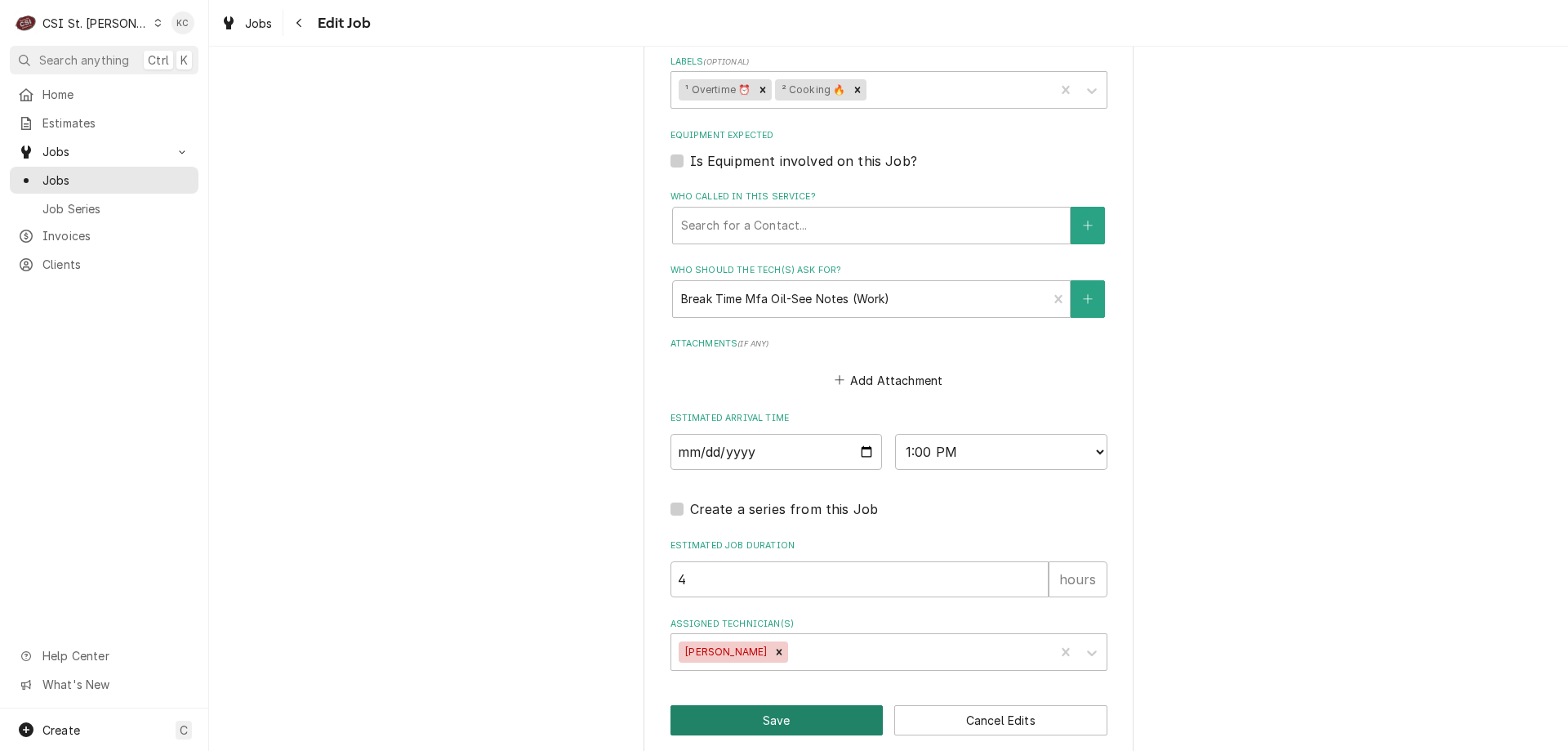
click at [779, 705] on button "Save" at bounding box center [777, 720] width 213 height 30
type textarea "x"
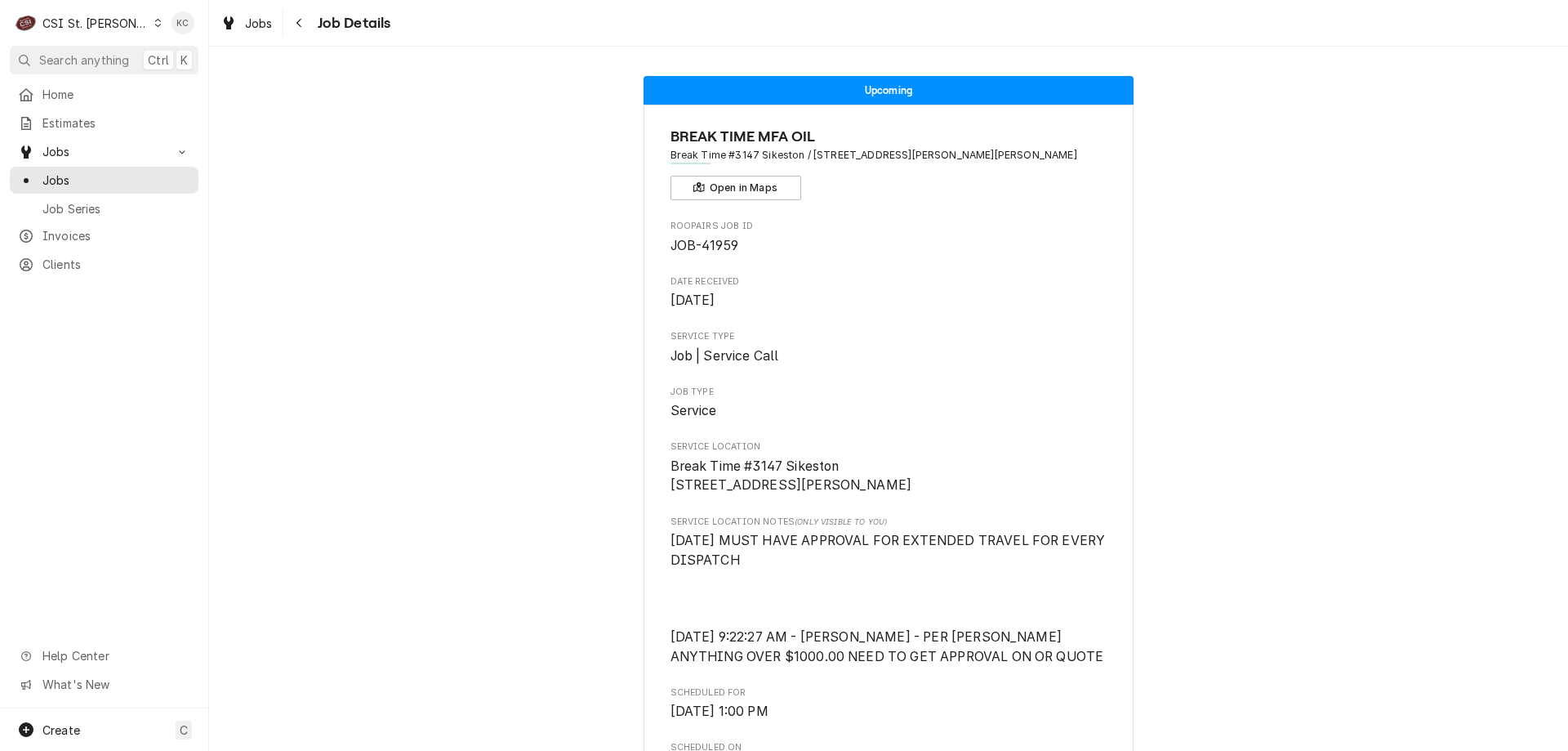
drag, startPoint x: 1346, startPoint y: 155, endPoint x: 1297, endPoint y: 107, distance: 68.6
click at [294, 27] on div "Navigate back" at bounding box center [299, 23] width 17 height 17
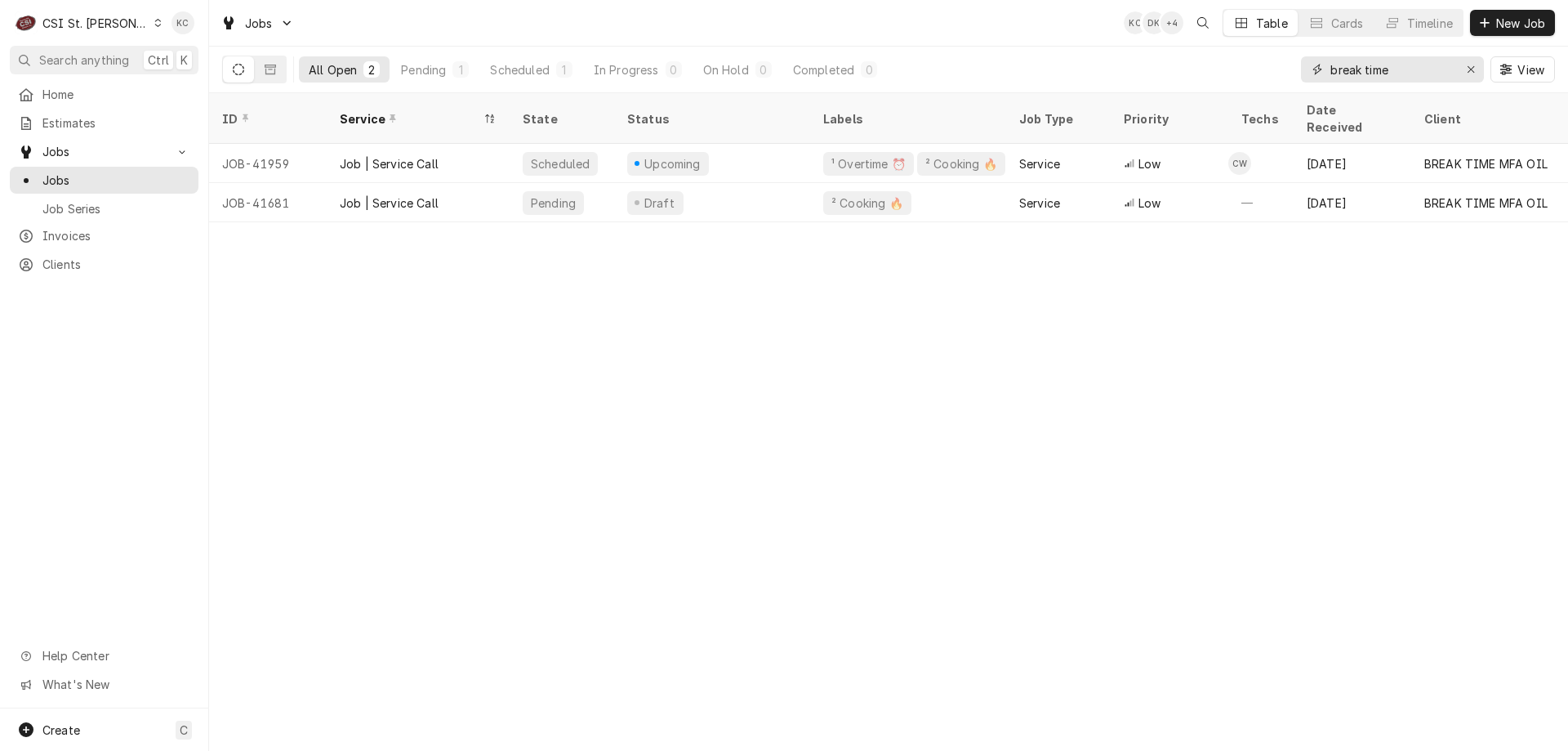
drag, startPoint x: 1410, startPoint y: 68, endPoint x: 1273, endPoint y: 68, distance: 137.0
click at [1273, 68] on div "All Open 2 Pending 1 Scheduled 1 In Progress 0 On Hold 0 Completed 0 break time…" at bounding box center [888, 69] width 1333 height 46
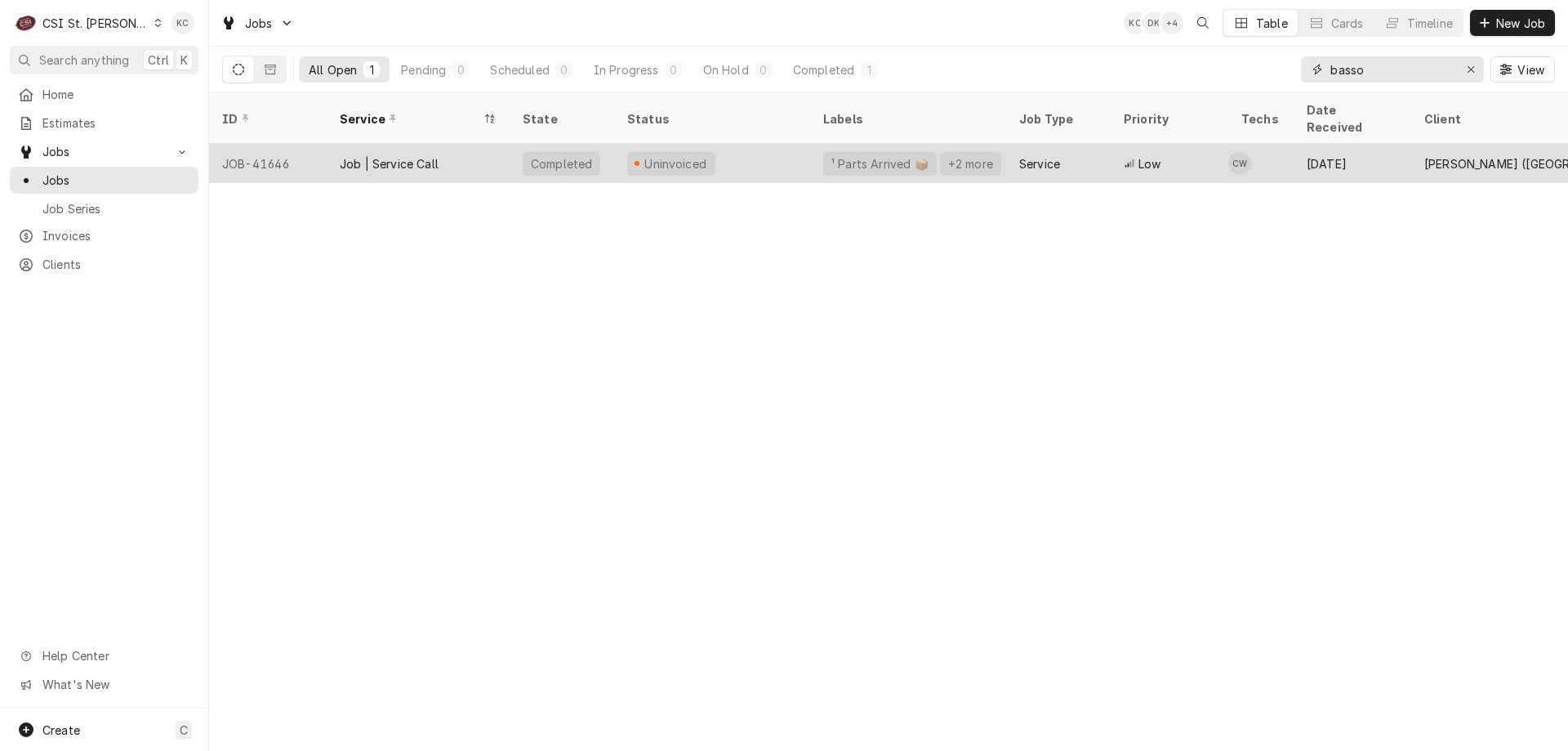
type input "basso"
click at [462, 144] on div "Job | Service Call" at bounding box center [418, 164] width 183 height 39
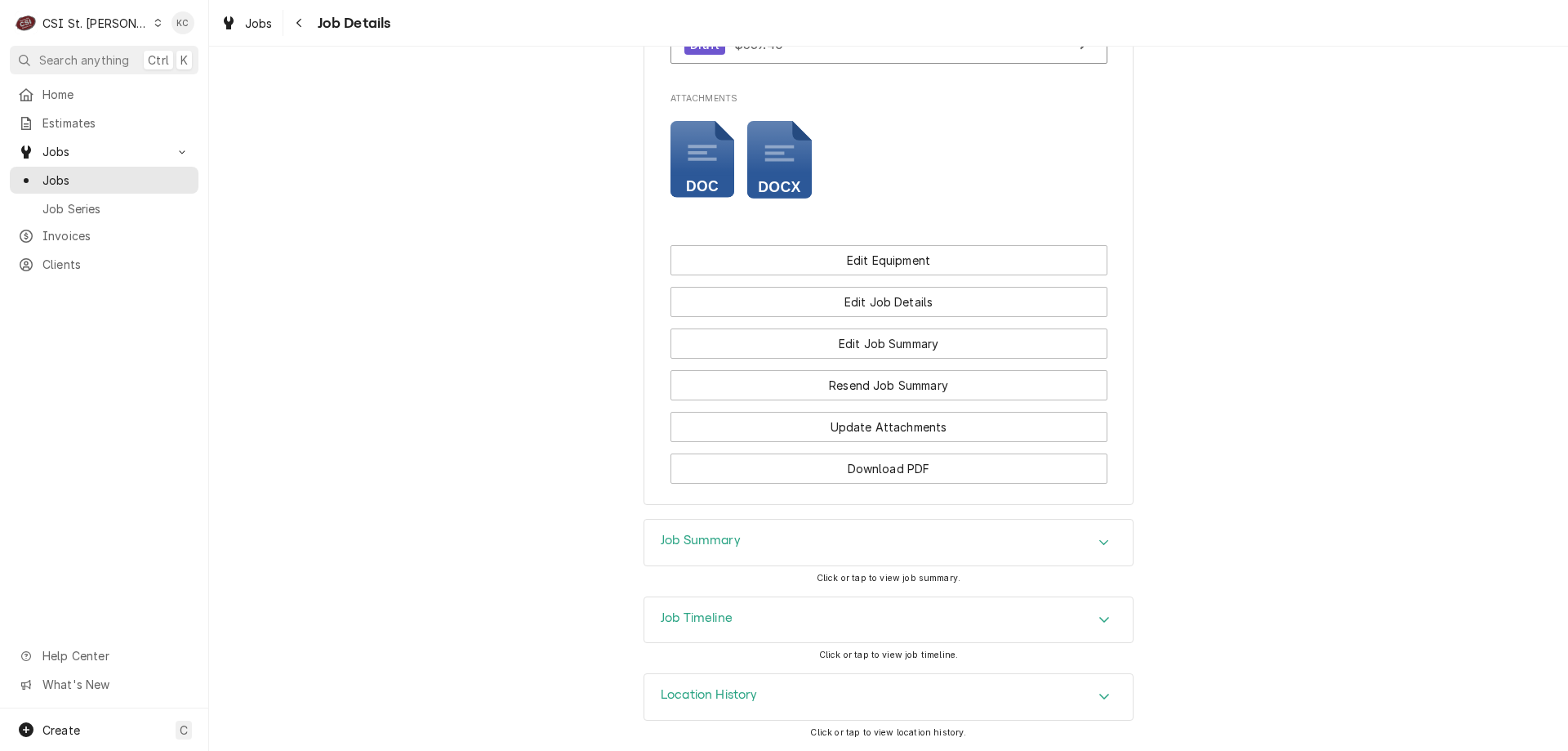
scroll to position [1857, 0]
click at [796, 623] on div "Job Timeline" at bounding box center [888, 620] width 488 height 46
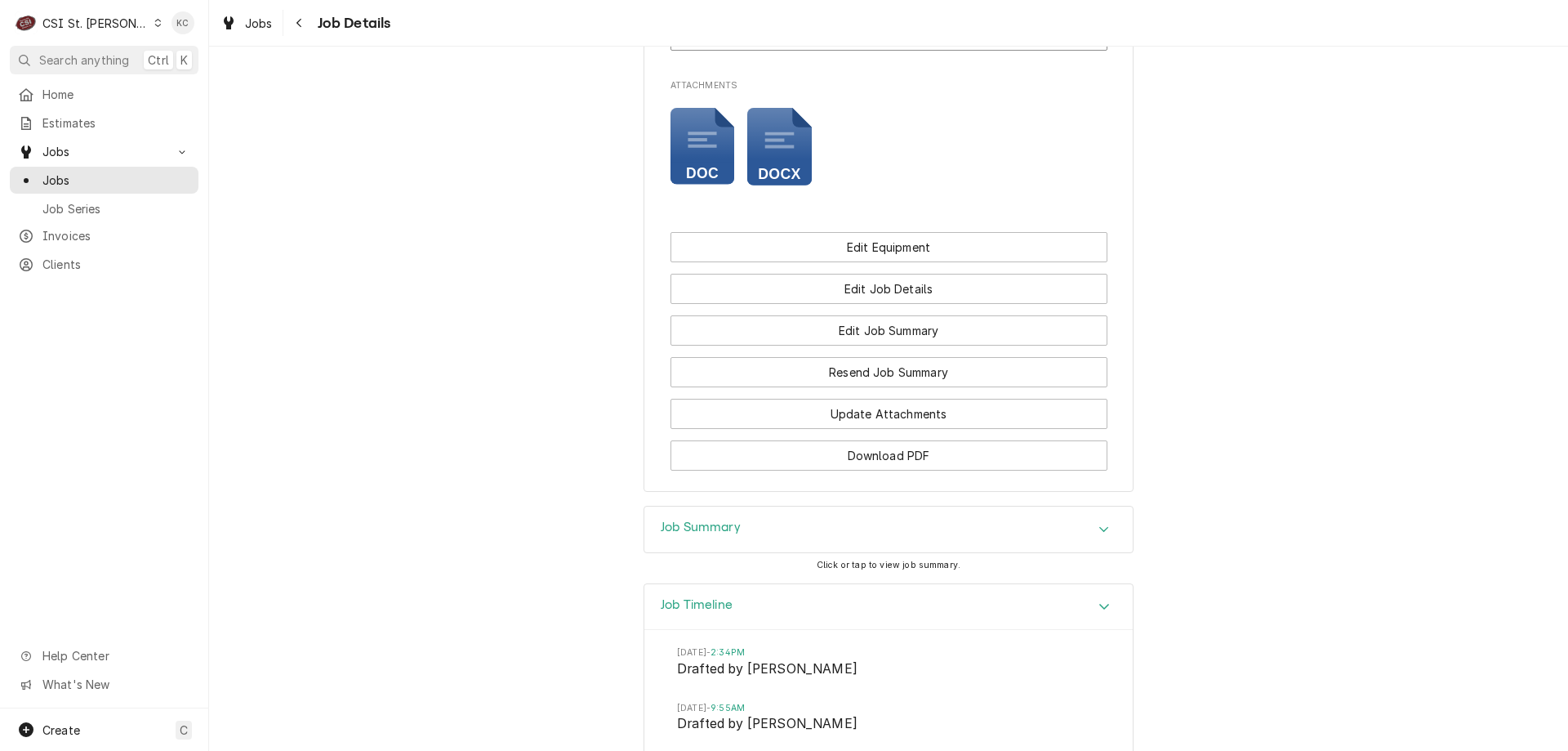
click at [753, 535] on div "Job Summary" at bounding box center [888, 529] width 488 height 46
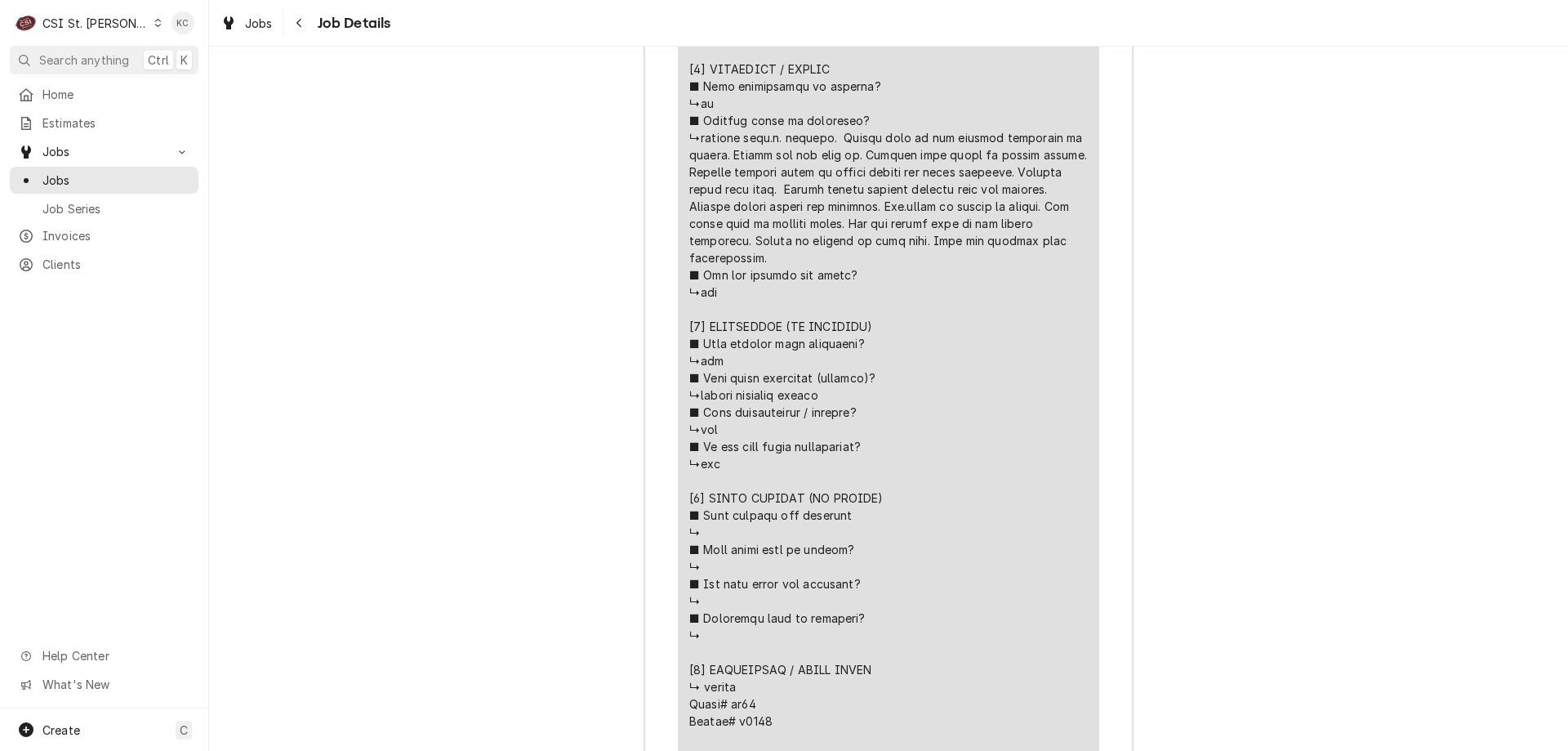
scroll to position [3548, 0]
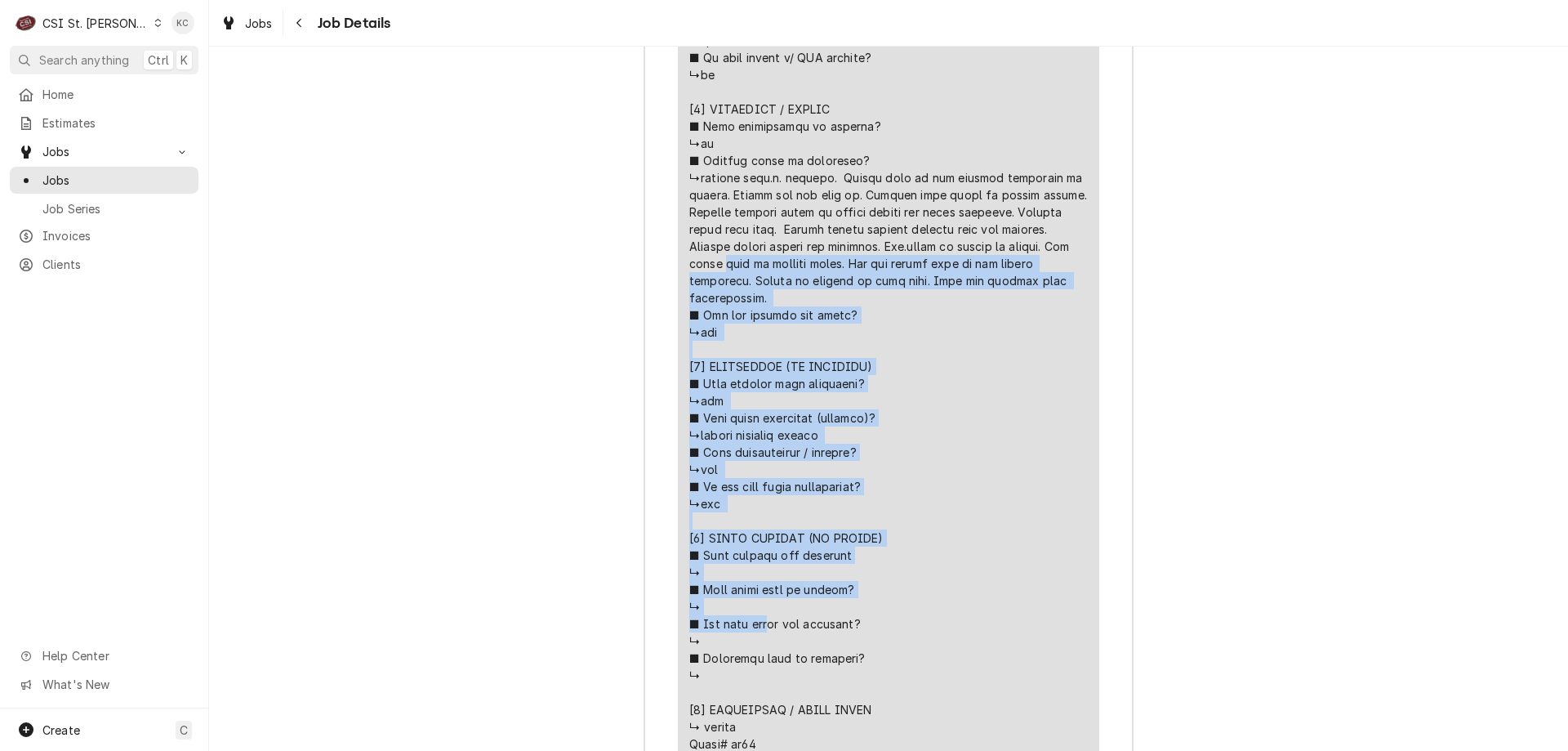
drag, startPoint x: 1058, startPoint y: 299, endPoint x: 697, endPoint y: 191, distance: 376.8
click at [697, 191] on div "Line Item" at bounding box center [888, 246] width 398 height 1149
click at [880, 276] on div "Line Item" at bounding box center [888, 246] width 398 height 1149
drag, startPoint x: 1062, startPoint y: 299, endPoint x: 690, endPoint y: 190, distance: 387.6
click at [690, 190] on div "Line Item" at bounding box center [888, 246] width 398 height 1149
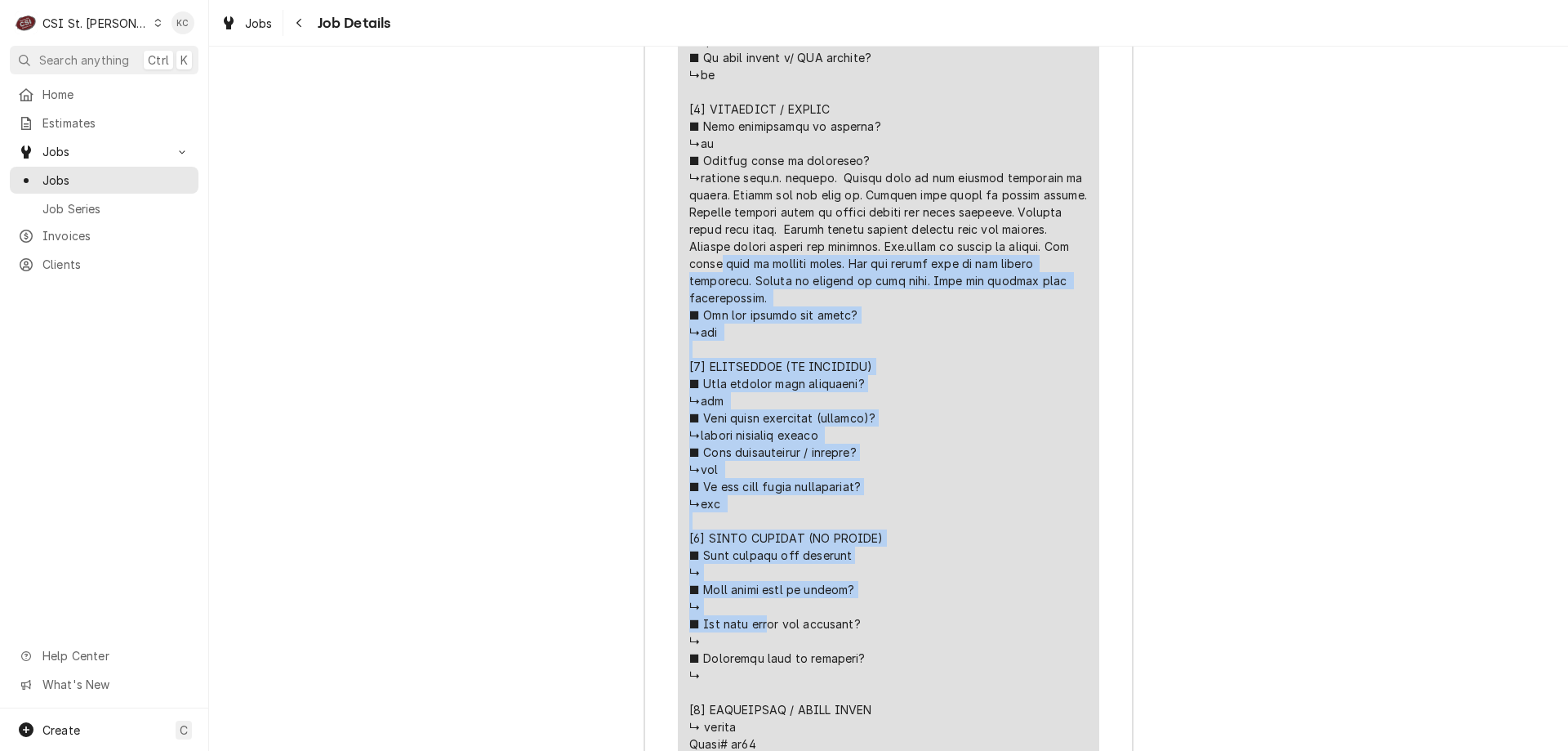
copy div "back in plastic track. Put all panels back on and tested operation. Cutter is w…"
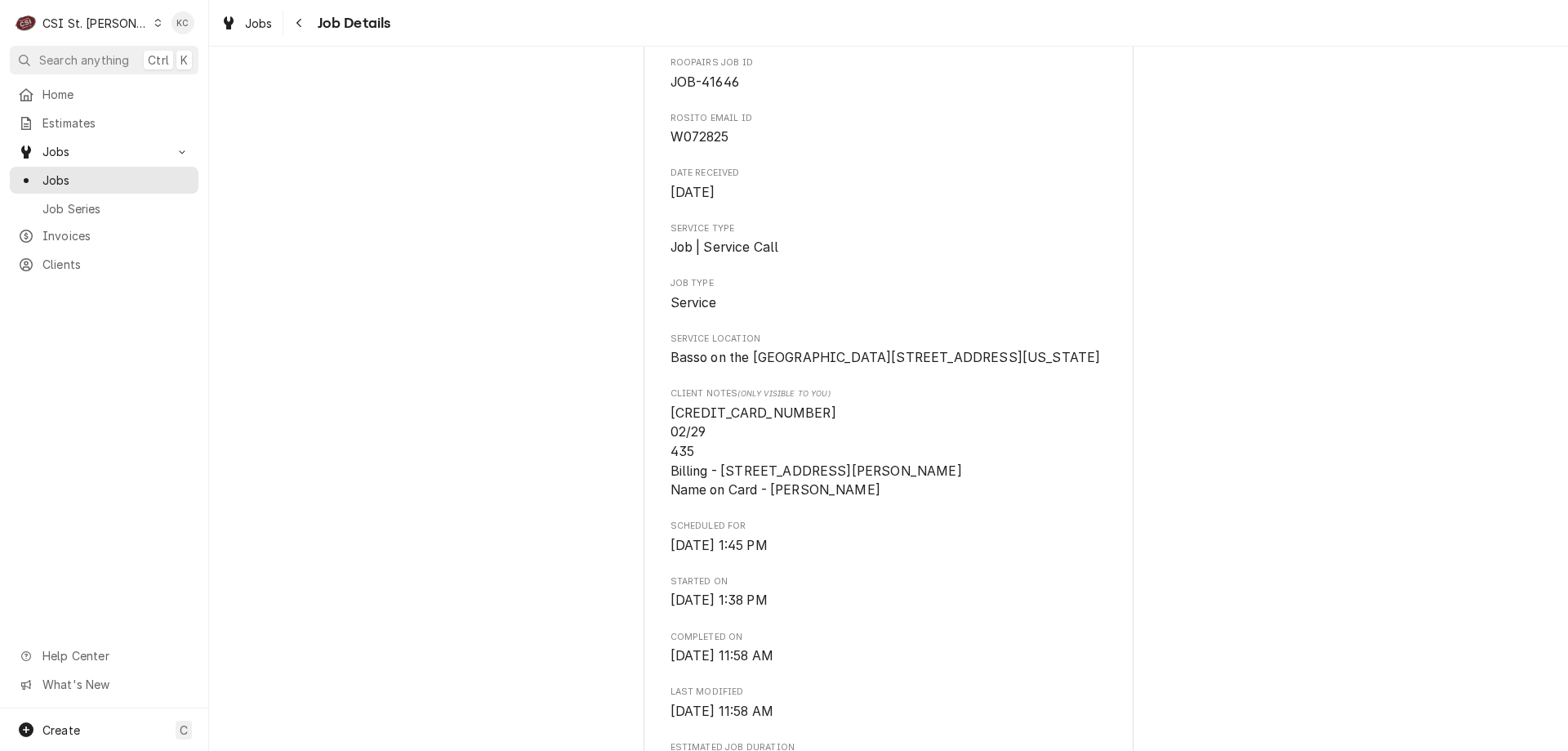
scroll to position [130, 0]
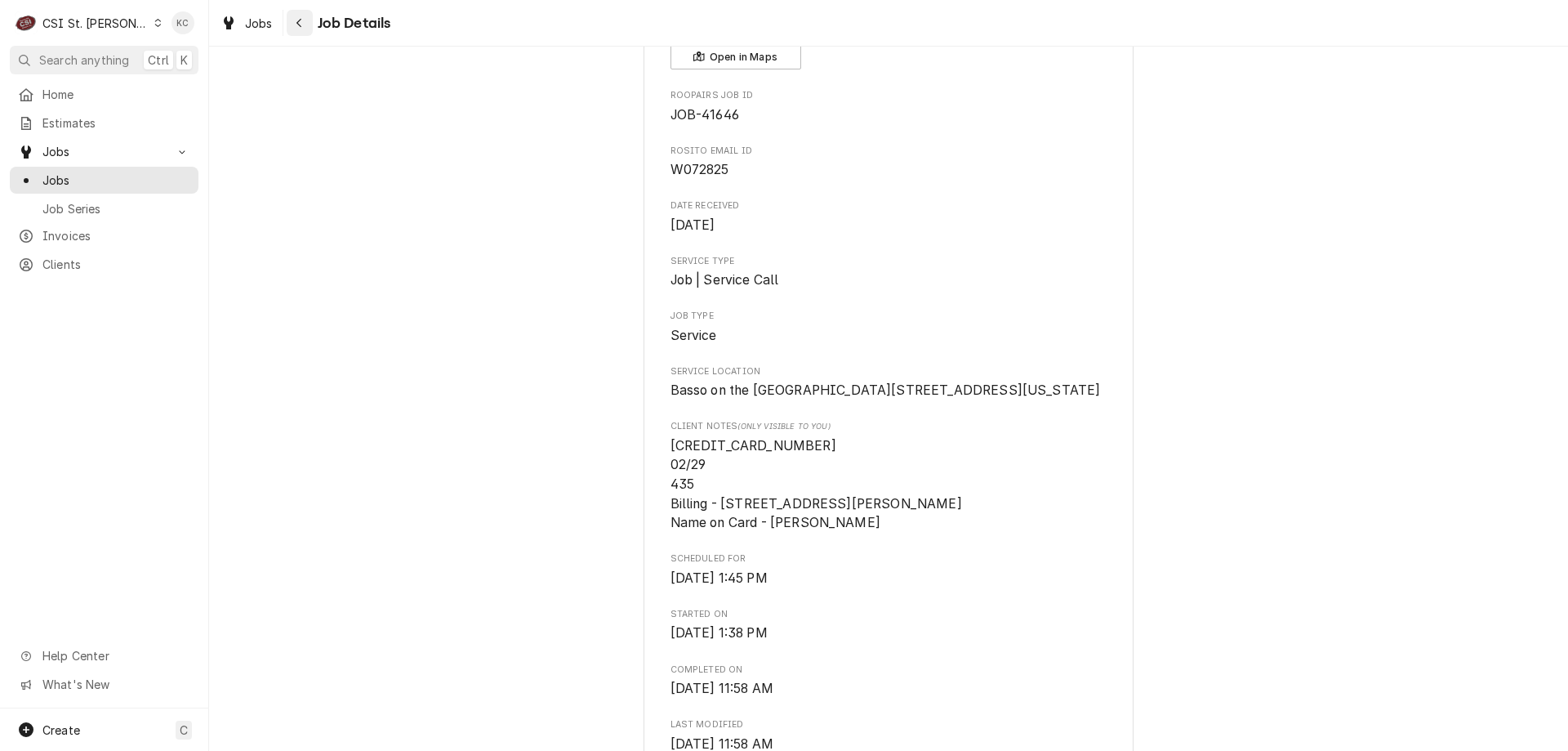
click at [304, 25] on div "Navigate back" at bounding box center [299, 23] width 17 height 17
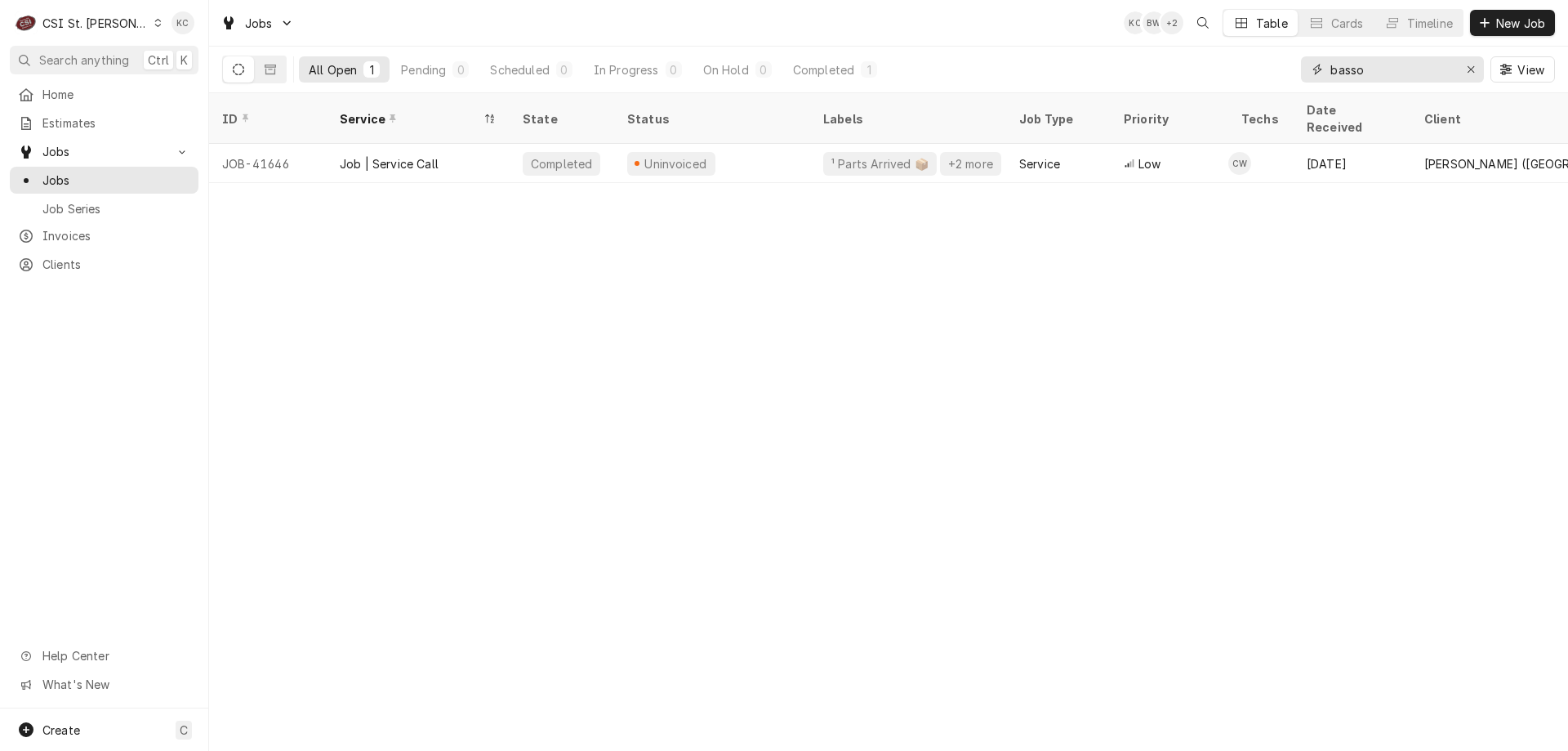
drag, startPoint x: 1416, startPoint y: 68, endPoint x: 1200, endPoint y: 90, distance: 217.1
click at [1200, 90] on div "All Open 1 Pending 0 Scheduled 0 In Progress 0 On Hold 0 Completed 1 basso View" at bounding box center [888, 69] width 1333 height 46
click at [1505, 27] on span "New Job" at bounding box center [1521, 23] width 56 height 17
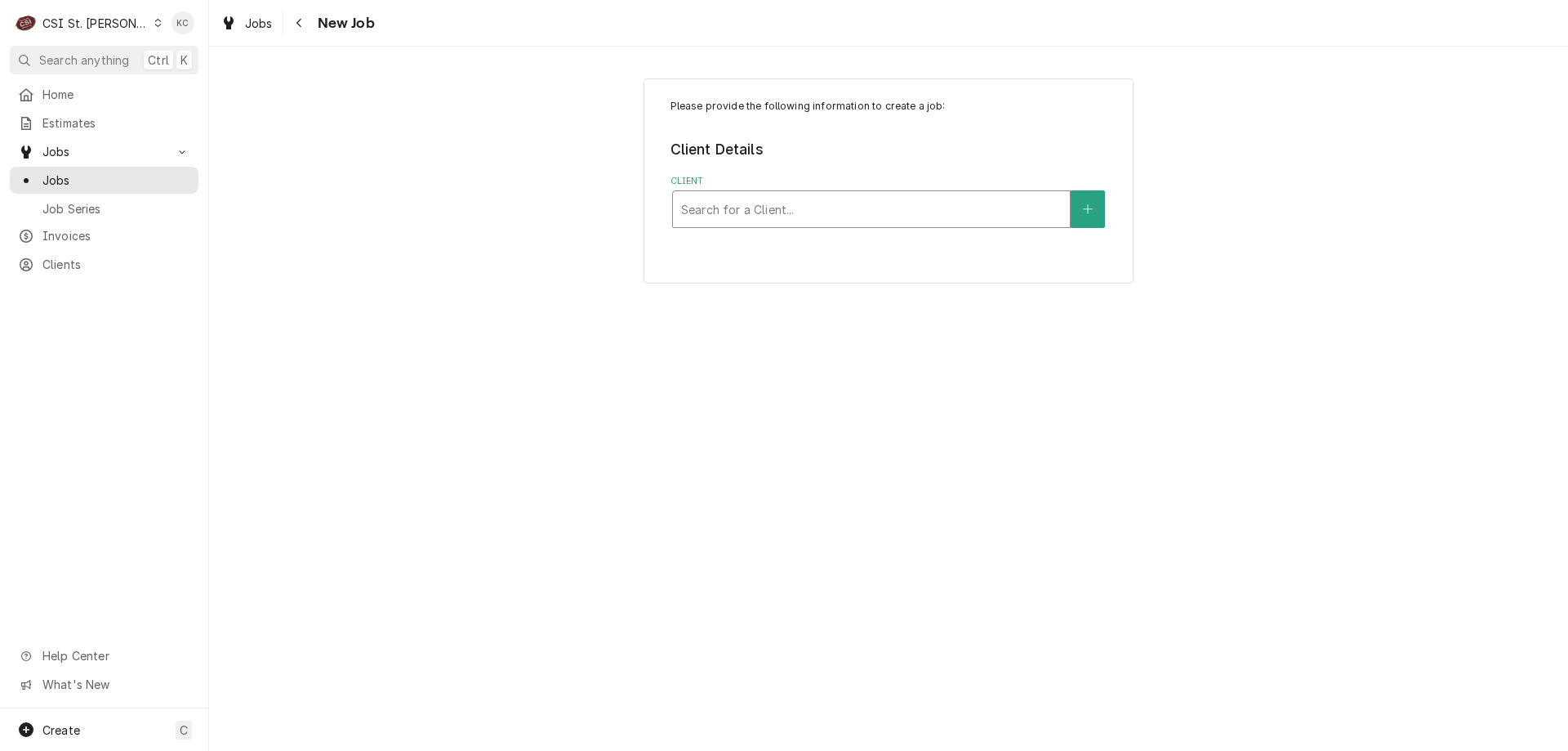
click at [883, 214] on div "Client" at bounding box center [870, 209] width 380 height 30
type input "vivian"
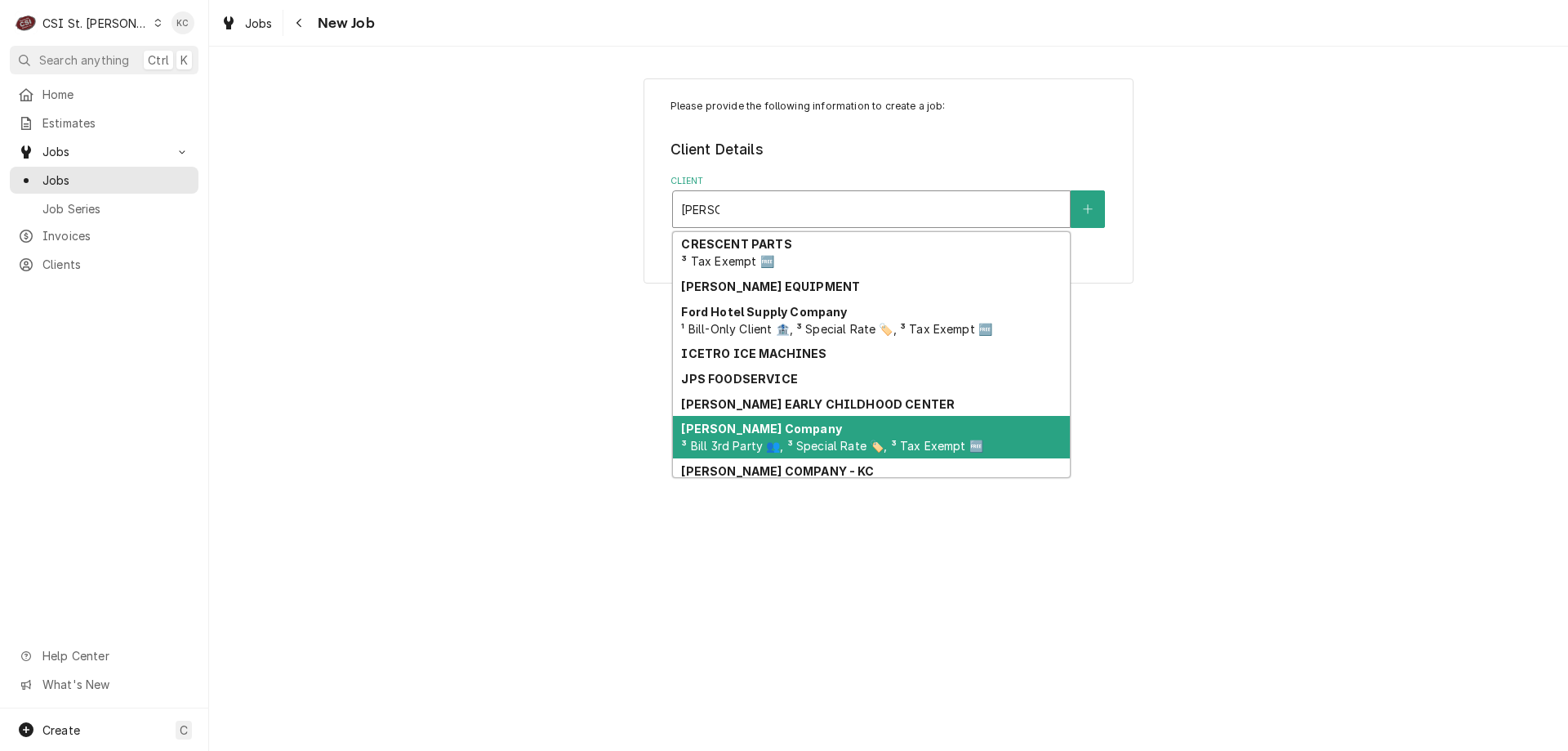
click at [766, 438] on div "Vivian Company ³ Bill 3rd Party 👥, ³ Special Rate 🏷️, ³ Tax Exempt 🆓" at bounding box center [870, 437] width 397 height 43
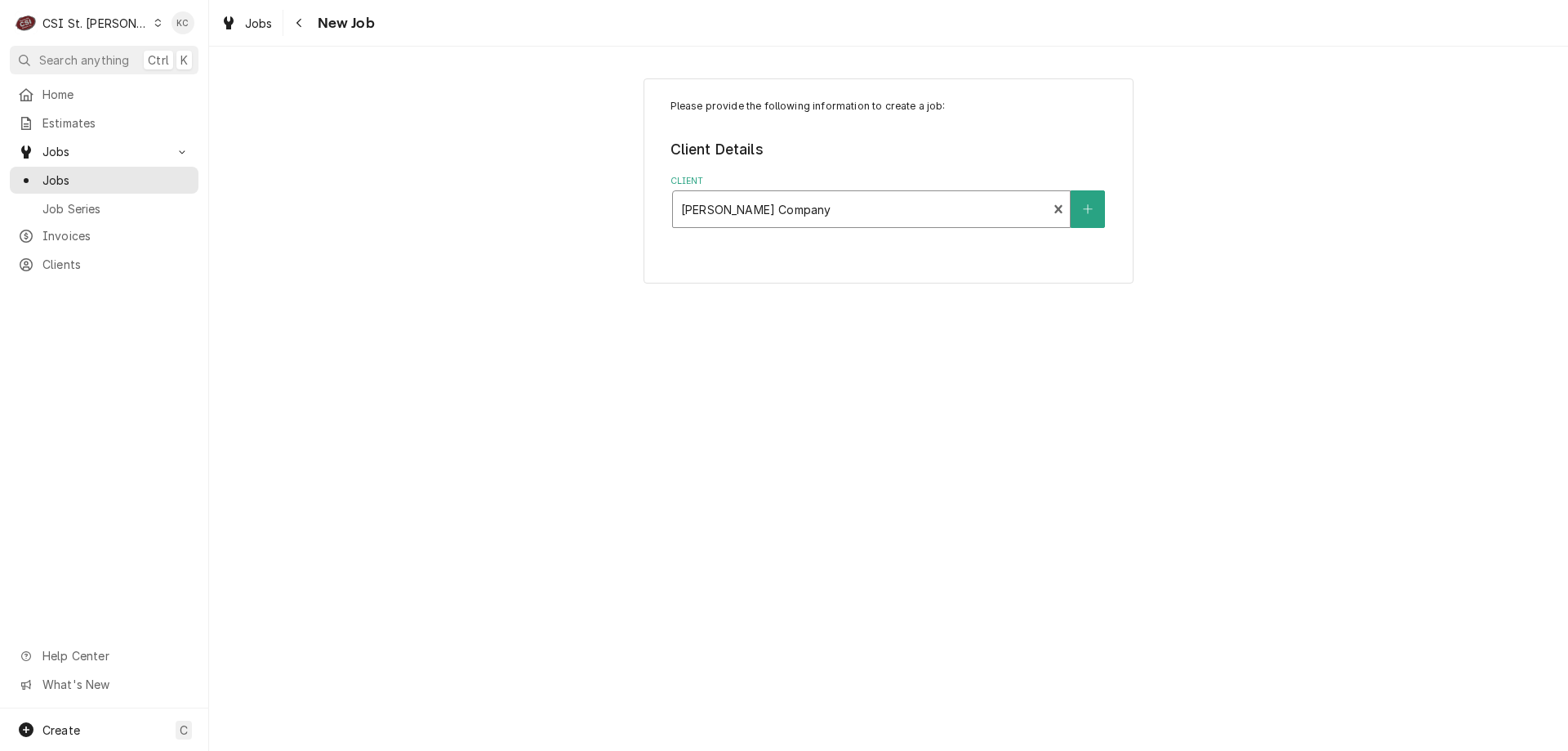
click at [1232, 329] on div "Please provide the following information to create a job: Client Details Client…" at bounding box center [888, 398] width 1359 height 704
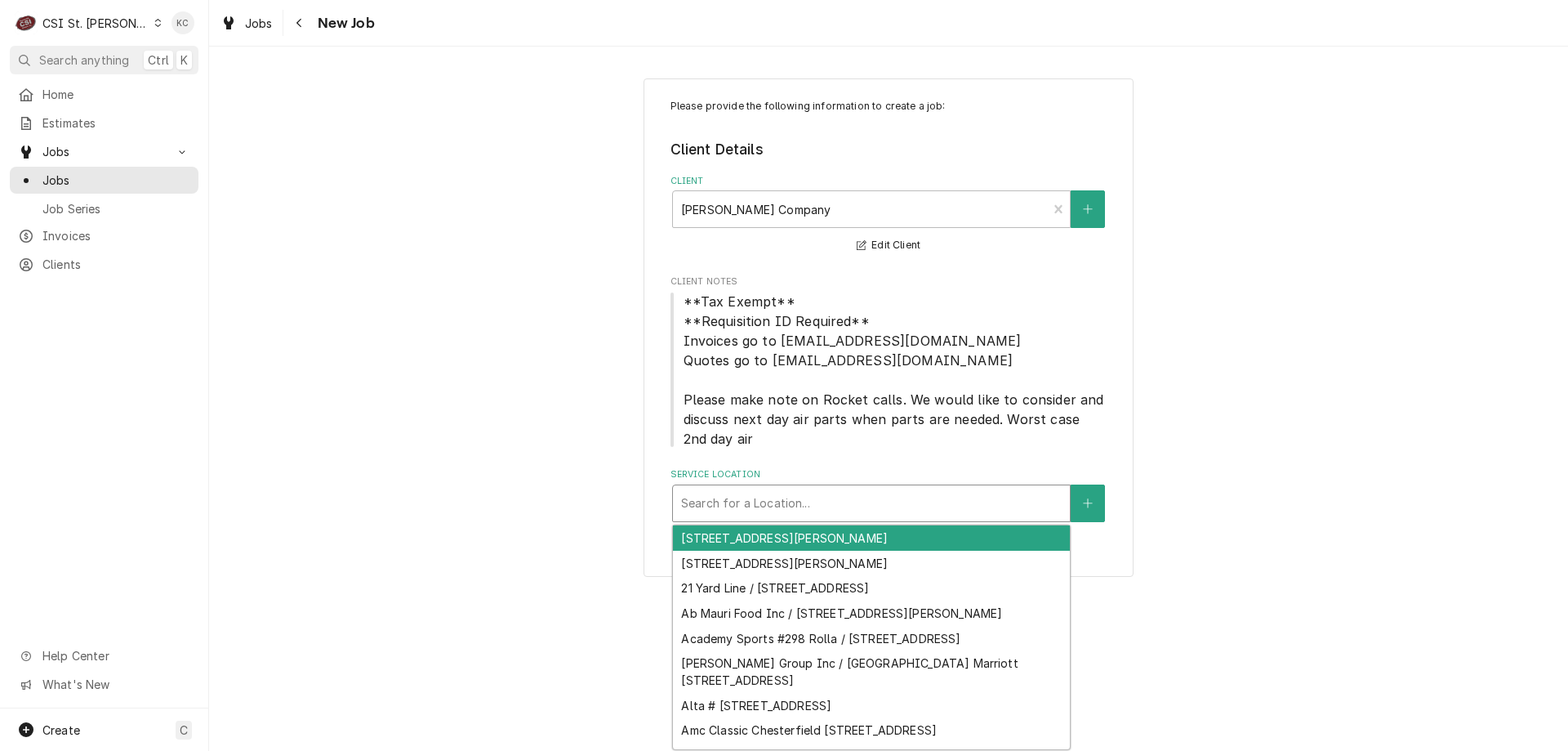
click at [902, 502] on div "Service Location" at bounding box center [870, 503] width 380 height 30
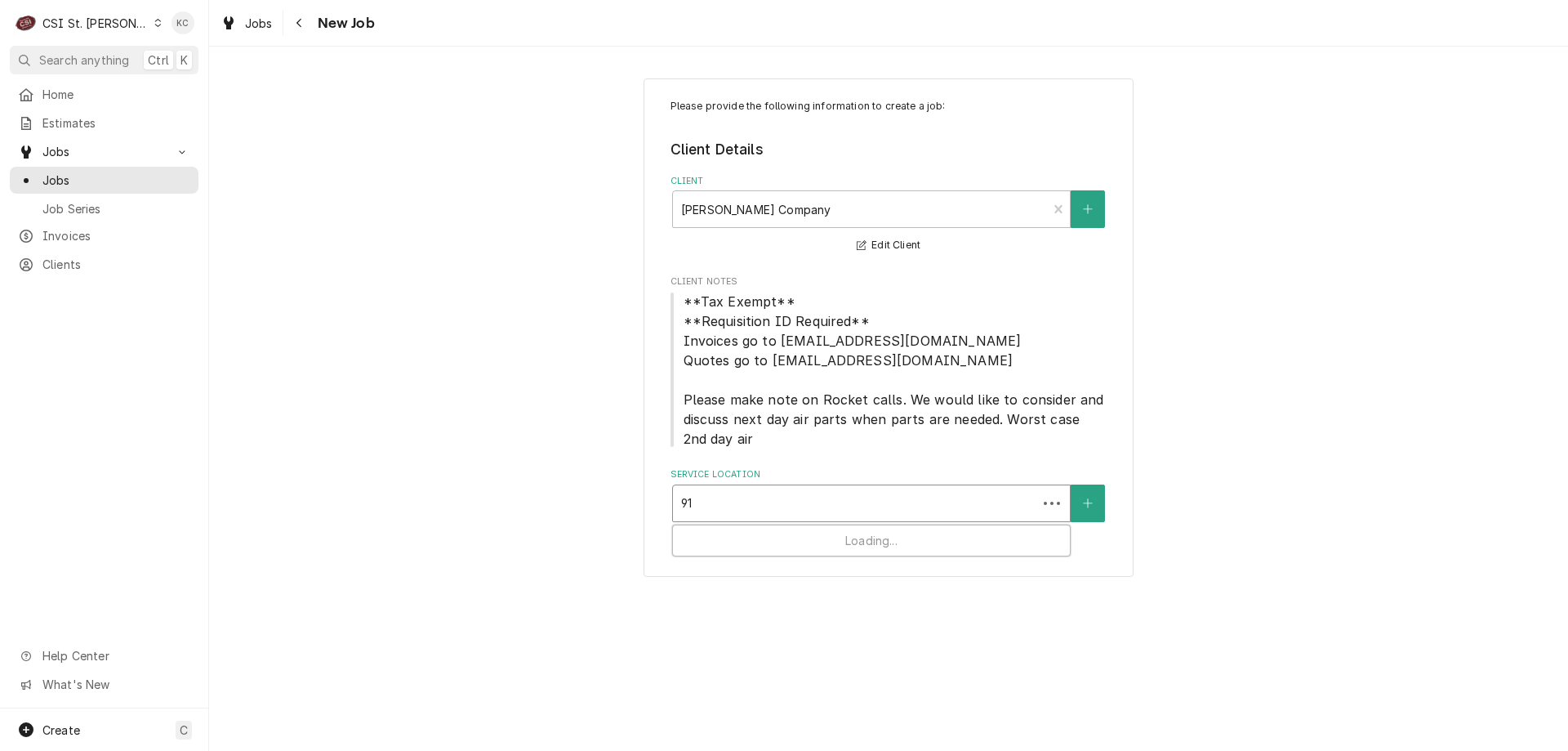
type input "914"
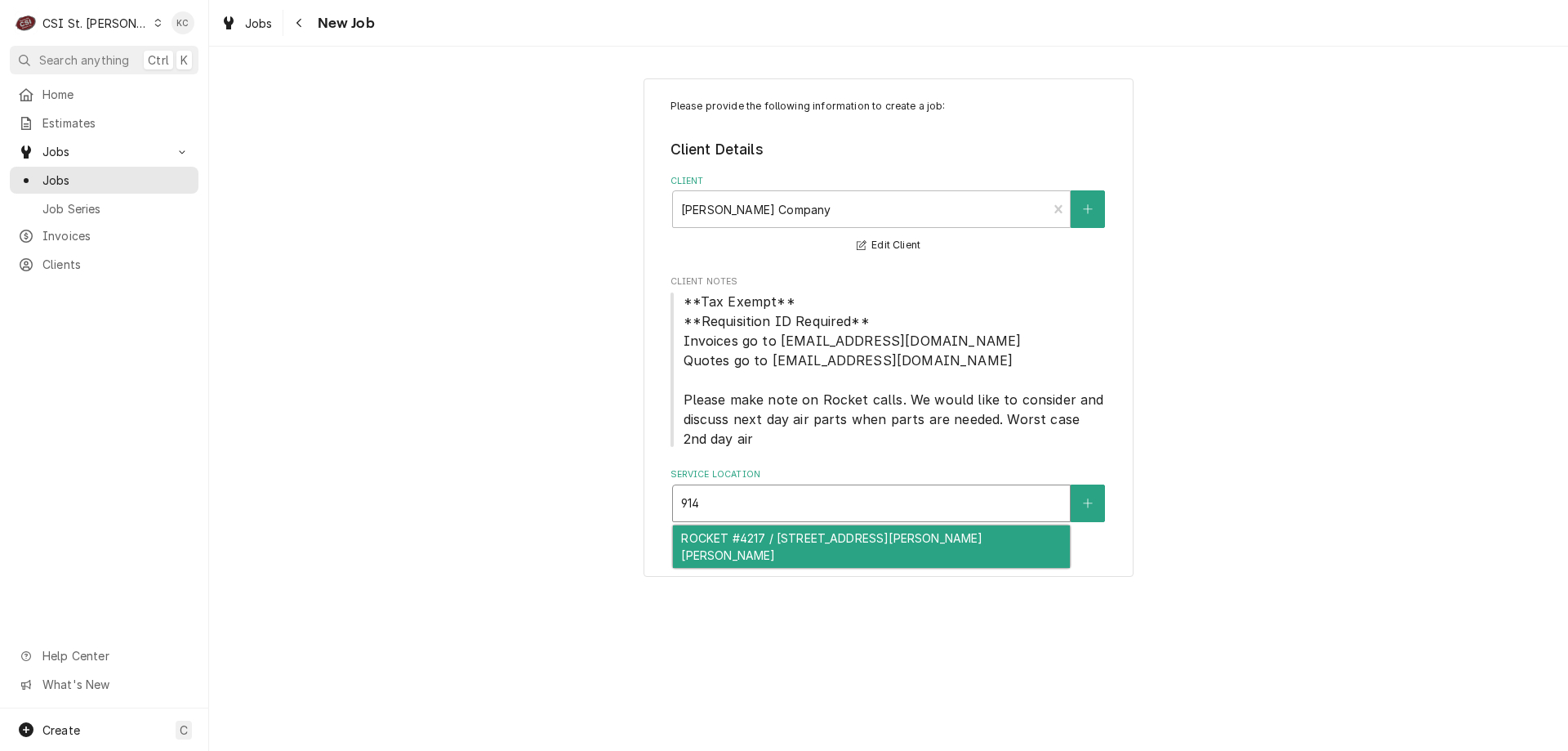
click at [891, 535] on div "ROCKET #4217 / 914 Bryan Rd, O'Fallon, MO 63366" at bounding box center [870, 547] width 397 height 43
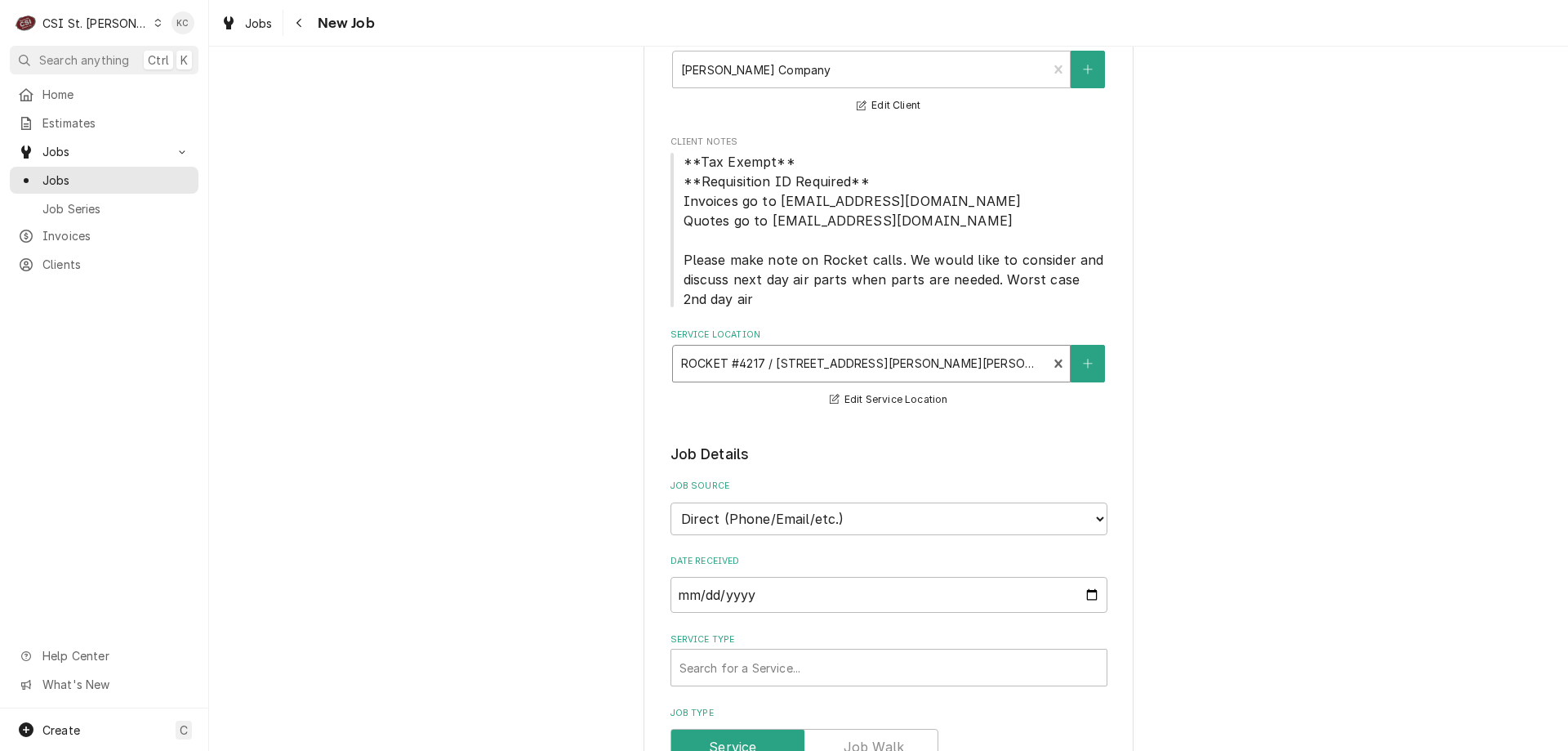
scroll to position [164, 0]
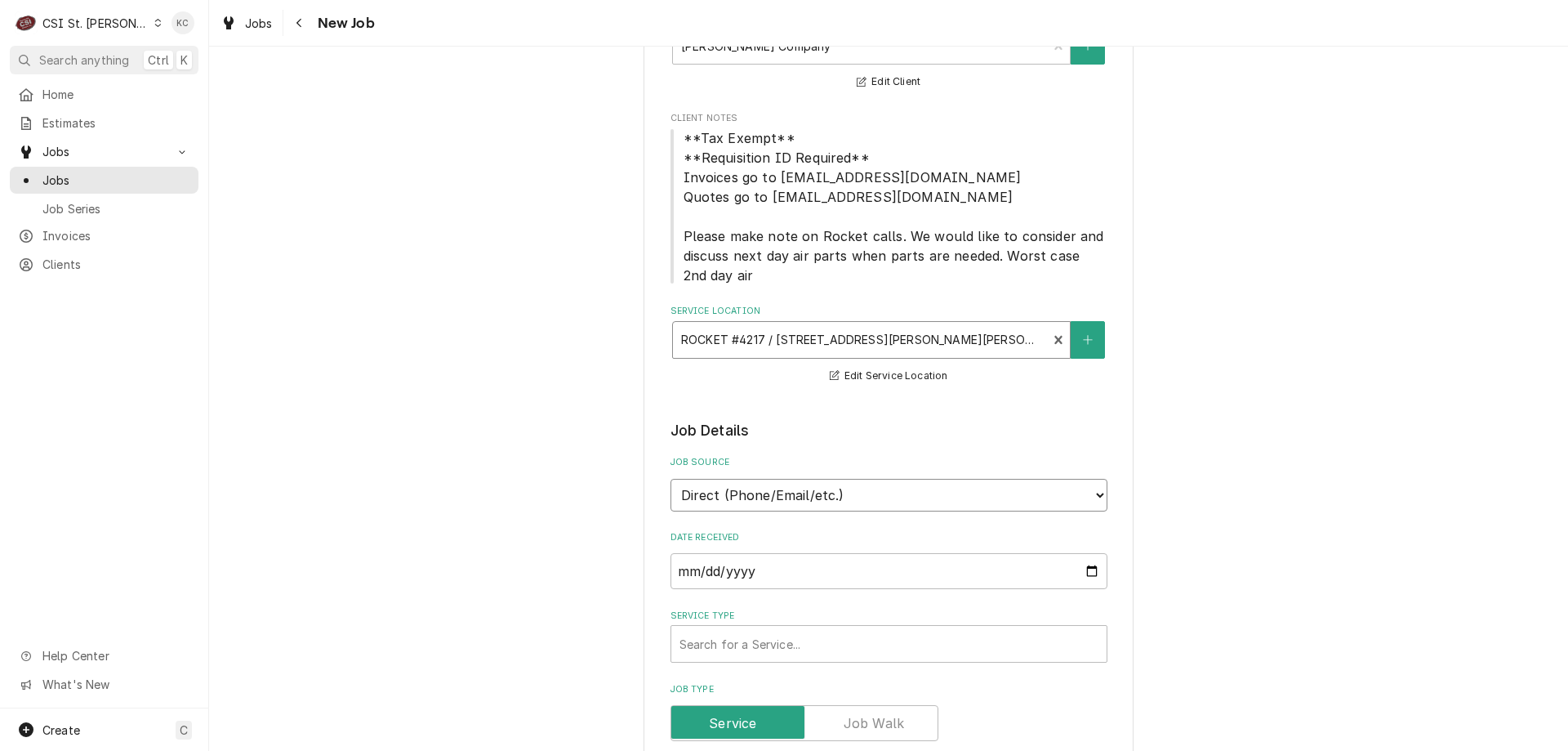
click at [846, 500] on select "Direct (Phone/Email/etc.) Service Channel Corrigo Ecotrak Other" at bounding box center [889, 495] width 437 height 33
select select "100"
click at [830, 566] on input "Job Source Name" at bounding box center [889, 570] width 437 height 36
type textarea "x"
type input "V"
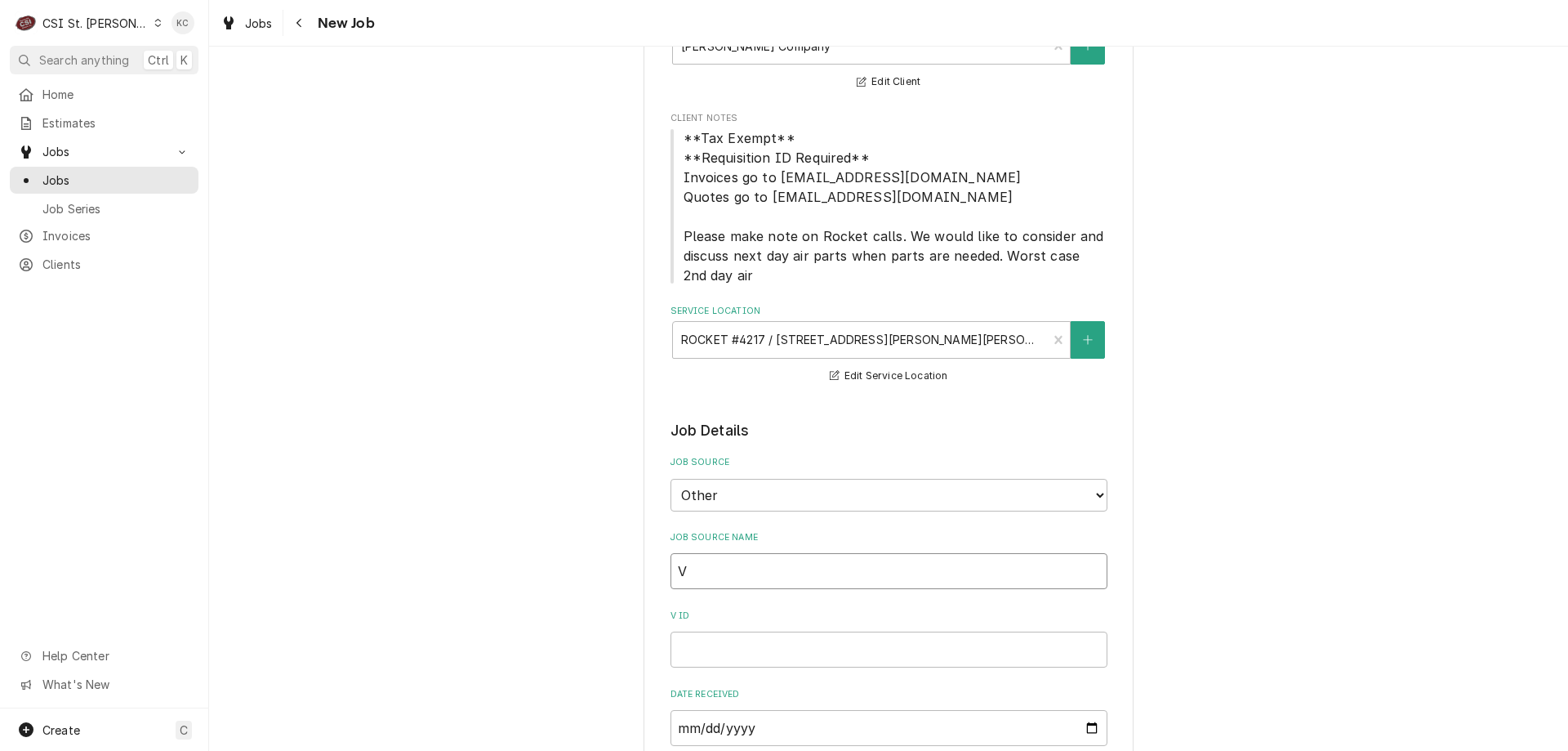
type textarea "x"
type input "Vi"
type textarea "x"
type input "Viv"
type textarea "x"
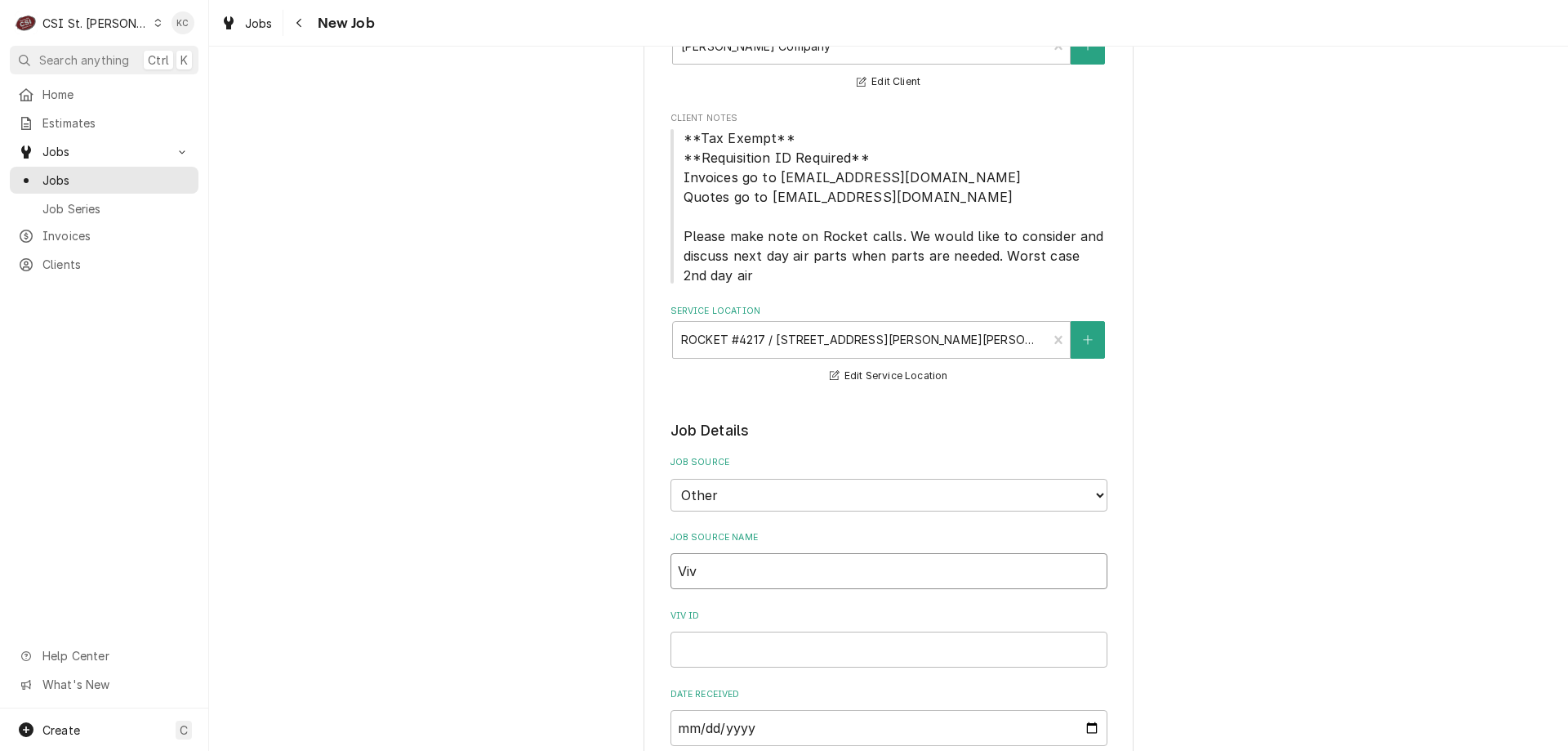
type input "Vivi"
type textarea "x"
type input "Vivia"
type textarea "x"
type input "Vivian"
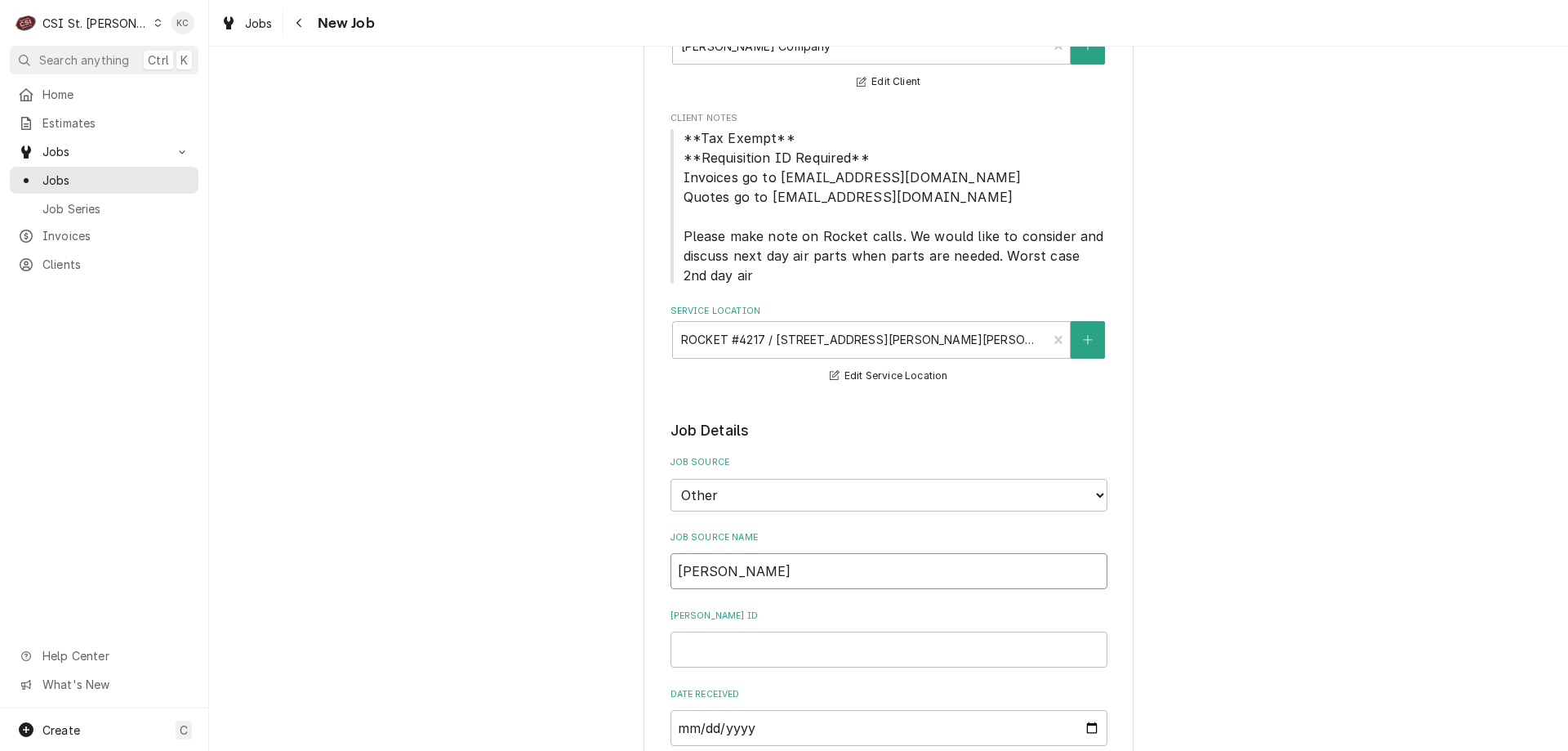
type textarea "x"
type input "Vivian"
type textarea "x"
type input "Vivian e"
type textarea "x"
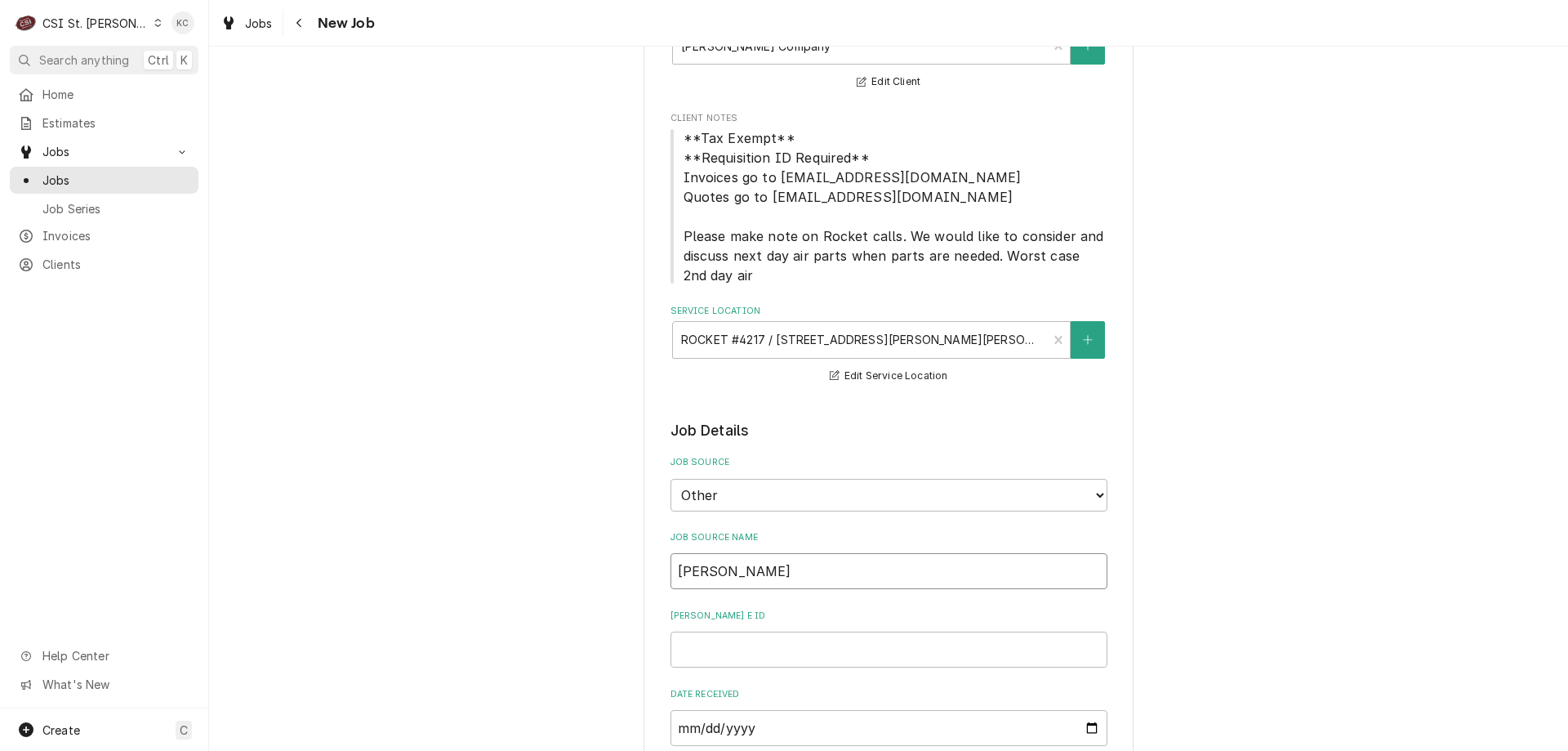
type input "Vivian em"
type textarea "x"
type input "Vivian ema"
type textarea "x"
type input "Vivian emai"
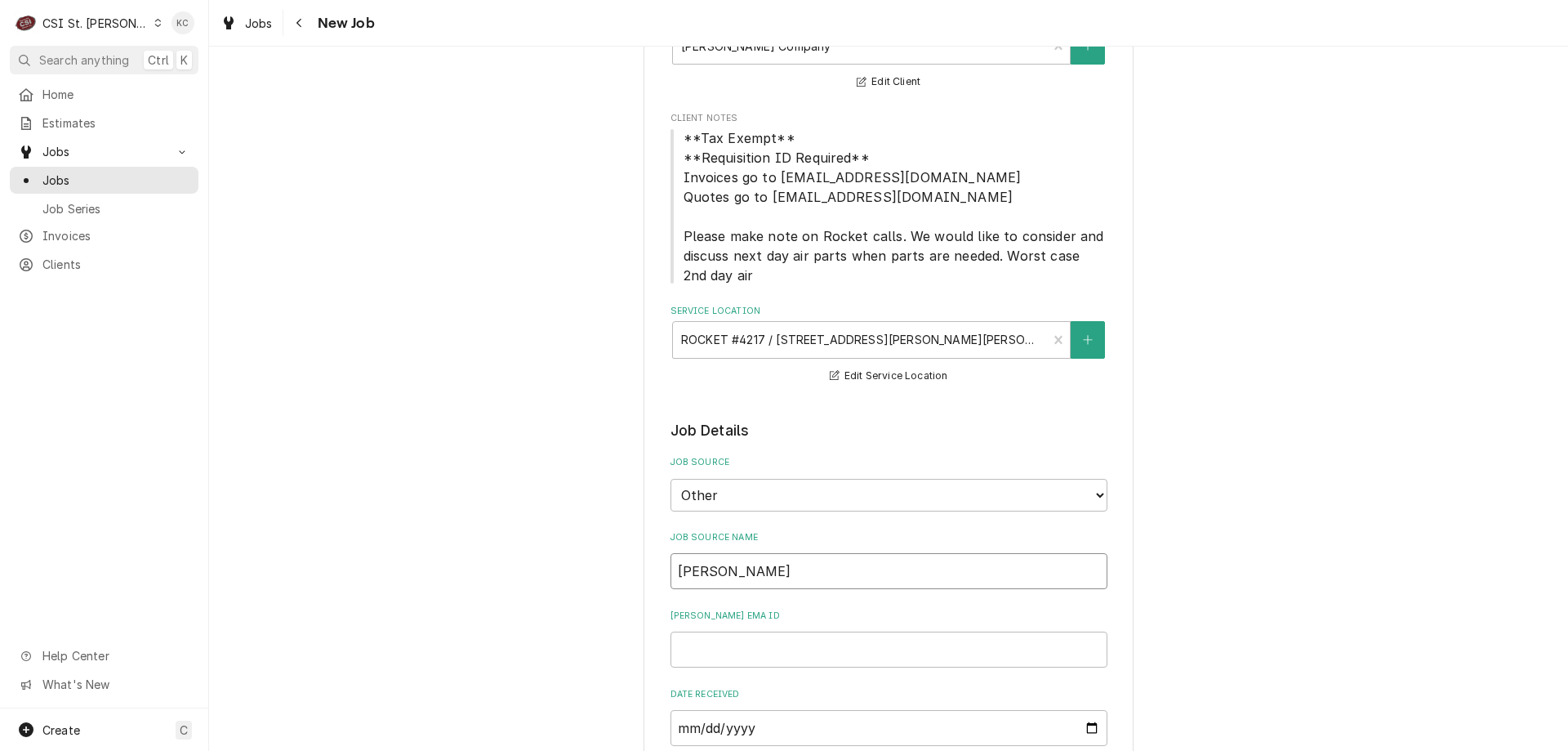
type textarea "x"
type input "Vivian email"
type textarea "x"
type input "Vivian email"
type textarea "x"
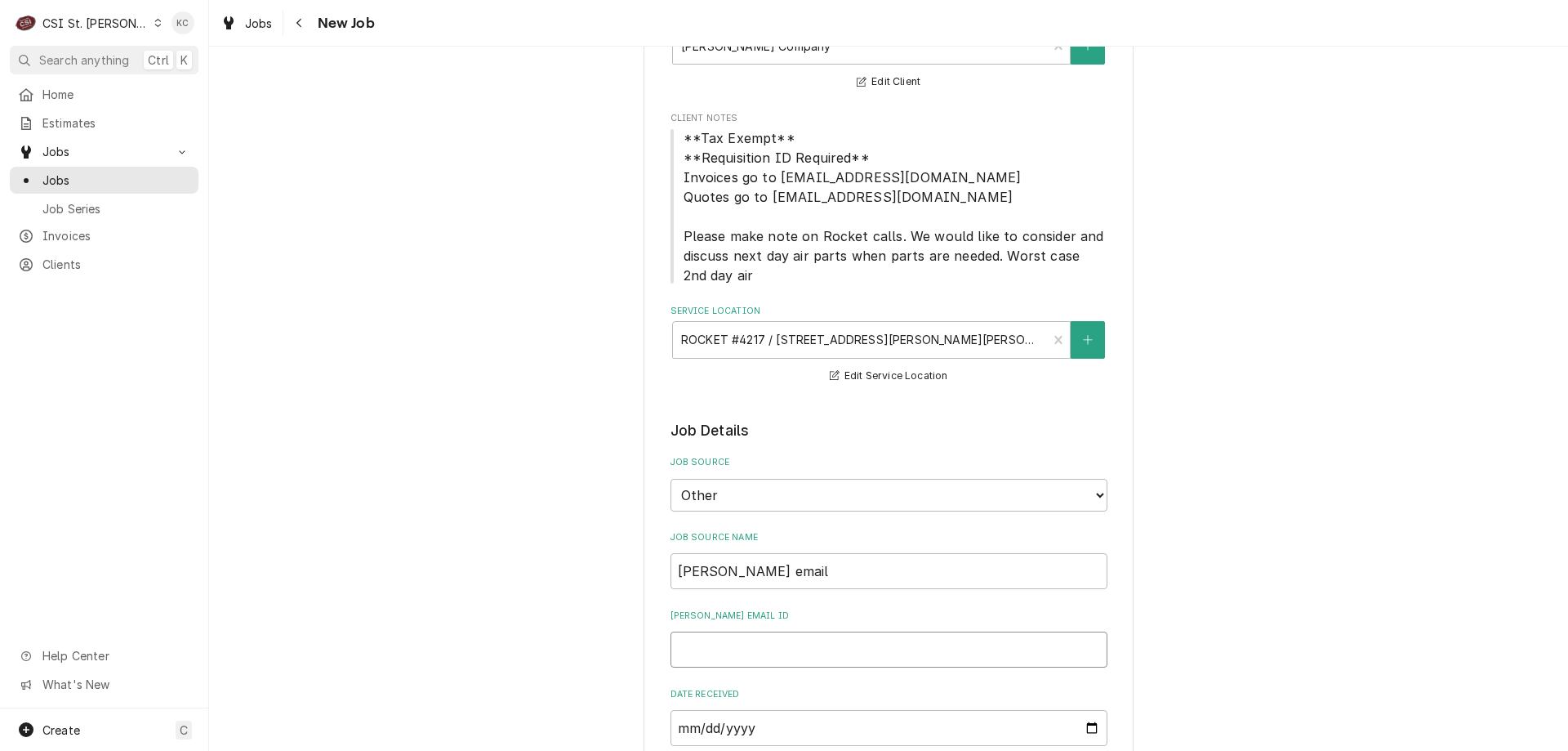
type input "4"
type textarea "x"
type input "43"
type textarea "x"
type input "433"
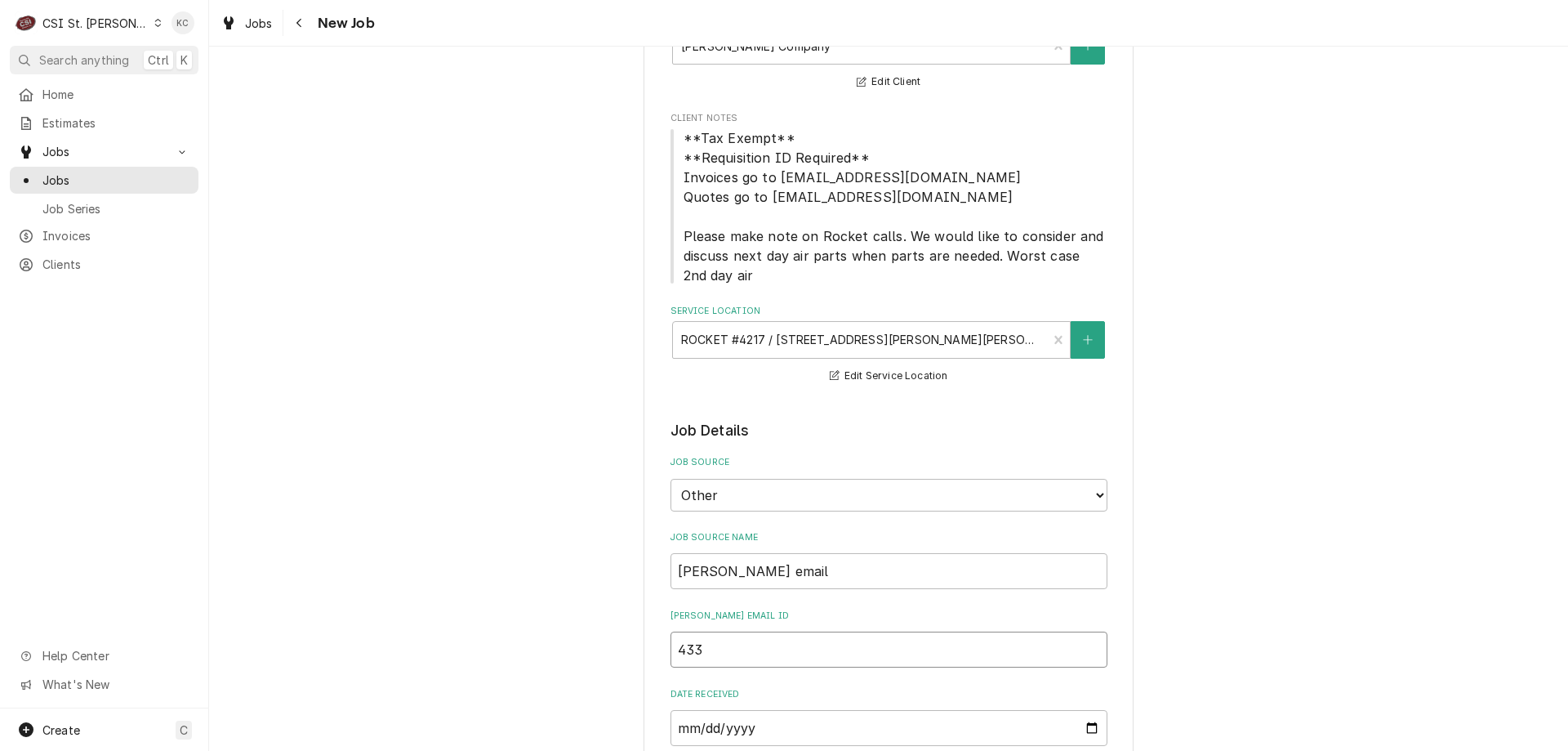
type textarea "x"
type input "4330"
type textarea "x"
type input "43307"
type textarea "x"
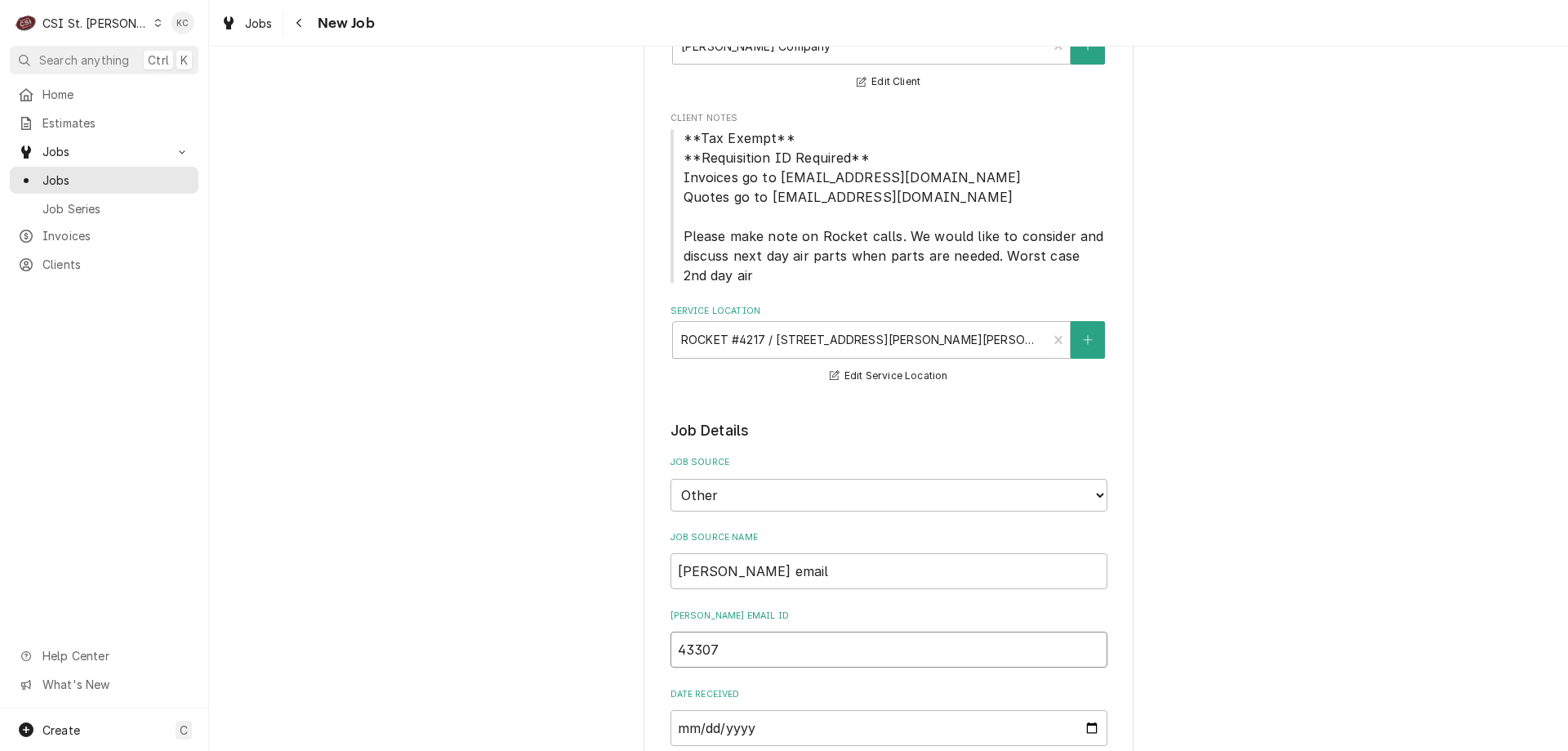
scroll to position [490, 0]
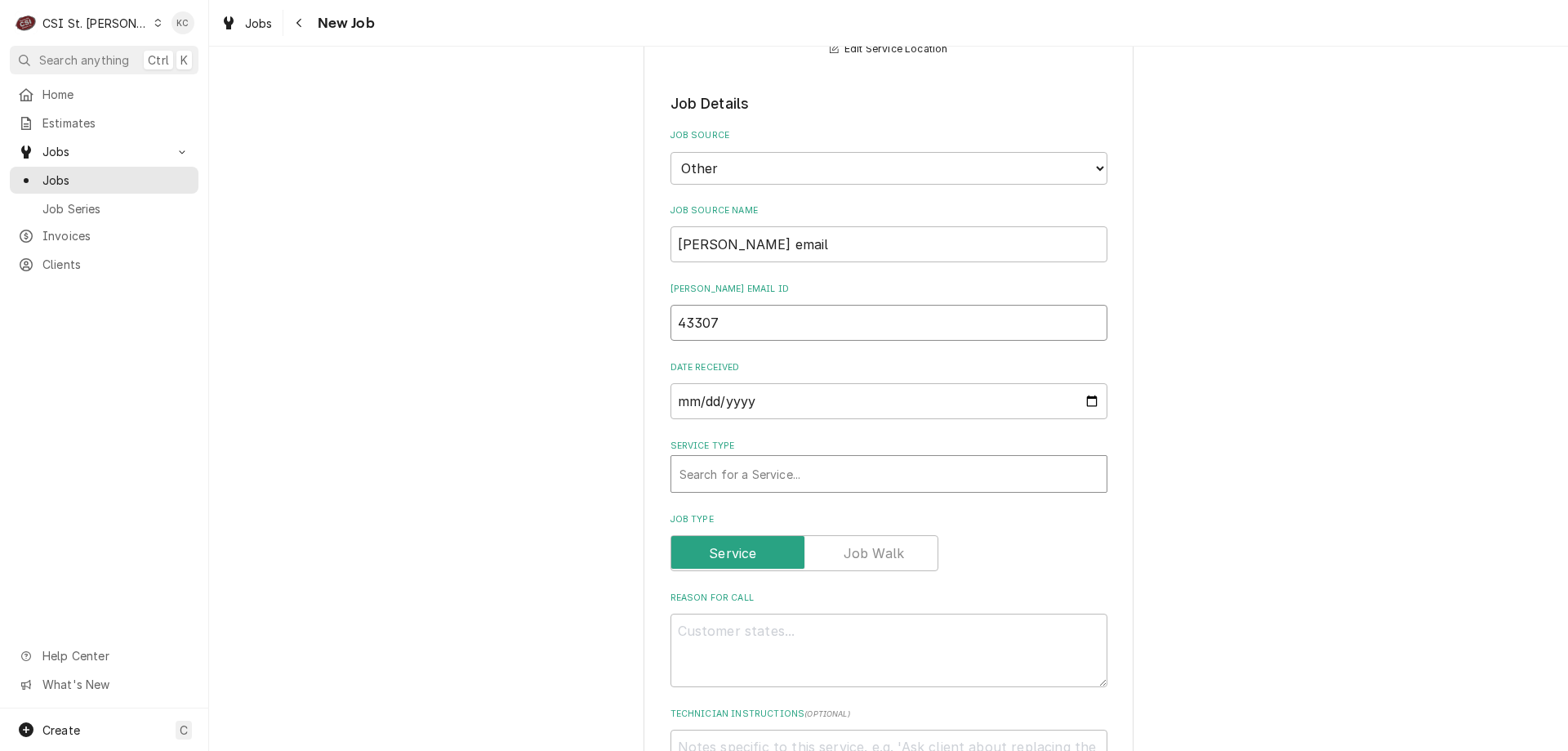
type input "43307"
click at [879, 472] on div "Service Type" at bounding box center [888, 474] width 419 height 30
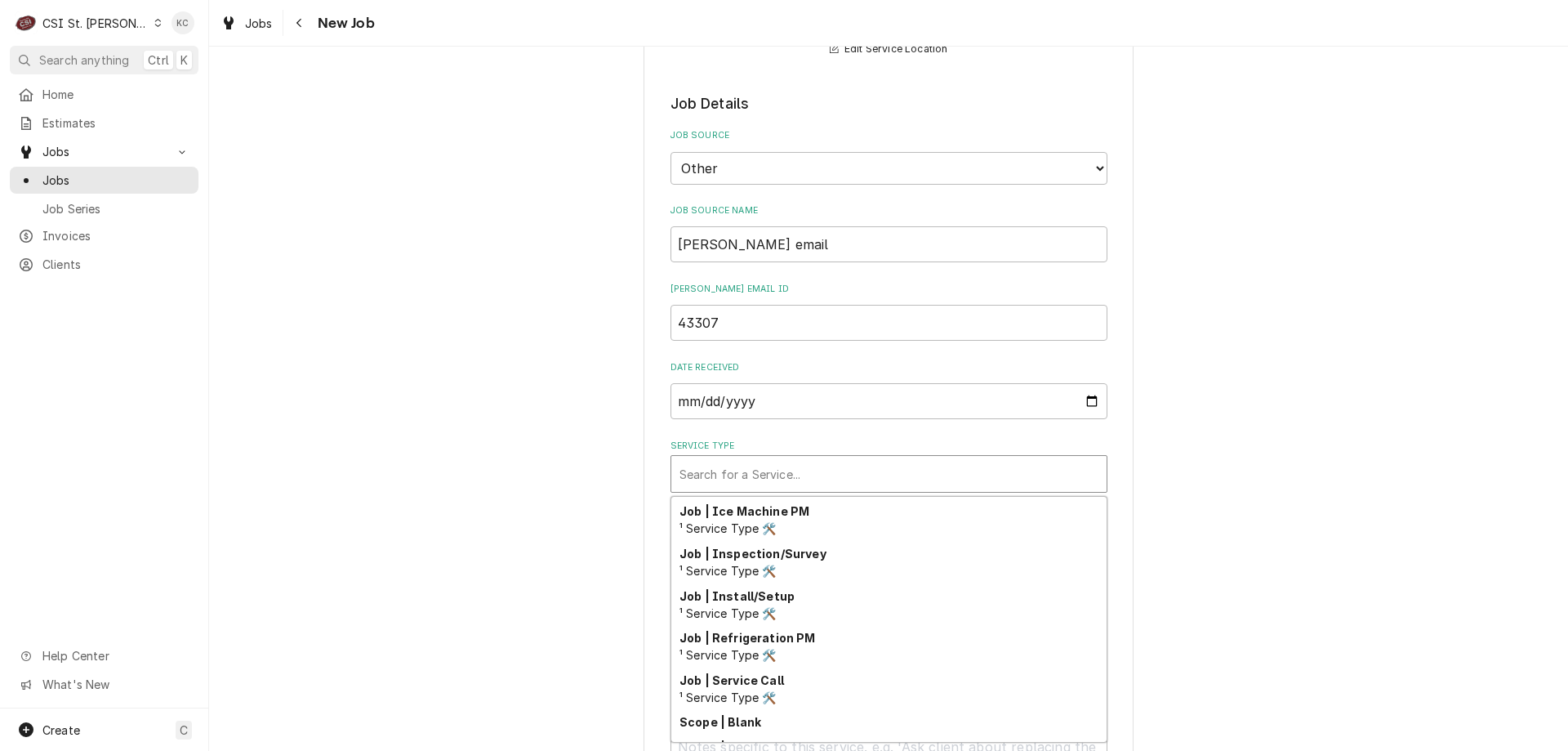
scroll to position [934, 0]
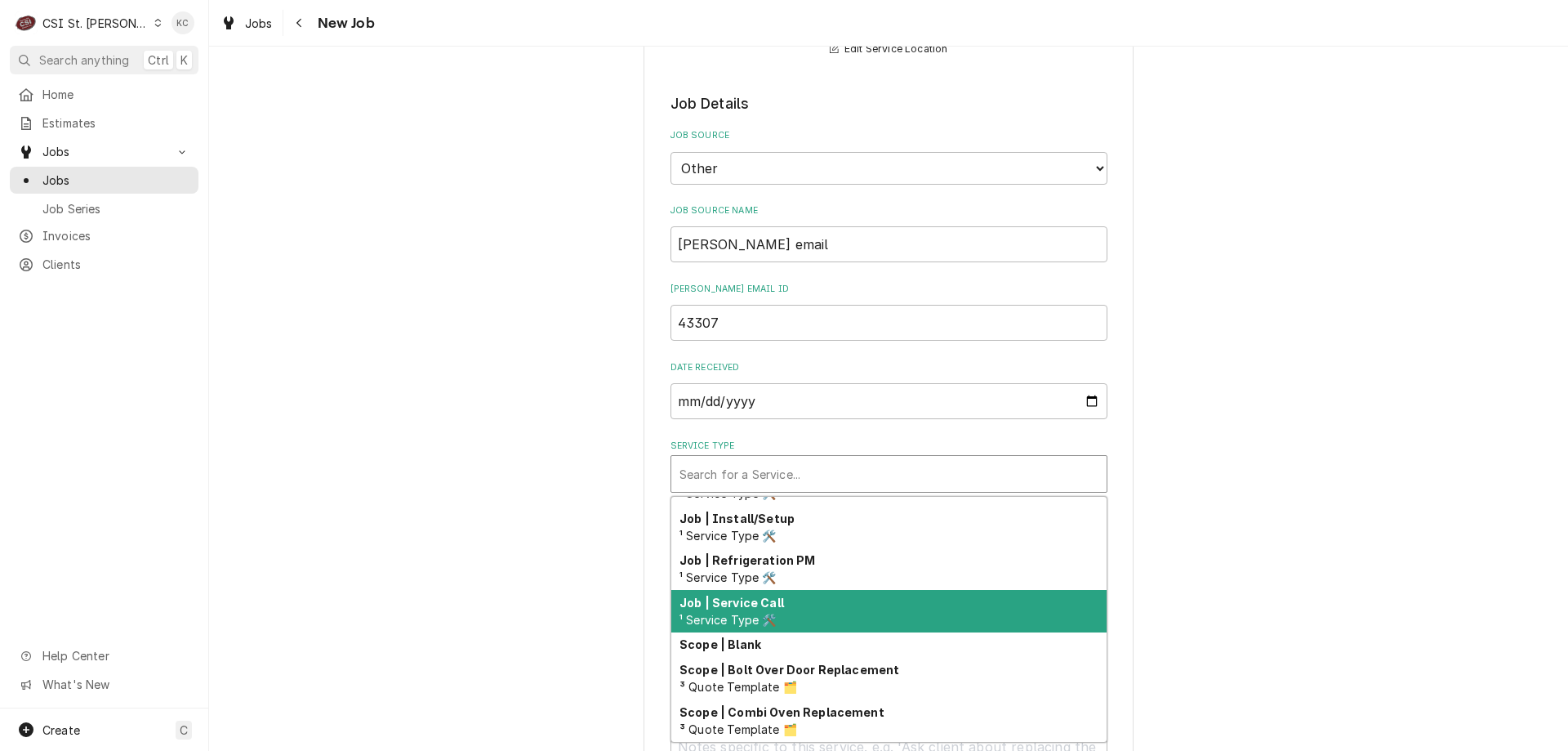
click at [887, 617] on div "Job | Service Call ¹ Service Type 🛠️" at bounding box center [889, 611] width 435 height 43
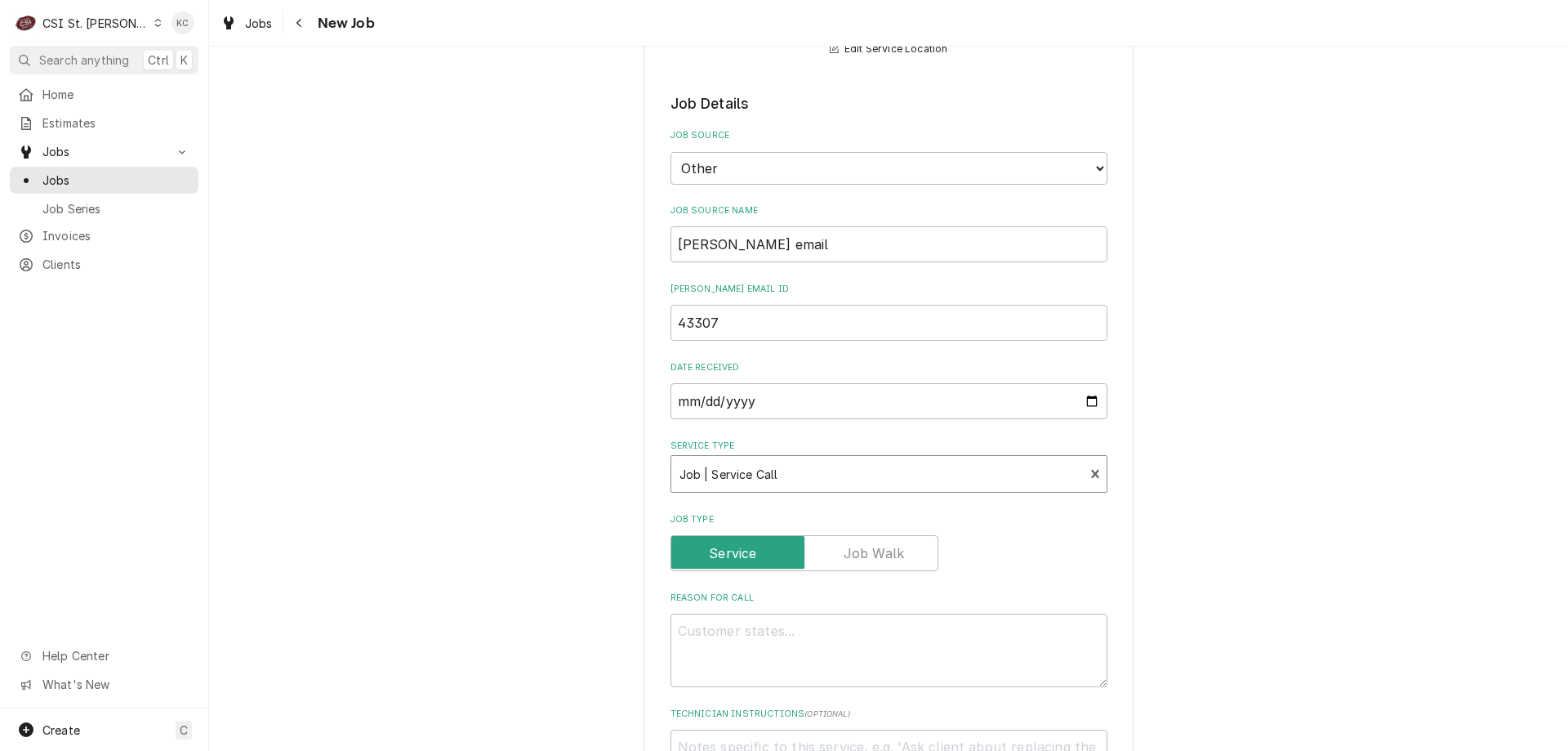
click at [1400, 532] on div "Please provide the following information to create a job: Client Details Client…" at bounding box center [888, 590] width 1359 height 2032
click at [717, 638] on textarea "Reason For Call" at bounding box center [889, 650] width 437 height 74
paste textarea "STORE SAYS THEIR SLUSHY MACHINE CUTS ON AND OFF BY ITSELF THROUGHOUT THE DA"
type textarea "x"
type textarea "STORE SAYS THEIR SLUSHY MACHINE CUTS ON AND OFF BY ITSELF THROUGHOUT THE DA"
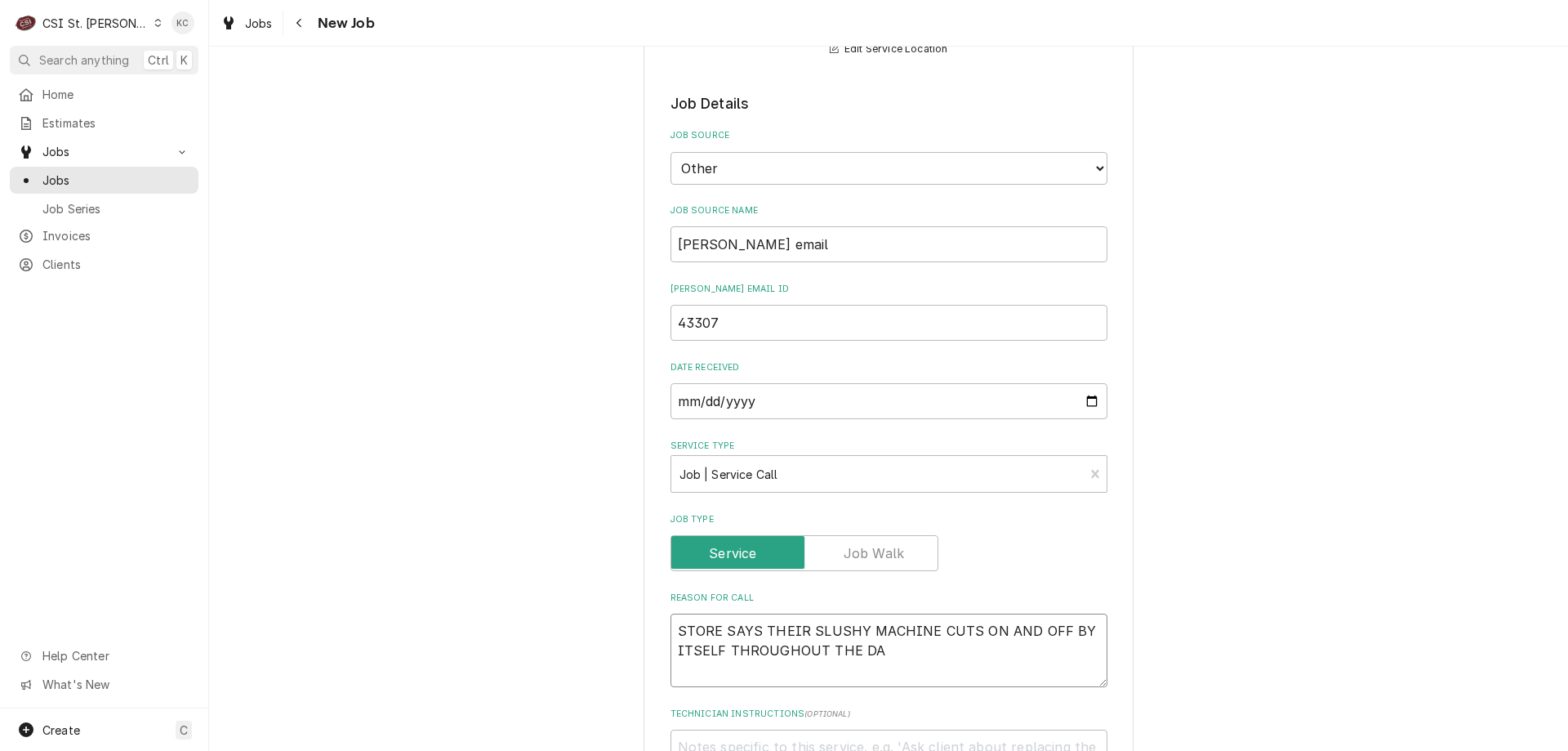
type textarea "x"
type textarea "STORE SAYS THEIR SLUSHY MACHINE CUTS ON AND OFF BY ITSELF THROUGHOUT THE DAY"
type textarea "x"
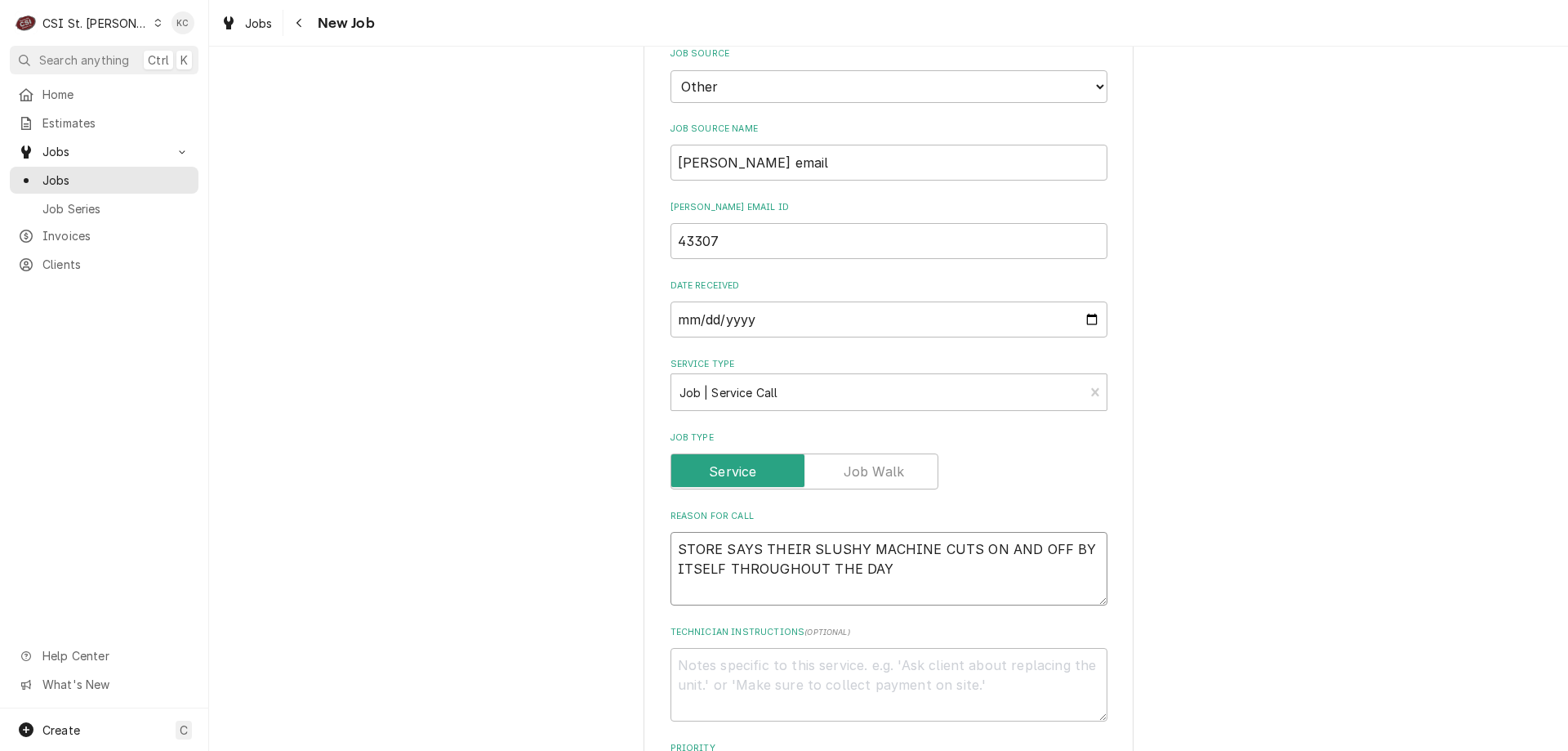
scroll to position [653, 0]
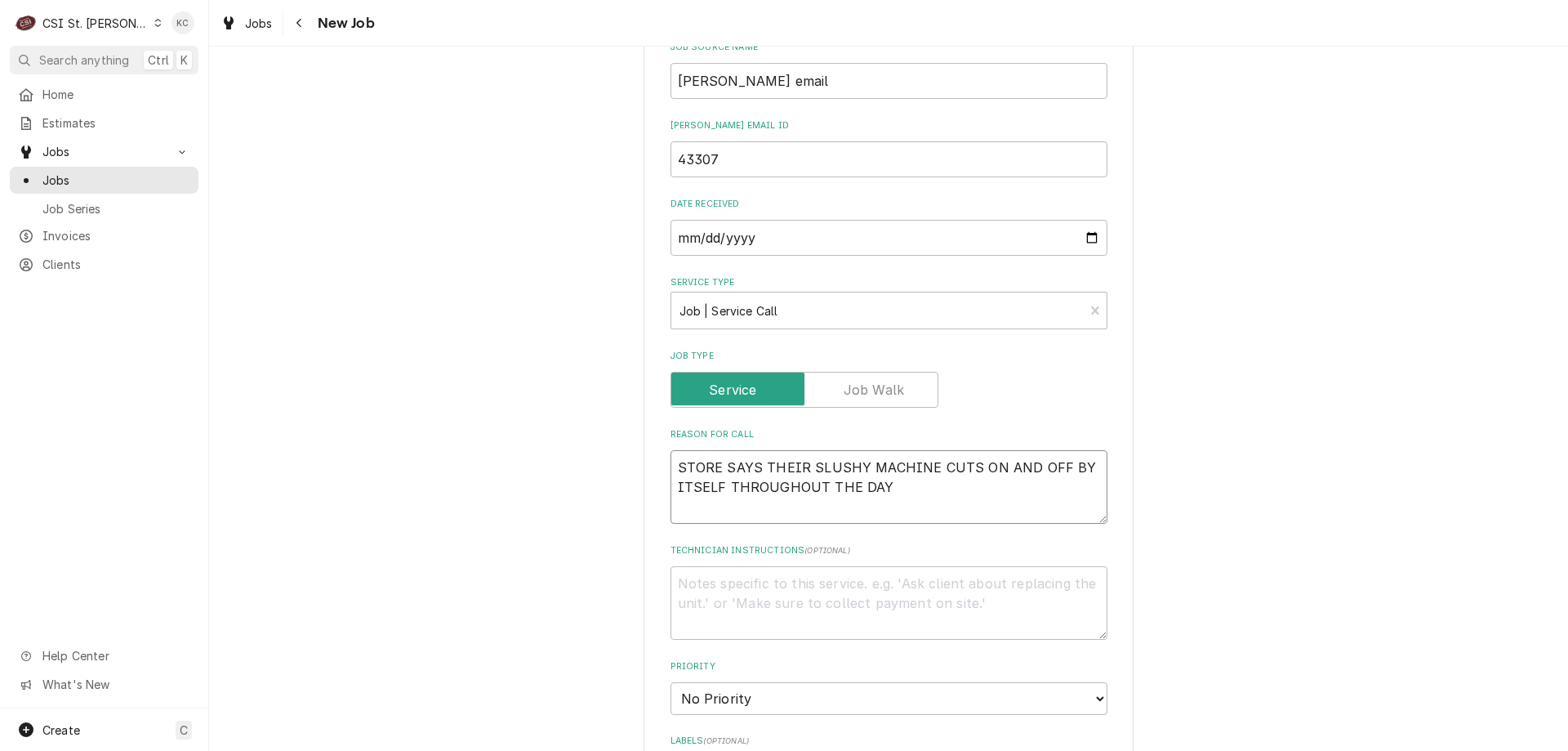
type textarea "STORE SAYS THEIR SLUSHY MACHINE CUTS ON AND OFF BY ITSELF THROUGHOUT THE DAY"
click at [1297, 553] on div "Please provide the following information to create a job: Client Details Client…" at bounding box center [888, 525] width 1359 height 2231
click at [795, 588] on textarea "Technician Instructions ( optional )" at bounding box center [889, 602] width 437 height 74
type textarea "x"
type textarea "M"
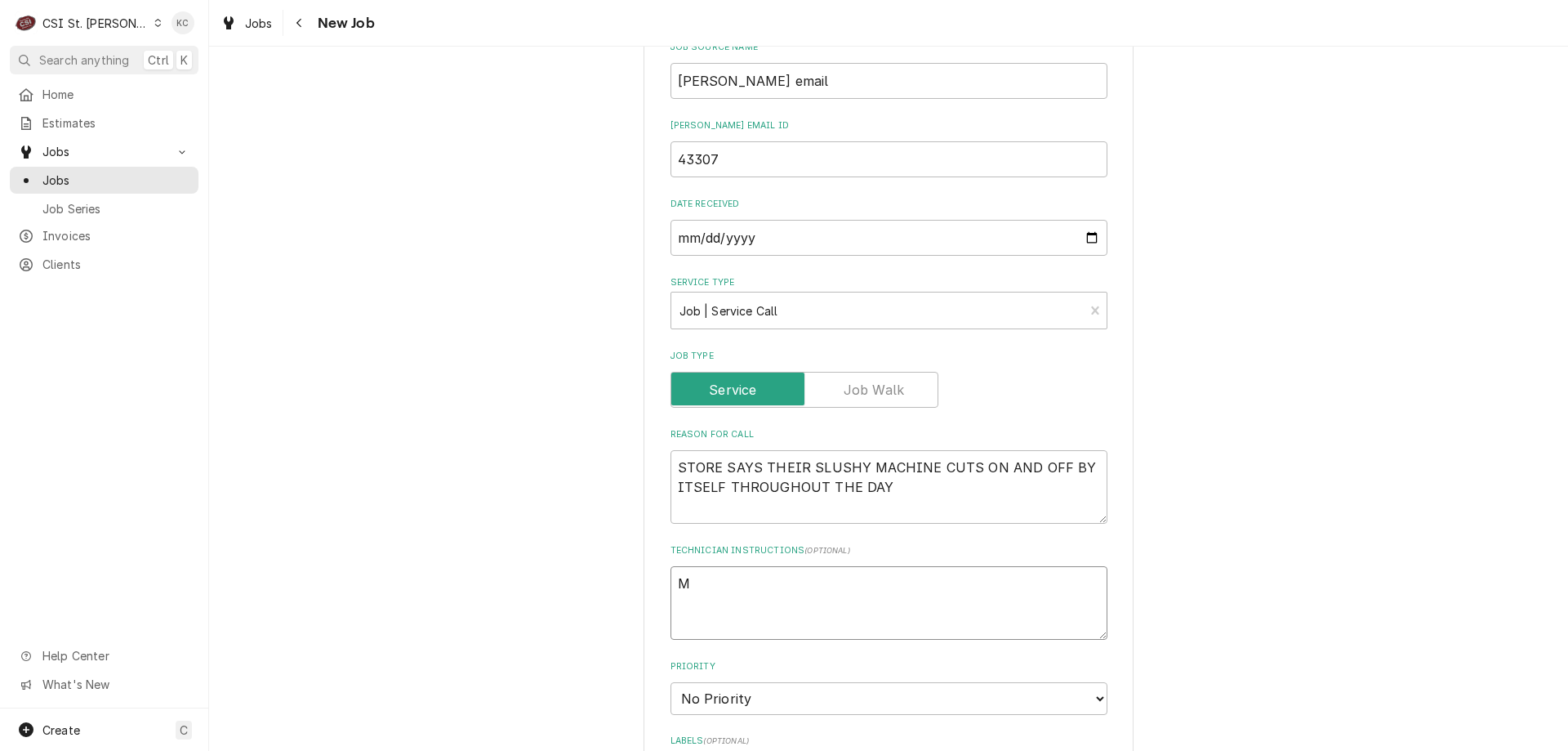
type textarea "x"
type textarea "MO"
type textarea "x"
type textarea "MOD"
type textarea "x"
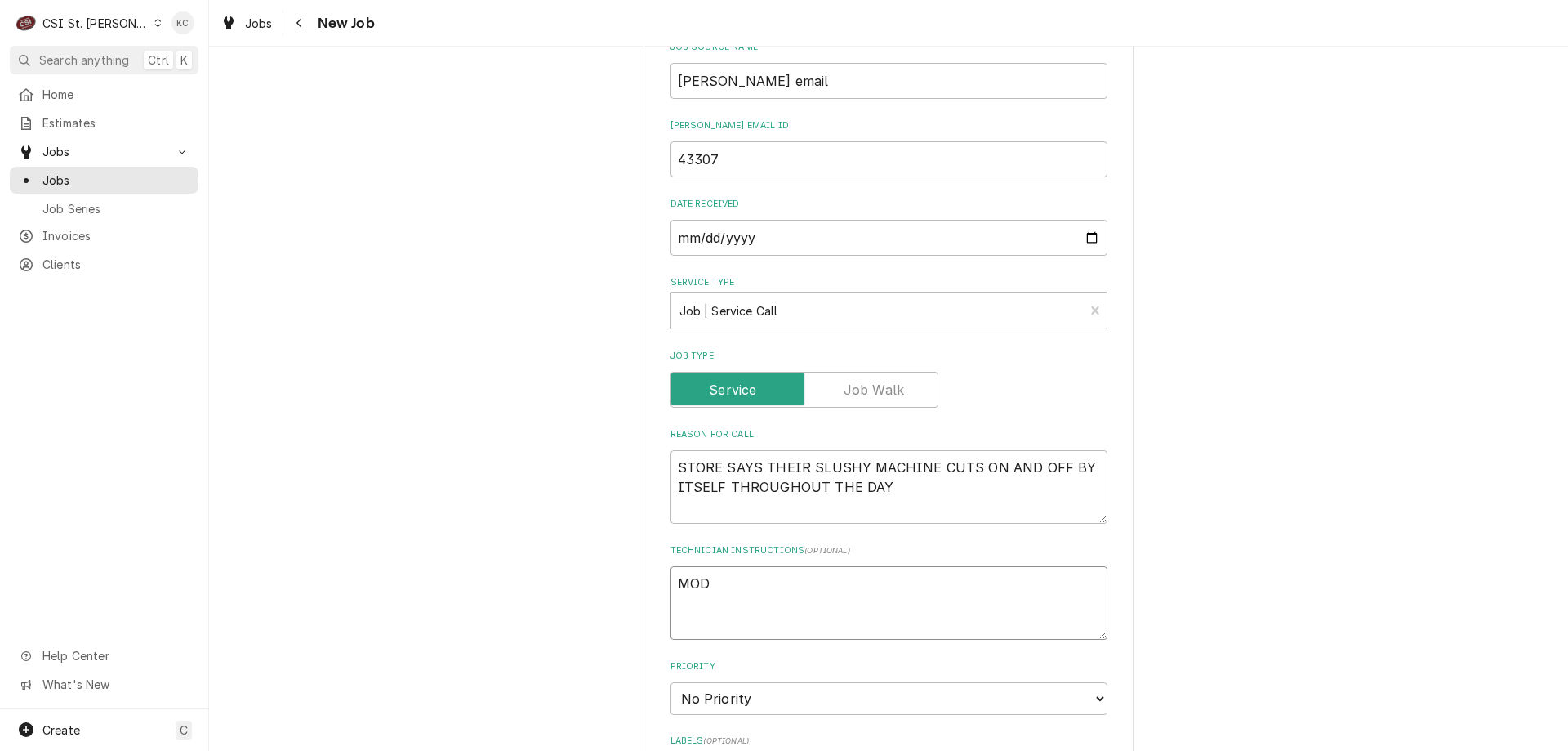
type textarea "MOD"
type textarea "x"
type textarea "MOD -"
type textarea "x"
type textarea "MOD -"
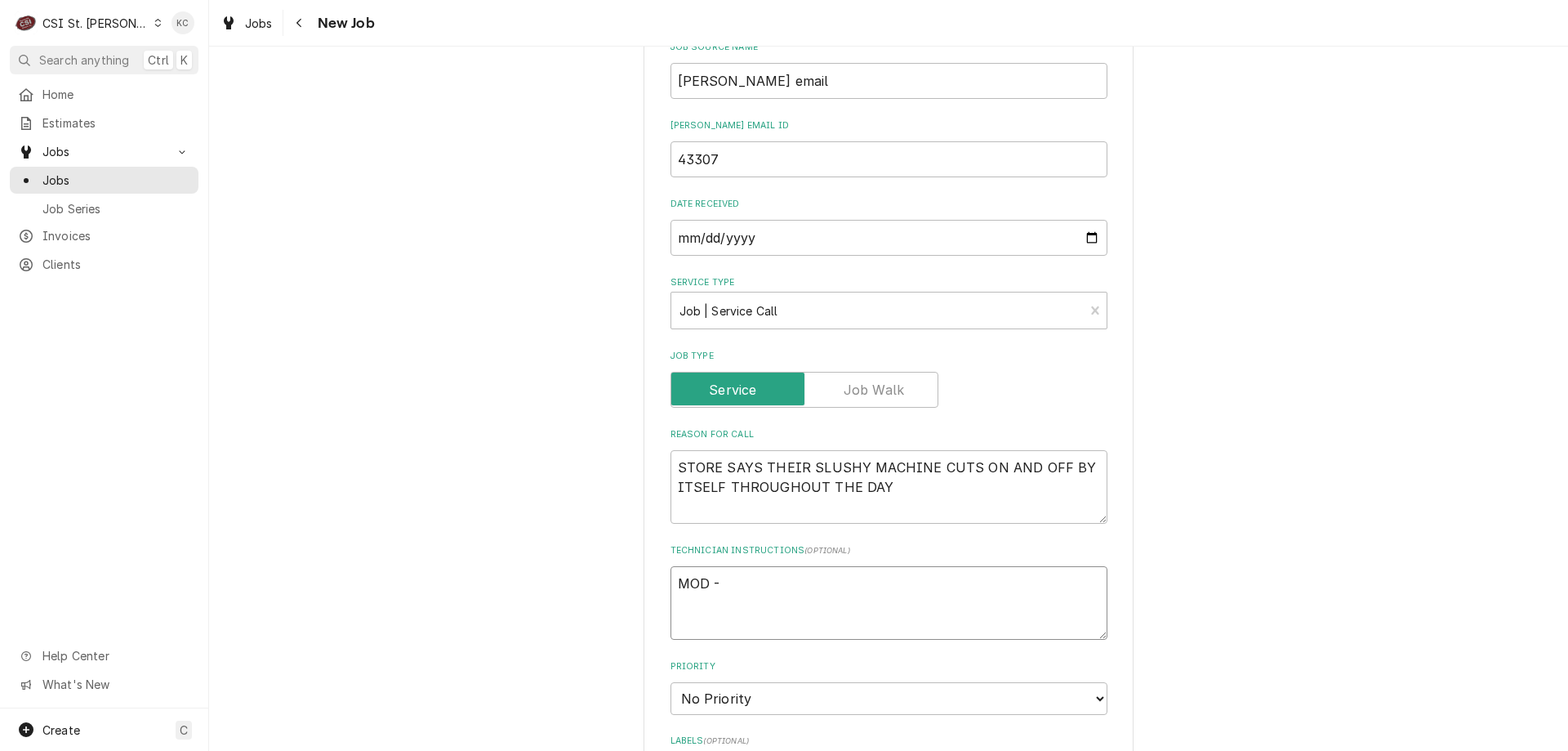
type textarea "x"
type textarea "MOD - 6"
type textarea "x"
type textarea "MOD - 63"
type textarea "x"
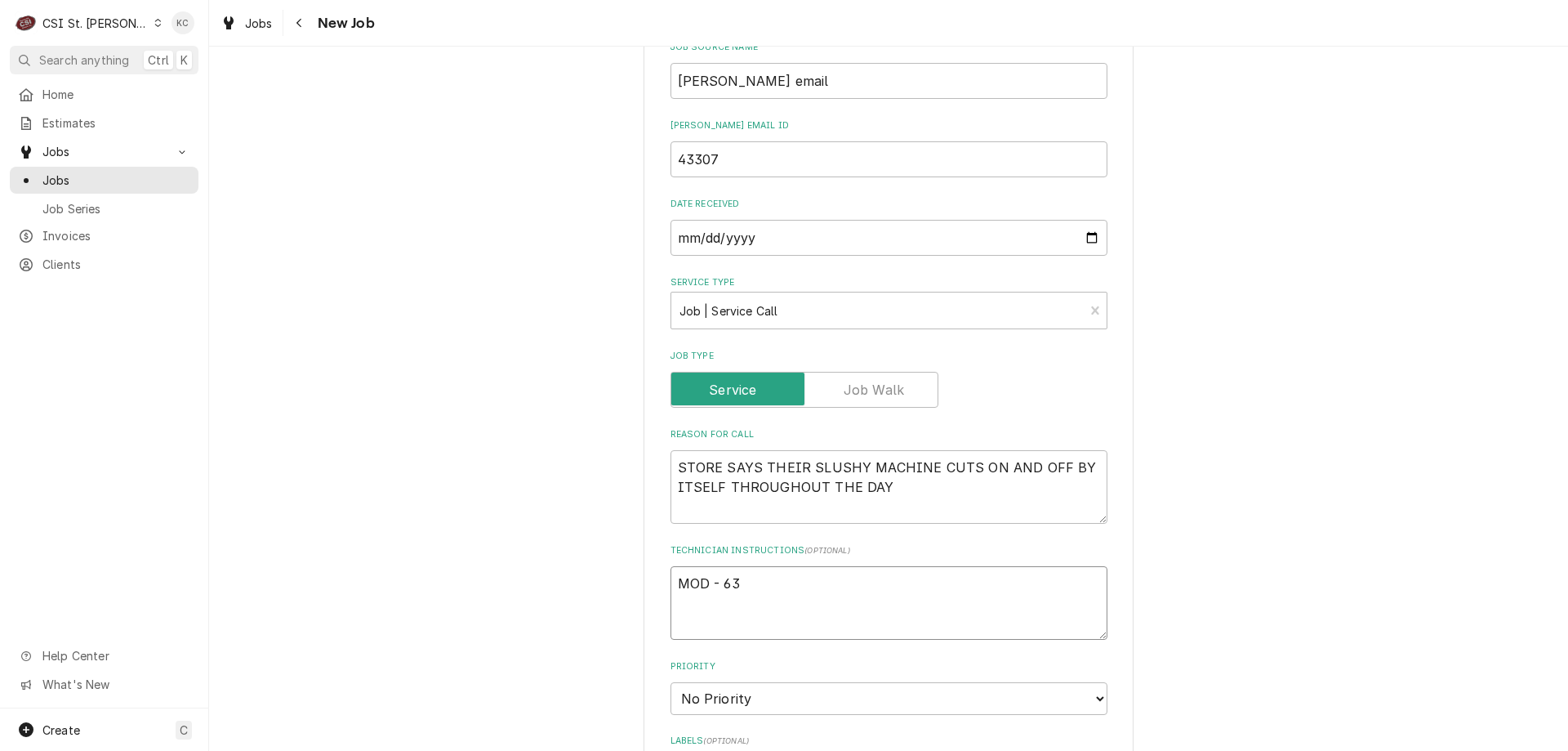
type textarea "MOD - 636"
type textarea "x"
type textarea "MOD - 636"
type textarea "x"
type textarea "MOD - 636 5"
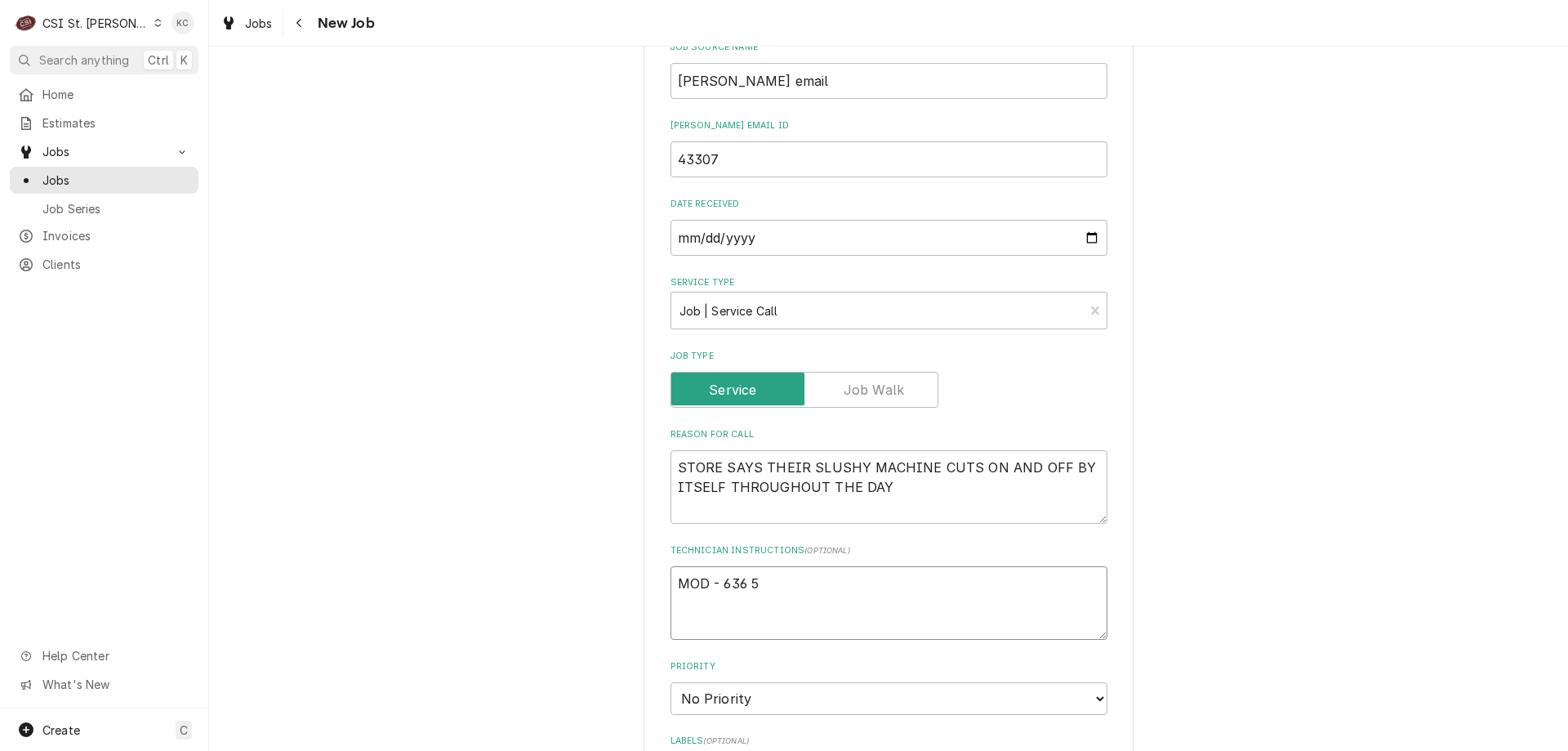
type textarea "x"
type textarea "MOD - 636 53"
type textarea "x"
type textarea "MOD - 636 534"
type textarea "x"
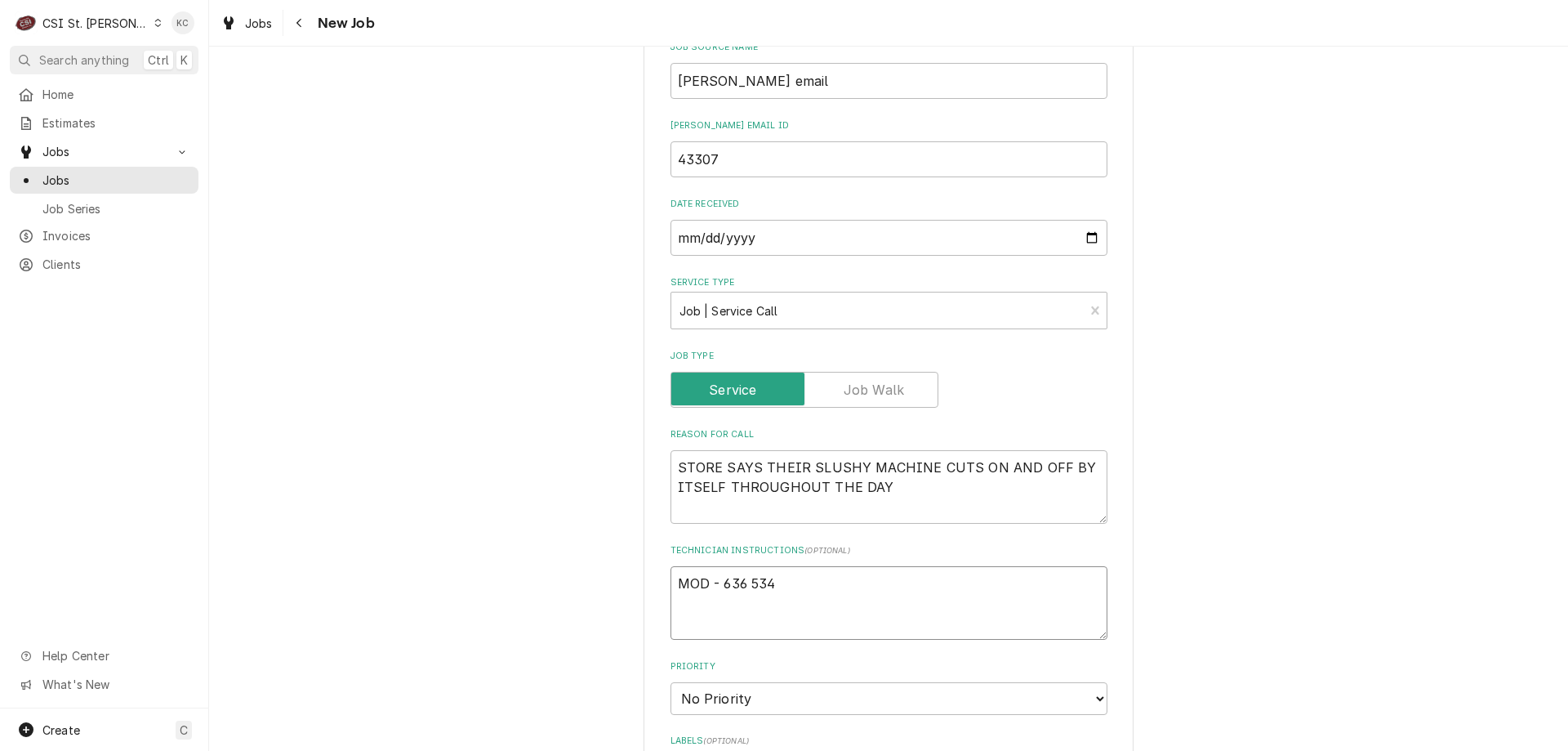
type textarea "MOD - 636 534-"
type textarea "x"
type textarea "MOD - 636 534-1"
type textarea "x"
type textarea "MOD - 636 534-15"
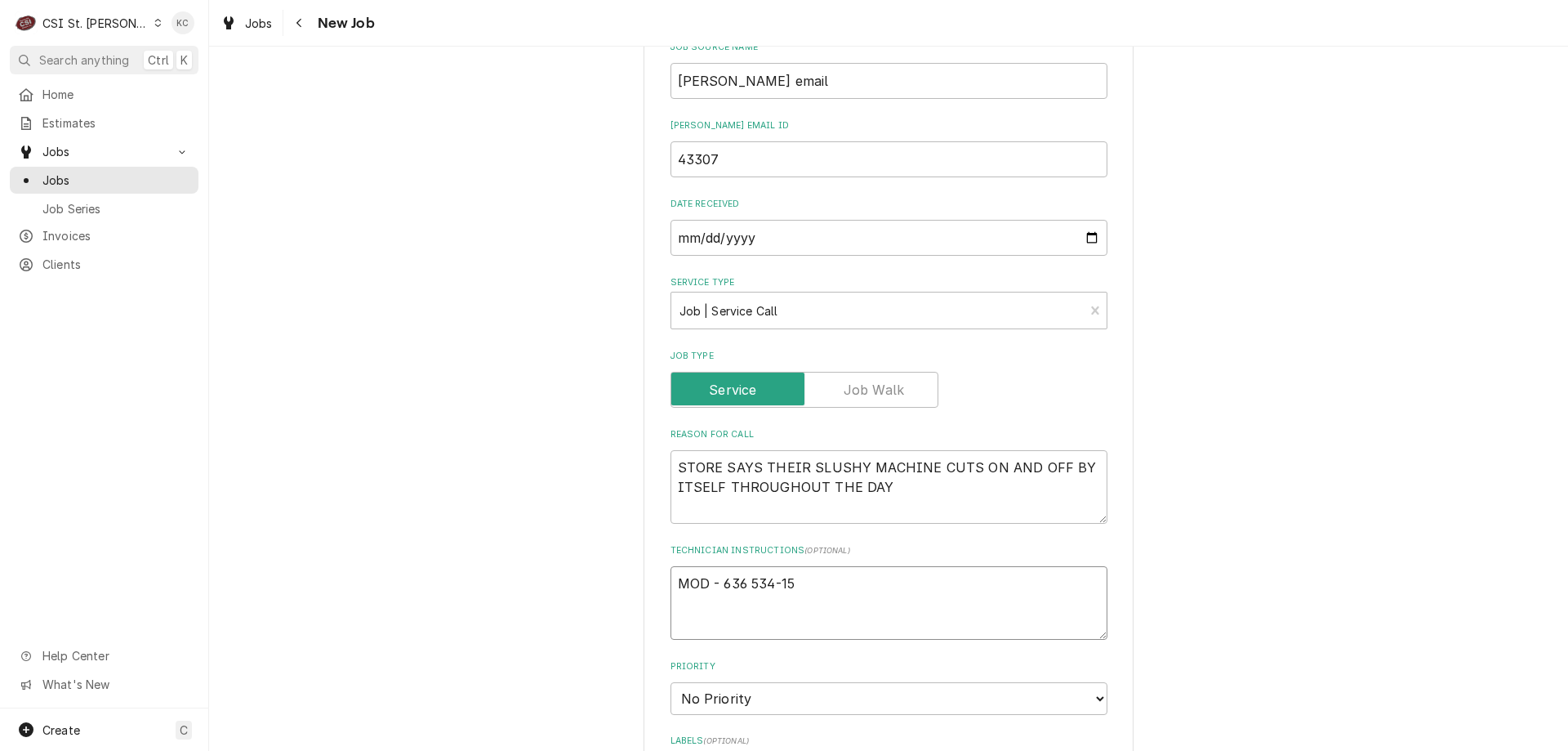
type textarea "x"
type textarea "MOD - 636 534-153"
type textarea "x"
type textarea "MOD - 636 534-1535"
type textarea "x"
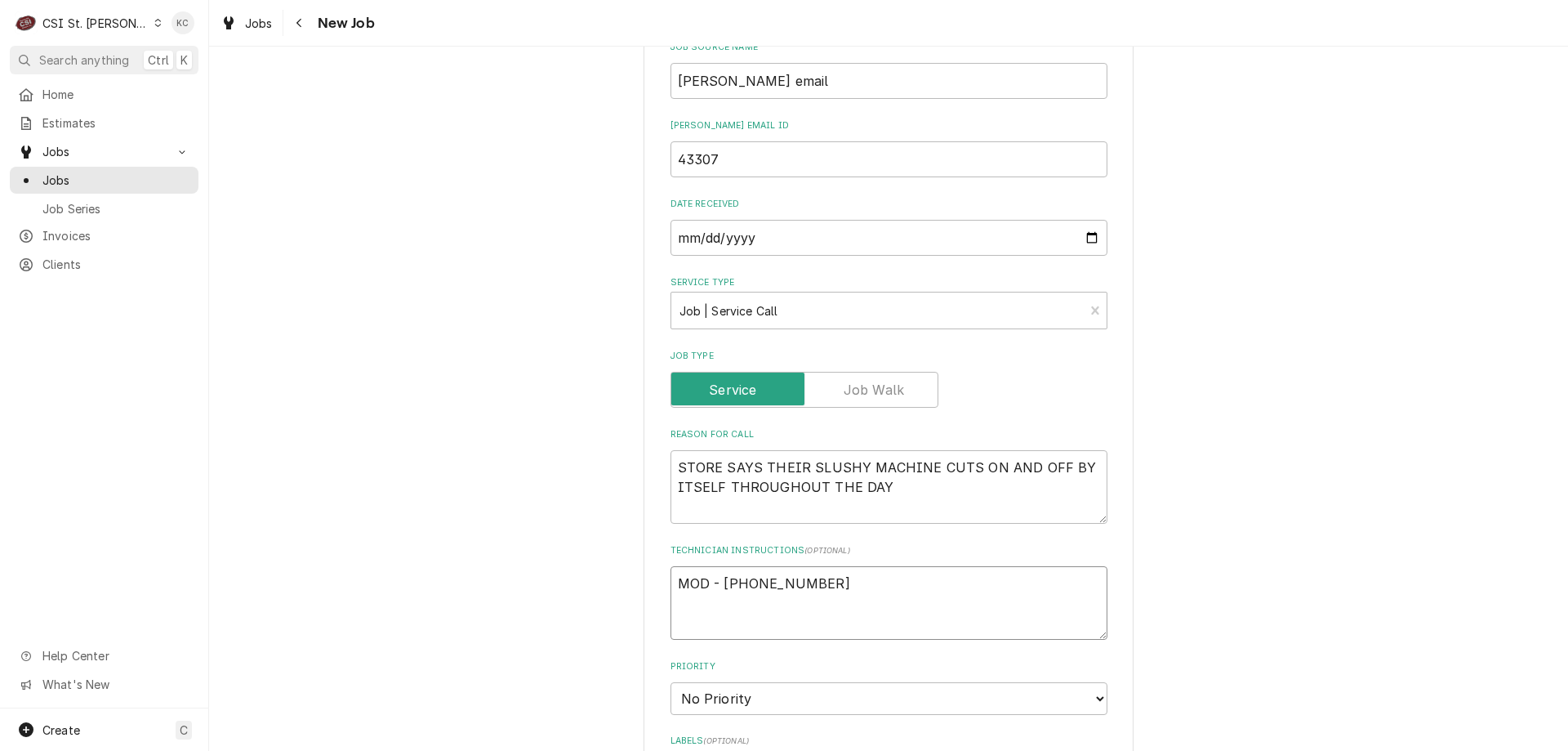
type textarea "MOD - 636 534-1535"
type textarea "x"
type textarea "MOD - 636 534-1535"
click at [1374, 313] on div "Please provide the following information to create a job: Client Details Client…" at bounding box center [888, 525] width 1359 height 2231
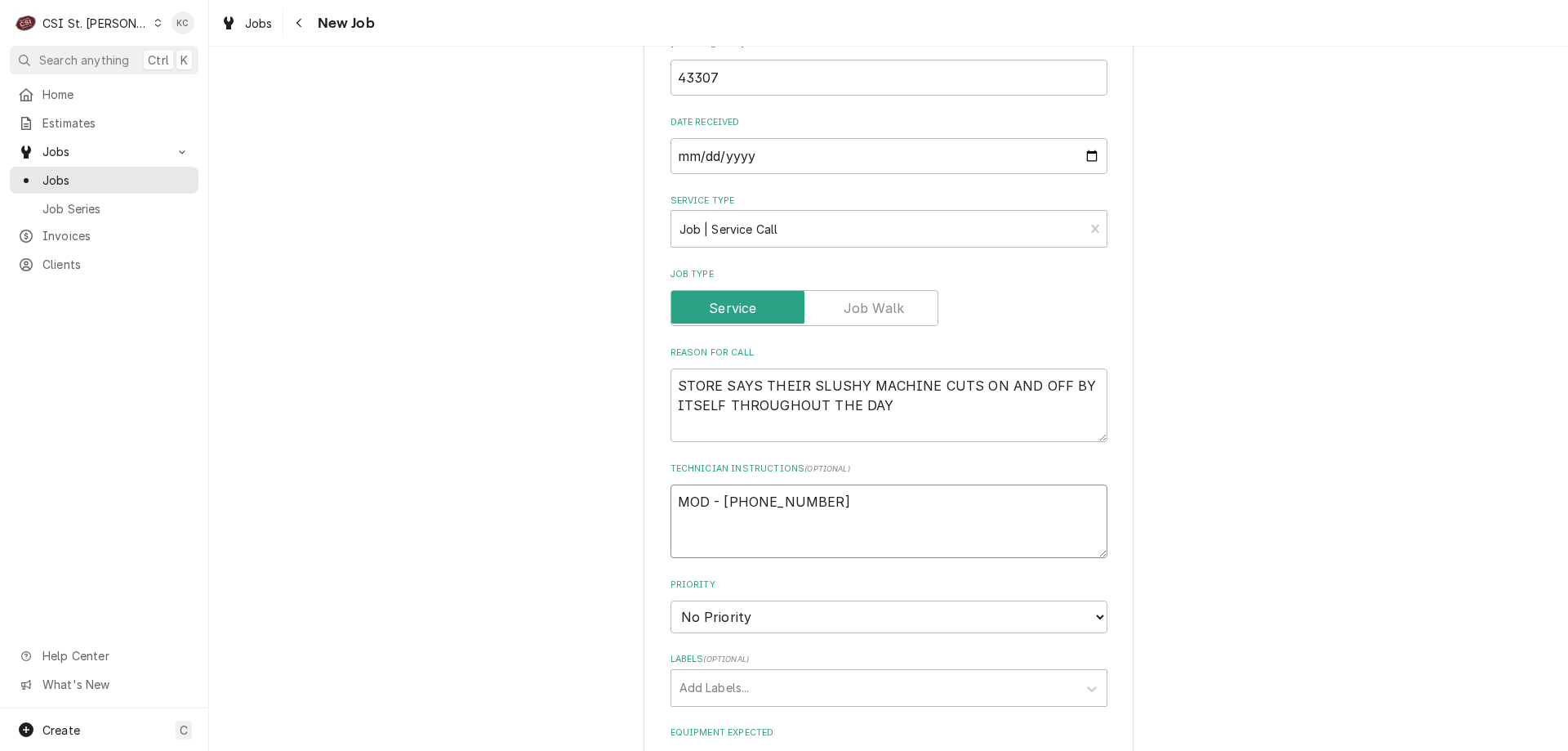
click at [676, 499] on textarea "MOD - 636 534-1535" at bounding box center [889, 521] width 437 height 74
type textarea "x"
type textarea "MOD - 636 534-1535"
type textarea "x"
type textarea "MOD - 636 534-1535"
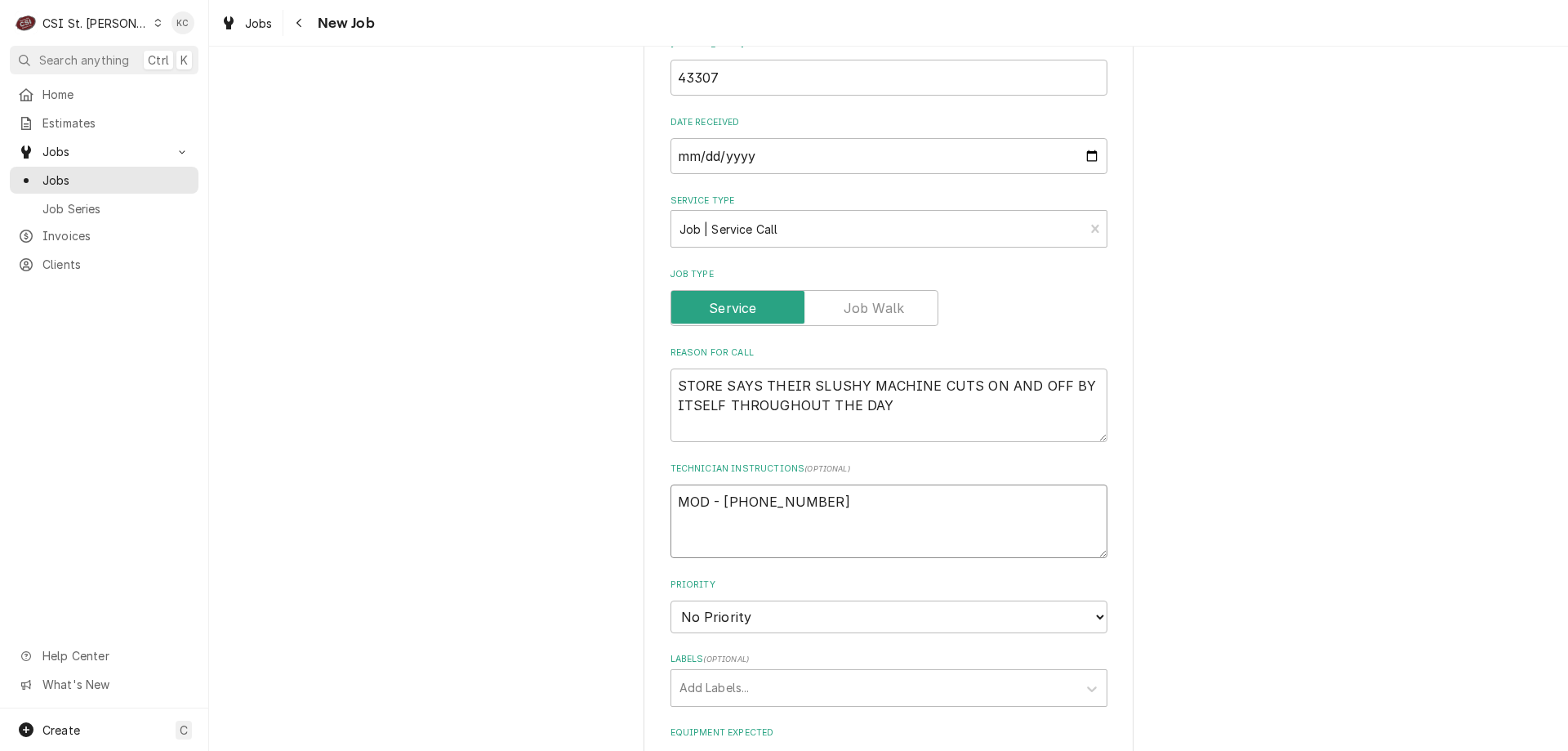
type textarea "x"
type textarea "N MOD - 636 534-1535"
type textarea "x"
type textarea "NT MOD - 636 534-1535"
type textarea "x"
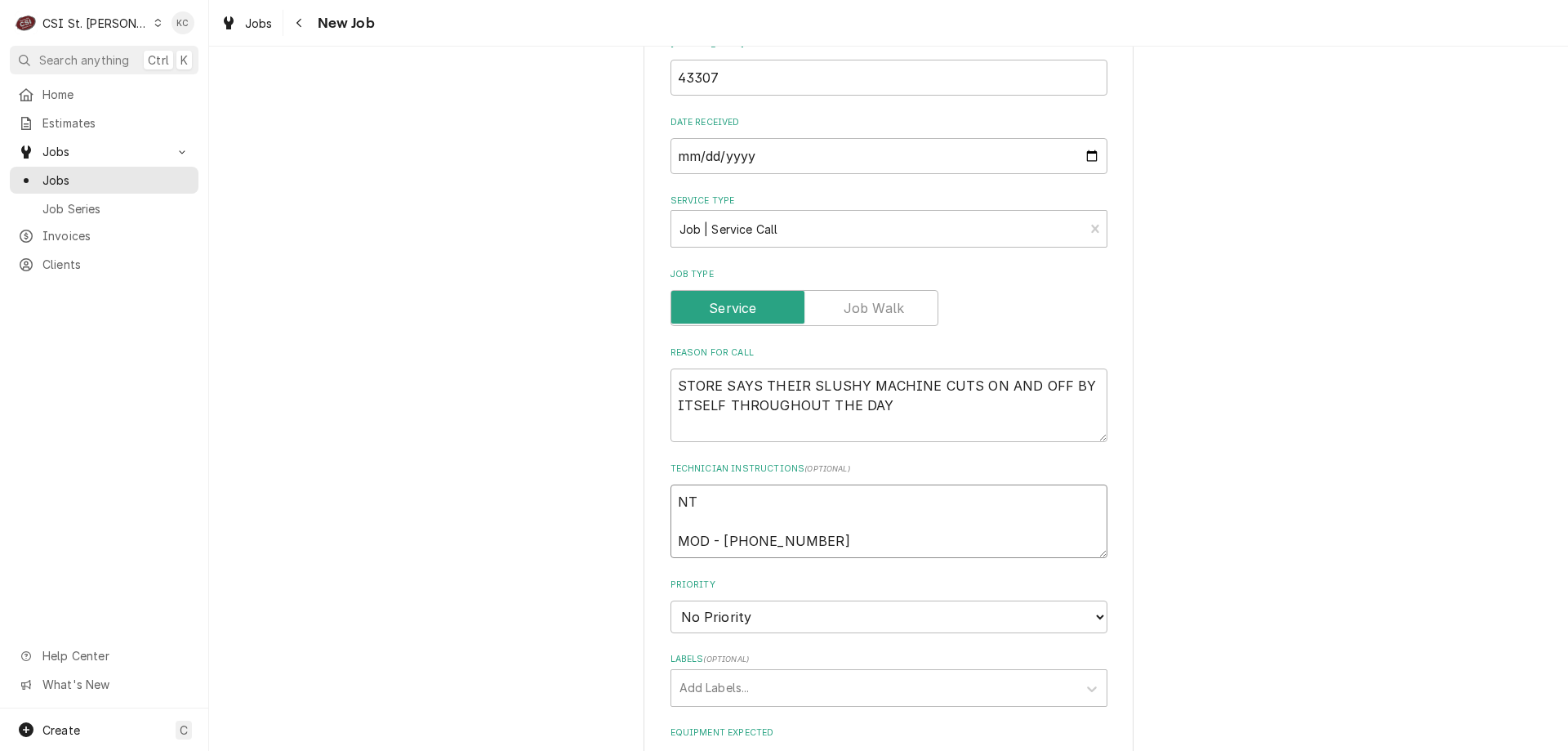
type textarea "NTE MOD - 636 534-1535"
type textarea "x"
type textarea "NTE MOD - 636 534-1535"
type textarea "x"
type textarea "NTE $ MOD - 636 534-1535"
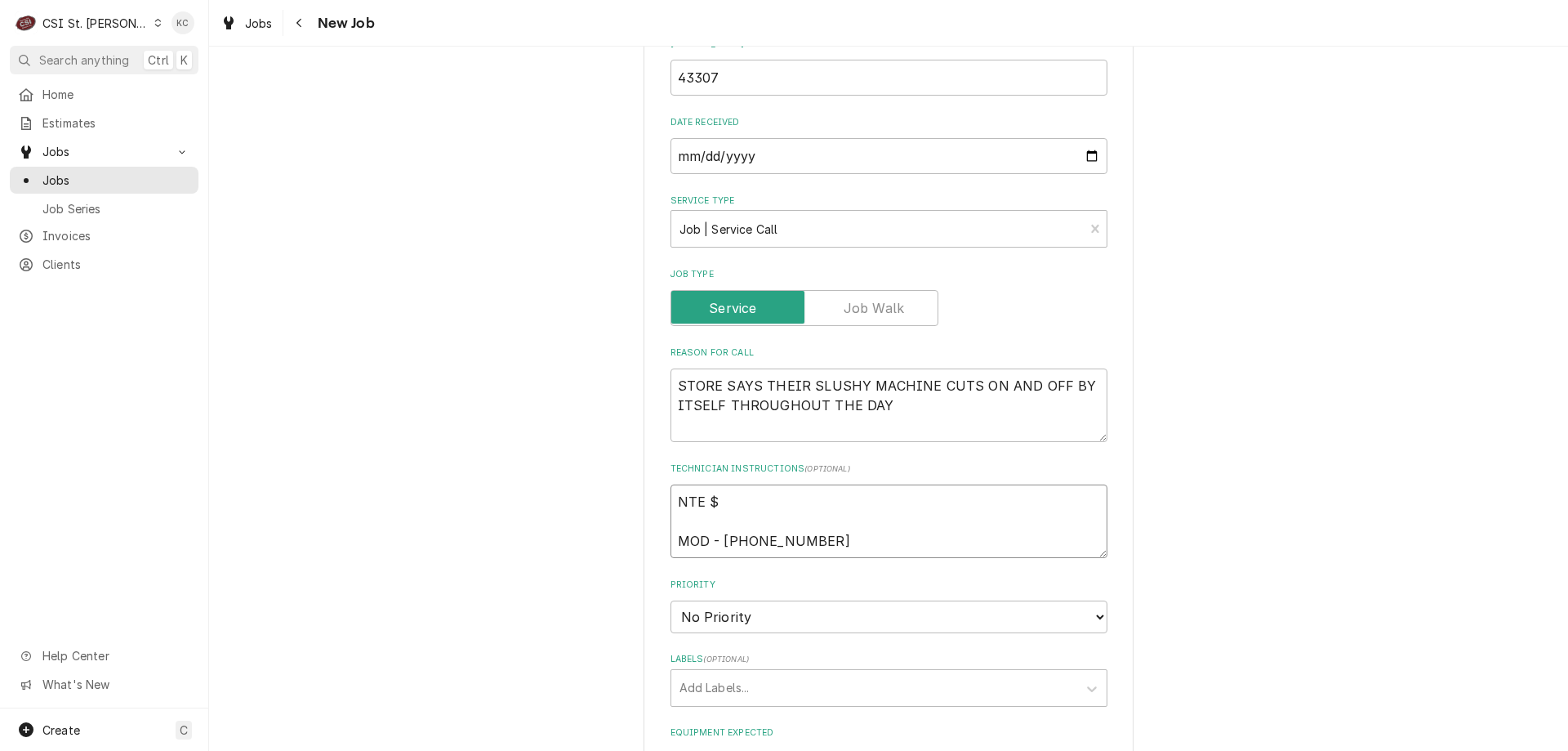
type textarea "x"
type textarea "NTE $6 MOD - 636 534-1535"
type textarea "x"
type textarea "NTE $60 MOD - 636 534-1535"
type textarea "x"
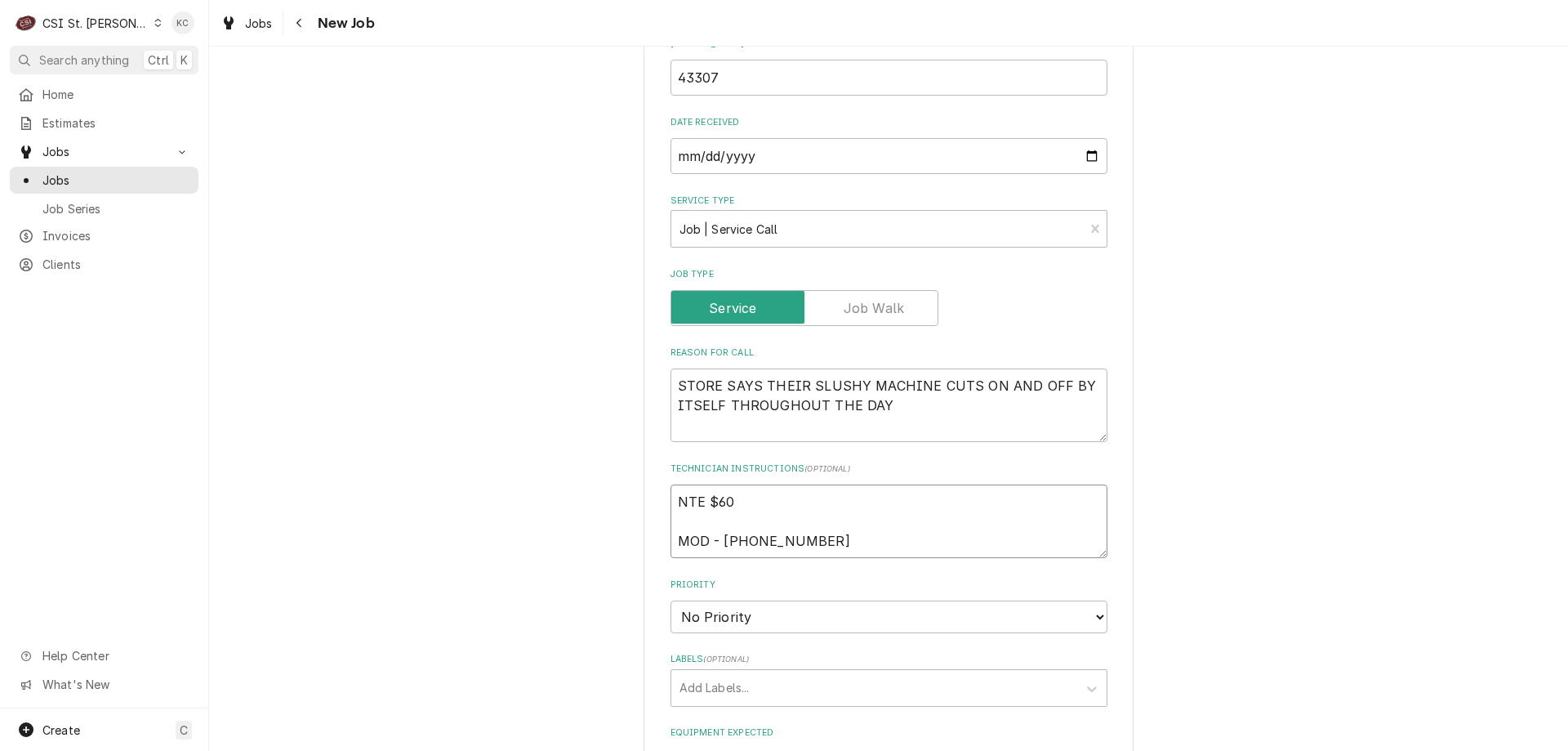
type textarea "NTE $600 MOD - 636 534-1535"
type textarea "x"
type textarea "NTE $600 MOD - 636 534-1535"
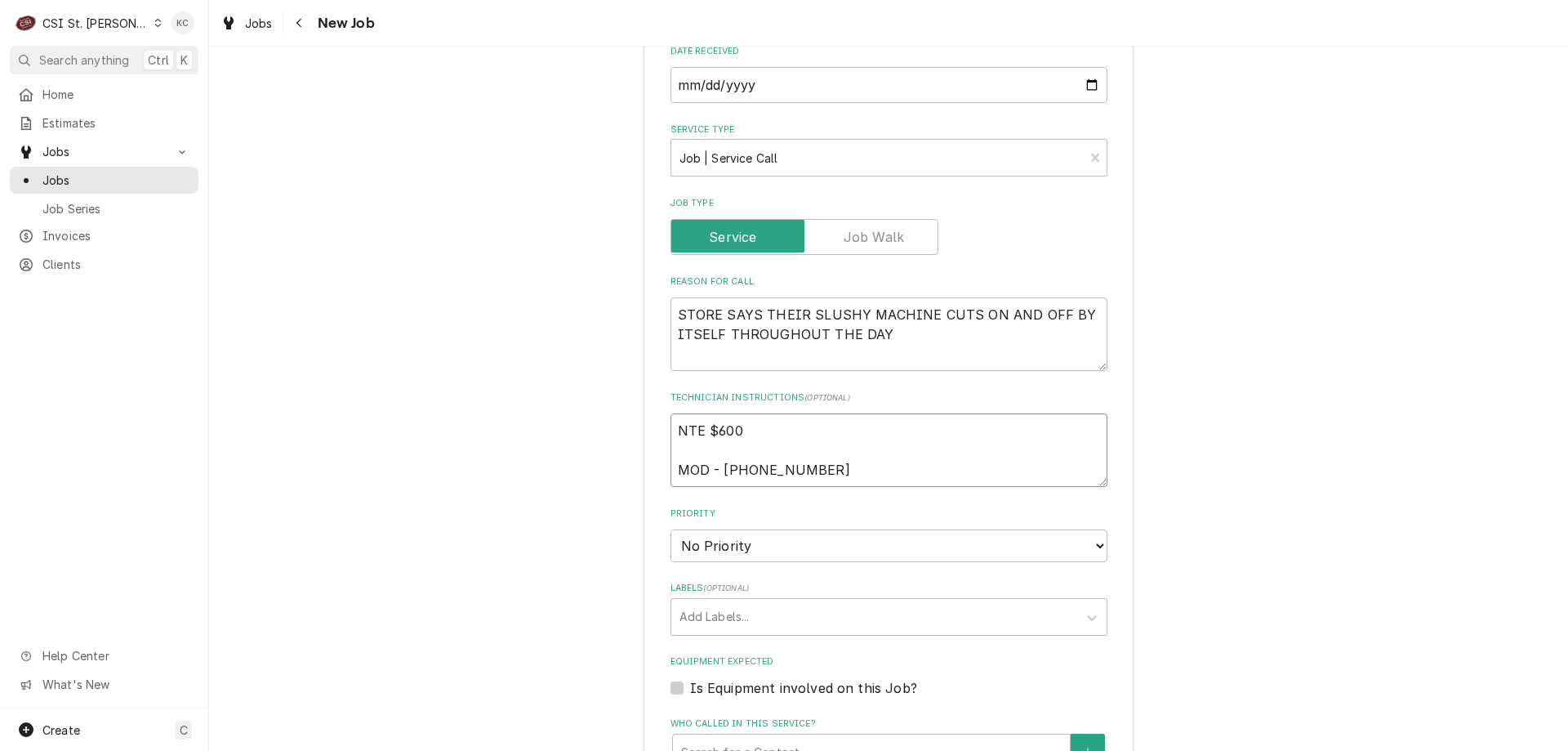
scroll to position [899, 0]
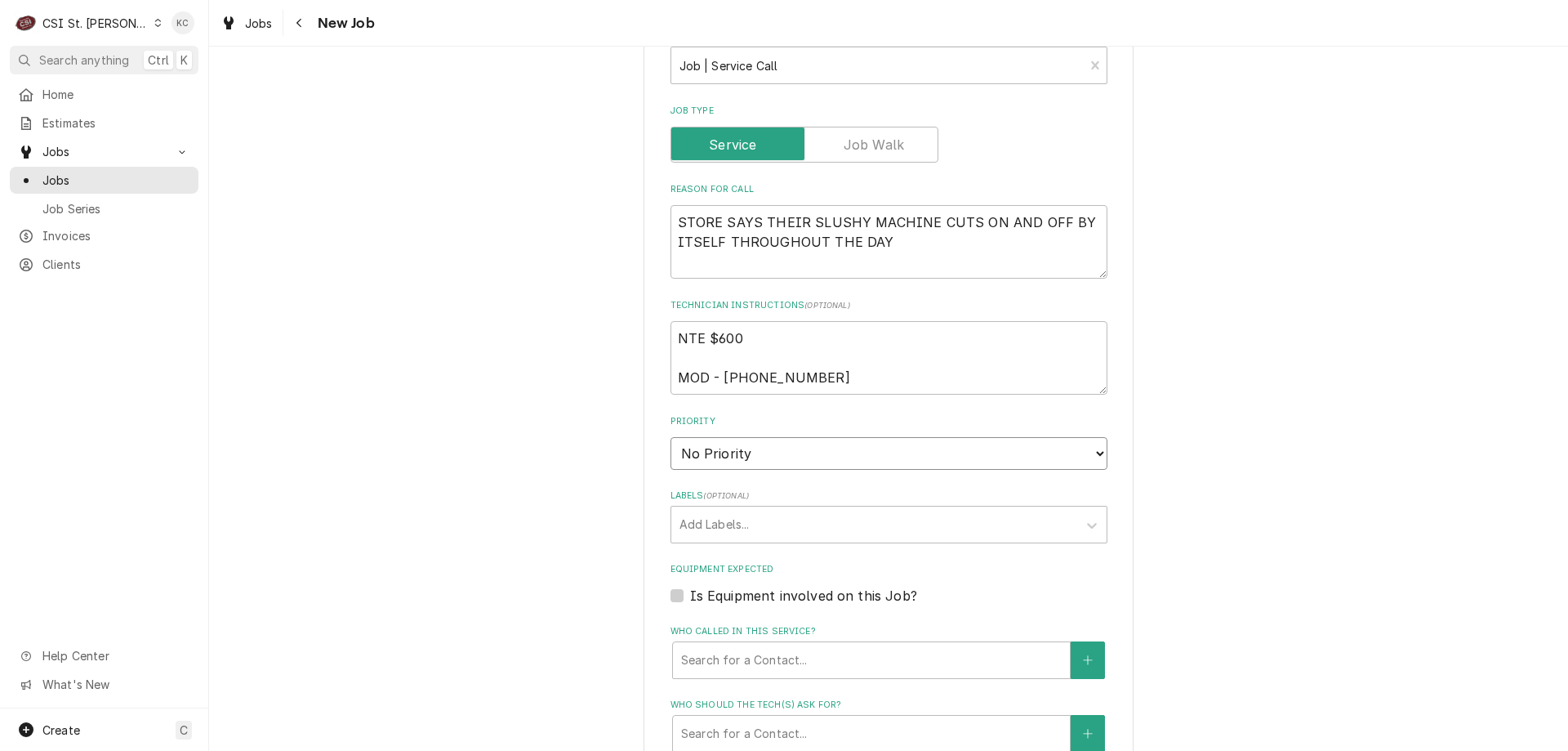
click at [776, 458] on select "No Priority Urgent High Medium Low" at bounding box center [889, 453] width 437 height 33
select select "4"
click at [671, 437] on select "No Priority Urgent High Medium Low" at bounding box center [889, 453] width 437 height 33
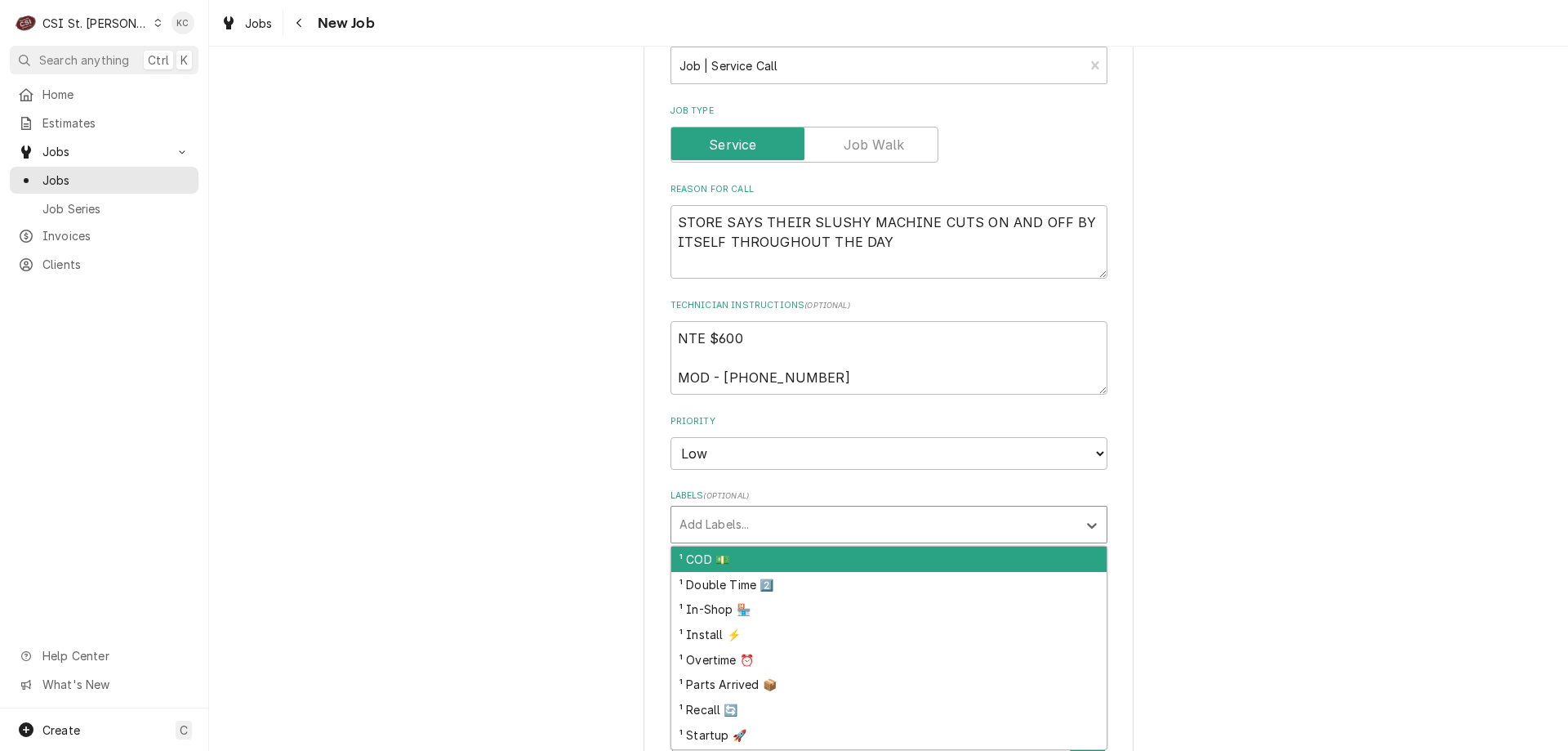
click at [757, 519] on div "Labels" at bounding box center [873, 525] width 390 height 30
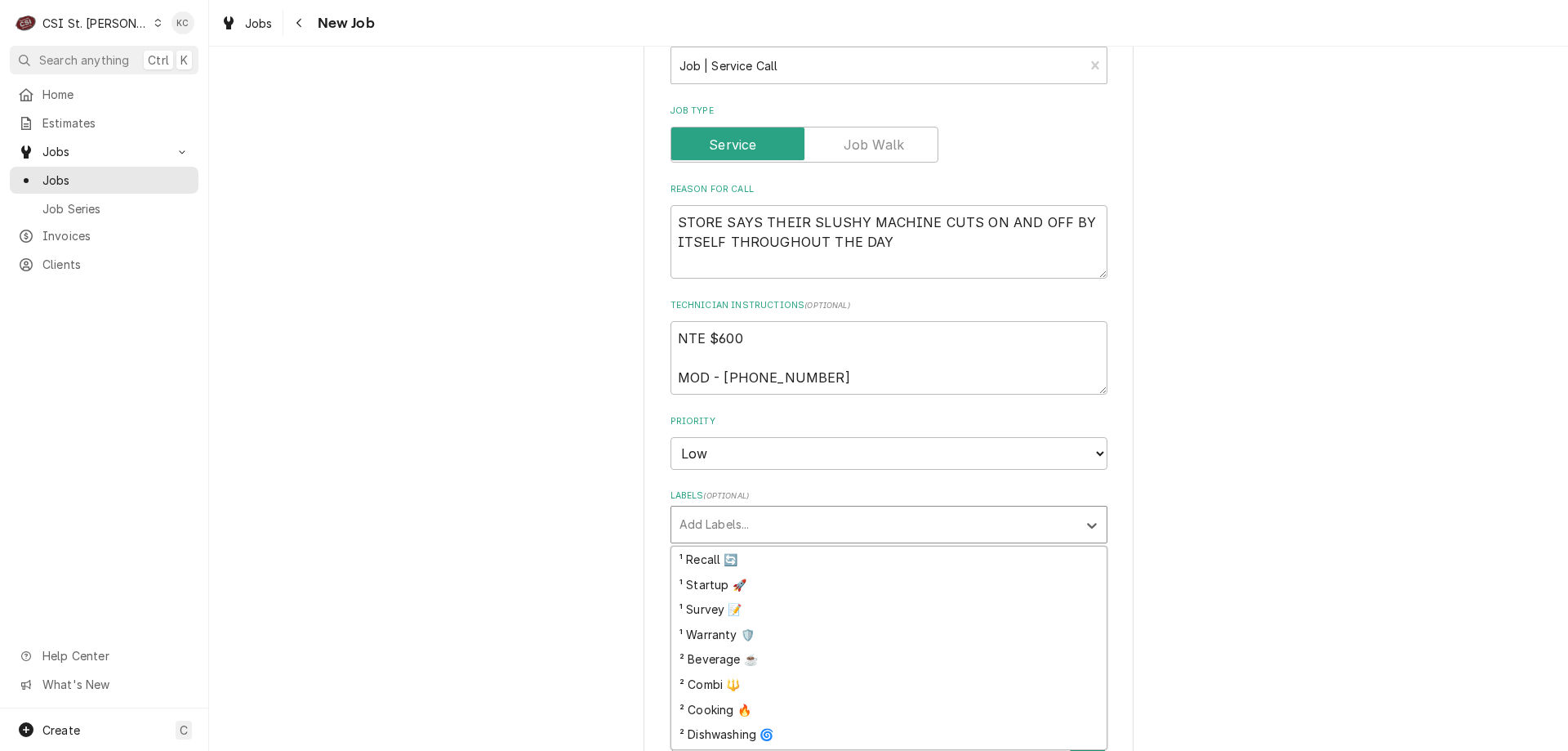
scroll to position [164, 0]
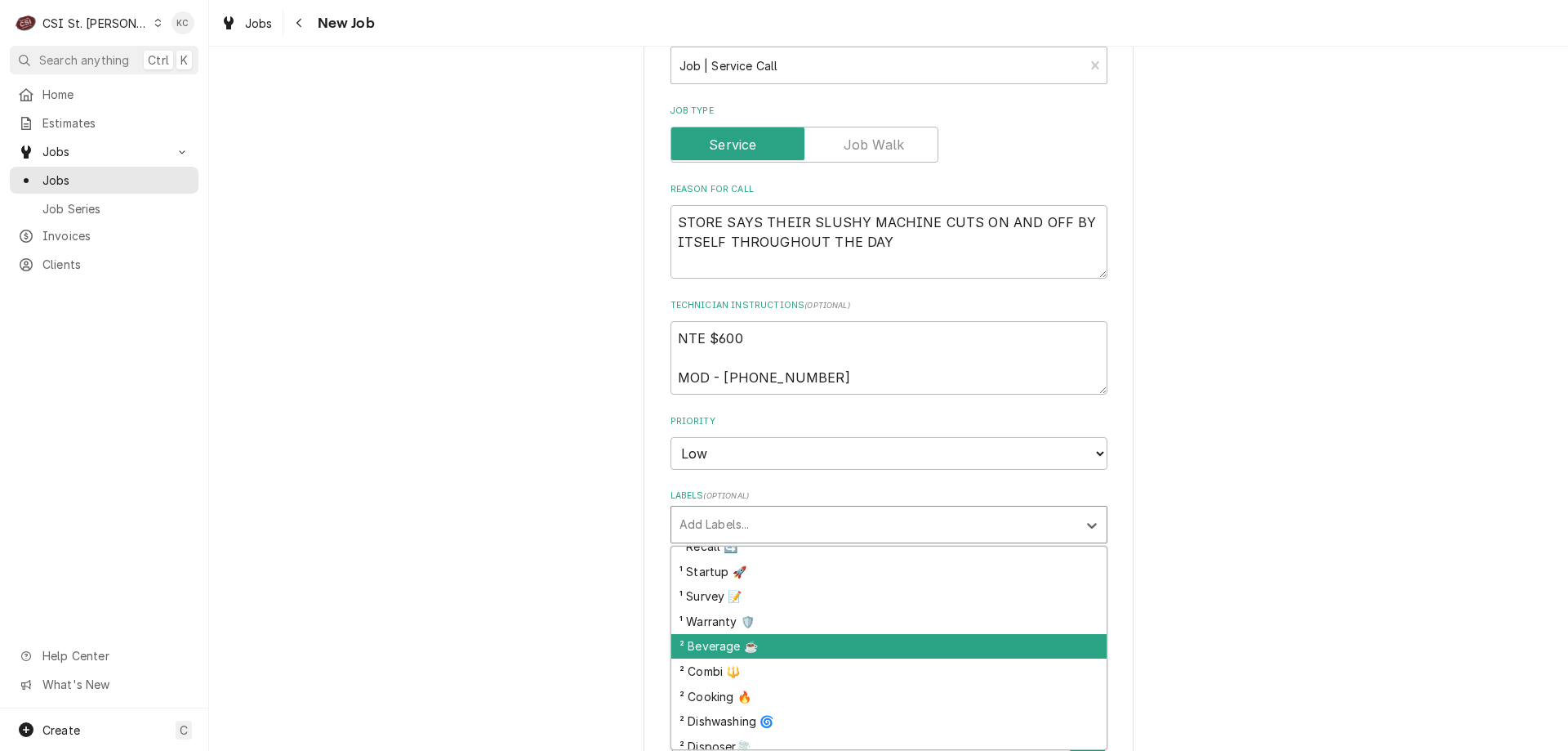
click at [769, 646] on div "² Beverage ☕️" at bounding box center [889, 646] width 435 height 25
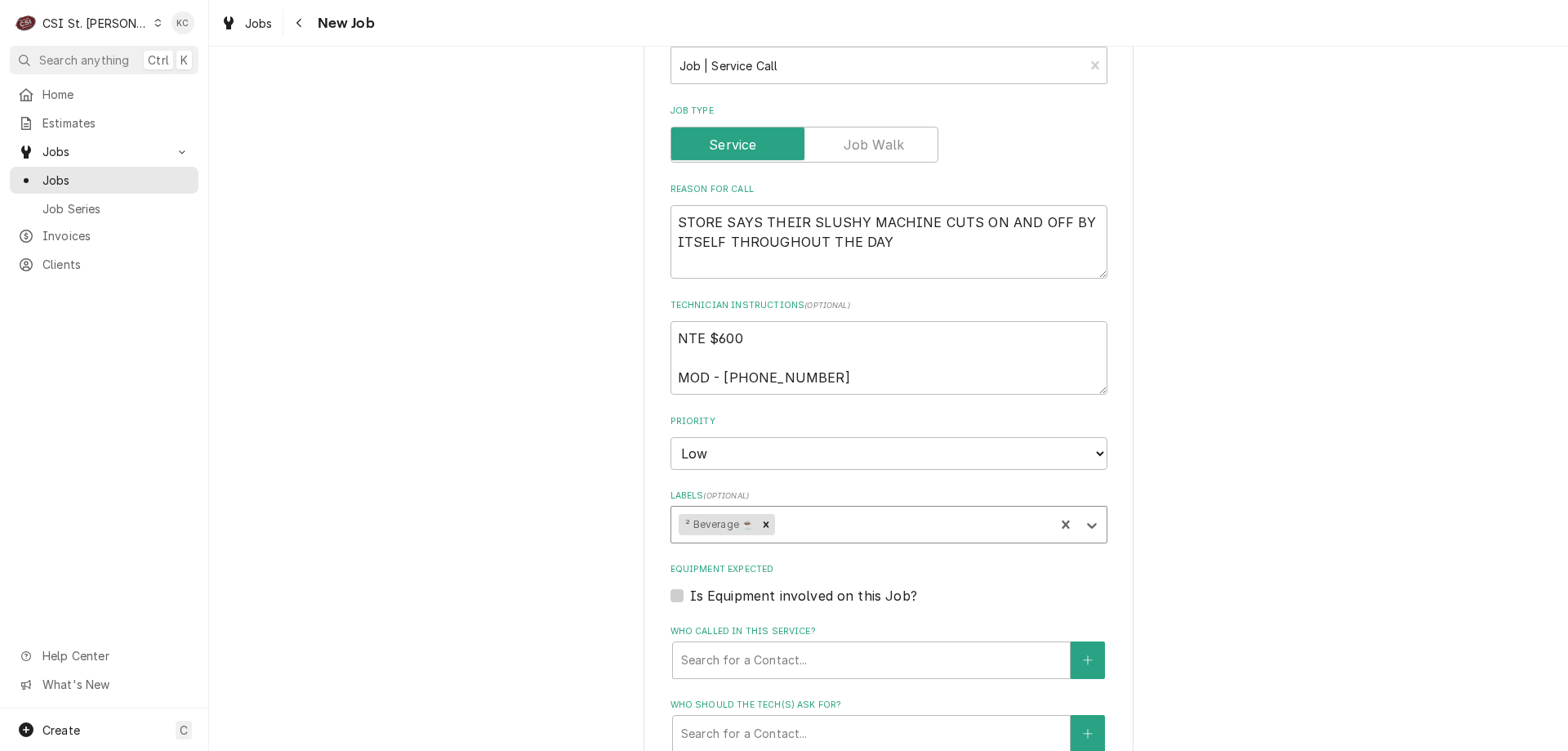
click at [1259, 566] on div "Please provide the following information to create a job: Client Details Client…" at bounding box center [888, 280] width 1359 height 2231
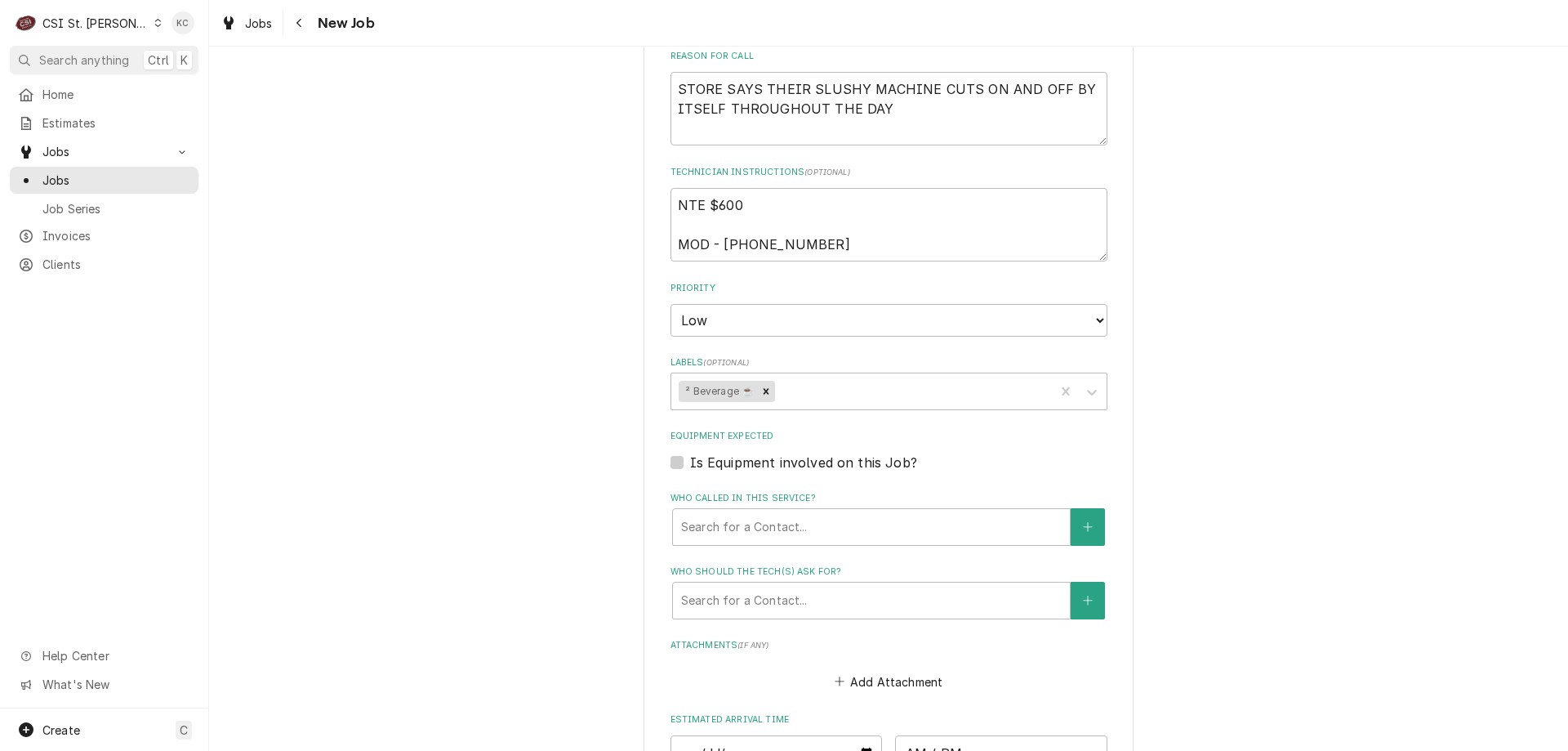
scroll to position [1062, 0]
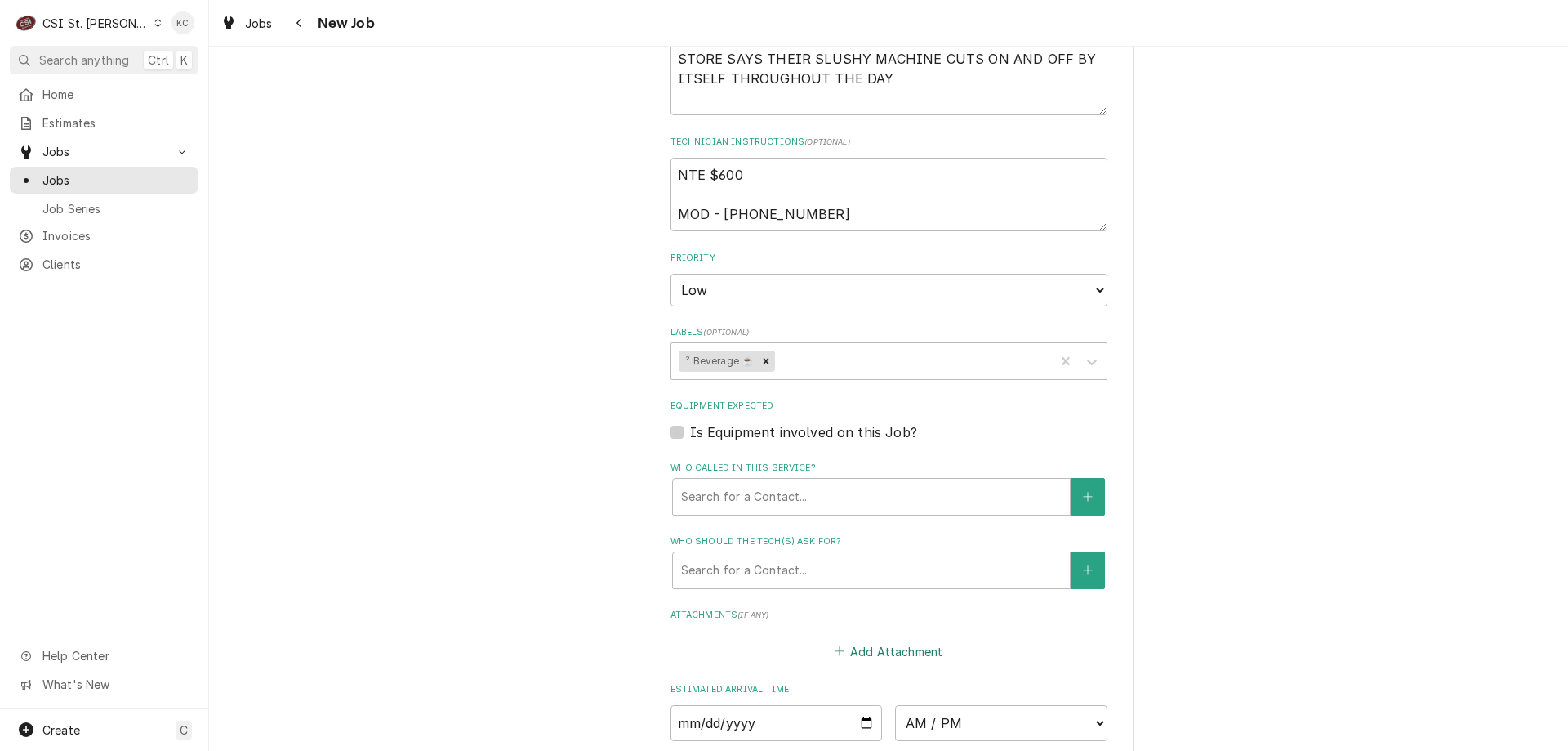
click at [900, 646] on button "Add Attachment" at bounding box center [888, 650] width 114 height 23
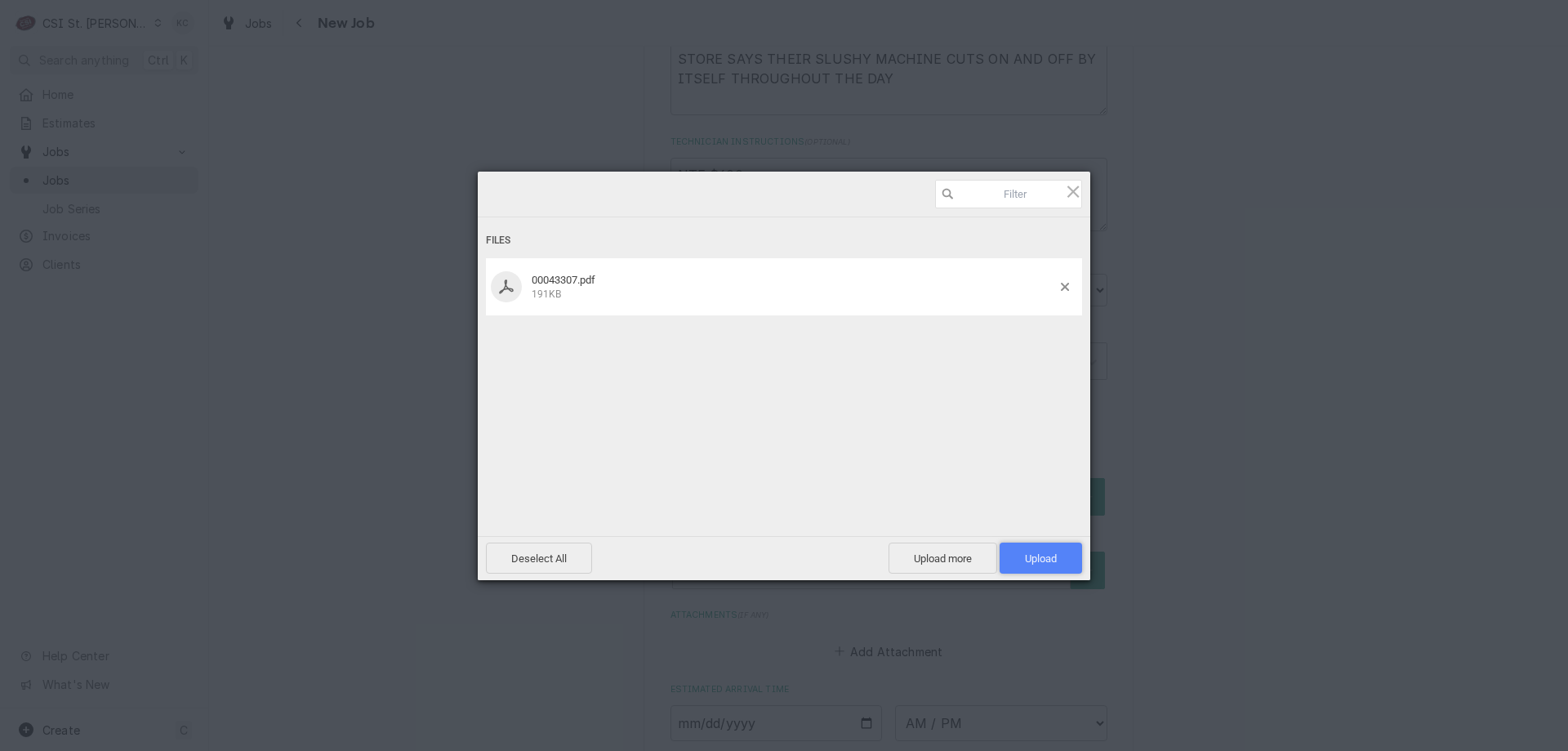
click at [1022, 559] on span "Upload 1" at bounding box center [1041, 557] width 83 height 31
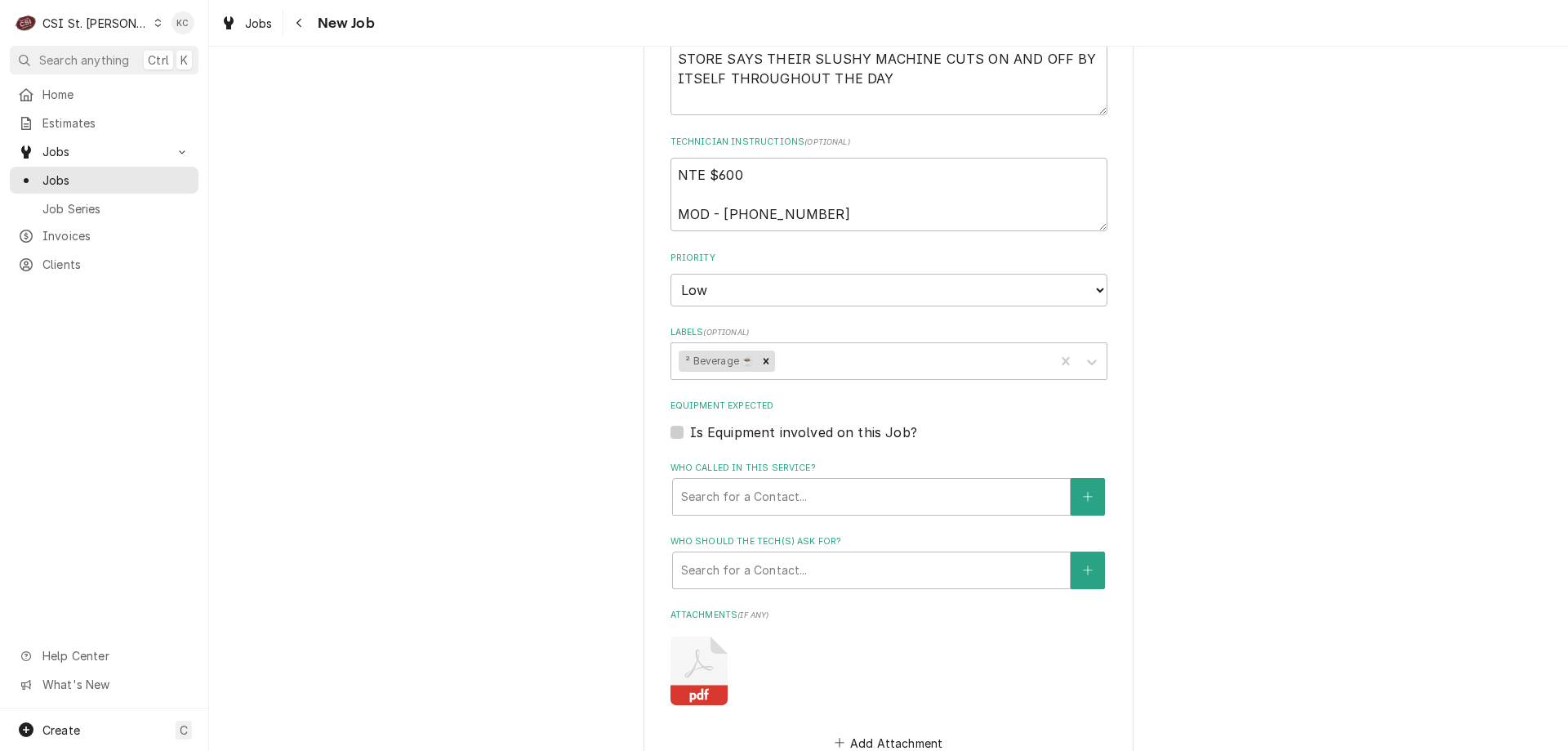
click at [1360, 412] on div "Please provide the following information to create a job: Client Details Client…" at bounding box center [888, 162] width 1359 height 2322
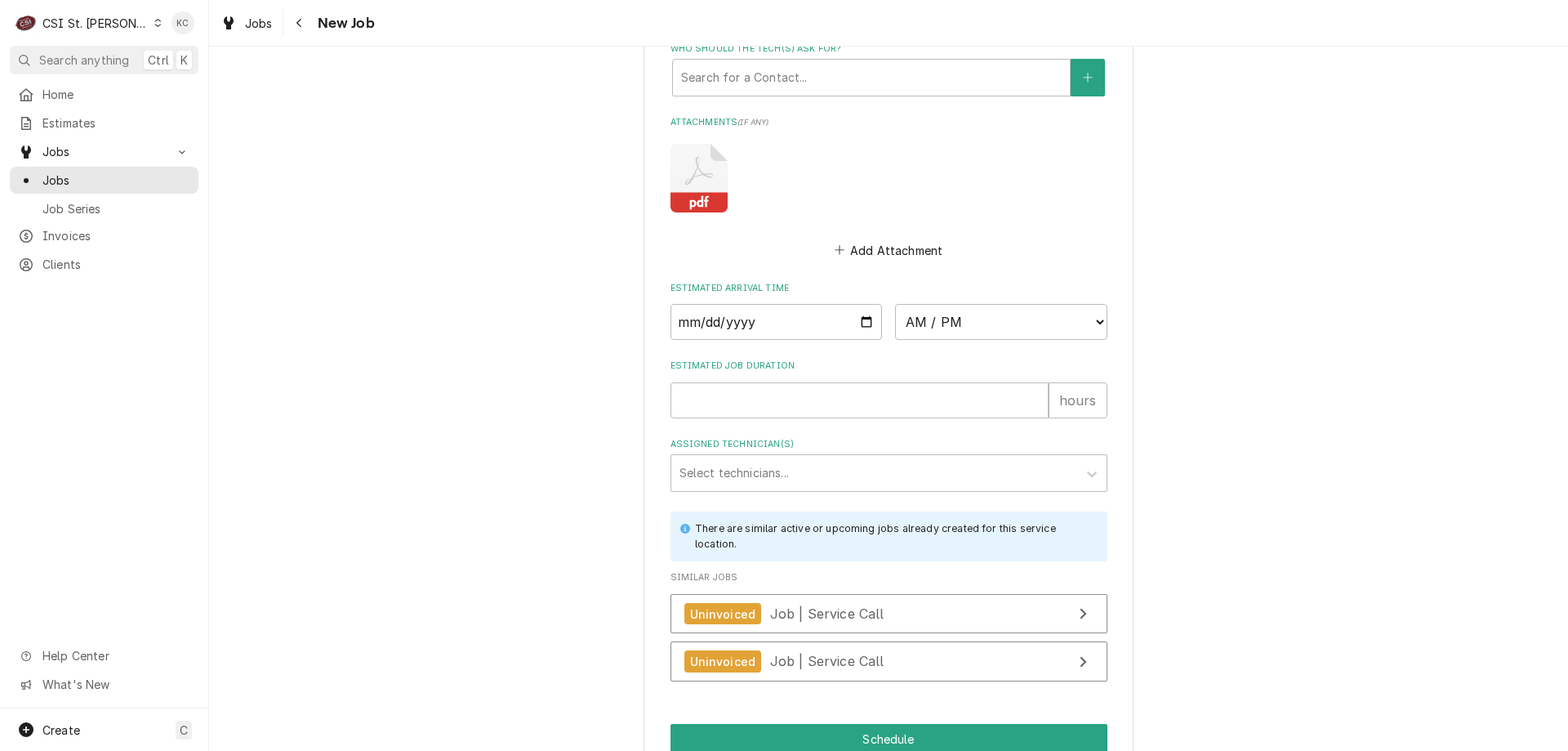
scroll to position [1635, 0]
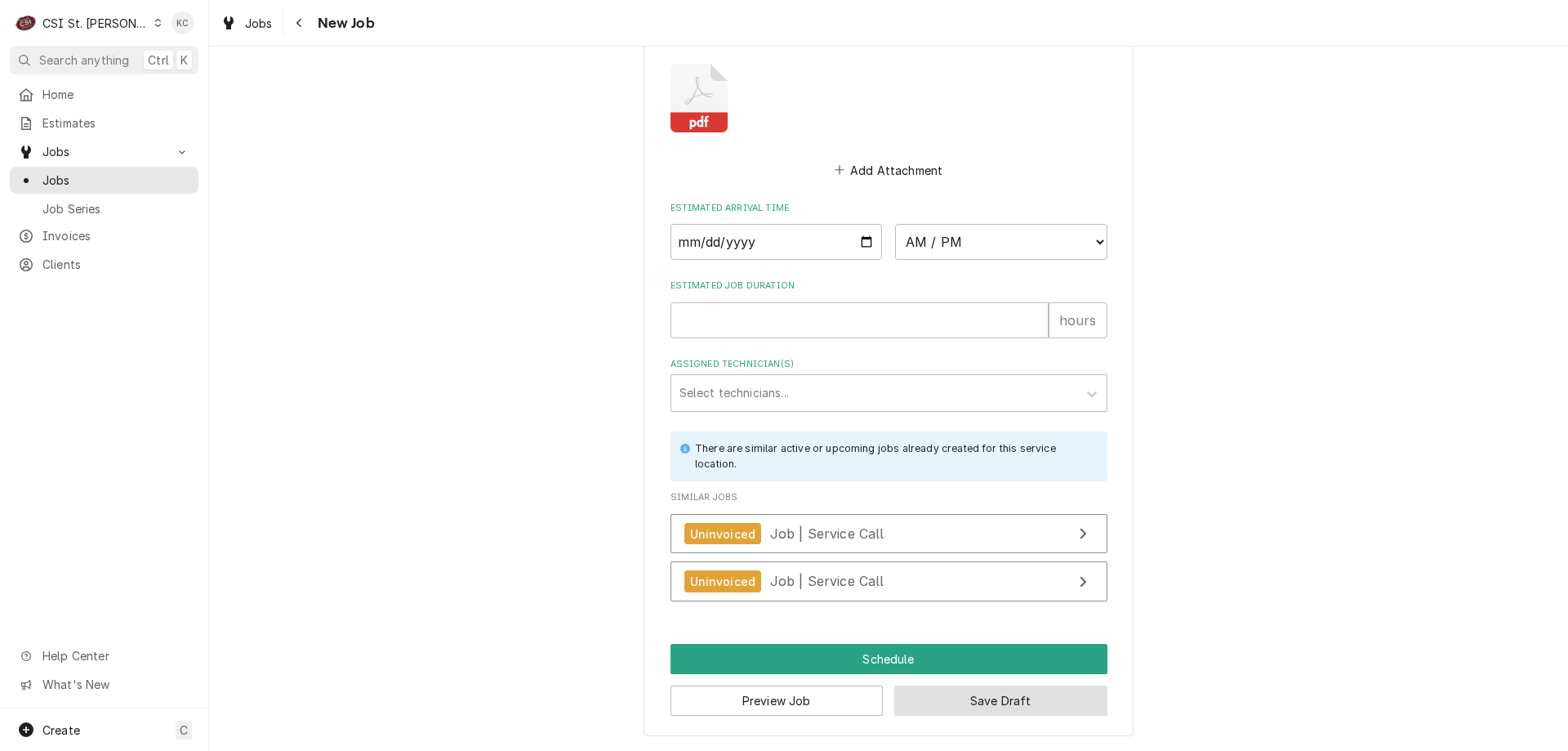
click at [1007, 712] on button "Save Draft" at bounding box center [1000, 701] width 213 height 30
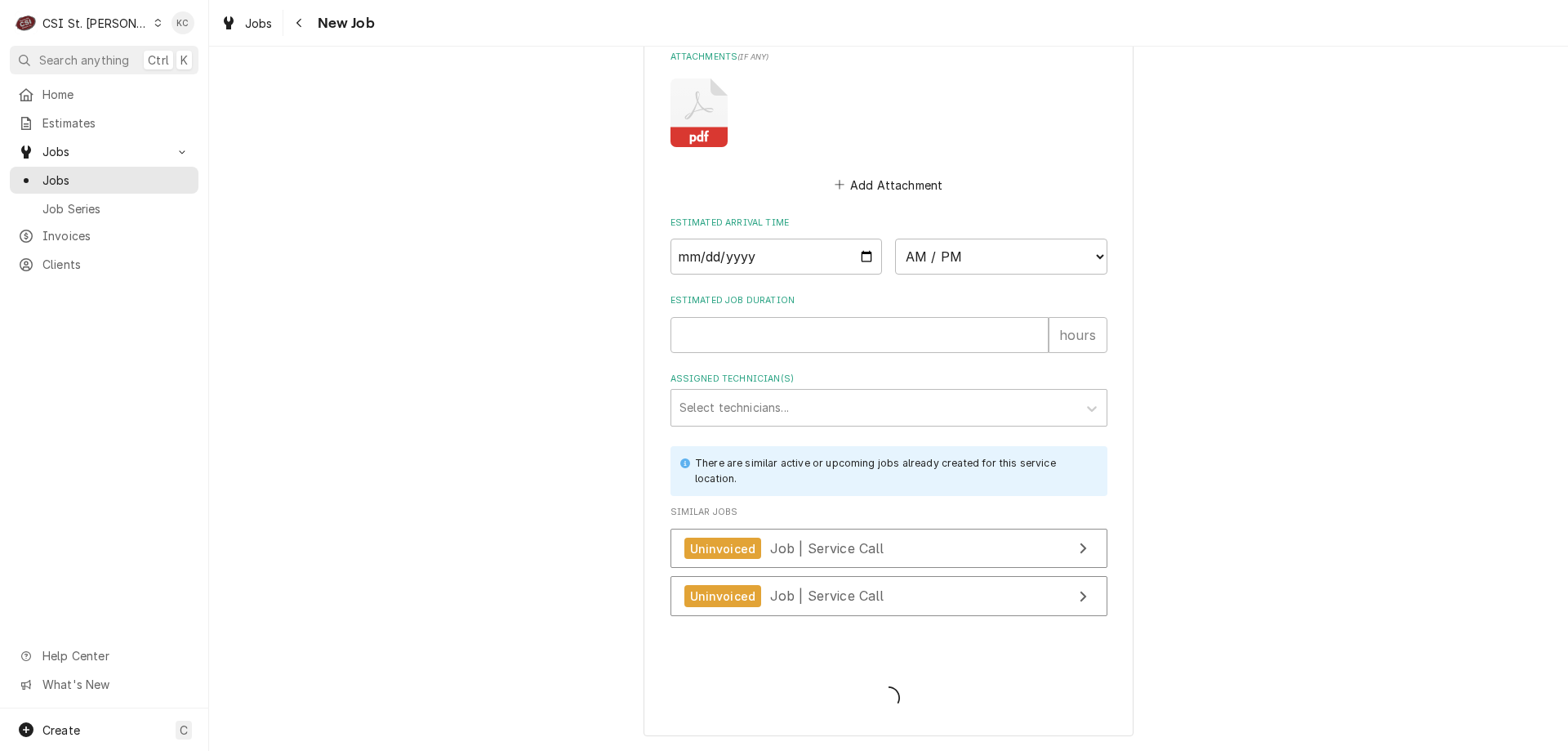
scroll to position [1620, 0]
type textarea "x"
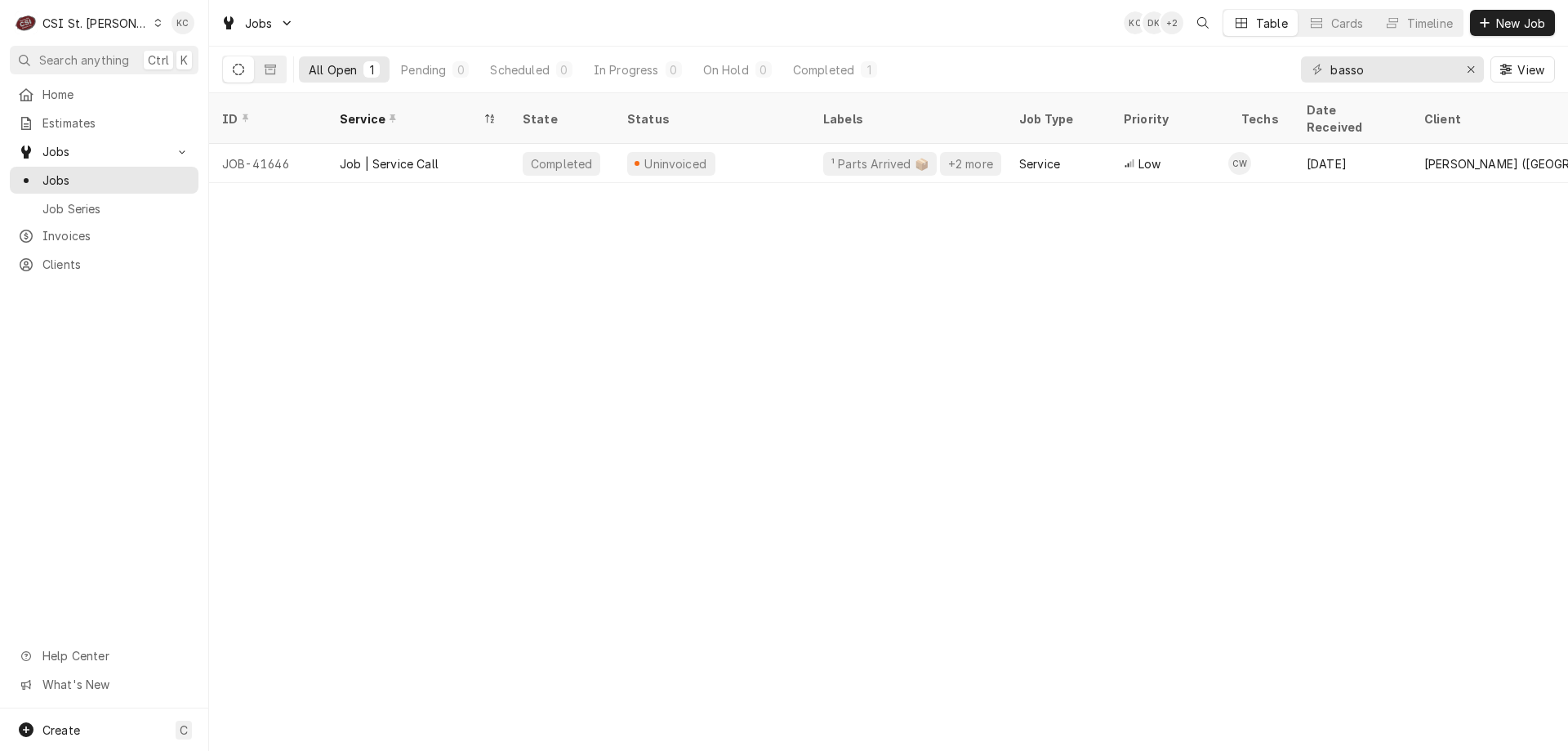
click at [66, 19] on div "CSI St. [PERSON_NAME]" at bounding box center [96, 23] width 106 height 17
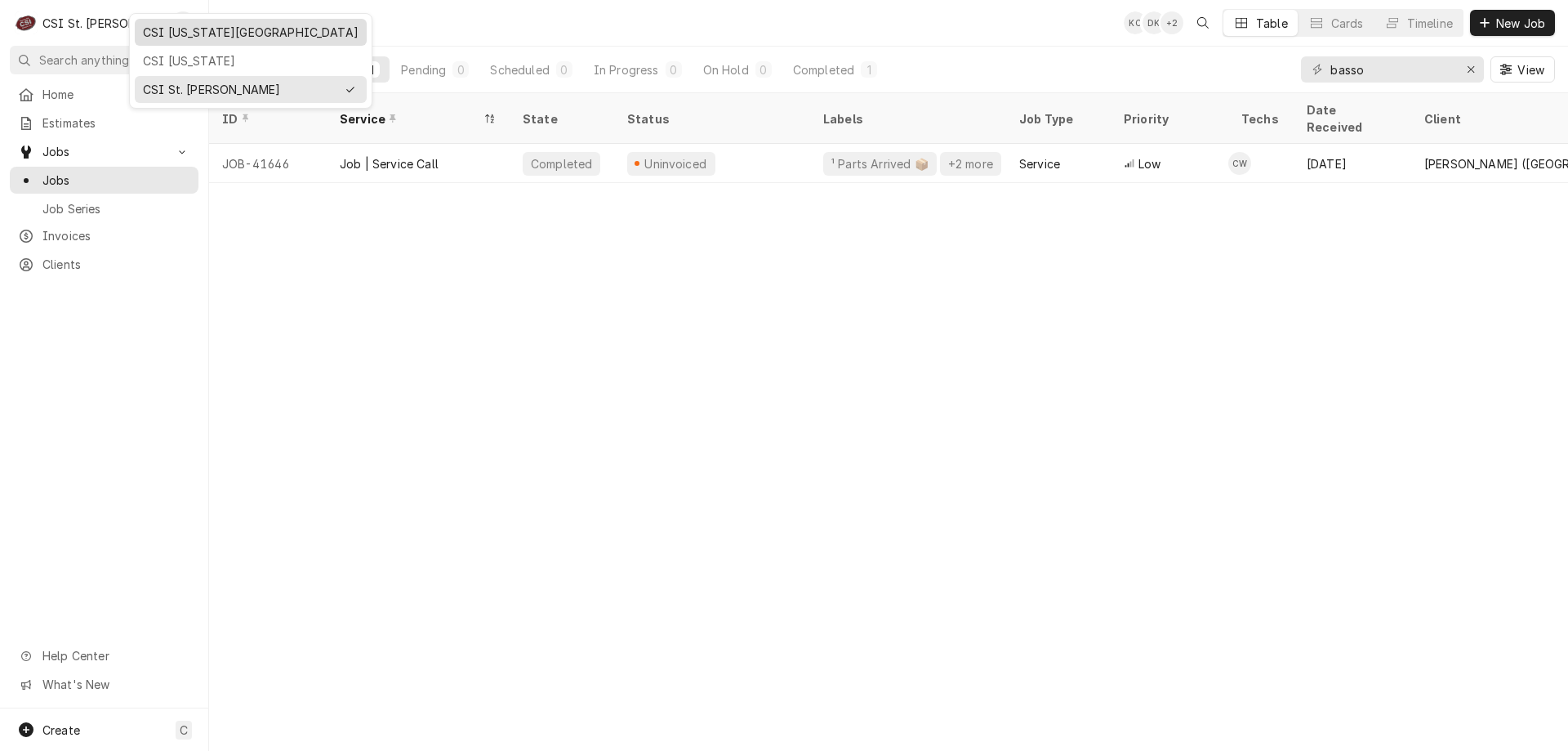
click at [191, 39] on div "CSI [US_STATE][GEOGRAPHIC_DATA]" at bounding box center [251, 32] width 216 height 17
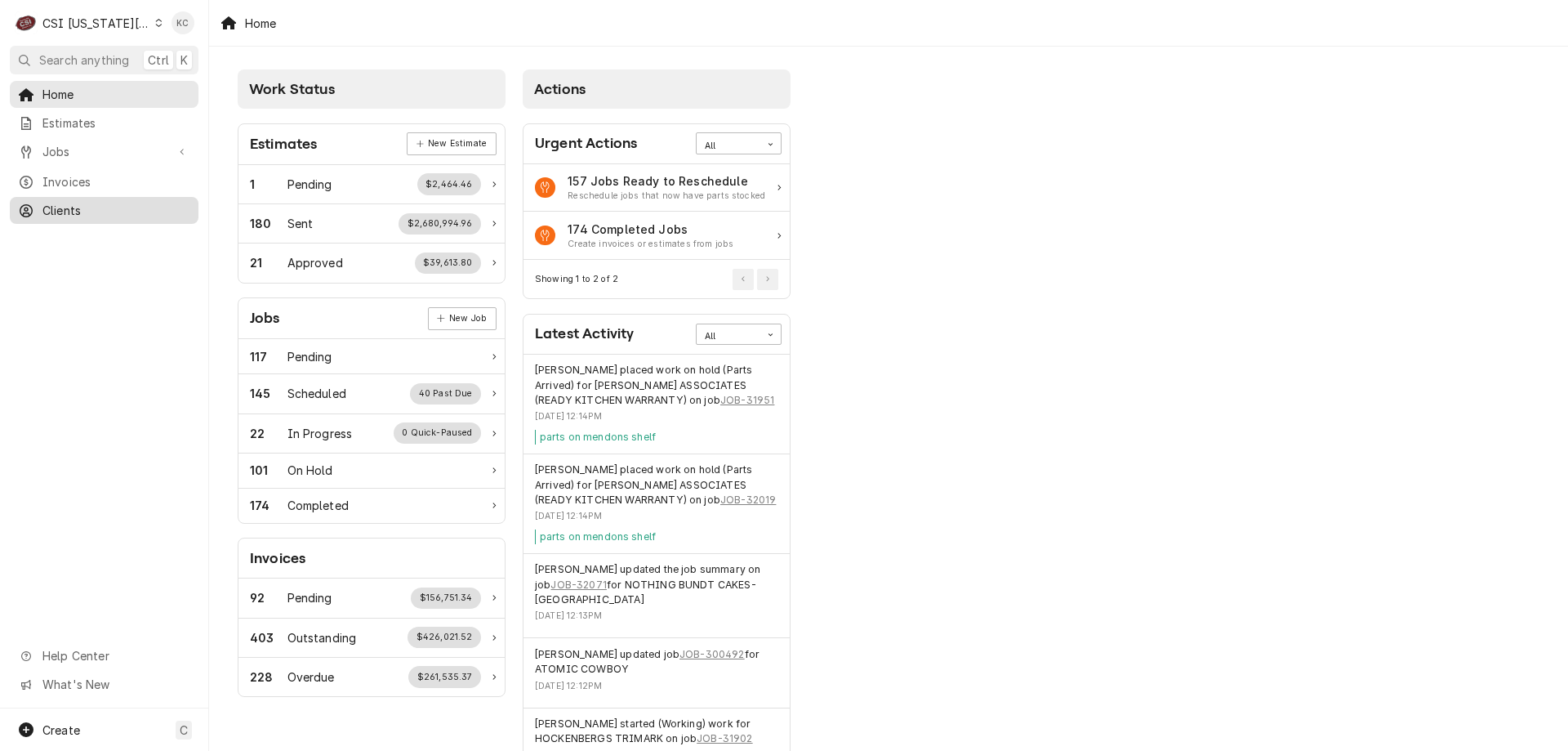
click at [47, 211] on span "Clients" at bounding box center [116, 210] width 148 height 17
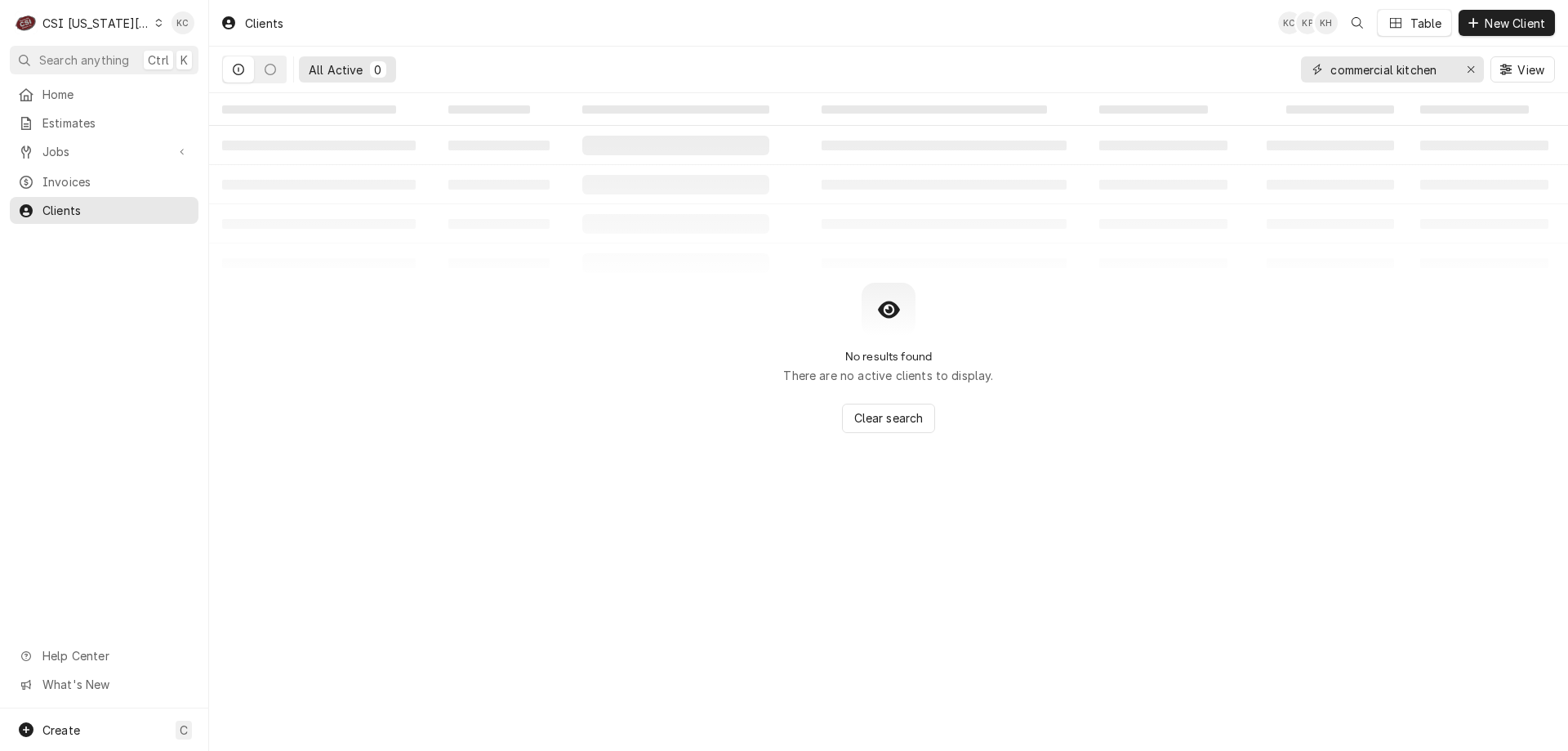
drag, startPoint x: 1440, startPoint y: 69, endPoint x: 1237, endPoint y: 71, distance: 203.0
click at [1237, 71] on div "All Active 0 commercial kitchen View" at bounding box center [888, 69] width 1333 height 46
drag, startPoint x: 1403, startPoint y: 77, endPoint x: 1258, endPoint y: 60, distance: 146.0
click at [1258, 60] on div "All Active 0 metro pure View" at bounding box center [888, 69] width 1333 height 46
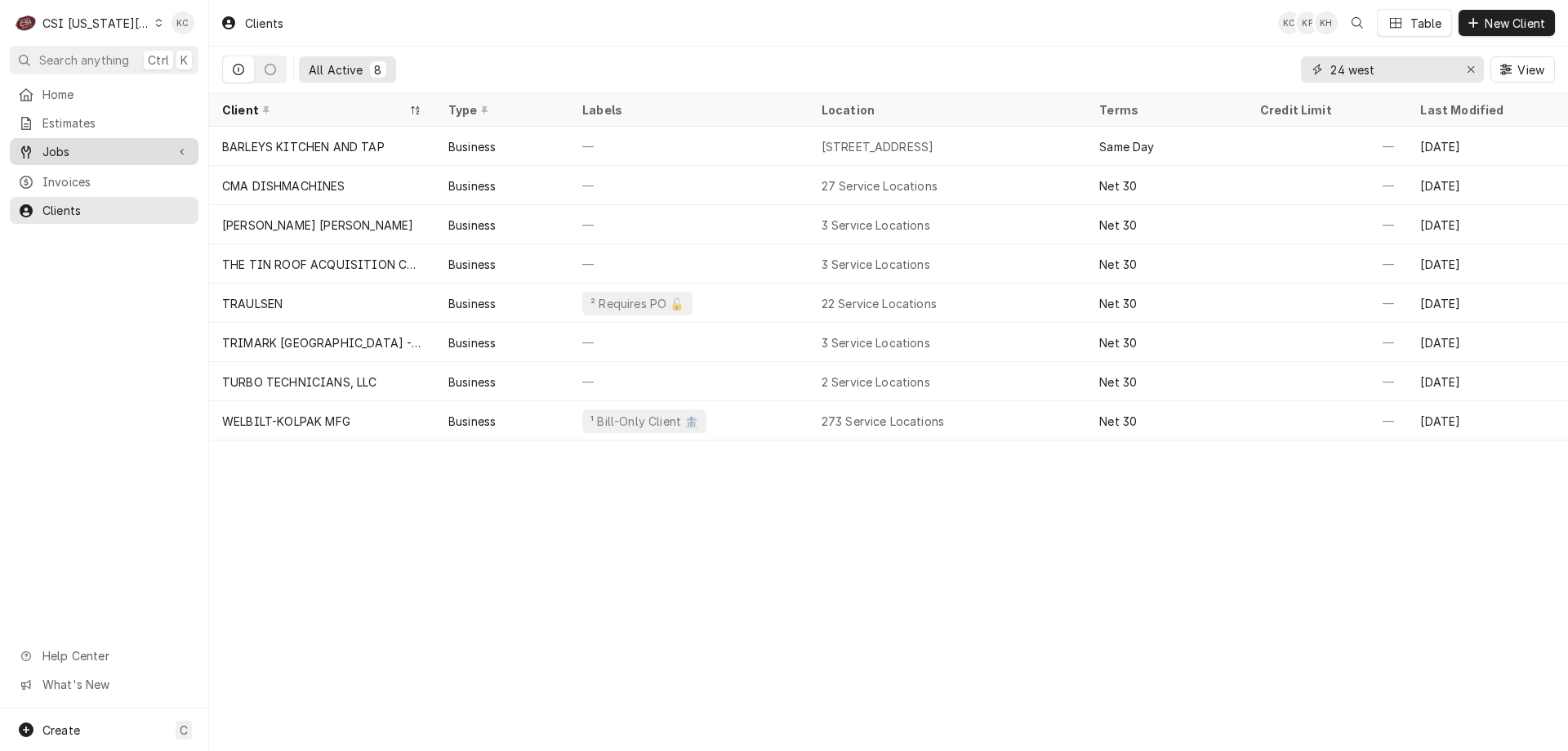
type input "24 west"
click at [50, 144] on span "Jobs" at bounding box center [104, 152] width 124 height 17
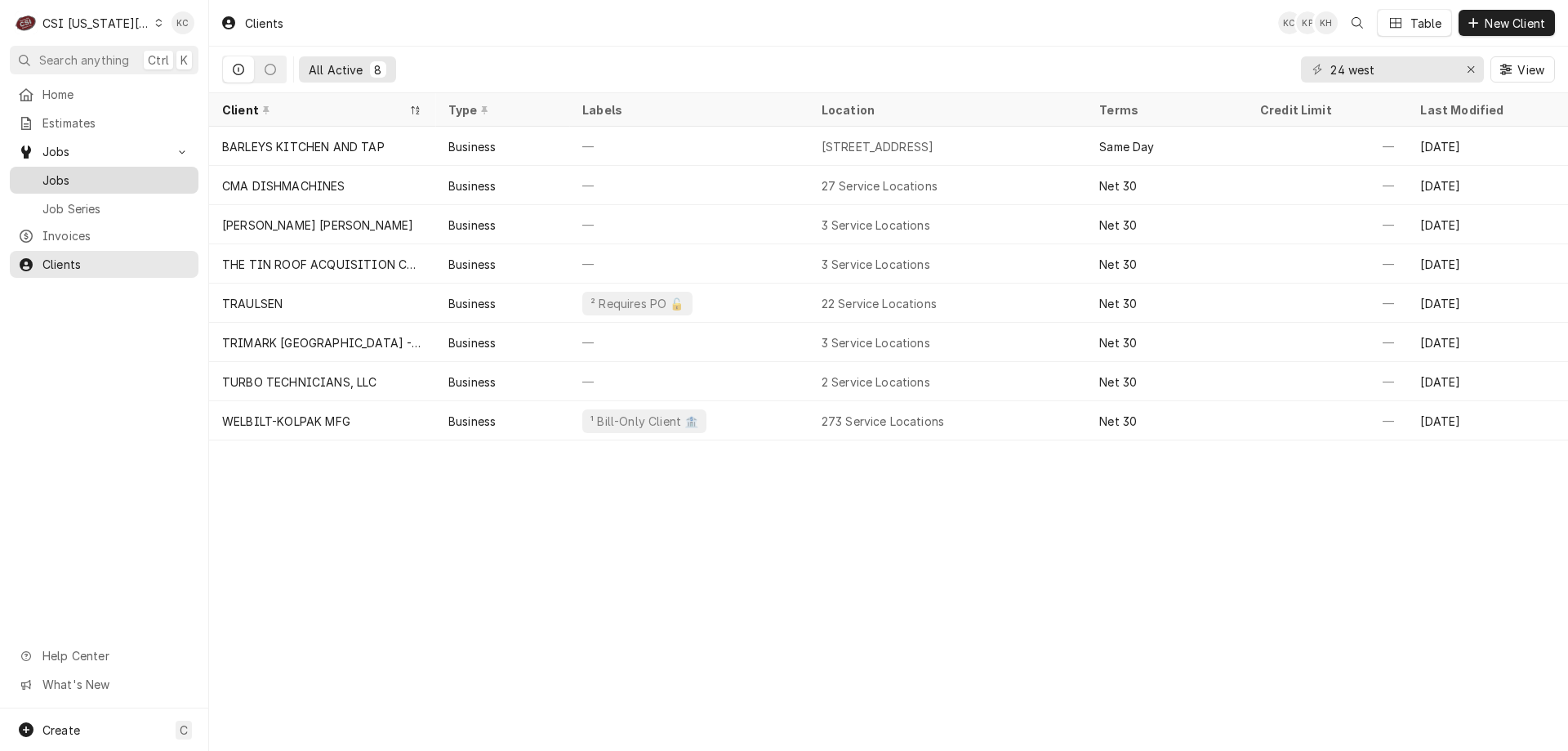
click at [46, 175] on span "Jobs" at bounding box center [116, 180] width 148 height 17
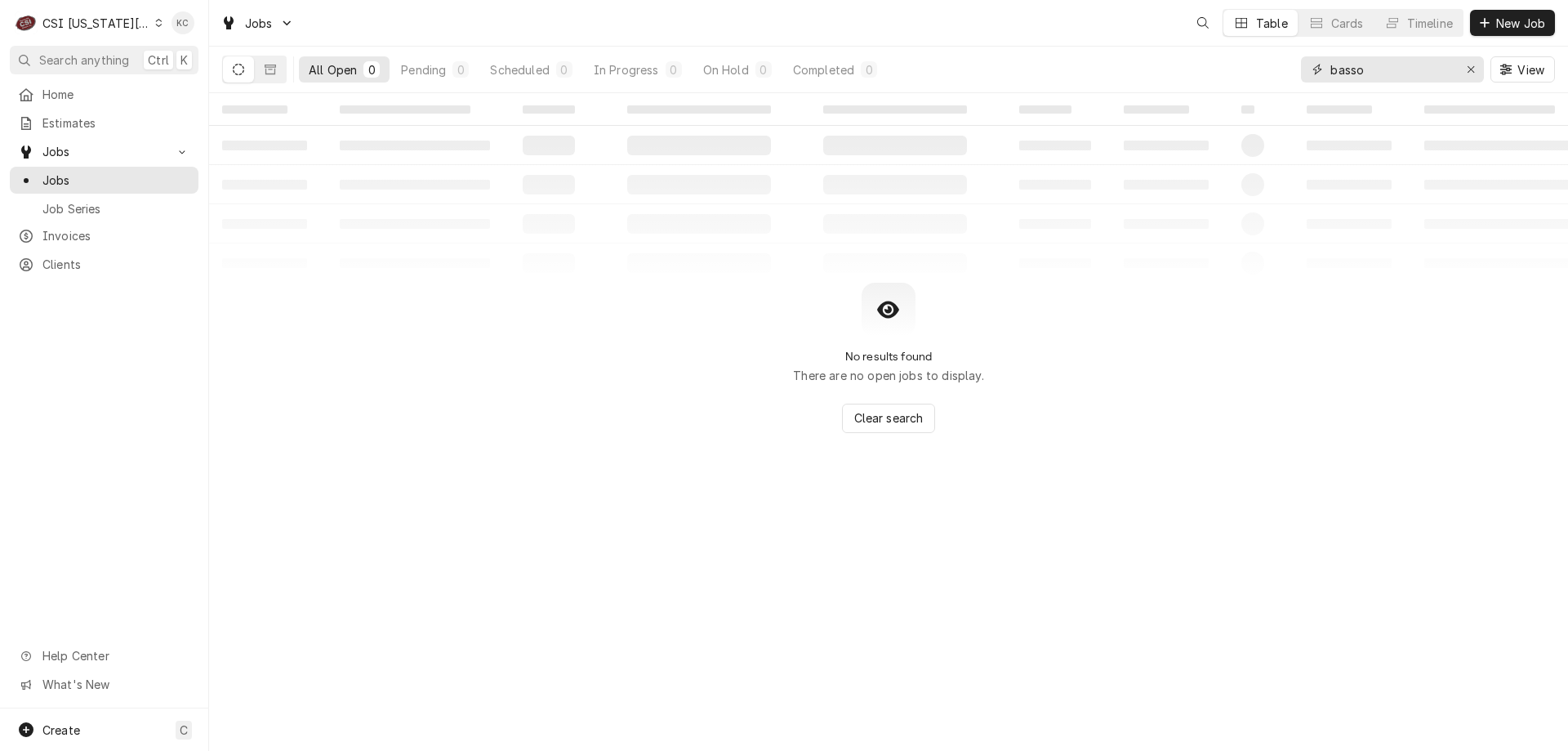
drag, startPoint x: 1375, startPoint y: 73, endPoint x: 1151, endPoint y: 83, distance: 224.2
click at [1151, 83] on div "All Open 0 Pending 0 Scheduled 0 In Progress 0 On Hold 0 Completed 0 basso View" at bounding box center [888, 69] width 1333 height 46
click at [1373, 74] on input "24 westwoo" at bounding box center [1391, 70] width 123 height 26
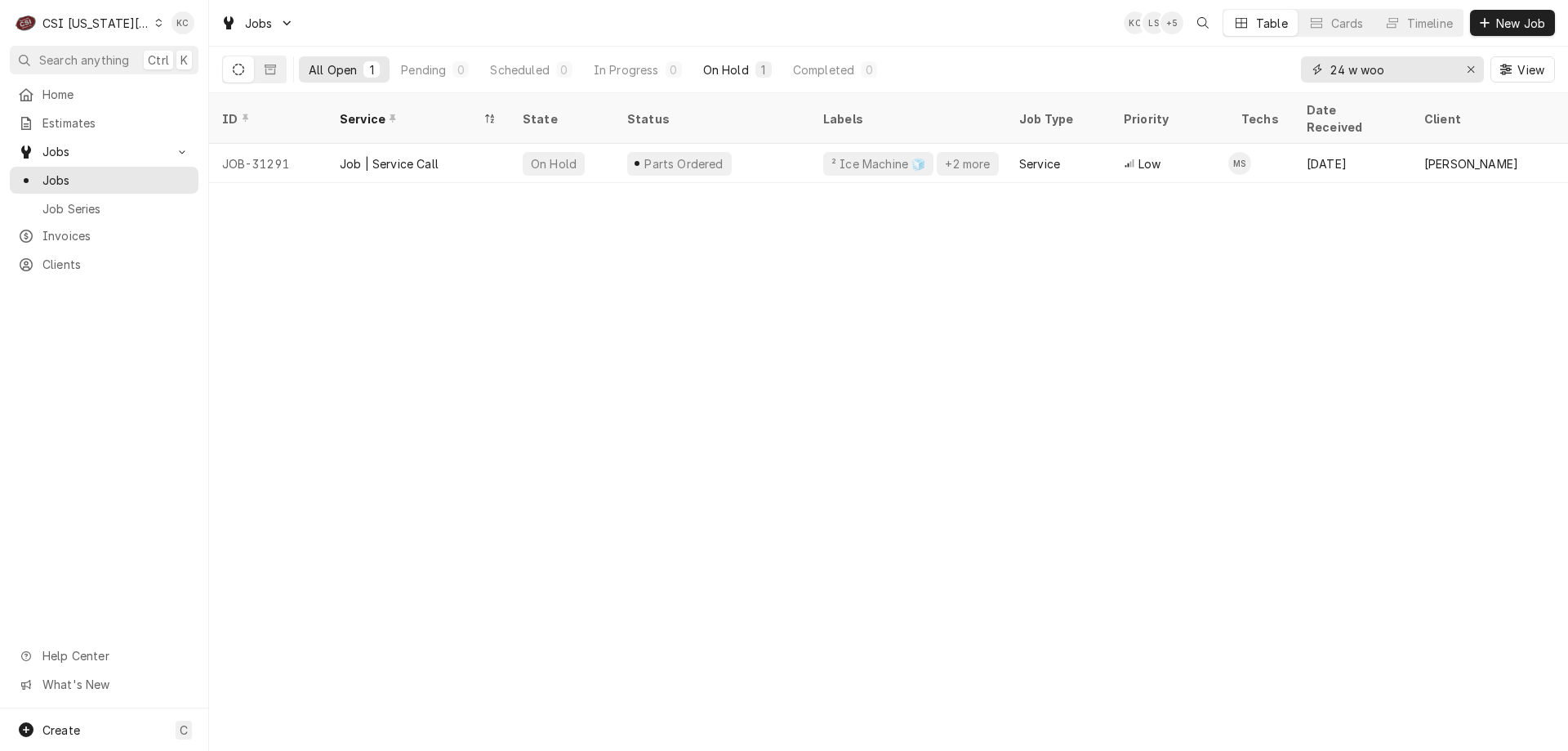
type input "24 w woo"
click at [744, 74] on div "On Hold" at bounding box center [725, 70] width 46 height 17
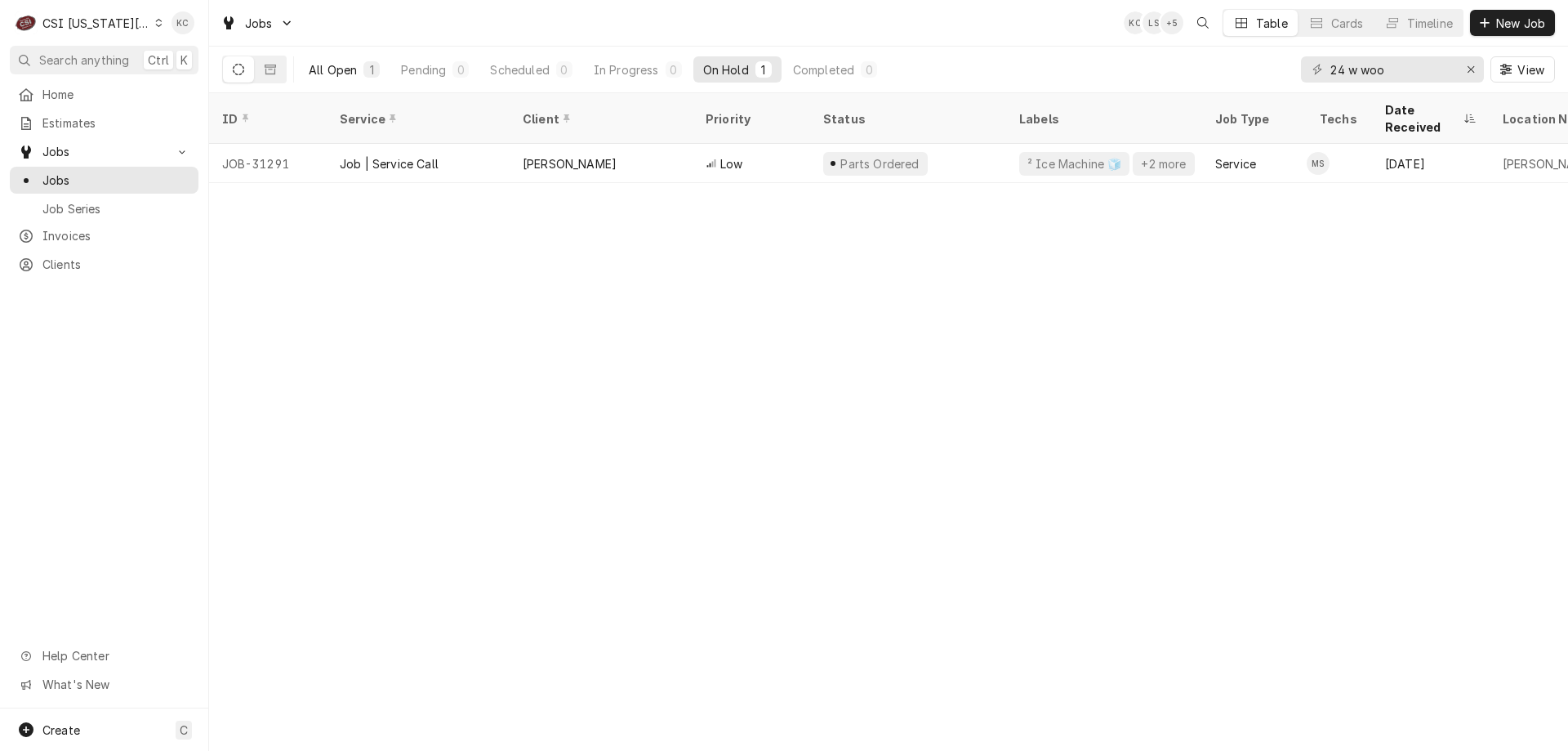
click at [358, 65] on button "All Open 1" at bounding box center [343, 70] width 90 height 26
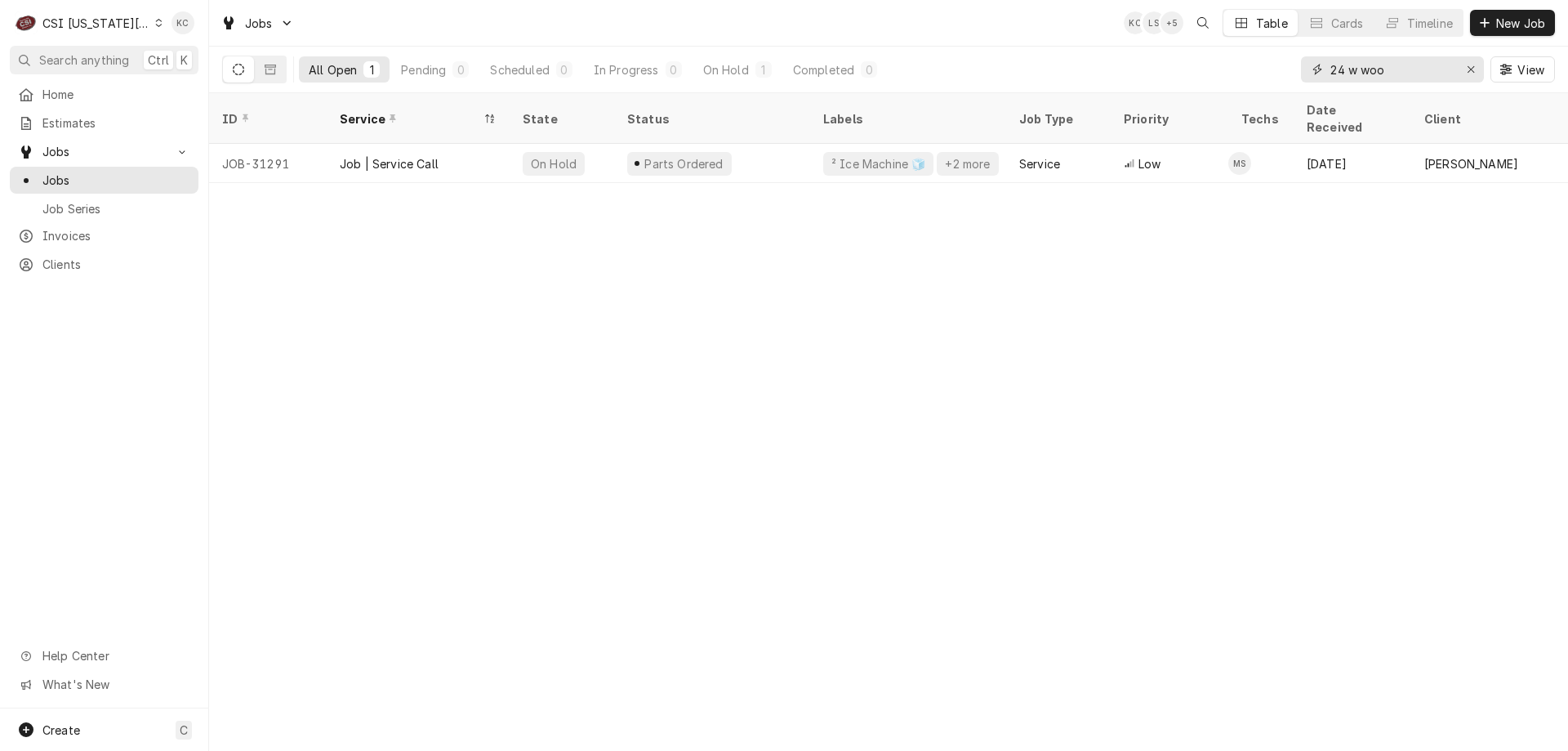
drag, startPoint x: 1403, startPoint y: 73, endPoint x: 1310, endPoint y: 71, distance: 93.0
click at [1310, 71] on div "24 w woo" at bounding box center [1392, 70] width 183 height 26
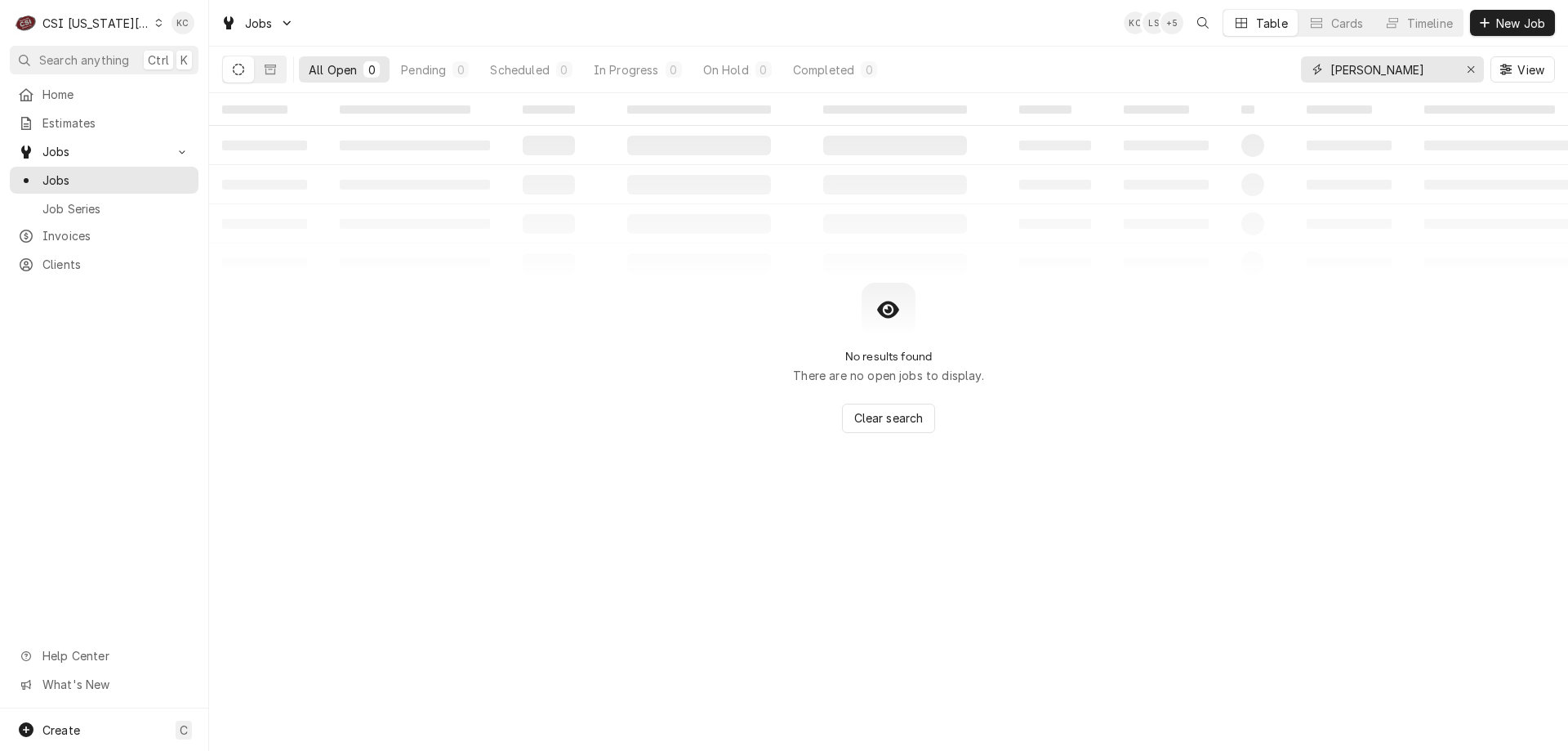
type input "[PERSON_NAME]"
